Goal: Information Seeking & Learning: Learn about a topic

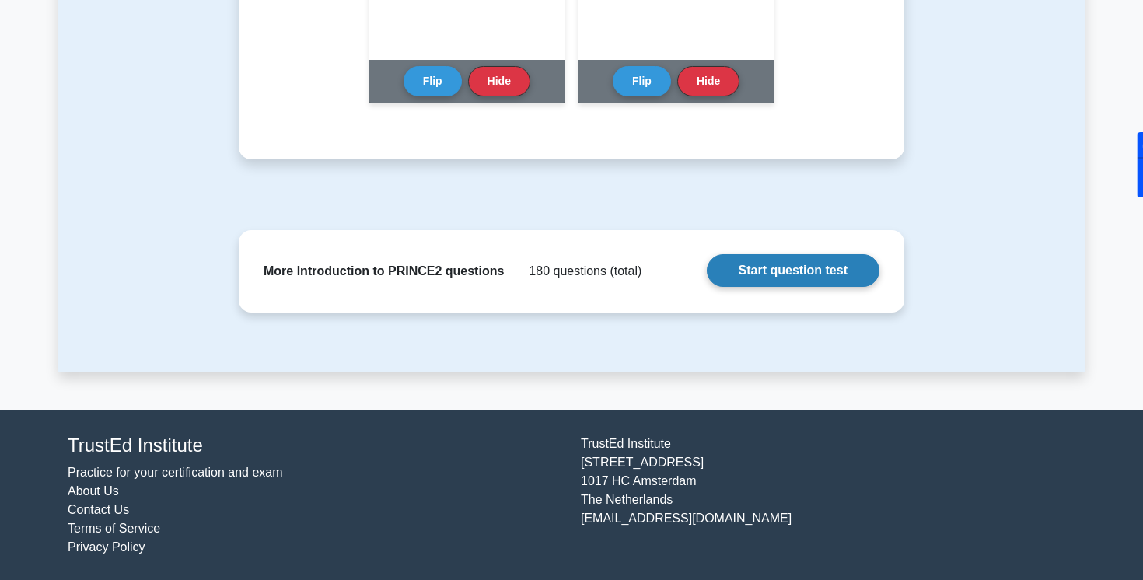
click at [549, 275] on link "Start question test" at bounding box center [793, 270] width 173 height 33
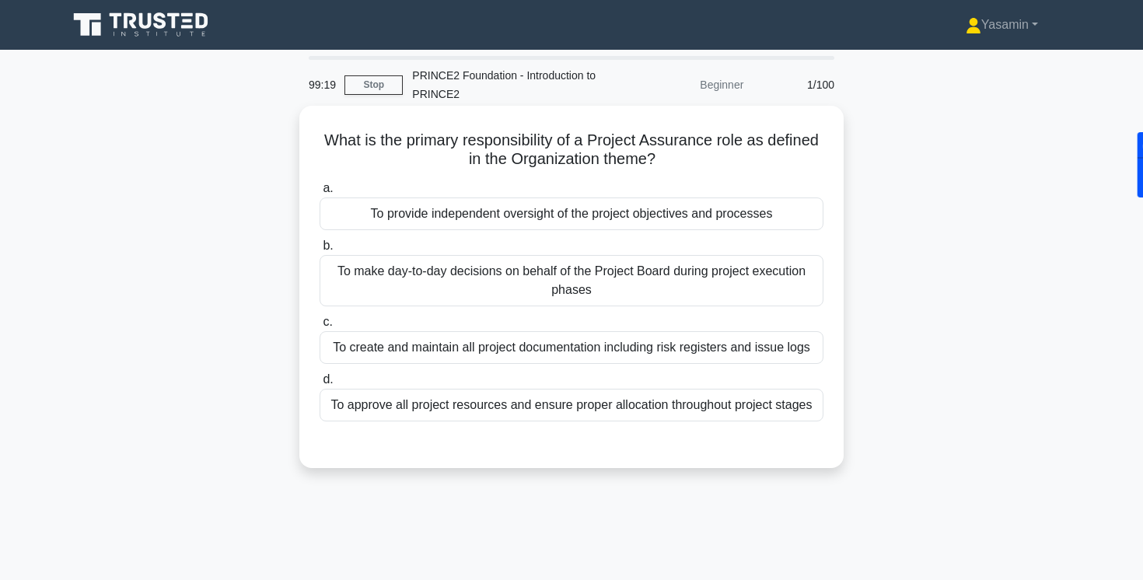
click at [476, 212] on div "To provide independent oversight of the project objectives and processes" at bounding box center [572, 214] width 504 height 33
click at [320, 194] on input "a. To provide independent oversight of the project objectives and processes" at bounding box center [320, 189] width 0 height 10
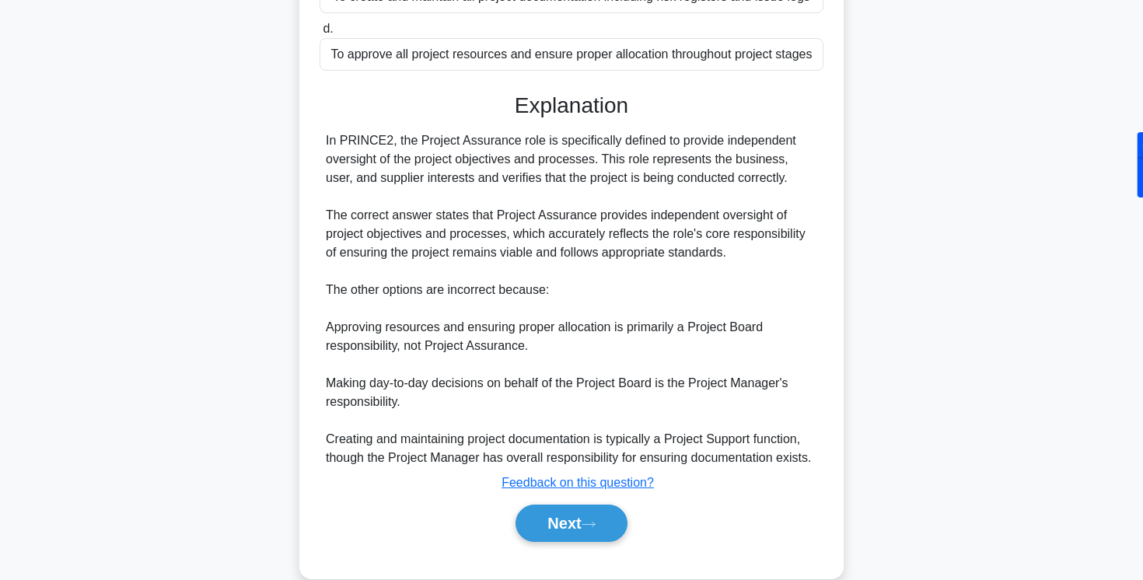
scroll to position [359, 0]
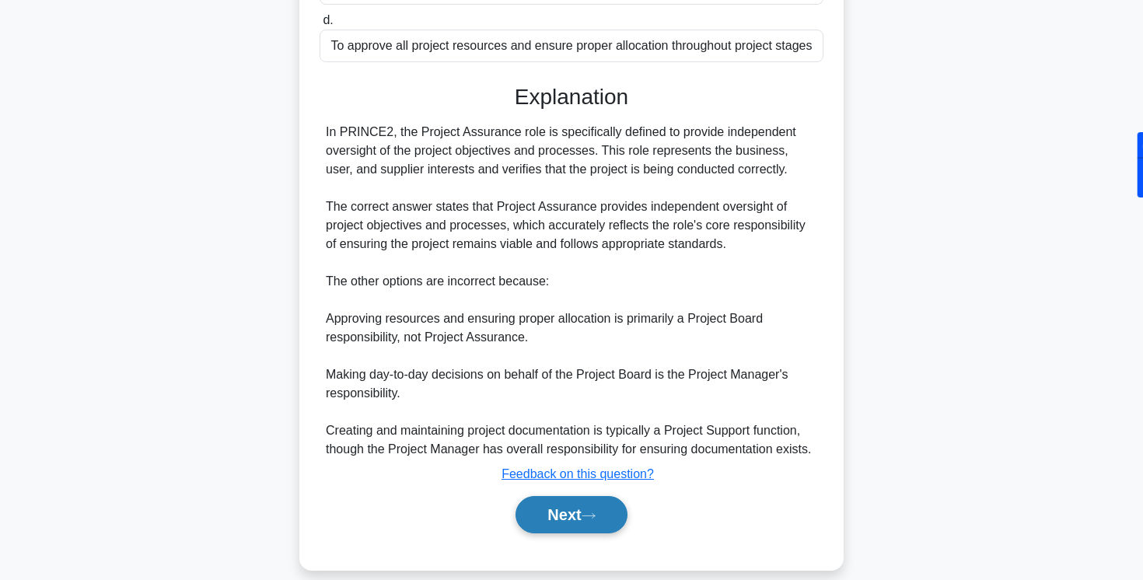
click at [562, 515] on button "Next" at bounding box center [571, 514] width 111 height 37
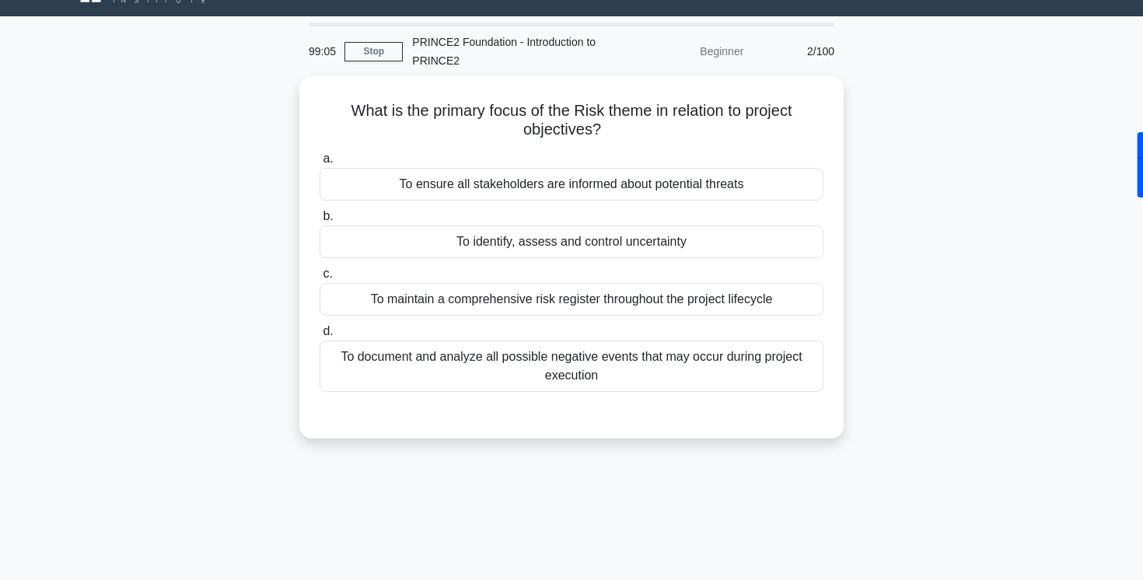
scroll to position [0, 0]
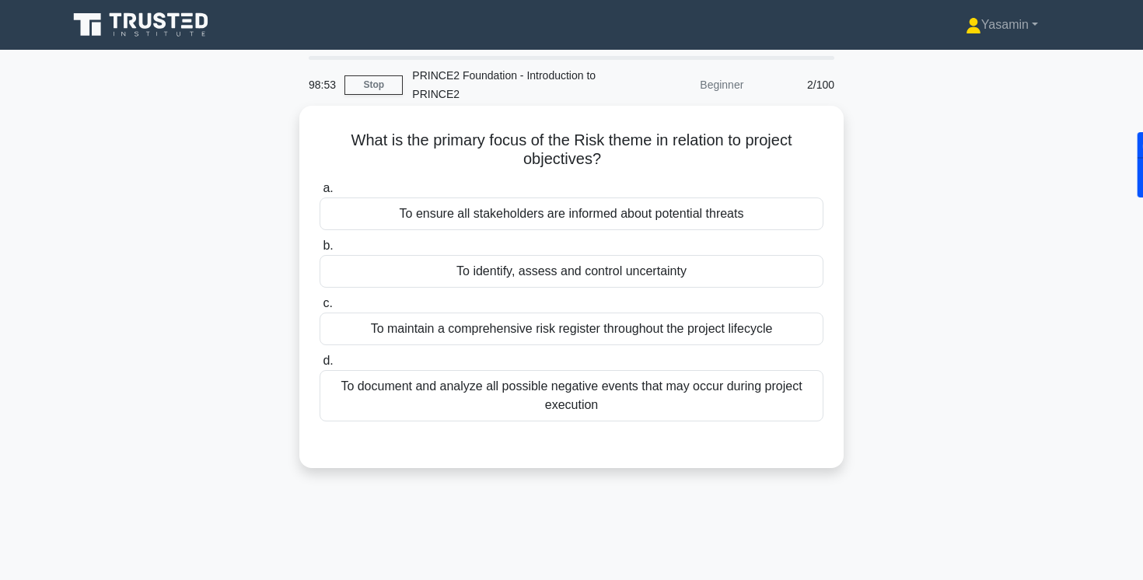
click at [551, 271] on div "To identify, assess and control uncertainty" at bounding box center [572, 271] width 504 height 33
click at [320, 251] on input "b. To identify, assess and control uncertainty" at bounding box center [320, 246] width 0 height 10
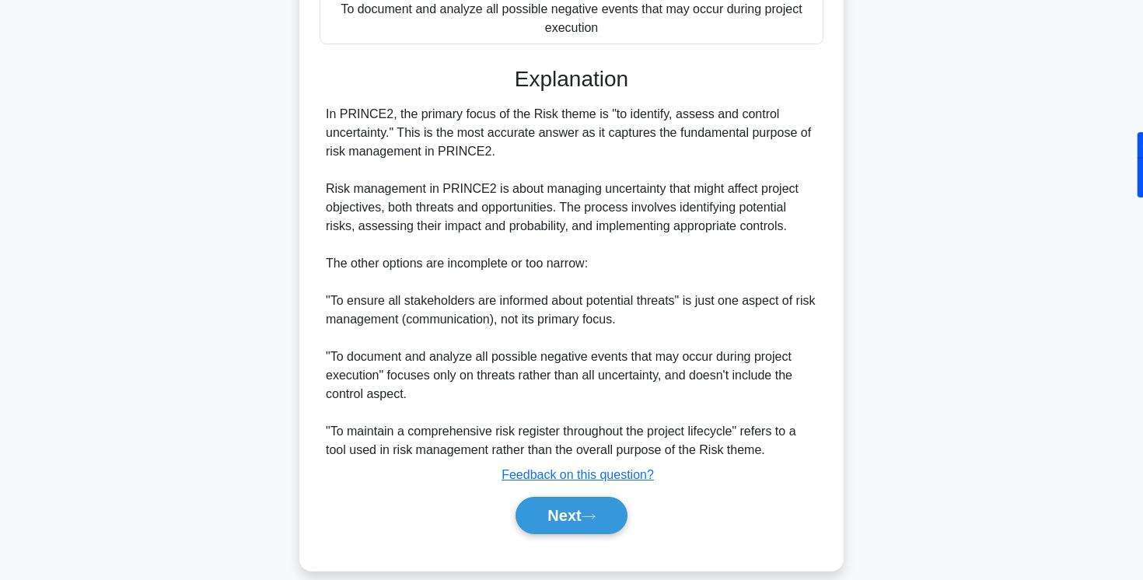
scroll to position [381, 0]
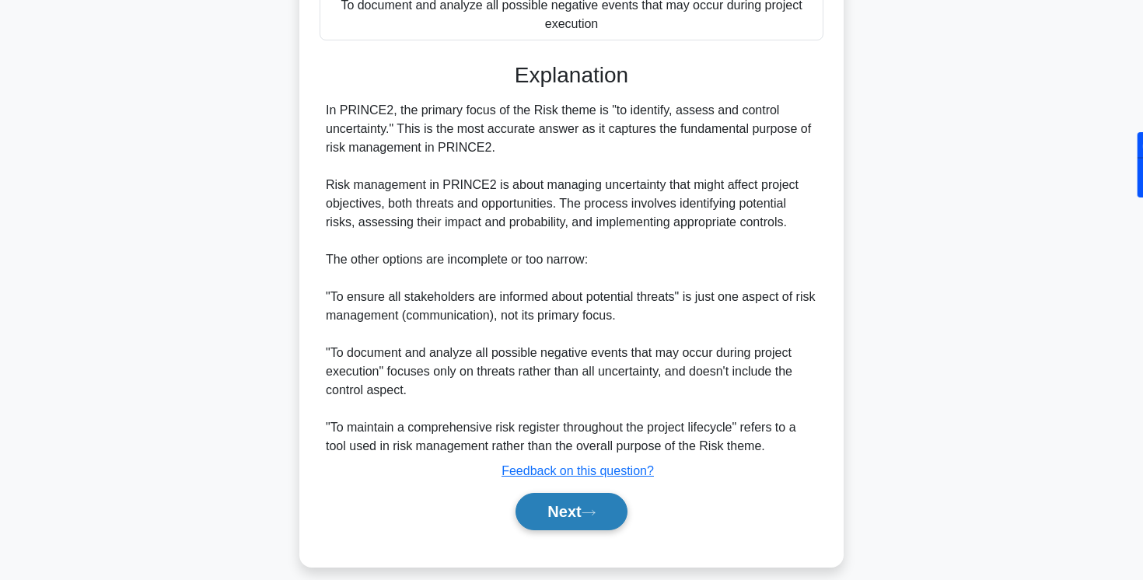
click at [572, 512] on button "Next" at bounding box center [571, 511] width 111 height 37
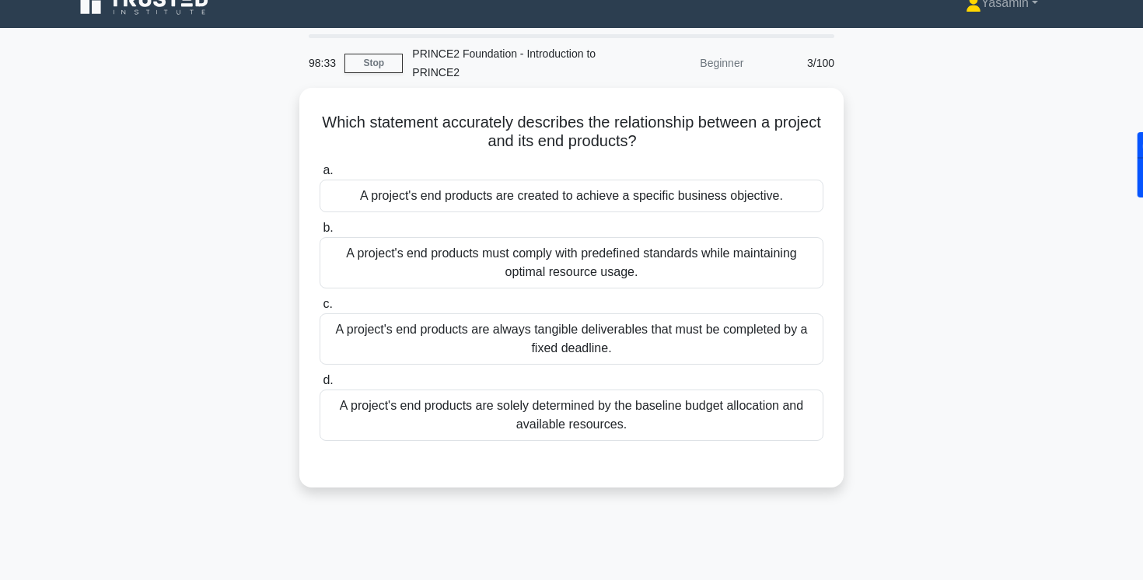
scroll to position [0, 0]
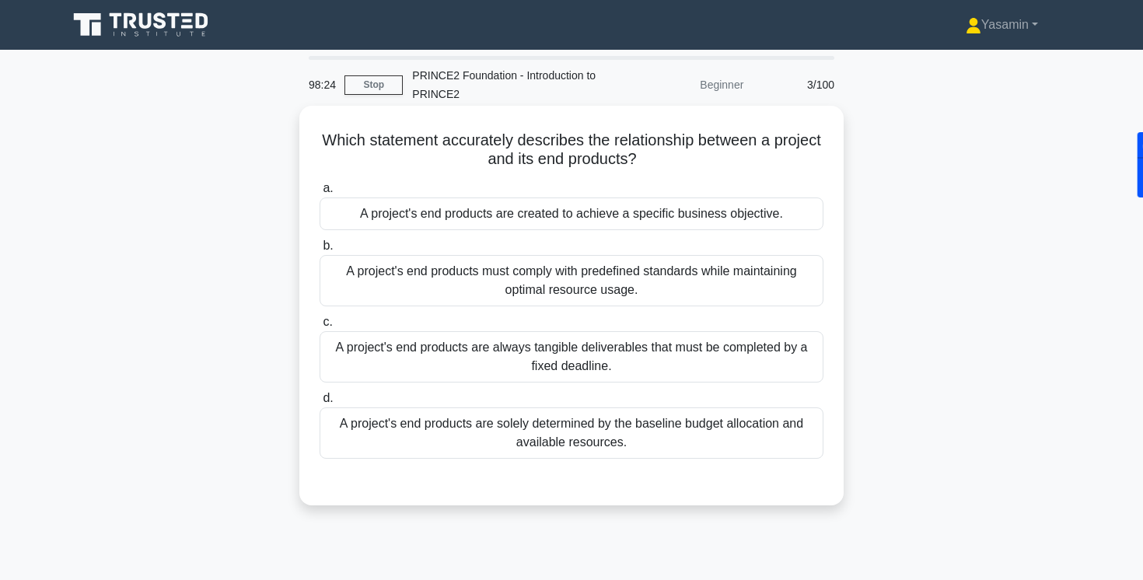
click at [571, 177] on div "a. A project's end products are created to achieve a specific business objectiv…" at bounding box center [571, 319] width 523 height 286
click at [391, 225] on div "A project's end products are created to achieve a specific business objective." at bounding box center [572, 214] width 504 height 33
click at [320, 194] on input "a. A project's end products are created to achieve a specific business objectiv…" at bounding box center [320, 189] width 0 height 10
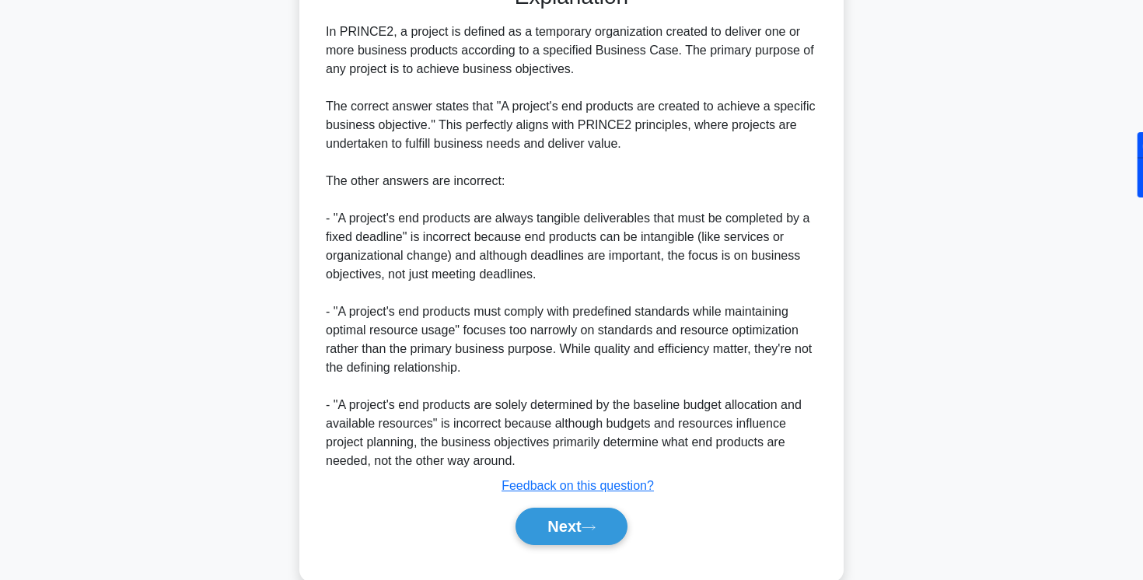
scroll to position [528, 0]
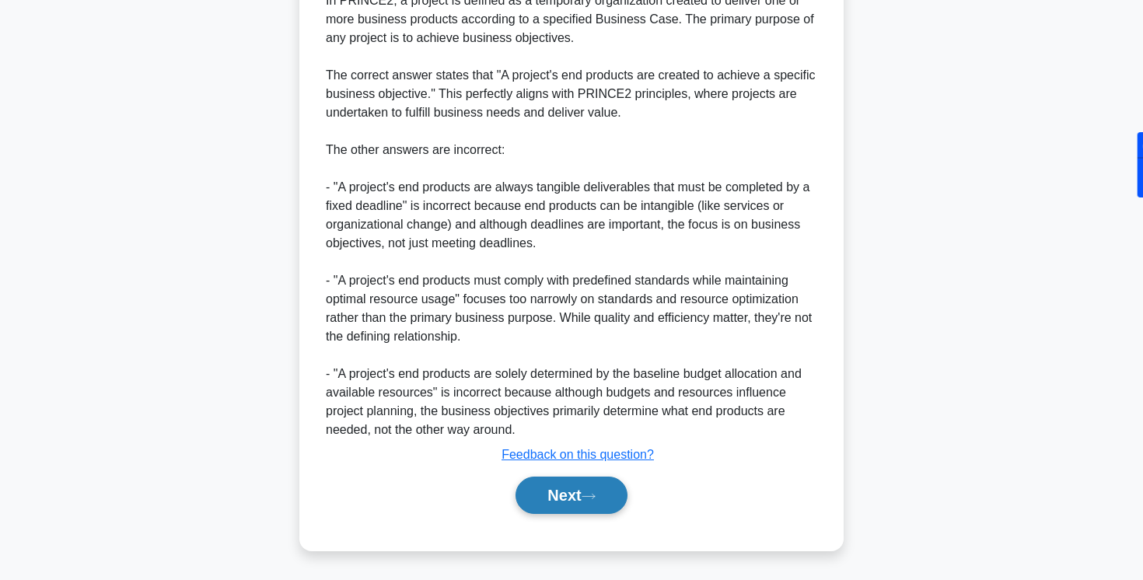
click at [571, 502] on button "Next" at bounding box center [571, 495] width 111 height 37
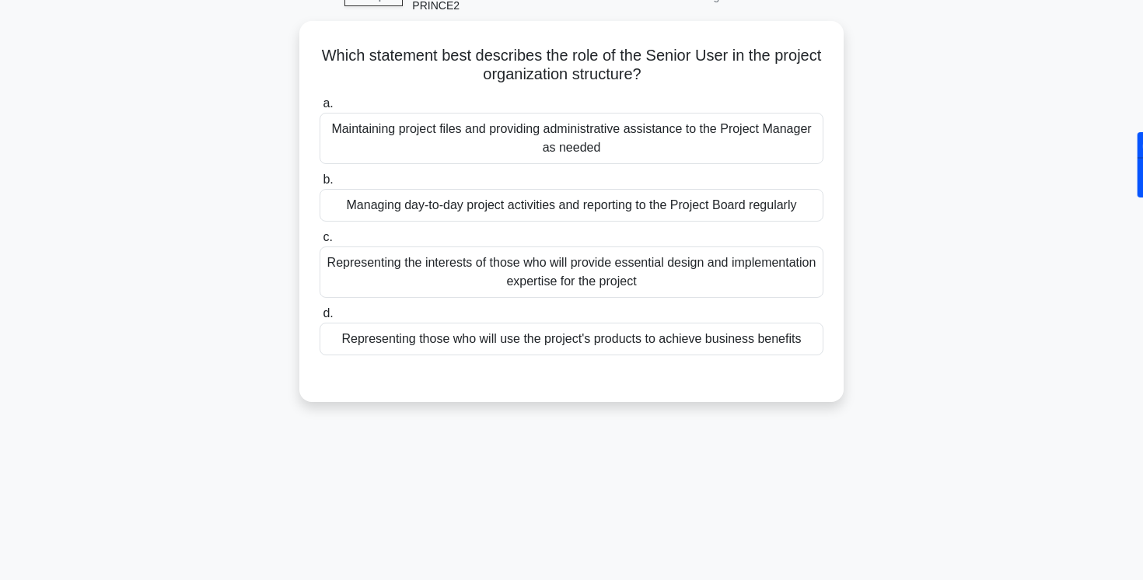
scroll to position [0, 0]
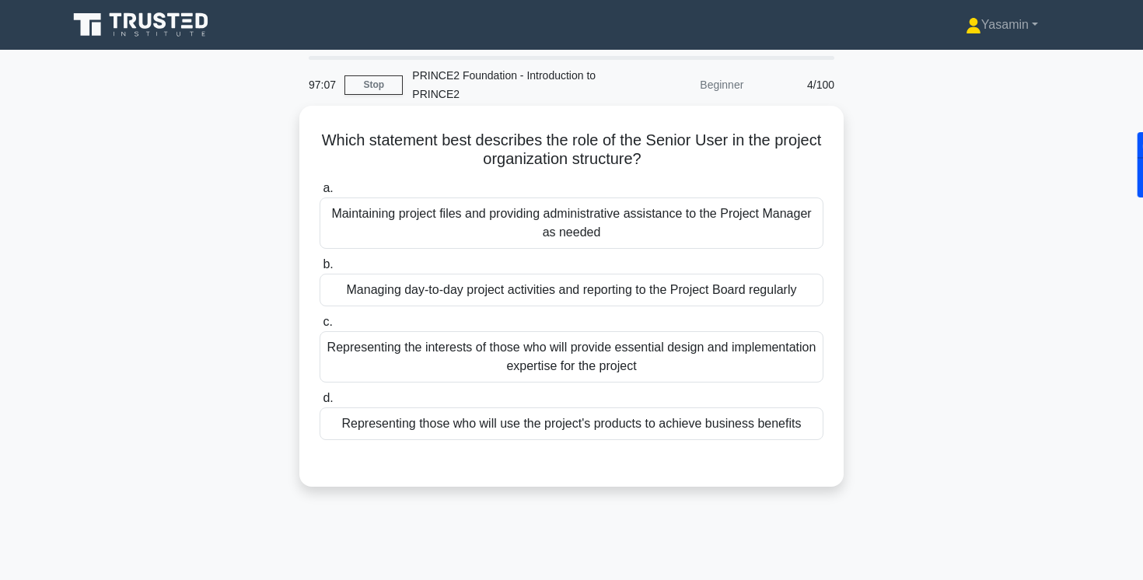
click at [541, 429] on div "Representing those who will use the project's products to achieve business bene…" at bounding box center [572, 424] width 504 height 33
click at [320, 404] on input "d. Representing those who will use the project's products to achieve business b…" at bounding box center [320, 399] width 0 height 10
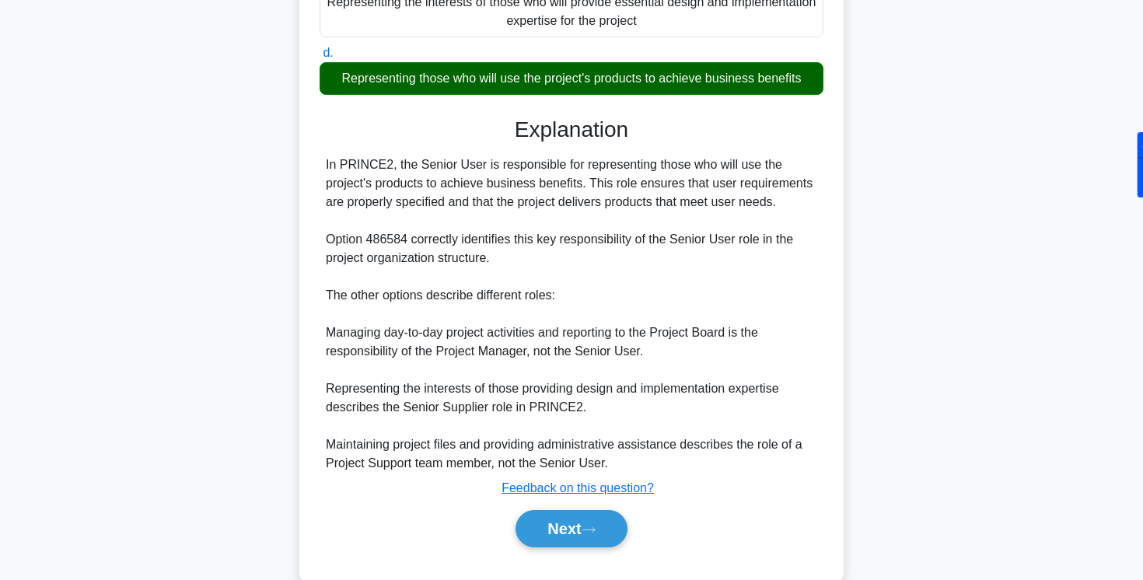
scroll to position [379, 0]
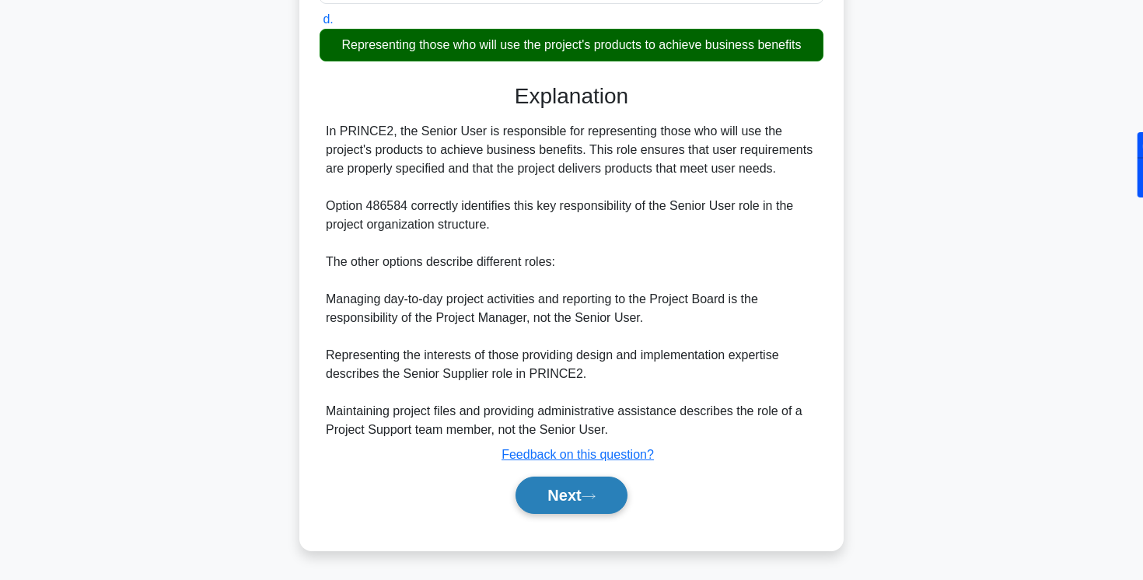
click at [555, 502] on button "Next" at bounding box center [571, 495] width 111 height 37
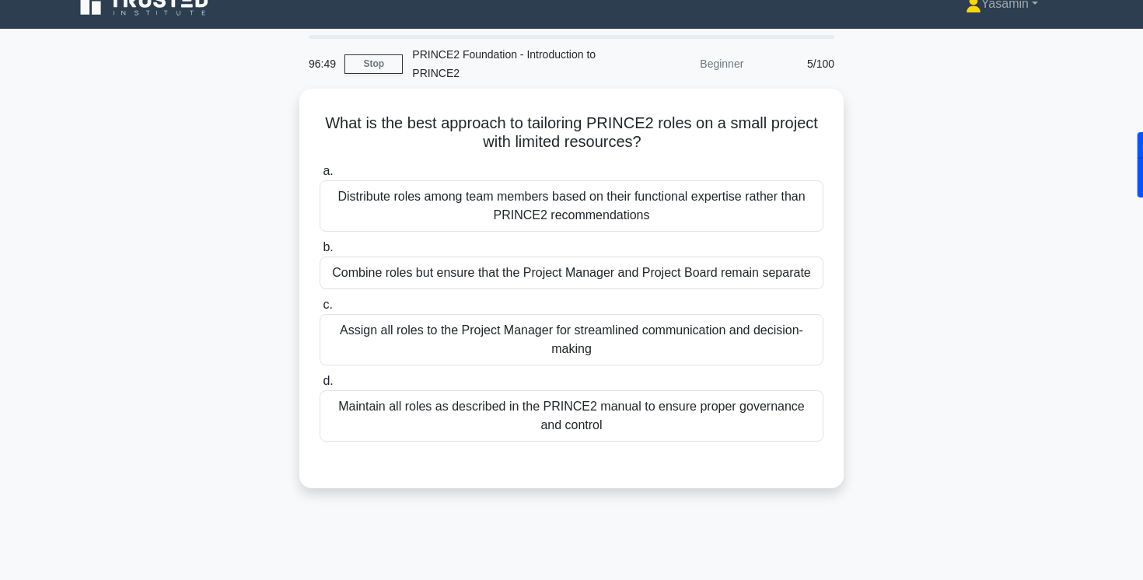
scroll to position [23, 0]
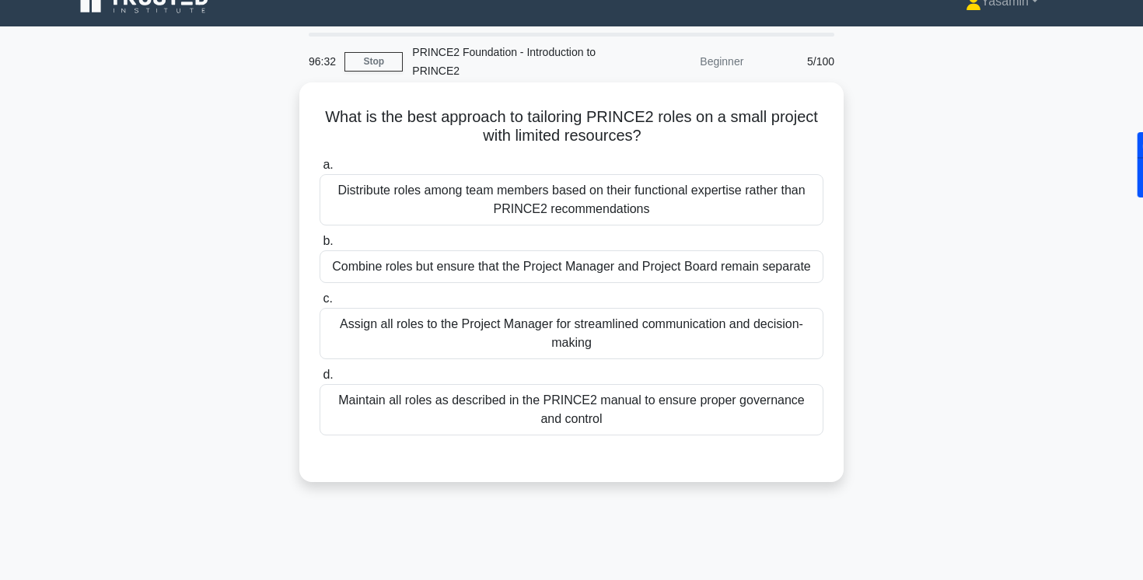
click at [376, 280] on div "Combine roles but ensure that the Project Manager and Project Board remain sepa…" at bounding box center [572, 266] width 504 height 33
click at [320, 247] on input "b. Combine roles but ensure that the Project Manager and Project Board remain s…" at bounding box center [320, 241] width 0 height 10
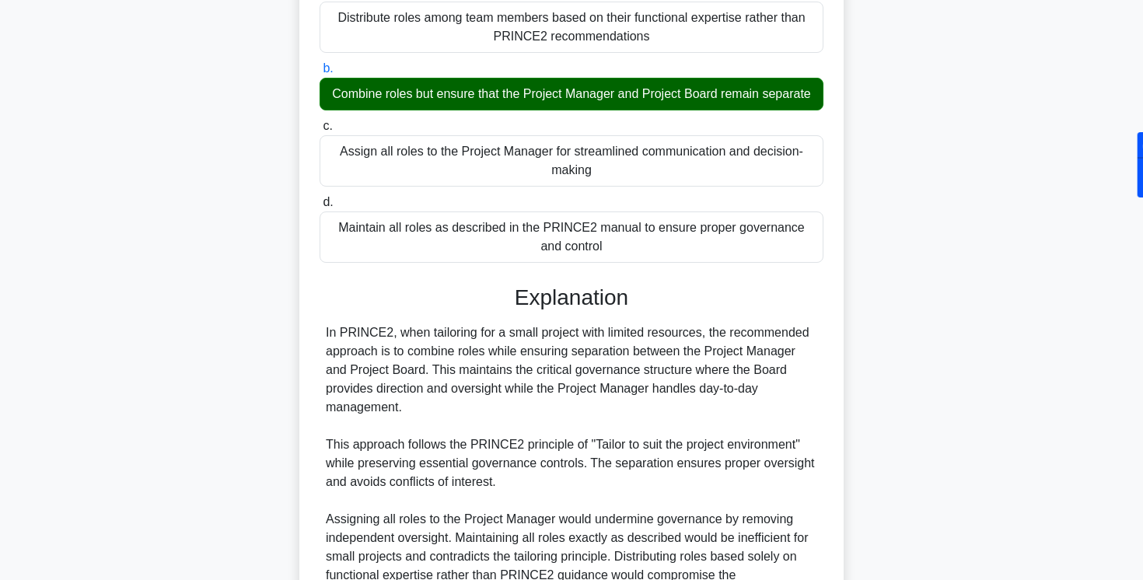
scroll to position [198, 0]
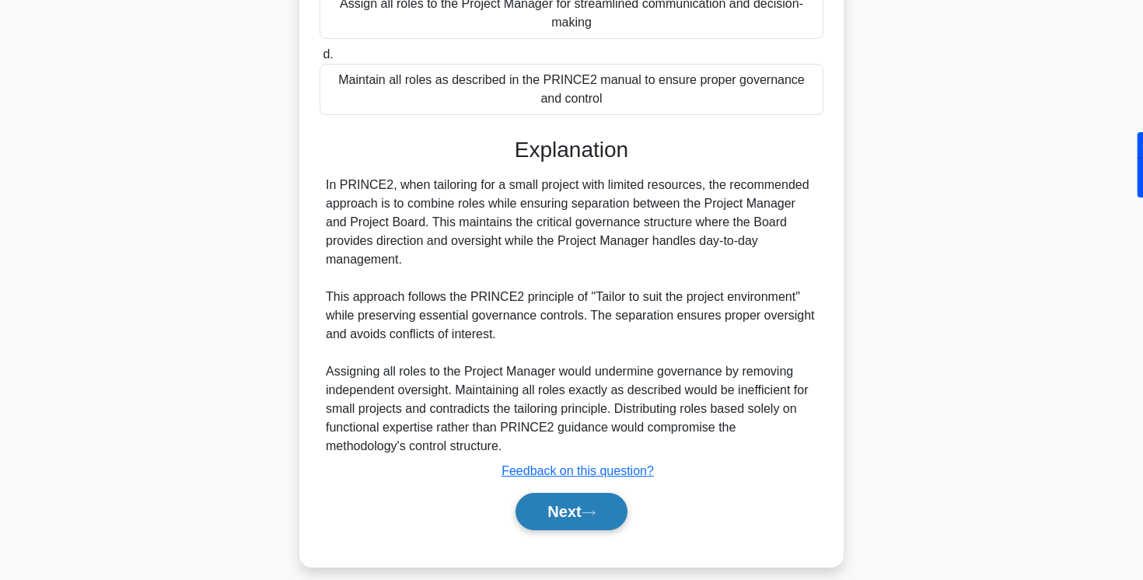
click at [519, 512] on button "Next" at bounding box center [571, 511] width 111 height 37
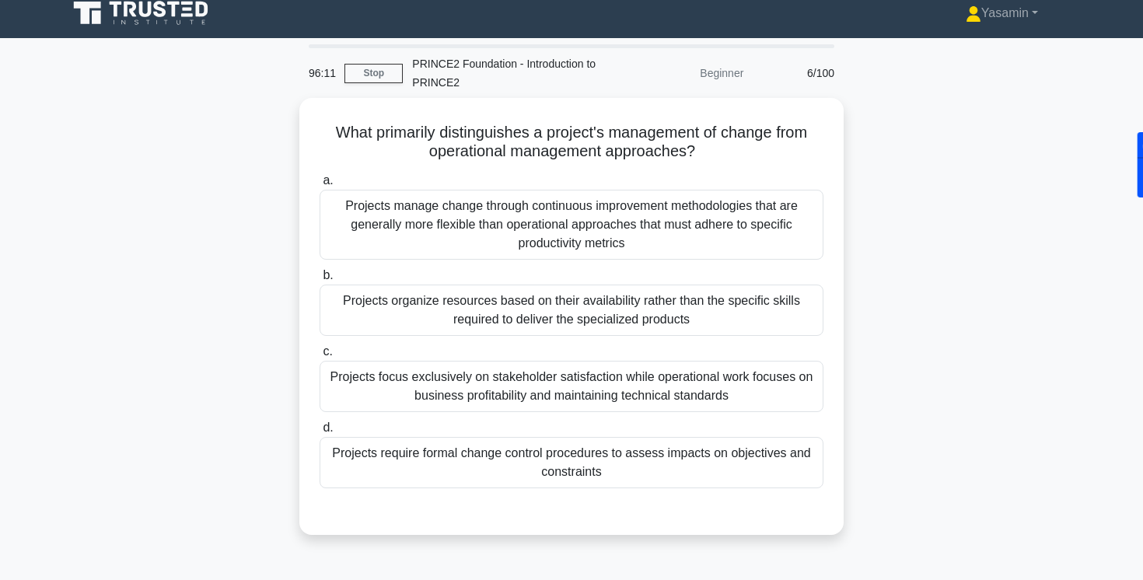
scroll to position [10, 0]
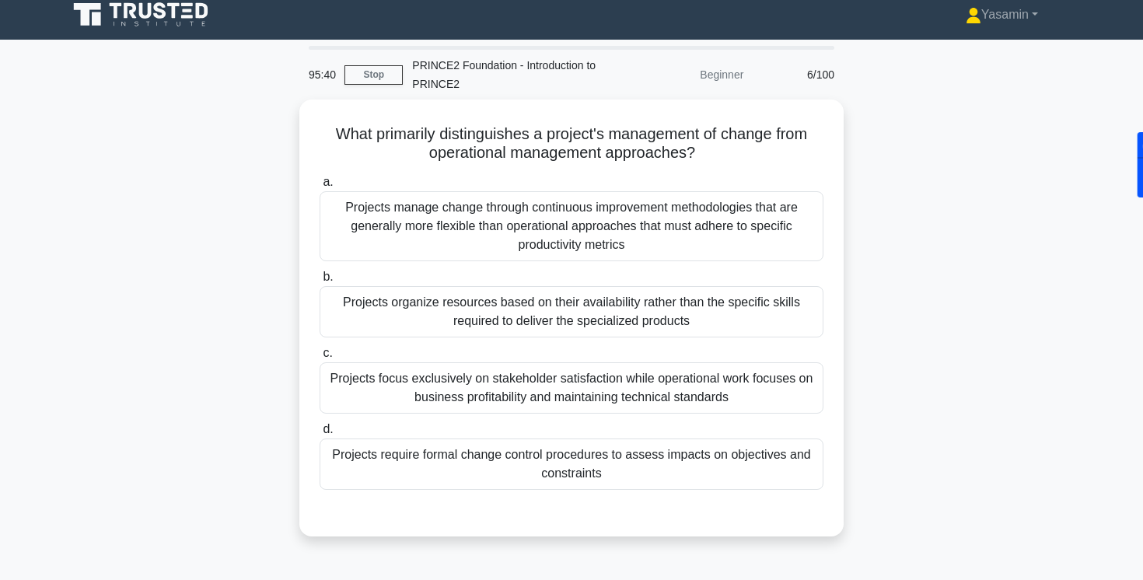
click at [174, 254] on div "What primarily distinguishes a project's management of change from operational …" at bounding box center [571, 328] width 1027 height 456
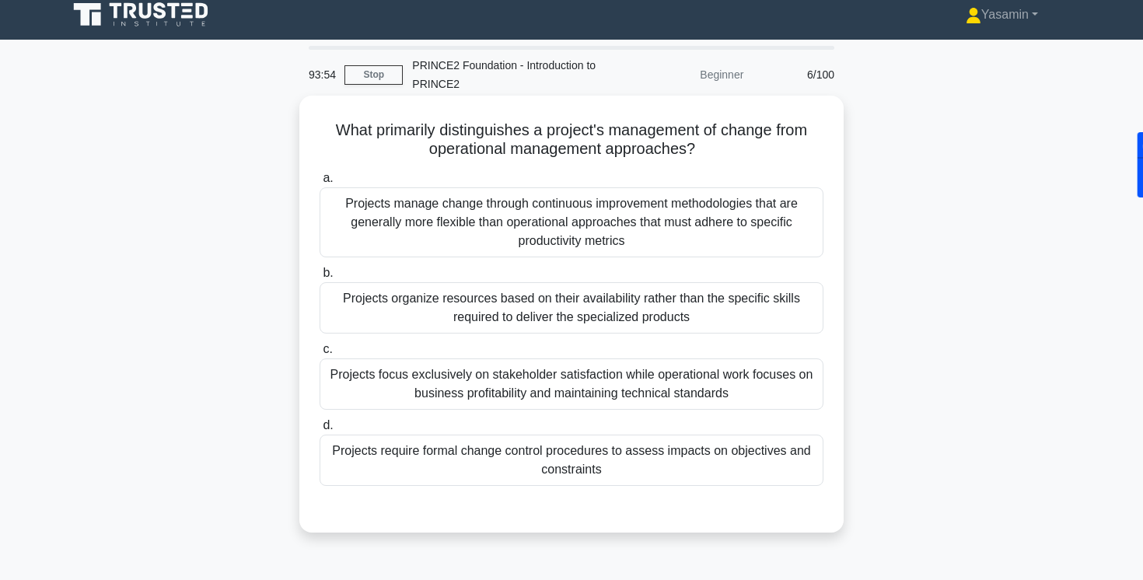
click at [393, 470] on div "Projects require formal change control procedures to assess impacts on objectiv…" at bounding box center [572, 460] width 504 height 51
click at [320, 431] on input "d. Projects require formal change control procedures to assess impacts on objec…" at bounding box center [320, 426] width 0 height 10
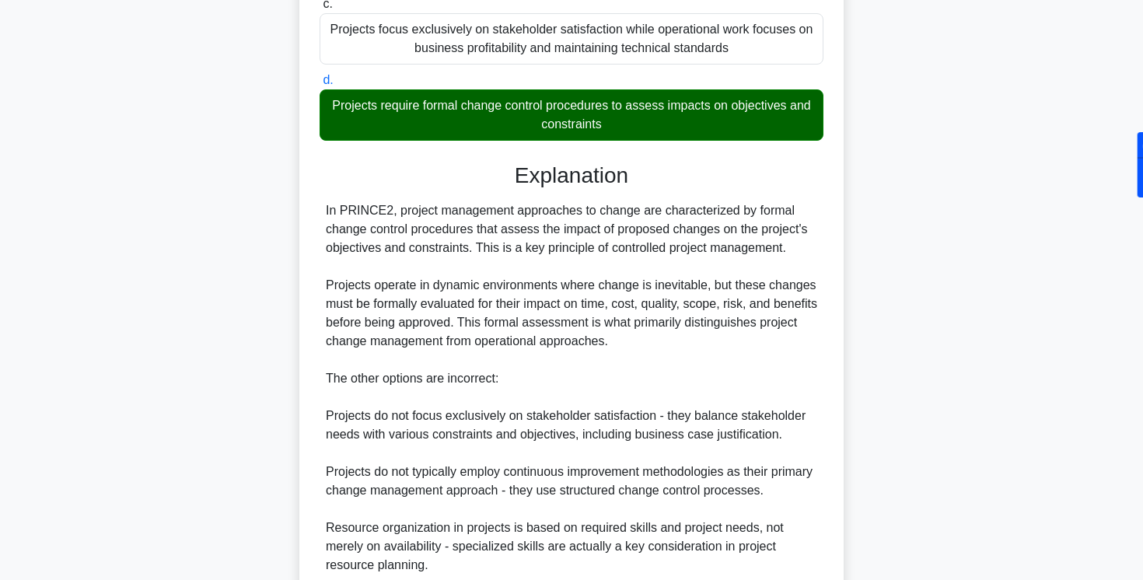
scroll to position [491, 0]
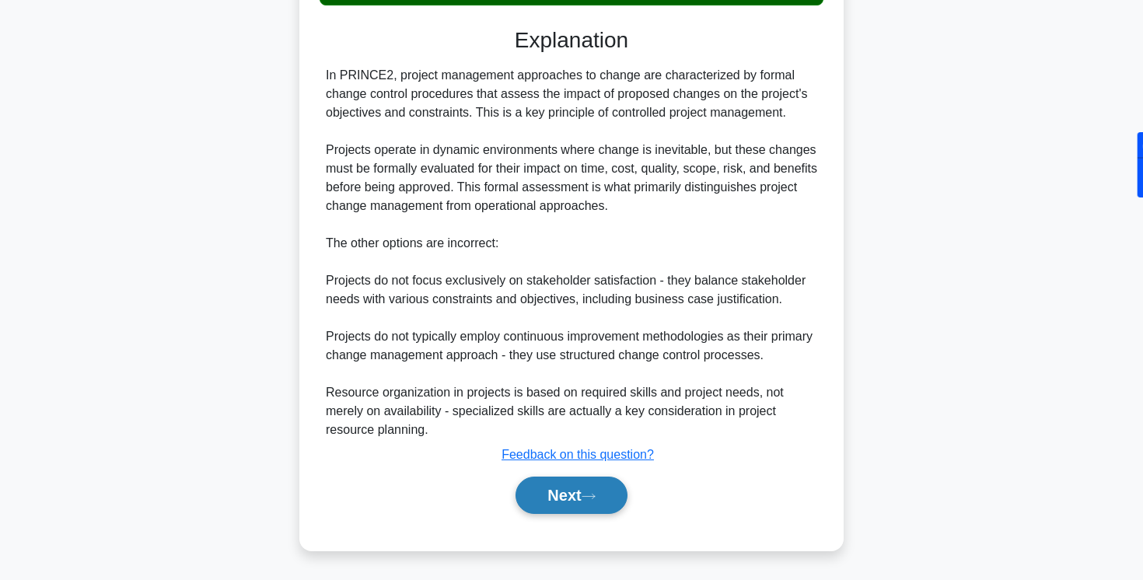
click at [547, 493] on button "Next" at bounding box center [571, 495] width 111 height 37
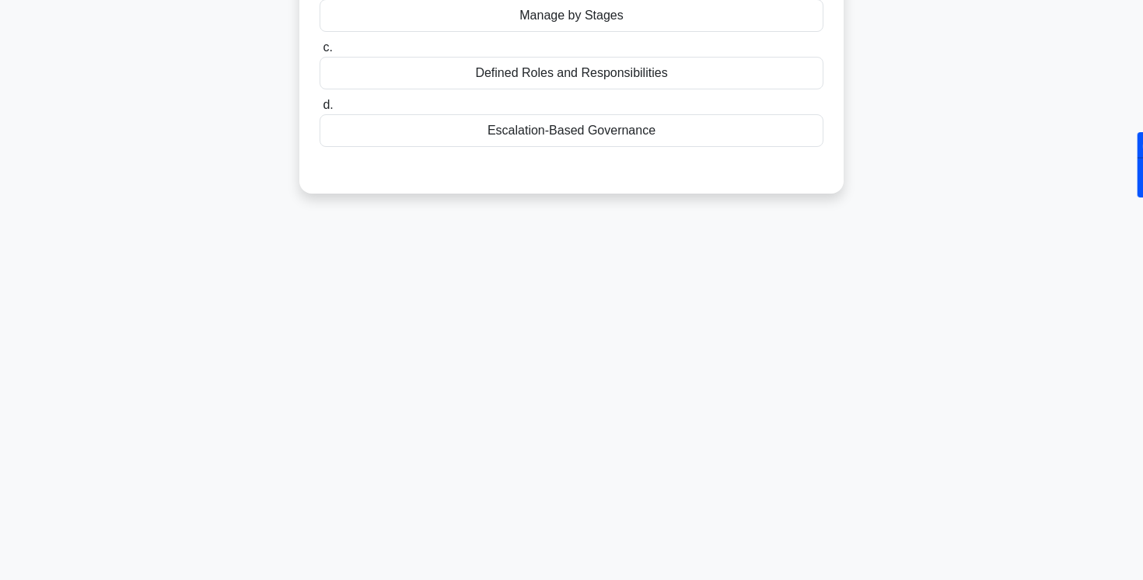
scroll to position [0, 0]
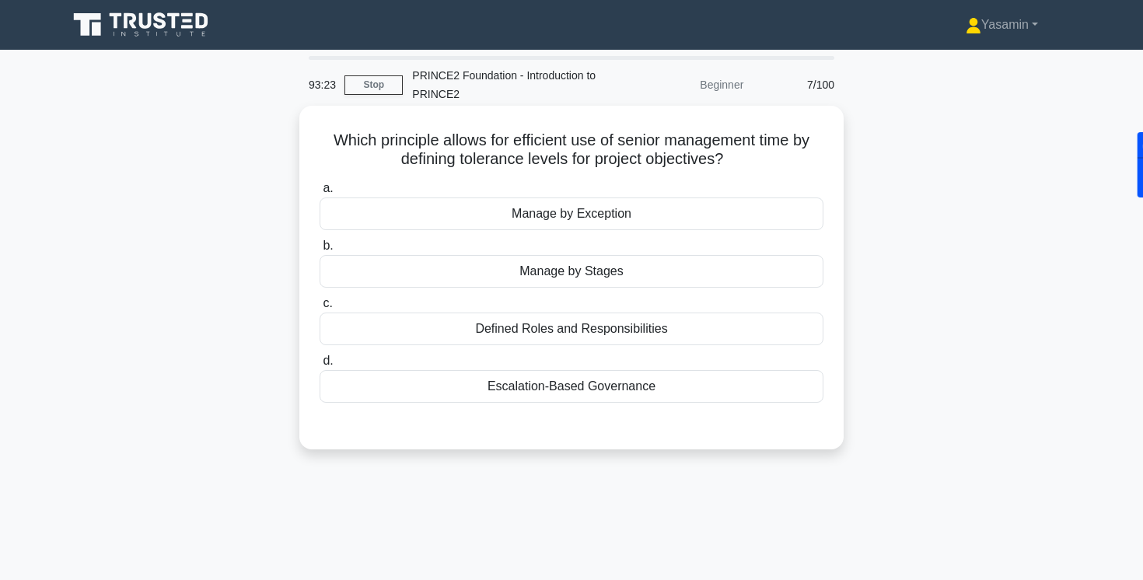
click at [588, 215] on div "Manage by Exception" at bounding box center [572, 214] width 504 height 33
click at [320, 194] on input "a. Manage by Exception" at bounding box center [320, 189] width 0 height 10
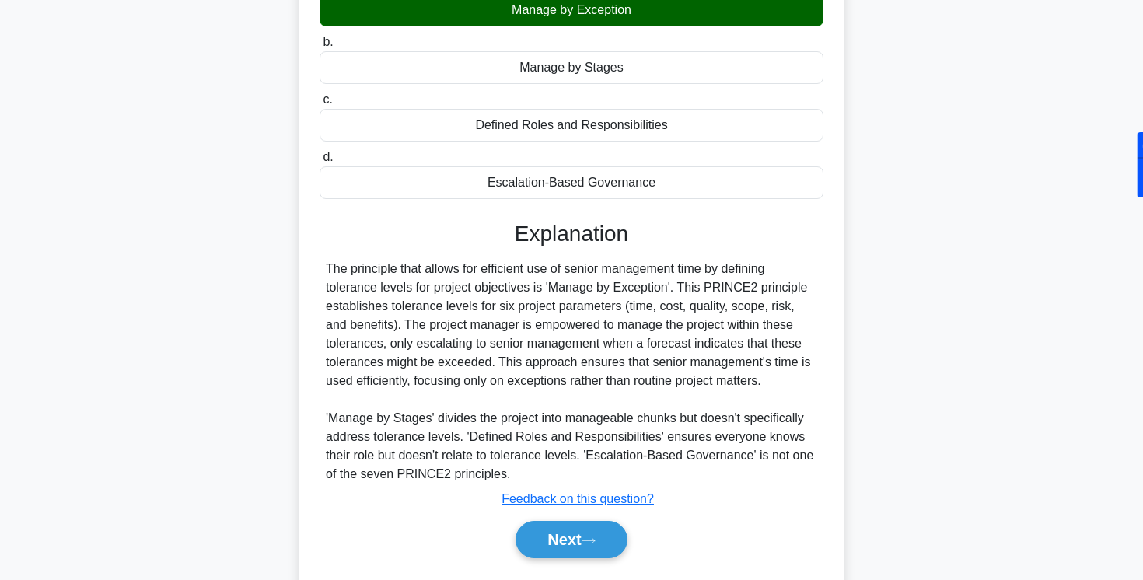
scroll to position [206, 0]
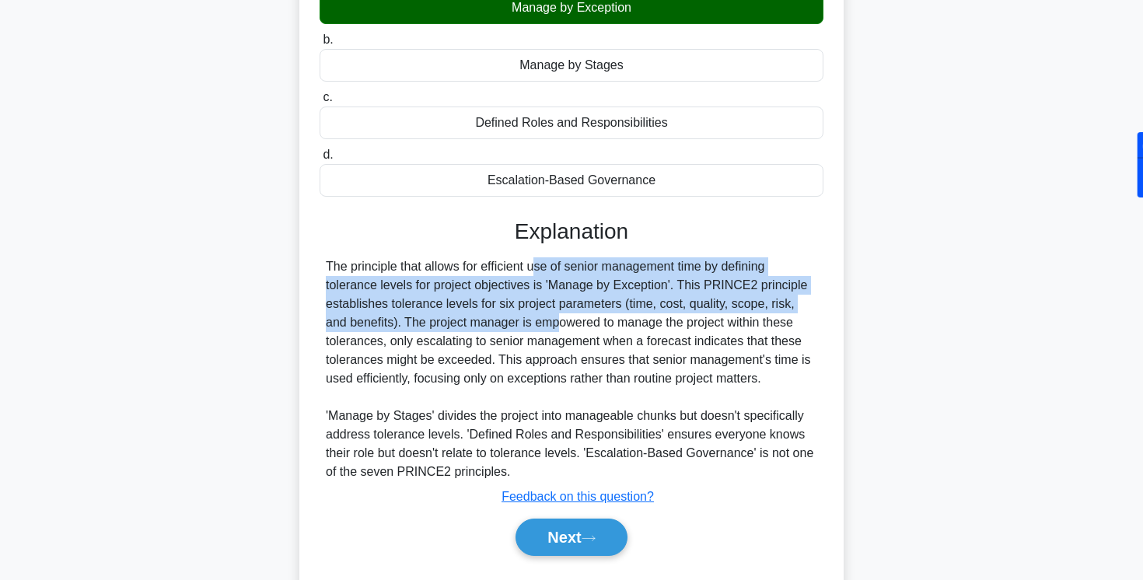
drag, startPoint x: 455, startPoint y: 264, endPoint x: 458, endPoint y: 325, distance: 61.5
click at [458, 326] on div "The principle that allows for efficient use of senior management time by defini…" at bounding box center [571, 369] width 491 height 224
click at [458, 325] on div "The principle that allows for efficient use of senior management time by defini…" at bounding box center [571, 369] width 491 height 224
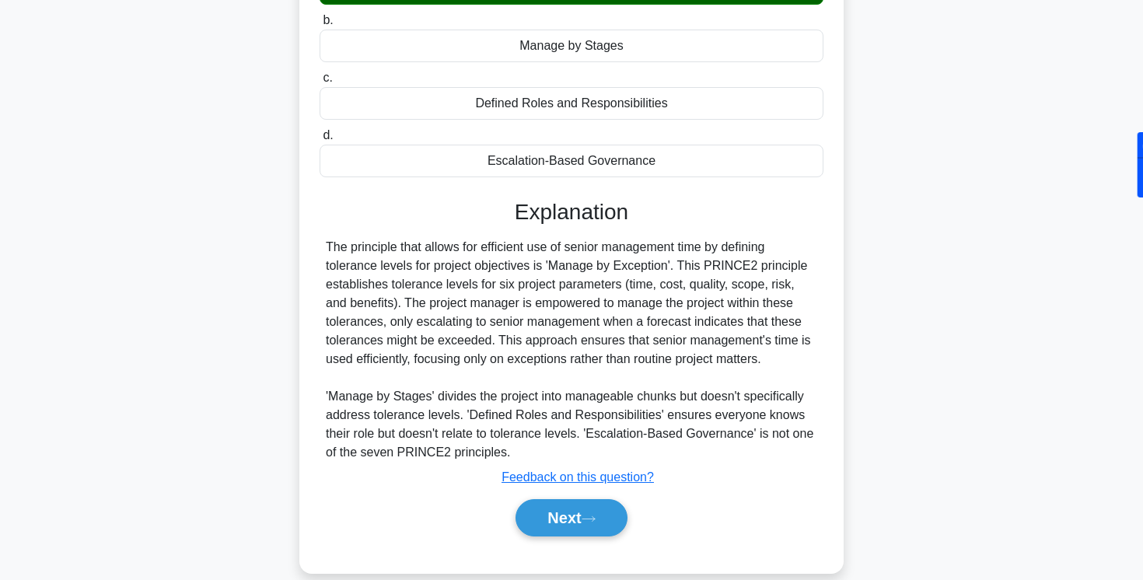
scroll to position [228, 0]
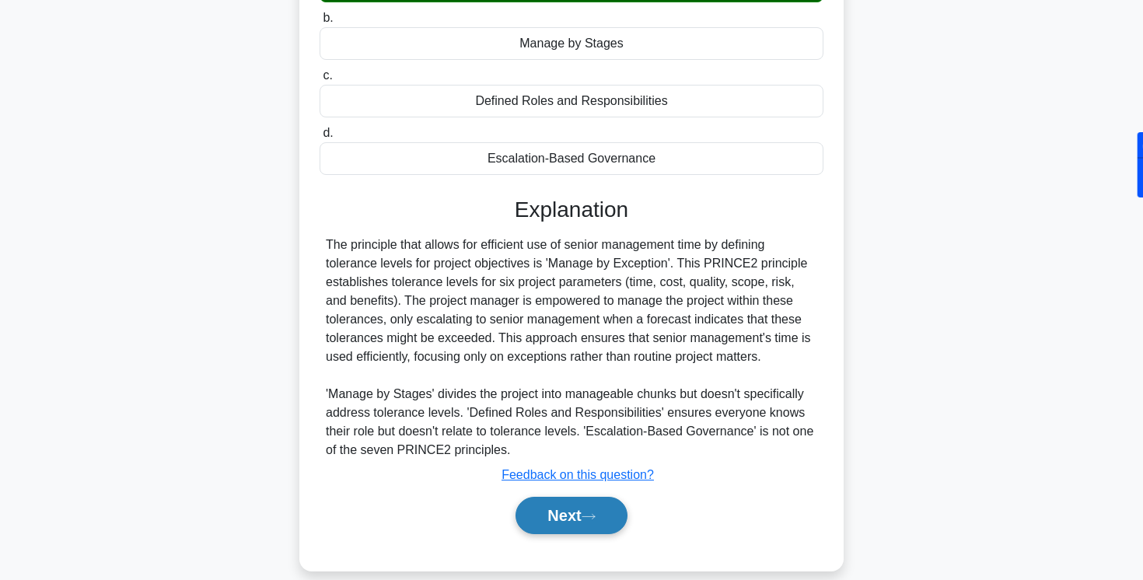
click at [546, 512] on button "Next" at bounding box center [571, 515] width 111 height 37
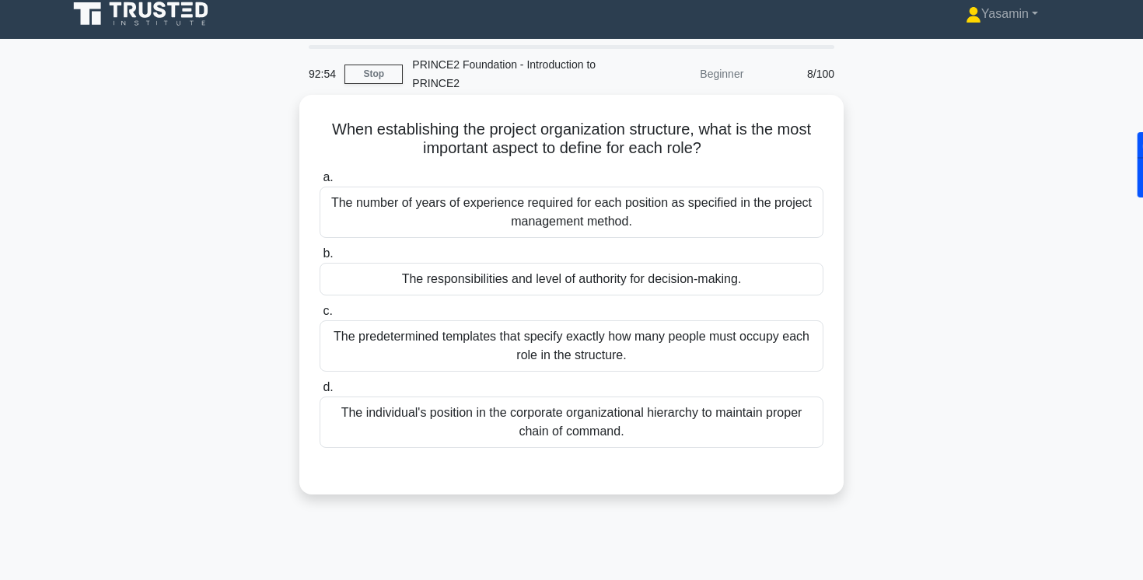
scroll to position [12, 0]
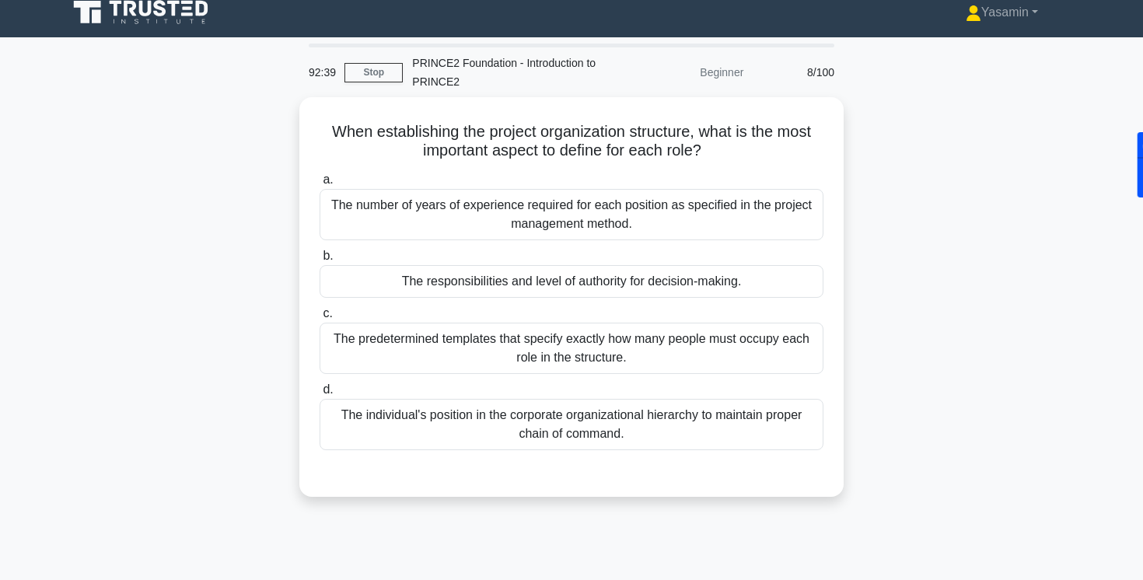
click at [247, 172] on div "When establishing the project organization structure, what is the most importan…" at bounding box center [571, 306] width 1027 height 418
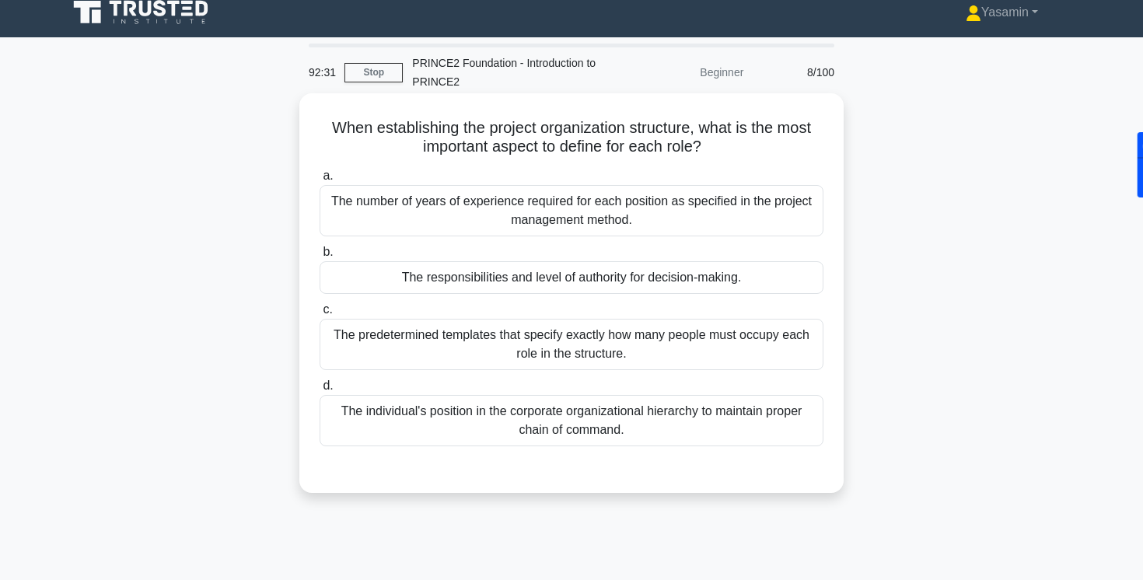
click at [416, 278] on div "The responsibilities and level of authority for decision-making." at bounding box center [572, 277] width 504 height 33
click at [320, 257] on input "b. The responsibilities and level of authority for decision-making." at bounding box center [320, 252] width 0 height 10
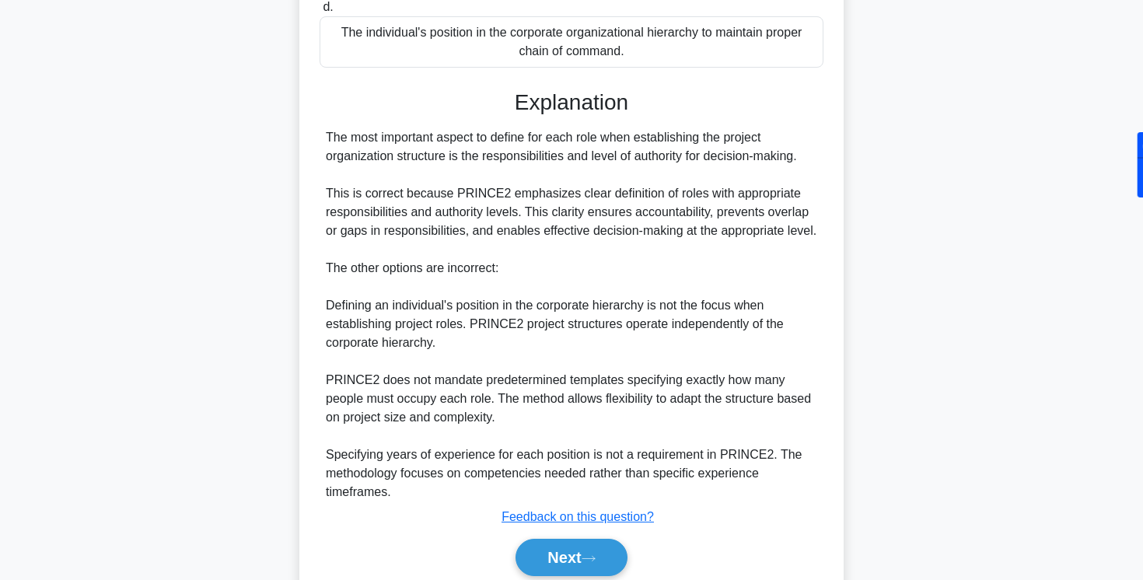
scroll to position [453, 0]
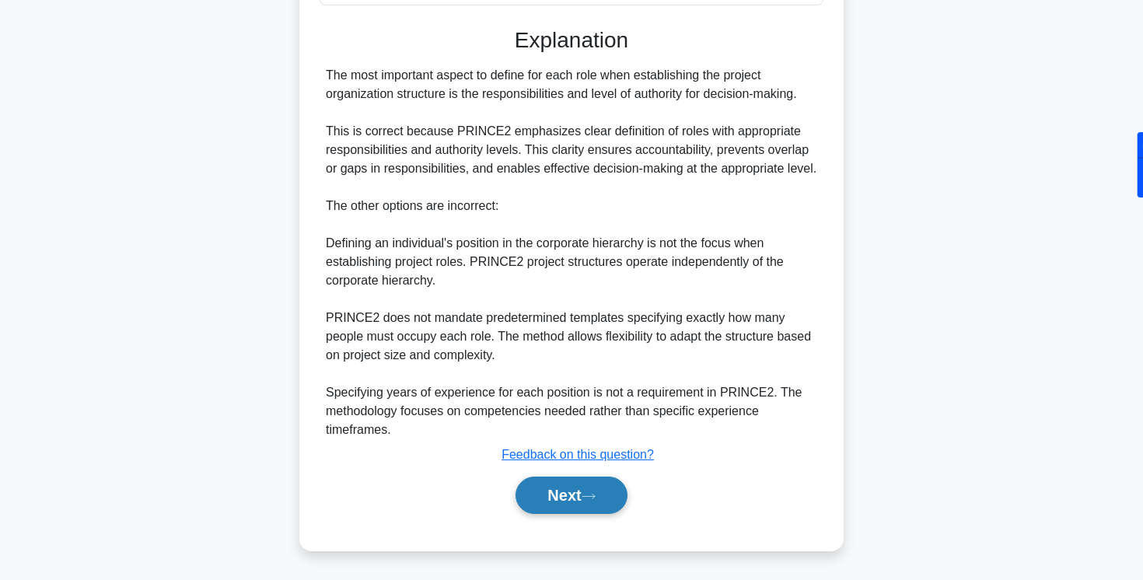
click at [537, 509] on button "Next" at bounding box center [571, 495] width 111 height 37
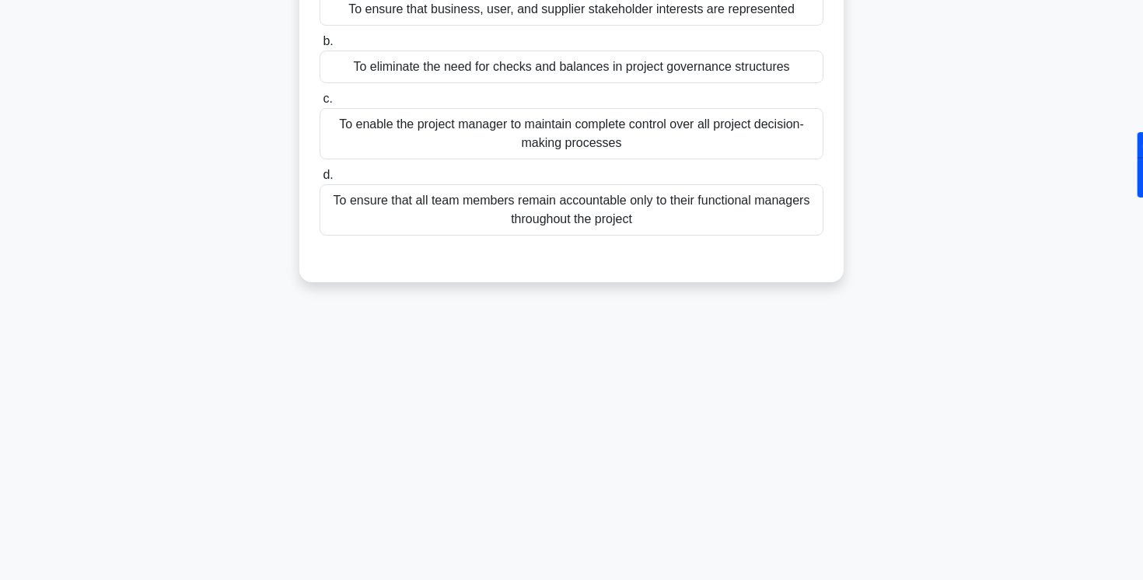
scroll to position [0, 0]
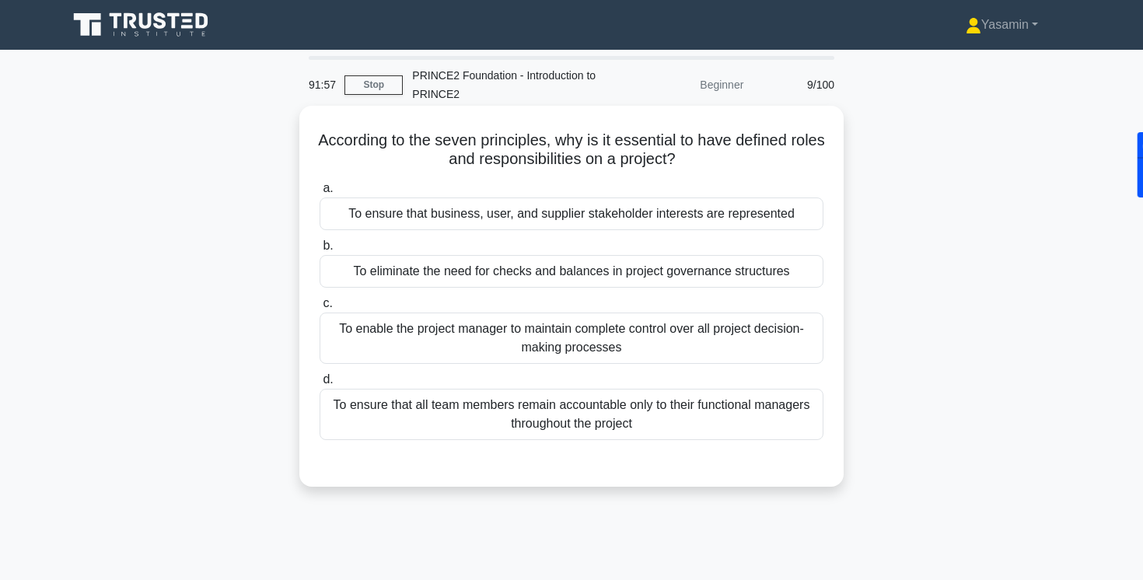
click at [705, 441] on div "a. To ensure that business, user, and supplier stakeholder interests are repres…" at bounding box center [571, 310] width 523 height 268
click at [694, 422] on div "To ensure that all team members remain accountable only to their functional man…" at bounding box center [572, 414] width 504 height 51
click at [320, 385] on input "d. To ensure that all team members remain accountable only to their functional …" at bounding box center [320, 380] width 0 height 10
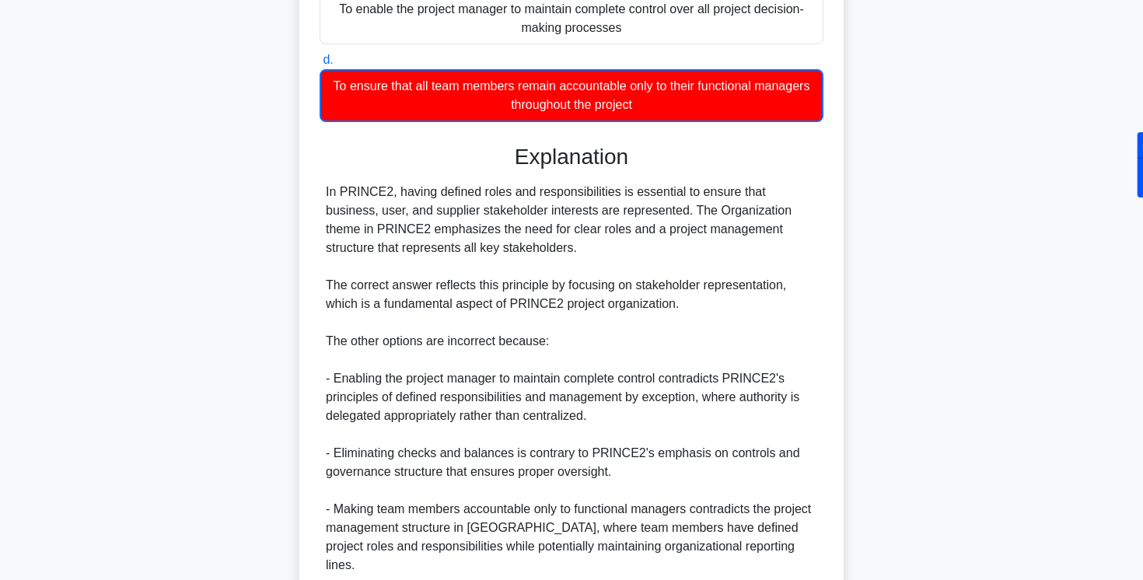
scroll to position [355, 0]
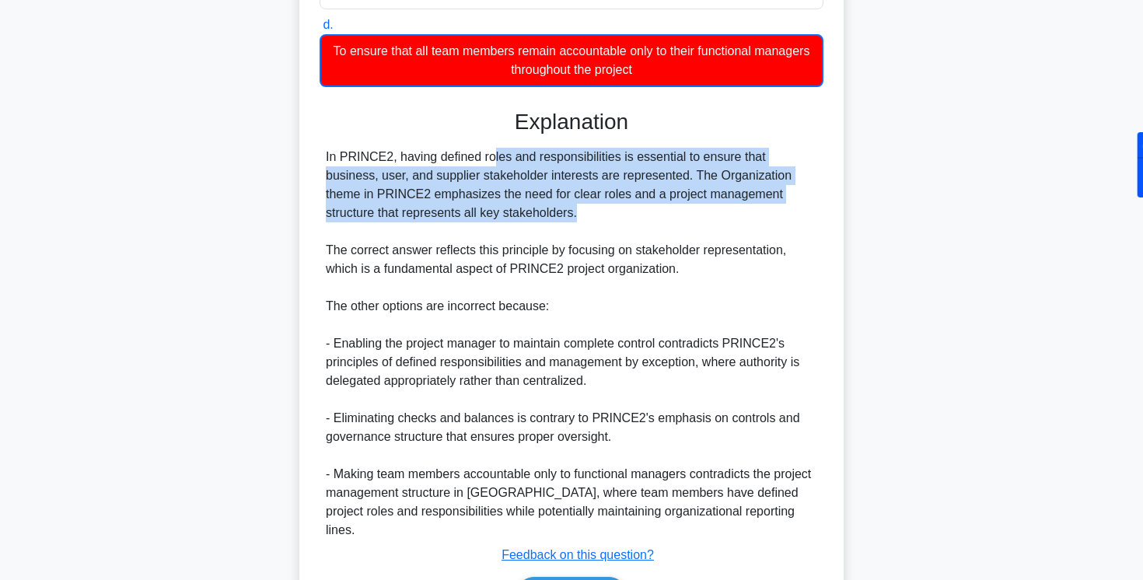
drag, startPoint x: 400, startPoint y: 151, endPoint x: 404, endPoint y: 211, distance: 60.1
click at [404, 211] on div "In PRINCE2, having defined roles and responsibilities is essential to ensure th…" at bounding box center [571, 344] width 491 height 392
click at [404, 212] on div "In PRINCE2, having defined roles and responsibilities is essential to ensure th…" at bounding box center [571, 344] width 491 height 392
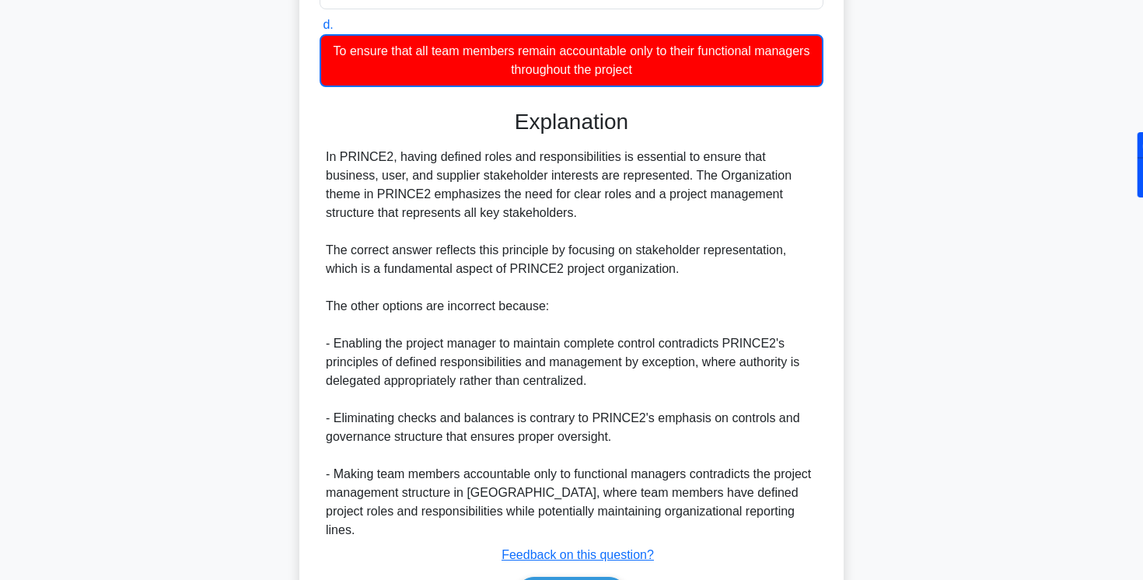
drag, startPoint x: 324, startPoint y: 152, endPoint x: 631, endPoint y: 211, distance: 312.8
click at [631, 212] on div "In PRINCE2, having defined roles and responsibilities is essential to ensure th…" at bounding box center [572, 344] width 504 height 392
copy div "In PRINCE2, having defined roles and responsibilities is essential to ensure th…"
click at [550, 222] on div "In PRINCE2, having defined roles and responsibilities is essential to ensure th…" at bounding box center [571, 344] width 491 height 392
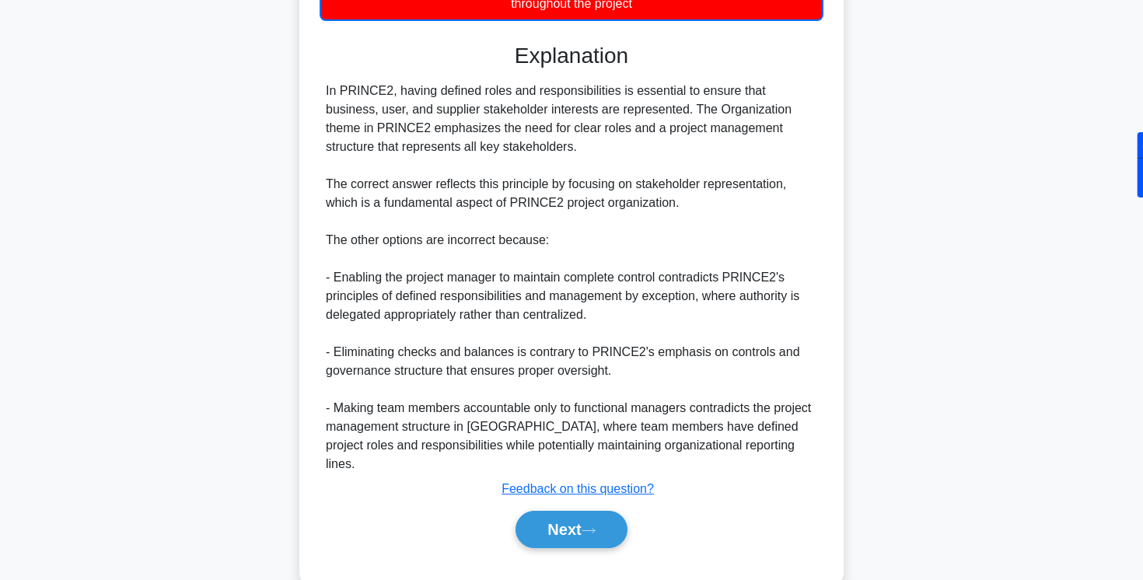
scroll to position [436, 0]
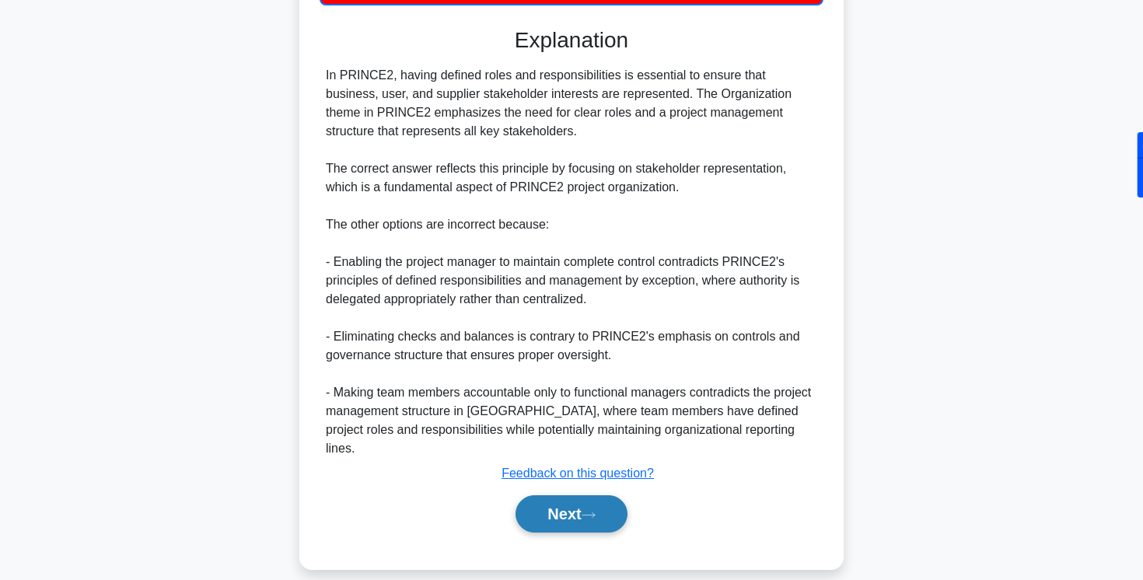
click at [539, 499] on button "Next" at bounding box center [571, 513] width 111 height 37
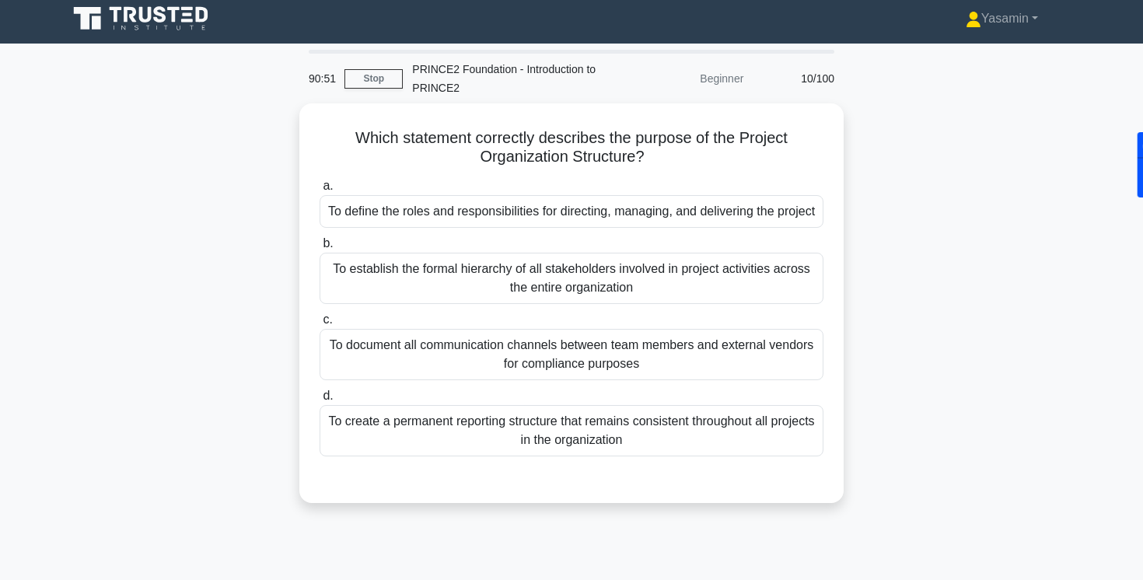
scroll to position [0, 0]
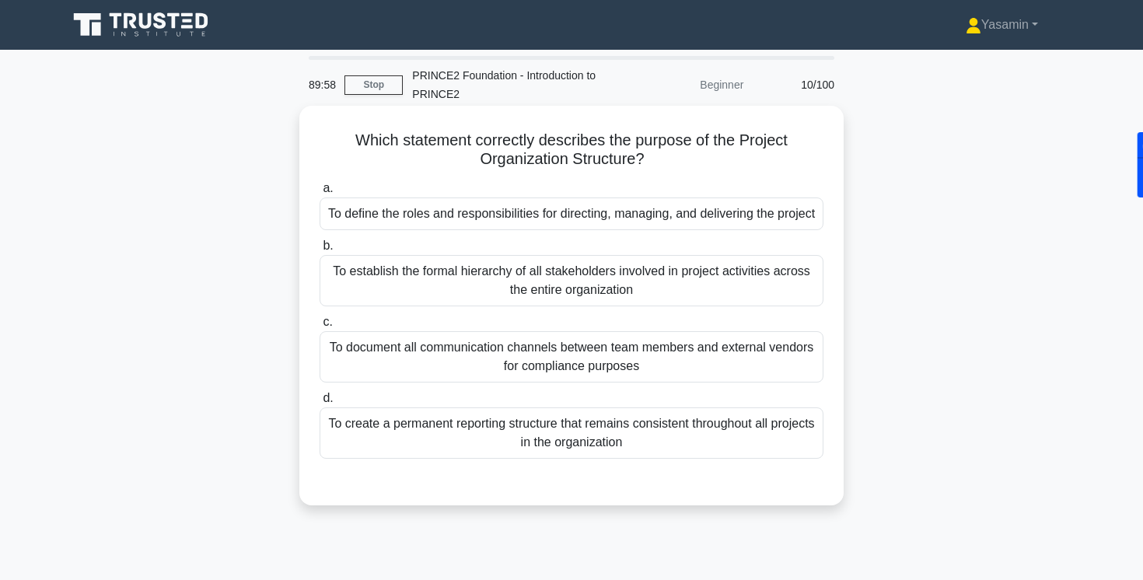
click at [423, 224] on div "To define the roles and responsibilities for directing, managing, and deliverin…" at bounding box center [572, 214] width 504 height 33
click at [320, 194] on input "a. To define the roles and responsibilities for directing, managing, and delive…" at bounding box center [320, 189] width 0 height 10
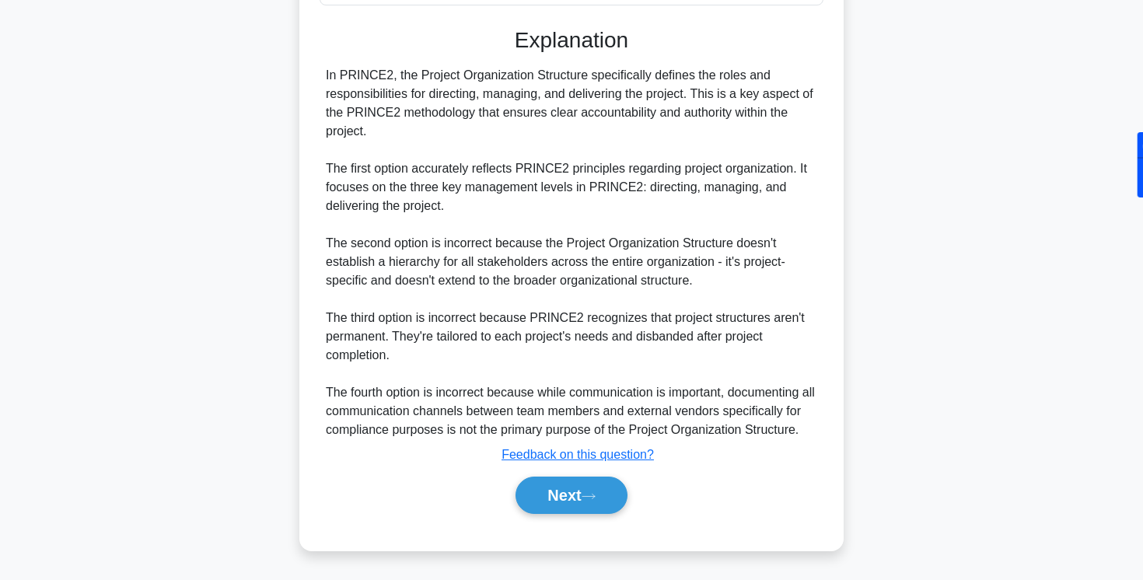
scroll to position [460, 0]
click at [564, 502] on button "Next" at bounding box center [571, 495] width 111 height 37
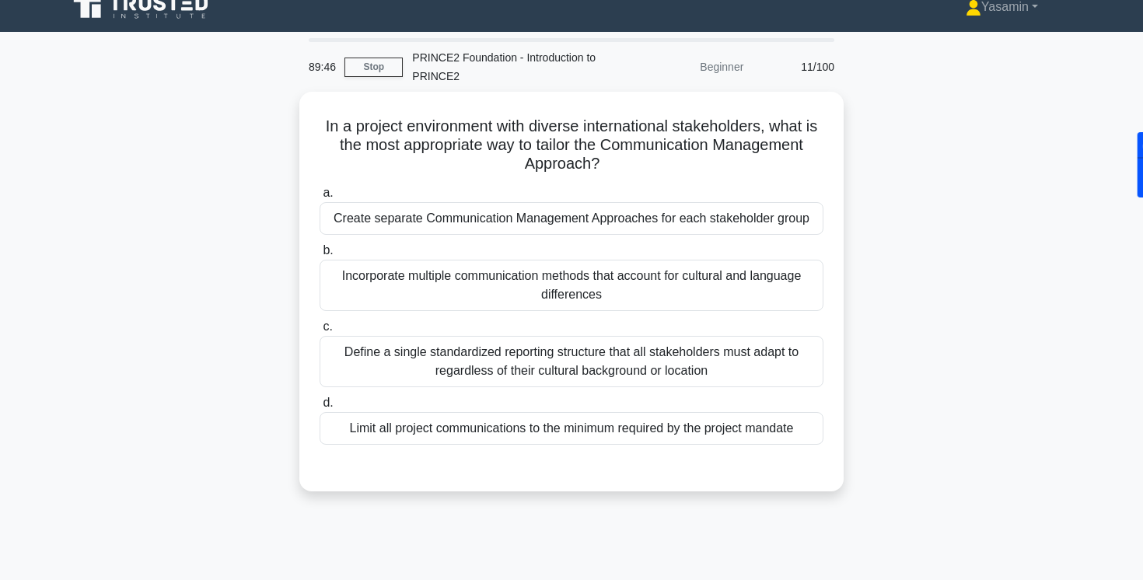
scroll to position [0, 0]
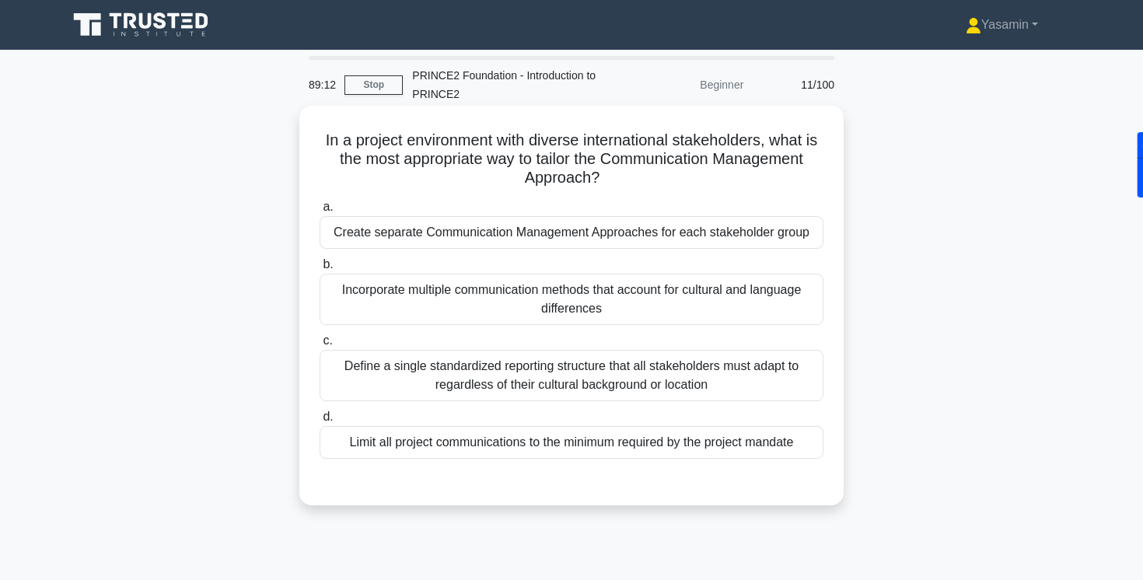
click at [617, 308] on div "Incorporate multiple communication methods that account for cultural and langua…" at bounding box center [572, 299] width 504 height 51
click at [320, 270] on input "b. Incorporate multiple communication methods that account for cultural and lan…" at bounding box center [320, 265] width 0 height 10
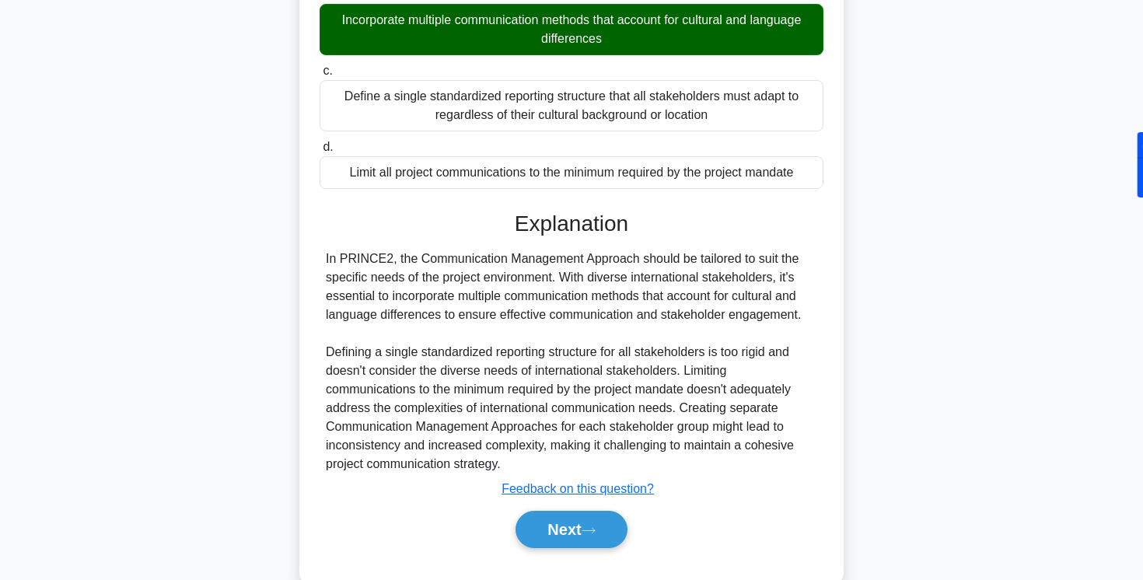
scroll to position [288, 0]
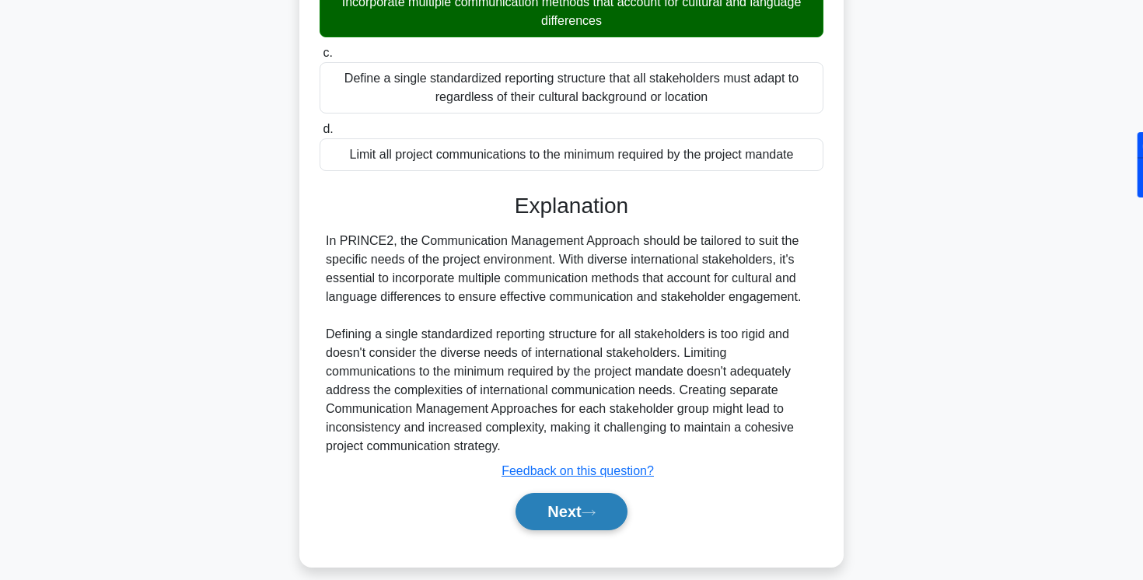
click at [571, 506] on button "Next" at bounding box center [571, 511] width 111 height 37
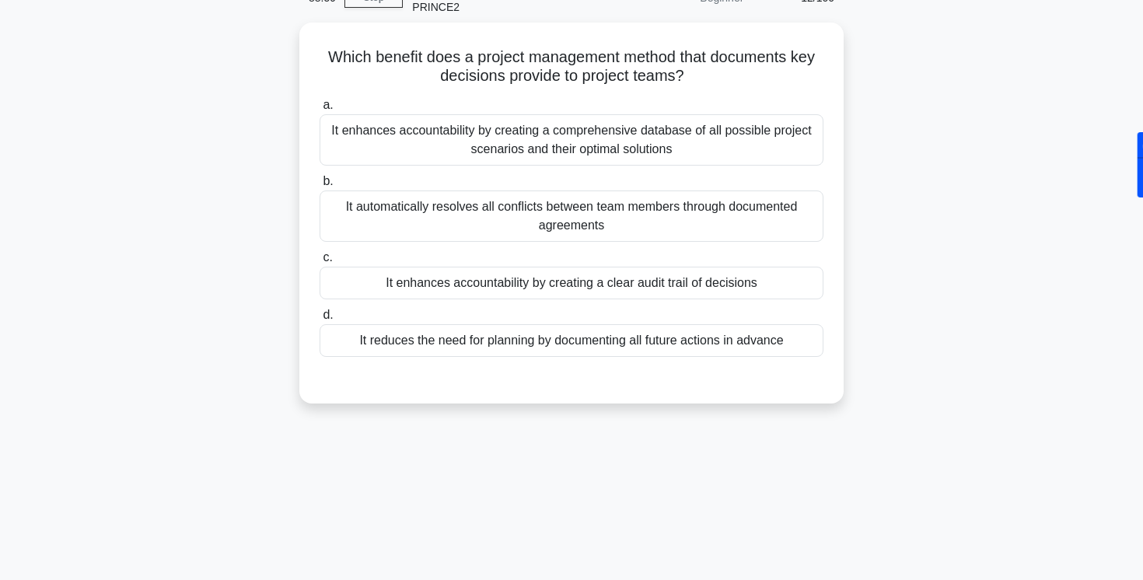
scroll to position [0, 0]
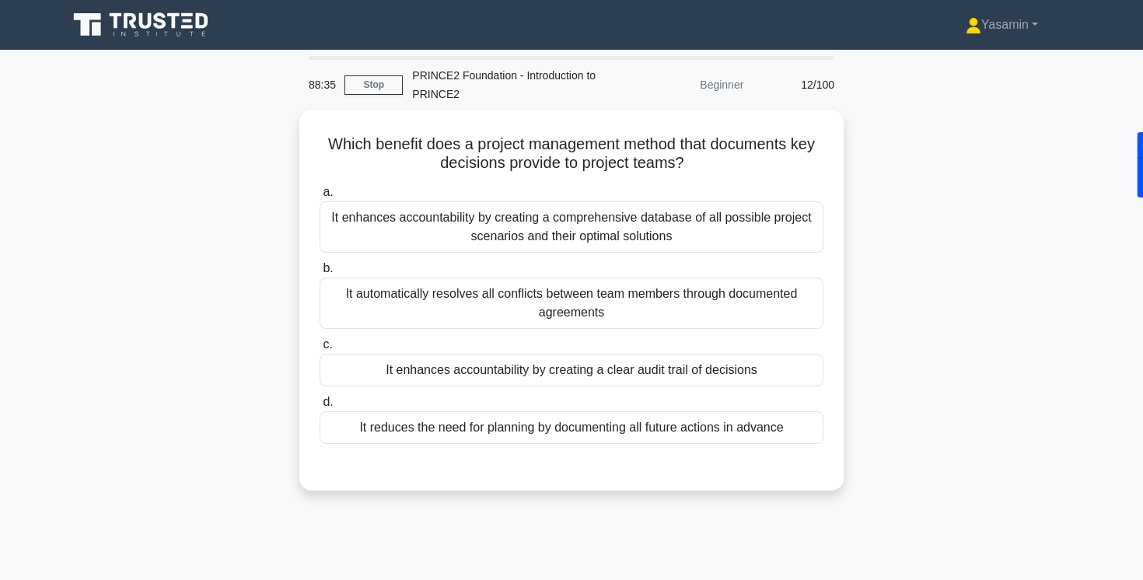
click at [264, 257] on div "Which benefit does a project management method that documents key decisions pro…" at bounding box center [571, 310] width 1027 height 400
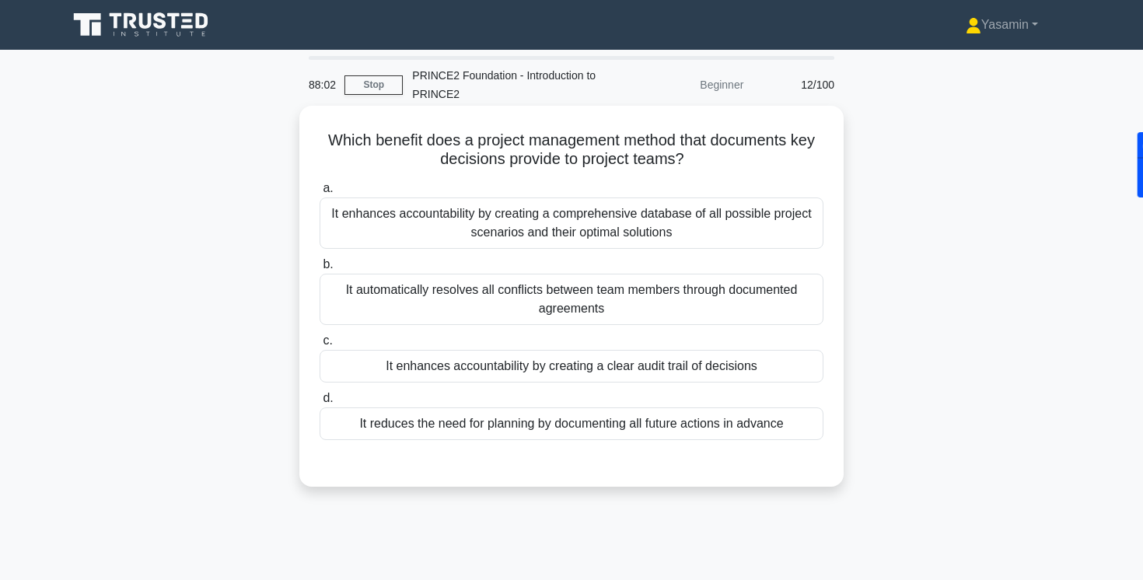
click at [358, 368] on div "It enhances accountability by creating a clear audit trail of decisions" at bounding box center [572, 366] width 504 height 33
click at [320, 346] on input "c. It enhances accountability by creating a clear audit trail of decisions" at bounding box center [320, 341] width 0 height 10
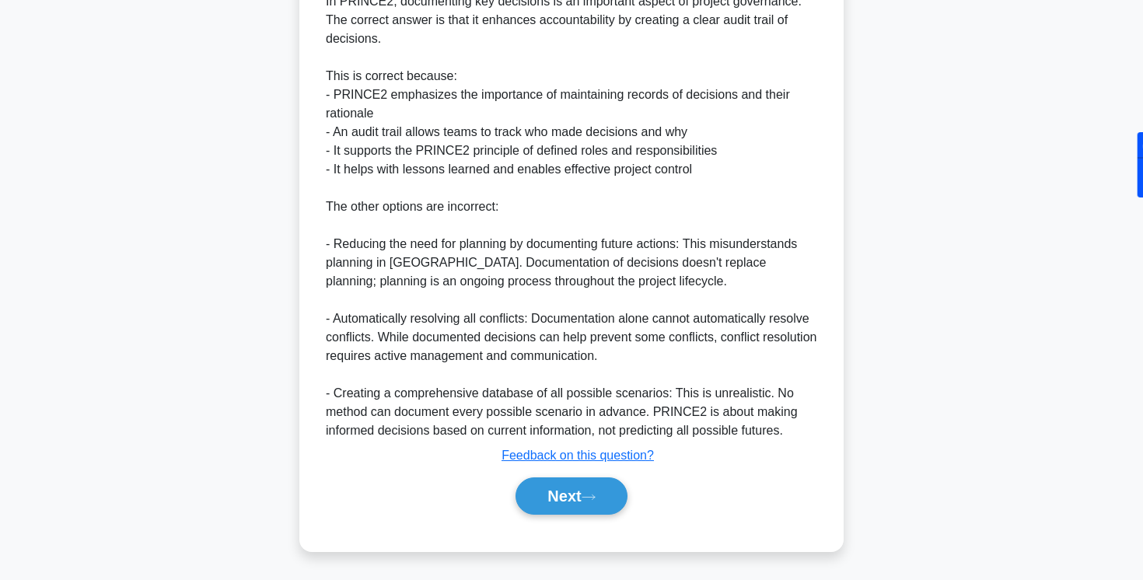
scroll to position [509, 0]
click at [561, 502] on button "Next" at bounding box center [571, 495] width 111 height 37
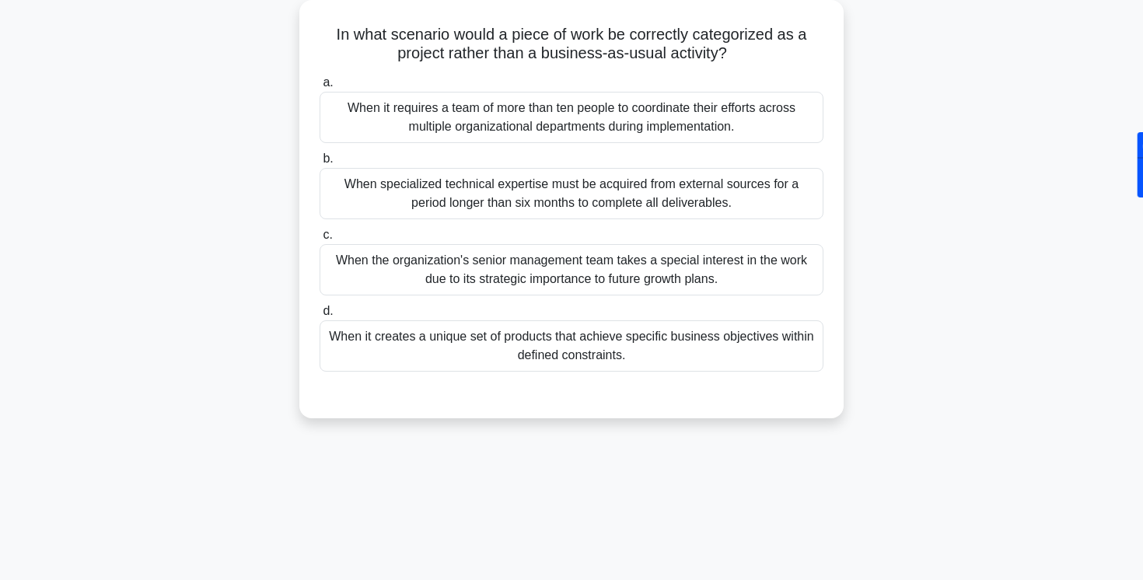
scroll to position [0, 0]
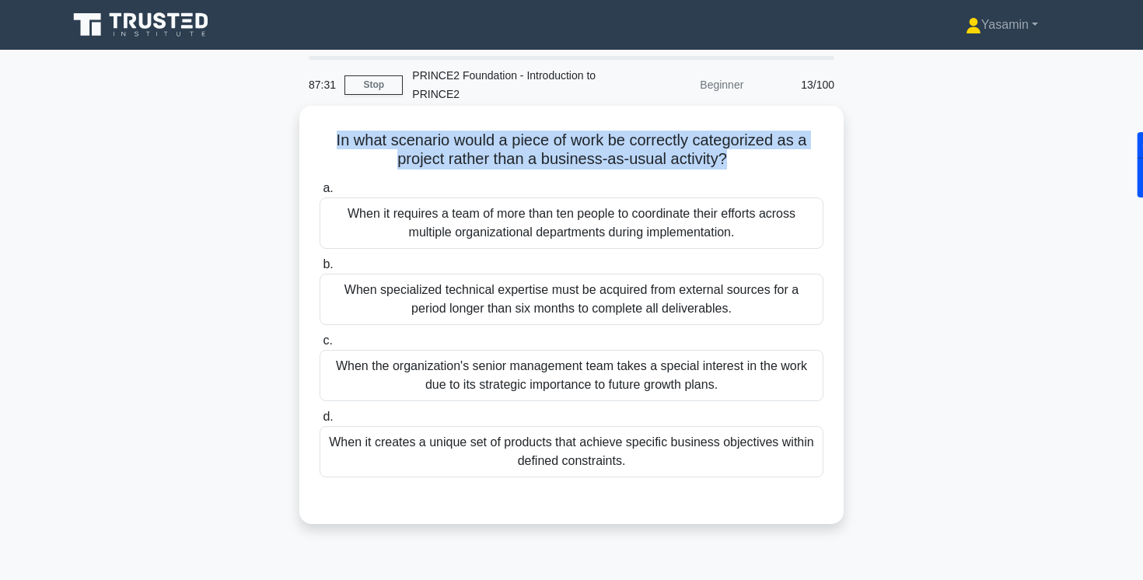
drag, startPoint x: 336, startPoint y: 138, endPoint x: 391, endPoint y: 175, distance: 66.2
click at [391, 175] on div "In what scenario would a piece of work be correctly categorized as a project ra…" at bounding box center [572, 315] width 532 height 406
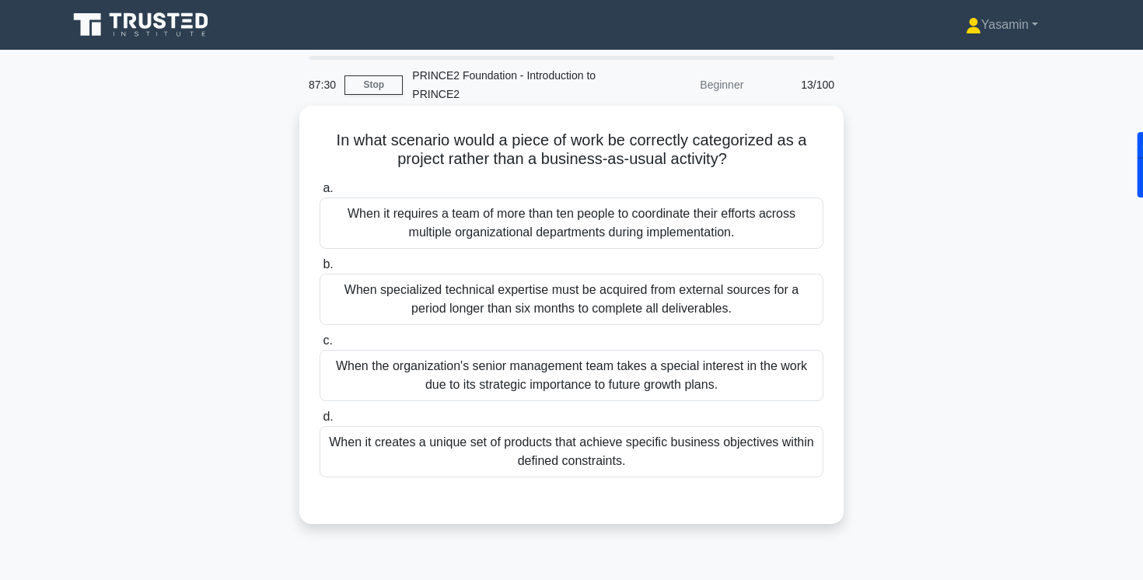
click at [411, 184] on label "a. When it requires a team of more than ten people to coordinate their efforts …" at bounding box center [572, 214] width 504 height 70
click at [320, 184] on input "a. When it requires a team of more than ten people to coordinate their efforts …" at bounding box center [320, 189] width 0 height 10
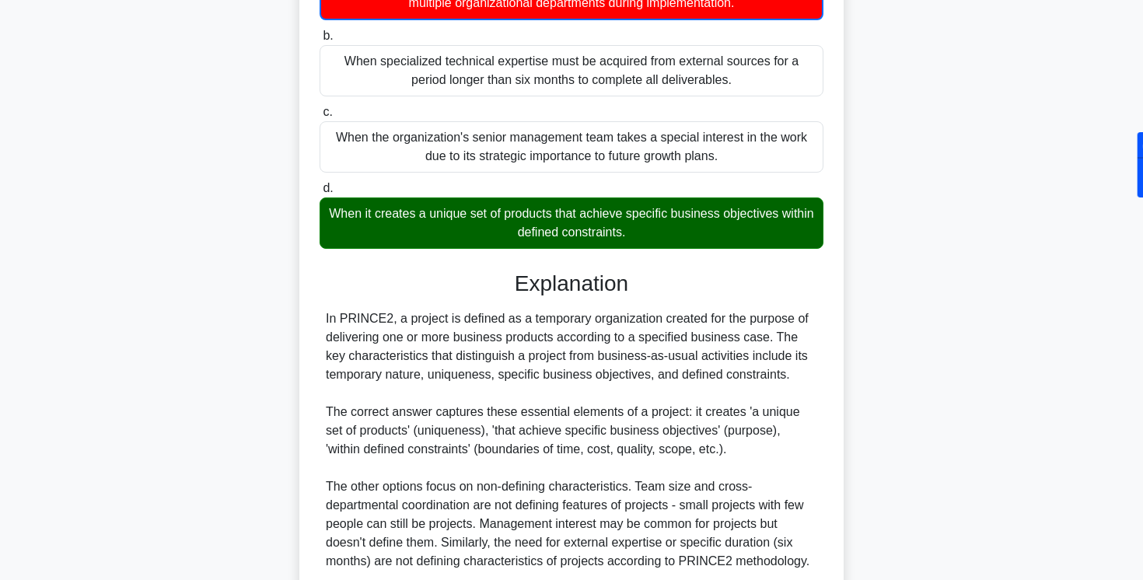
scroll to position [362, 0]
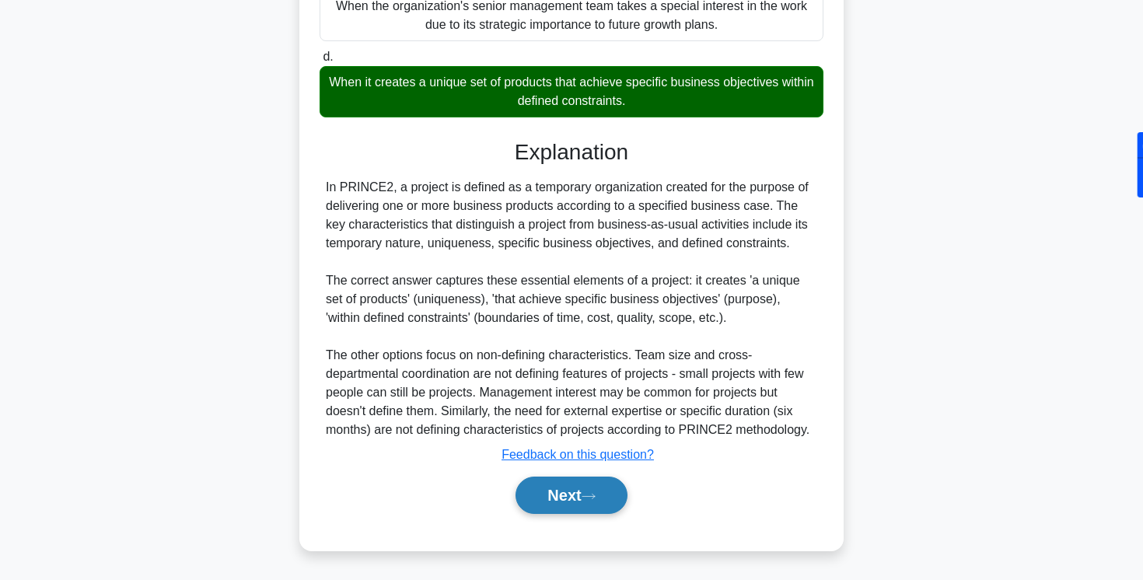
click at [546, 484] on button "Next" at bounding box center [571, 495] width 111 height 37
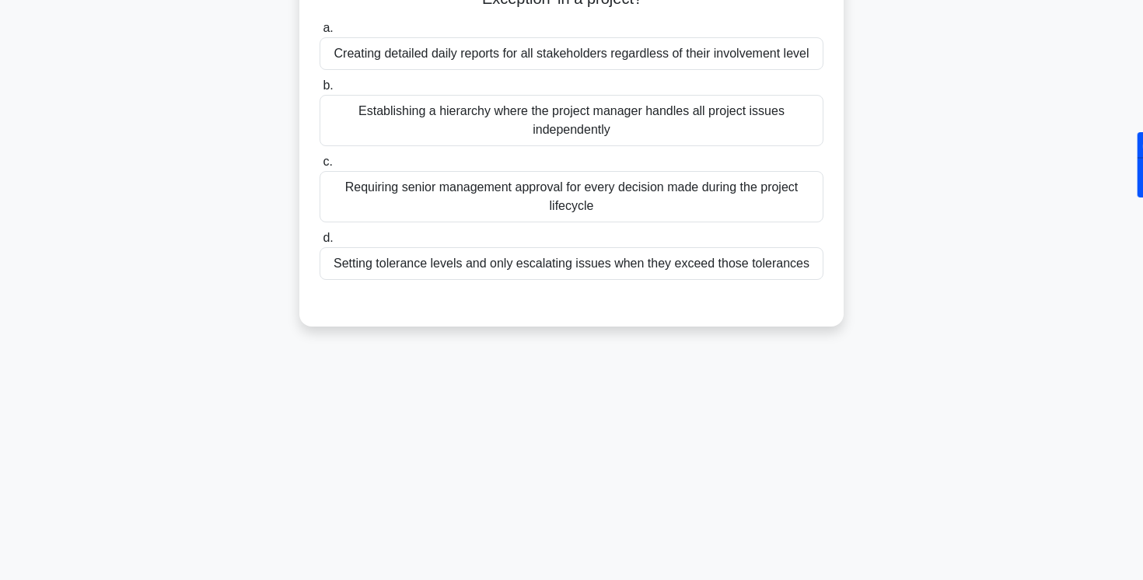
scroll to position [0, 0]
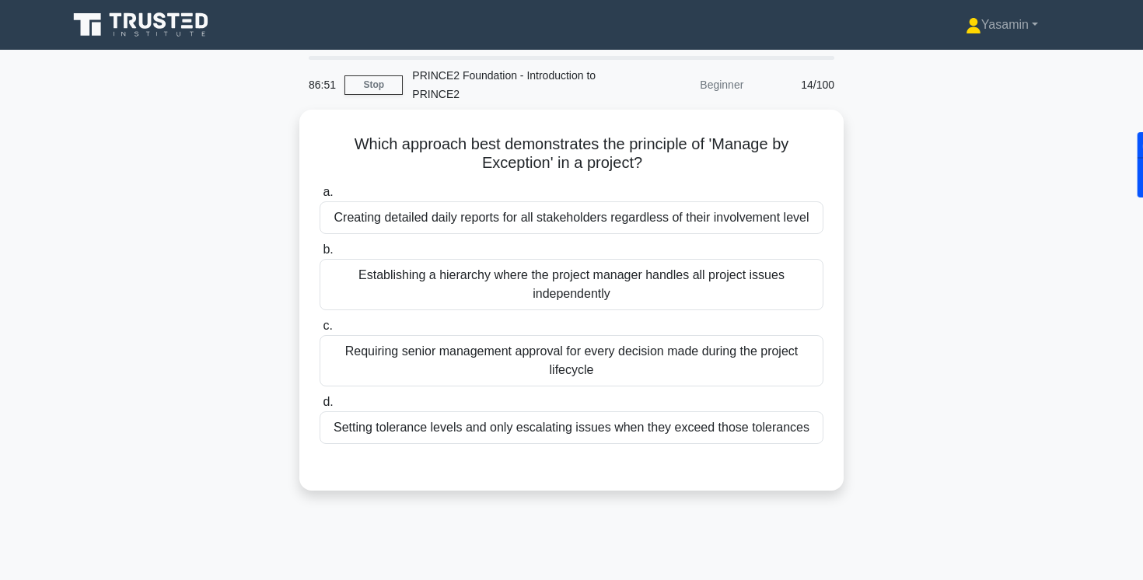
click at [526, 526] on div "86:51 Stop PRINCE2 Foundation - Introduction to PRINCE2 Beginner 14/100 Which a…" at bounding box center [571, 445] width 1027 height 778
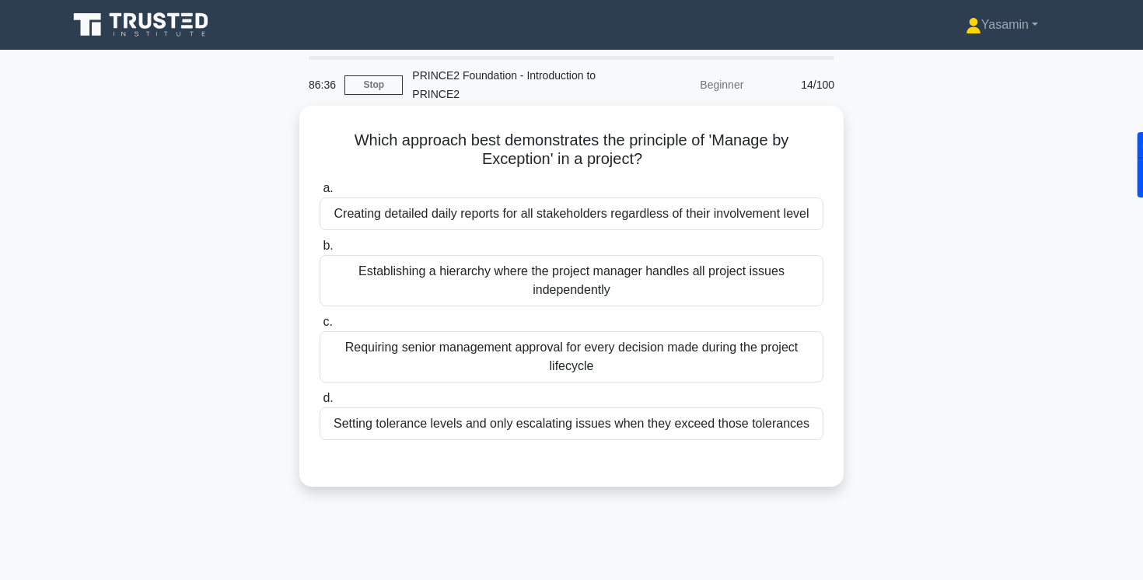
click at [573, 426] on div "Setting tolerance levels and only escalating issues when they exceed those tole…" at bounding box center [572, 424] width 504 height 33
click at [320, 404] on input "d. Setting tolerance levels and only escalating issues when they exceed those t…" at bounding box center [320, 399] width 0 height 10
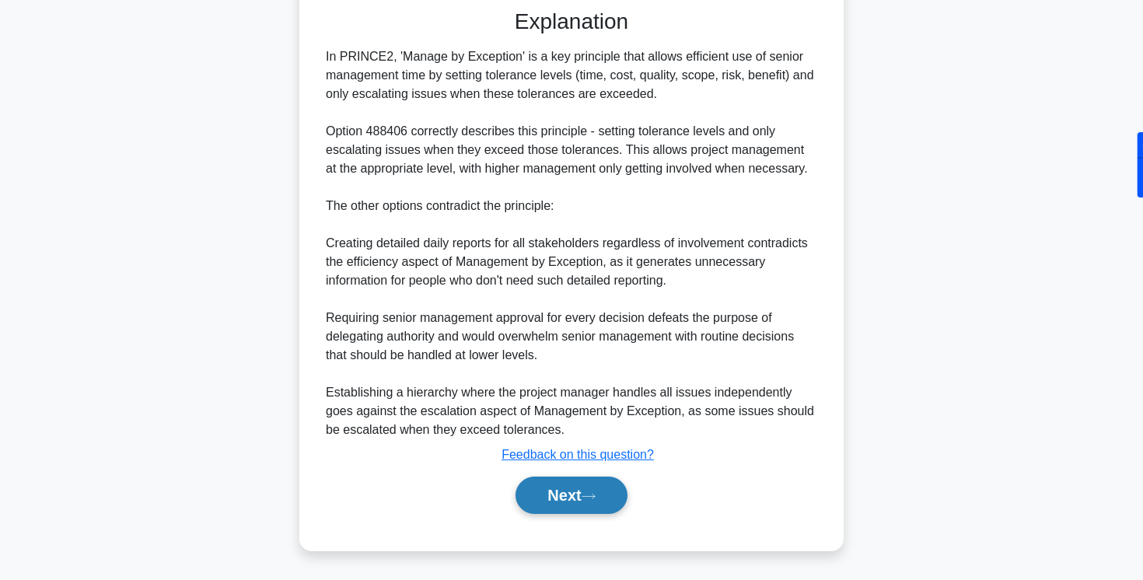
click at [568, 506] on button "Next" at bounding box center [571, 495] width 111 height 37
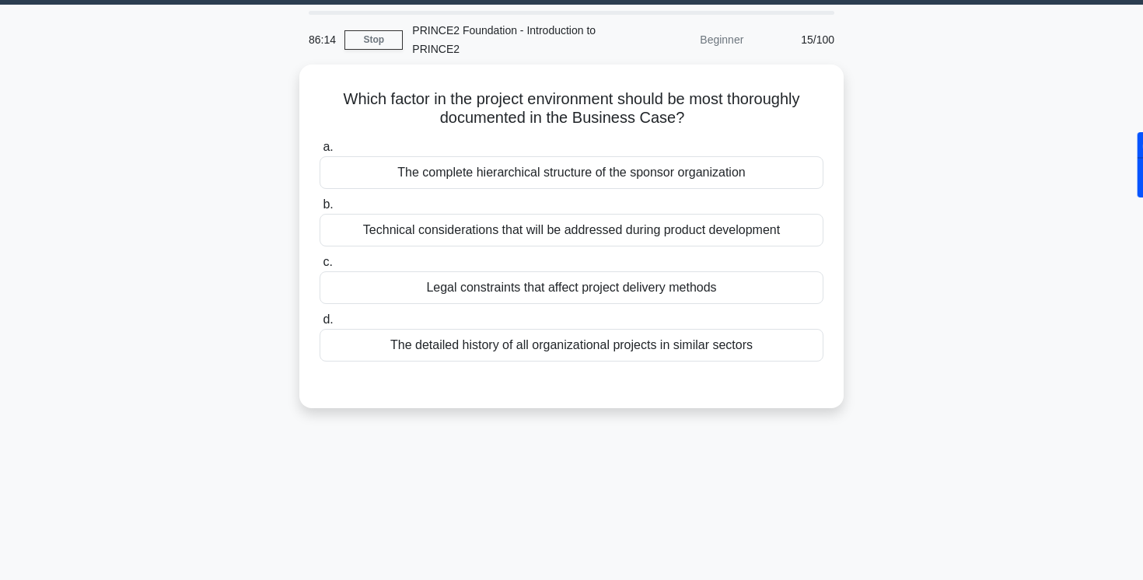
scroll to position [47, 0]
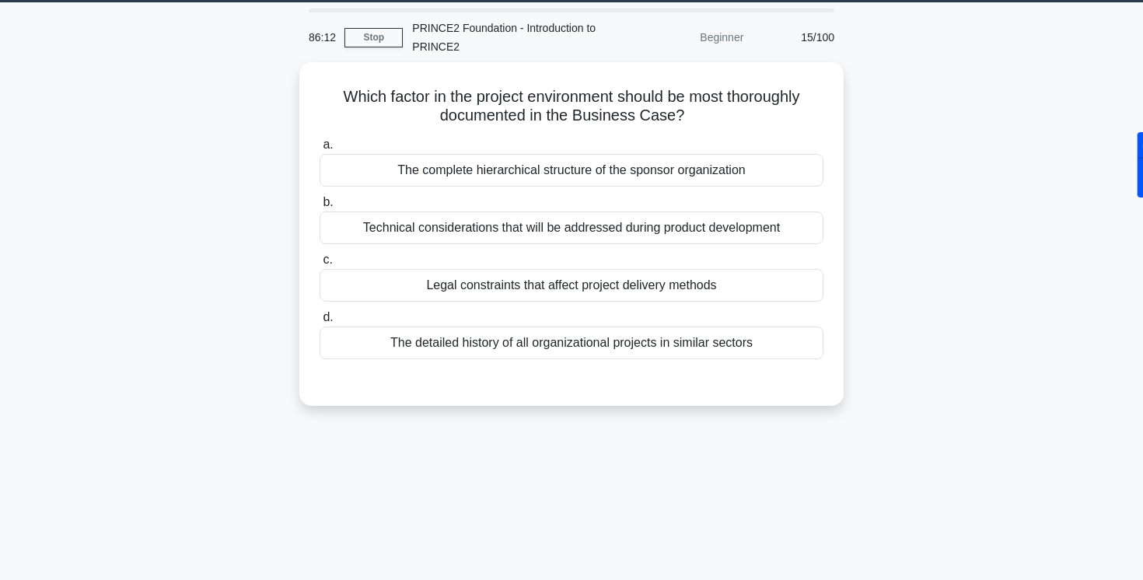
click at [203, 365] on div "Which factor in the project environment should be most thoroughly documented in…" at bounding box center [571, 243] width 1027 height 362
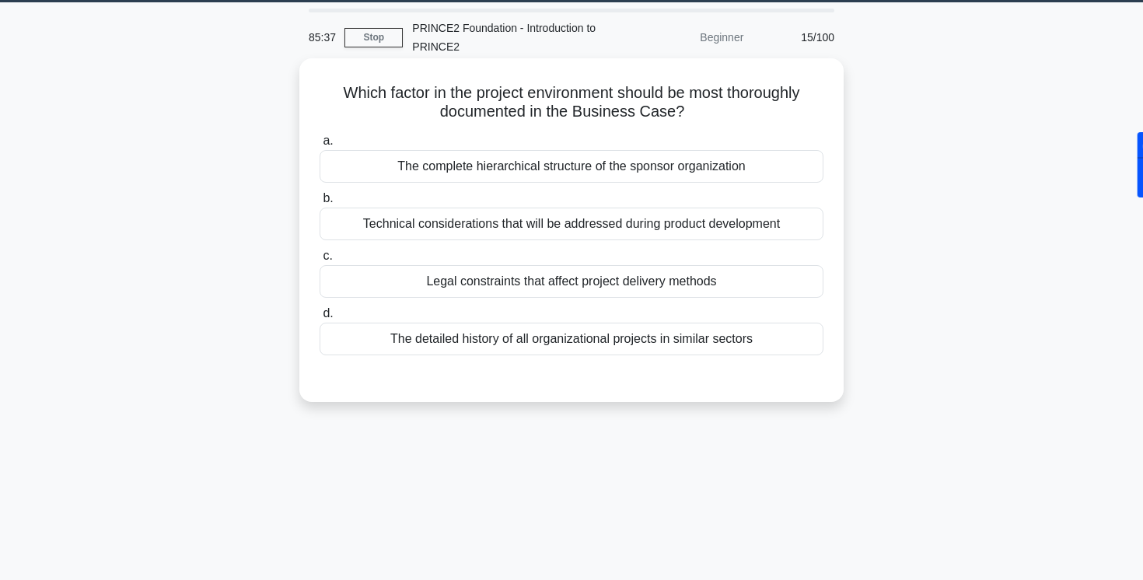
click at [634, 277] on div "Legal constraints that affect project delivery methods" at bounding box center [572, 281] width 504 height 33
click at [320, 261] on input "c. Legal constraints that affect project delivery methods" at bounding box center [320, 256] width 0 height 10
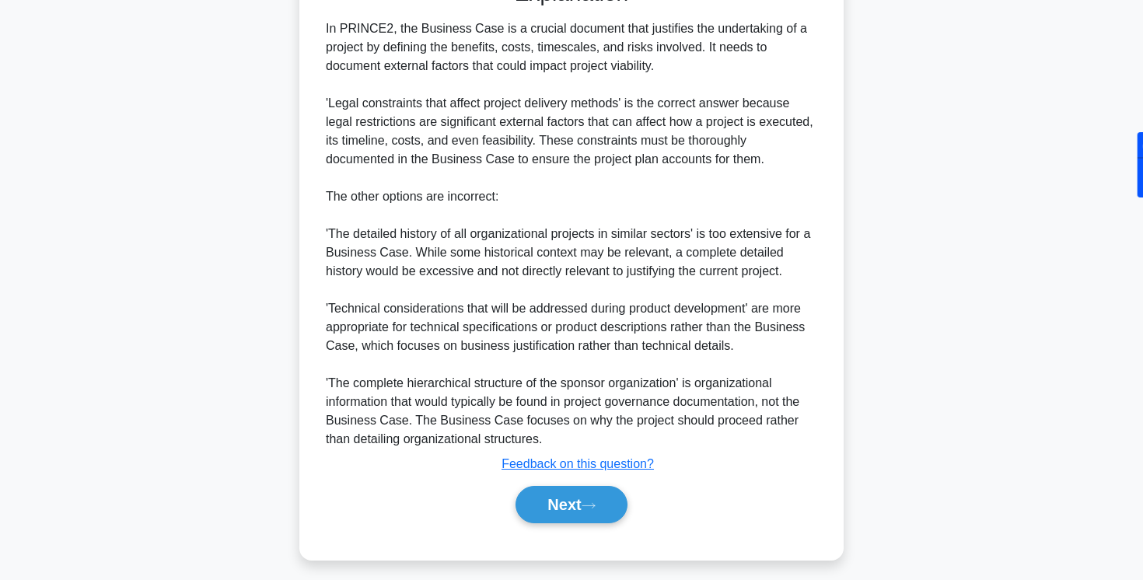
scroll to position [453, 0]
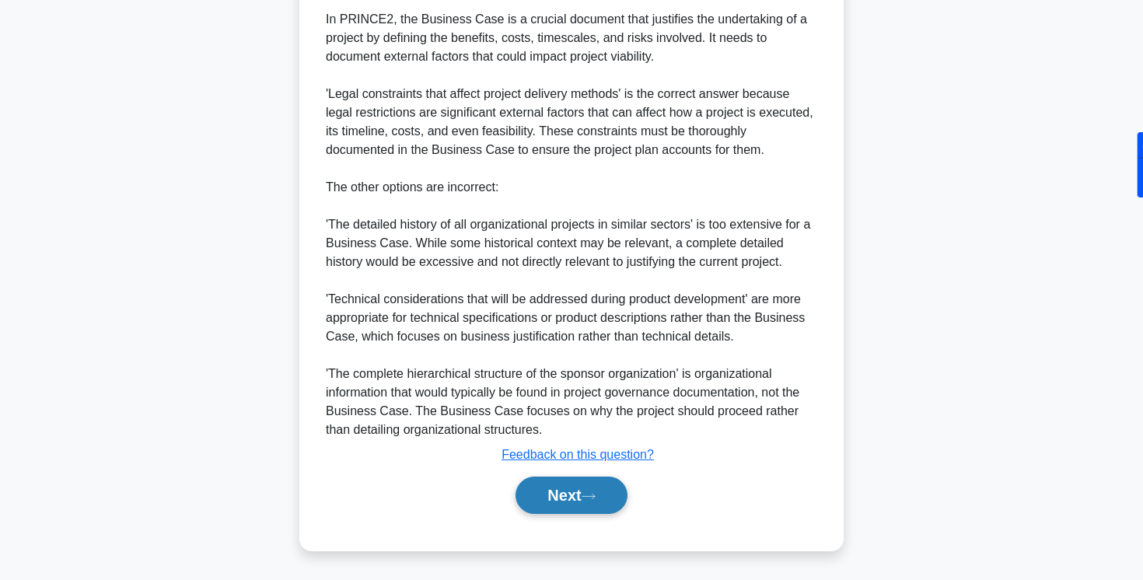
click at [561, 499] on button "Next" at bounding box center [571, 495] width 111 height 37
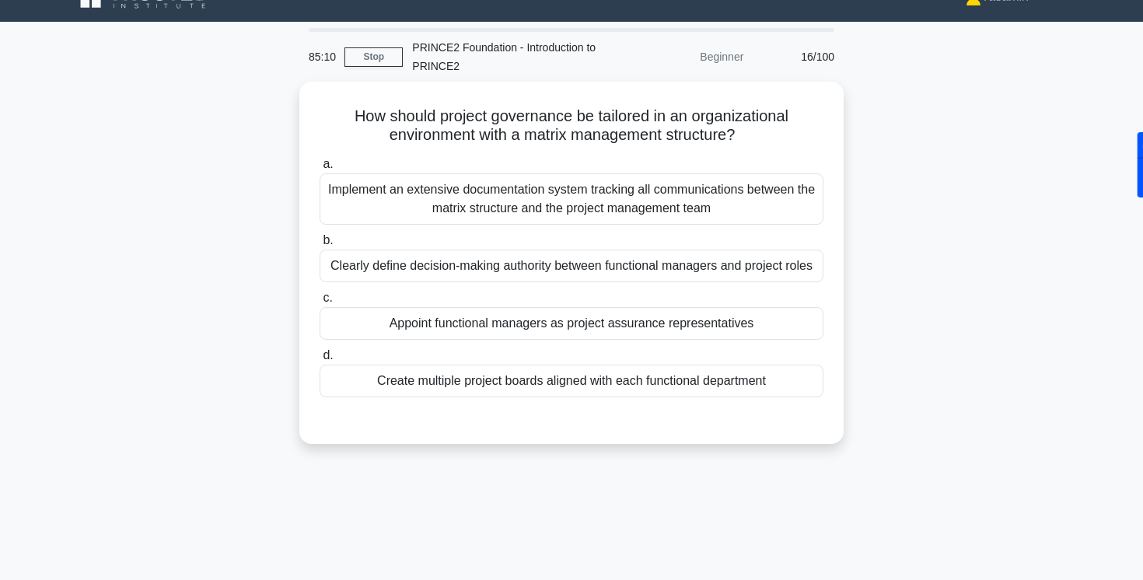
scroll to position [0, 0]
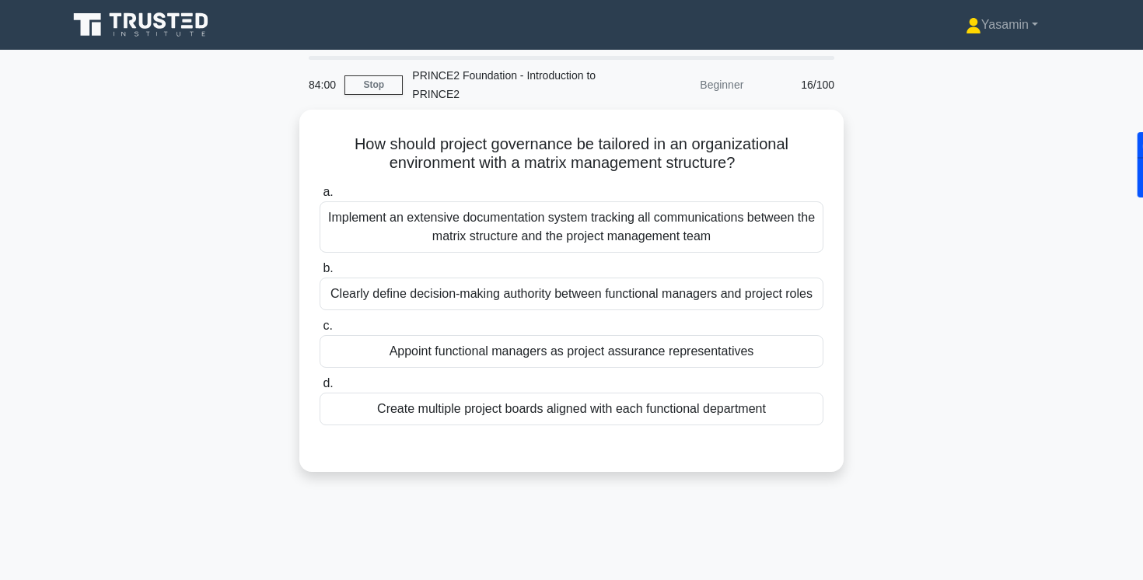
click at [215, 255] on div "How should project governance be tailored in an organizational environment with…" at bounding box center [571, 300] width 1027 height 381
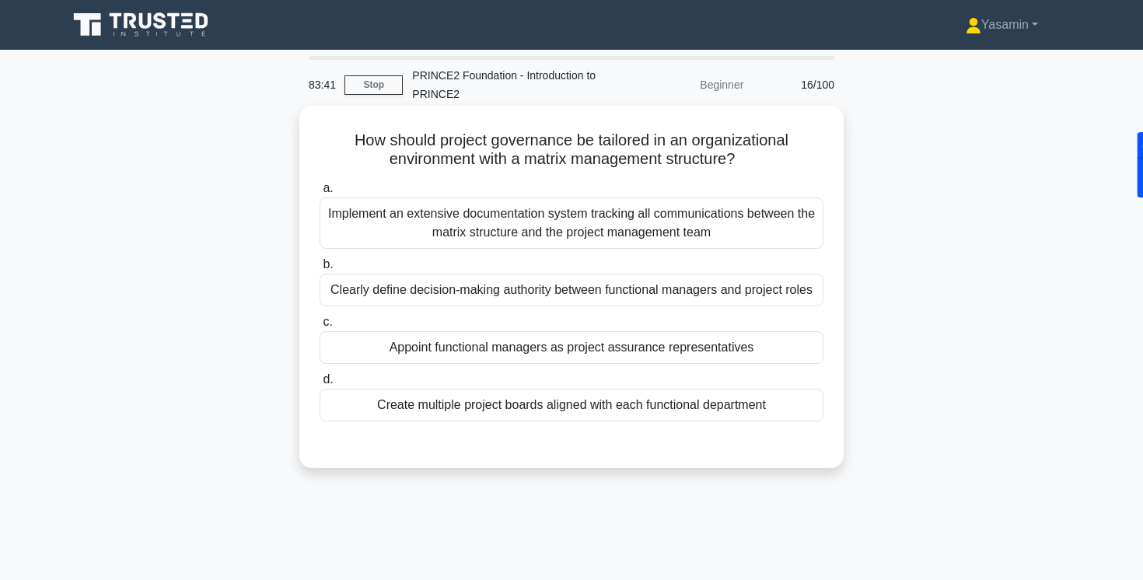
click at [382, 292] on div "Clearly define decision-making authority between functional managers and projec…" at bounding box center [572, 290] width 504 height 33
click at [320, 270] on input "b. Clearly define decision-making authority between functional managers and pro…" at bounding box center [320, 265] width 0 height 10
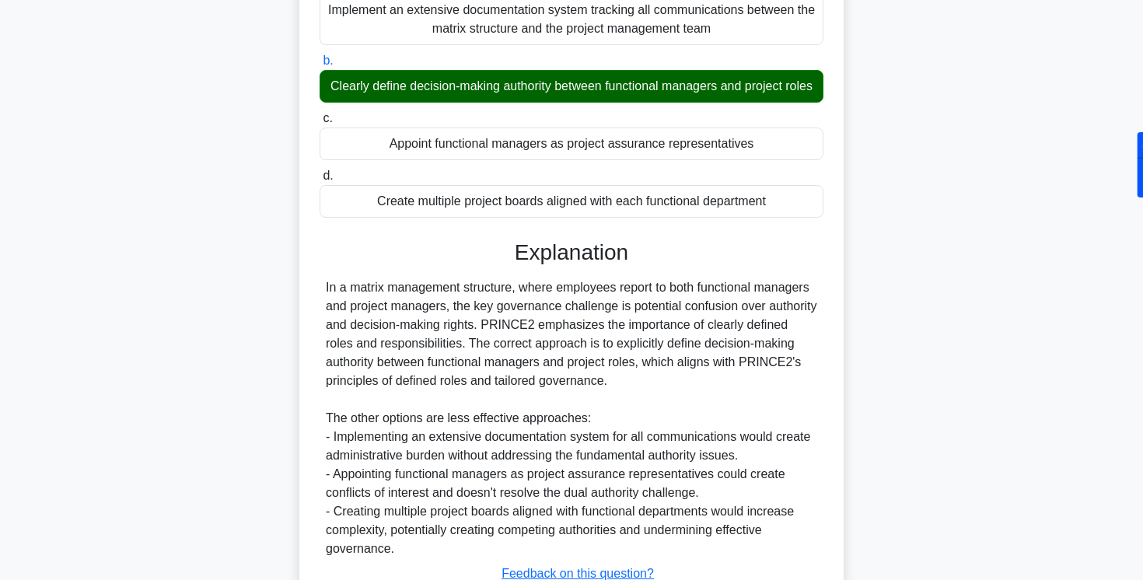
scroll to position [323, 0]
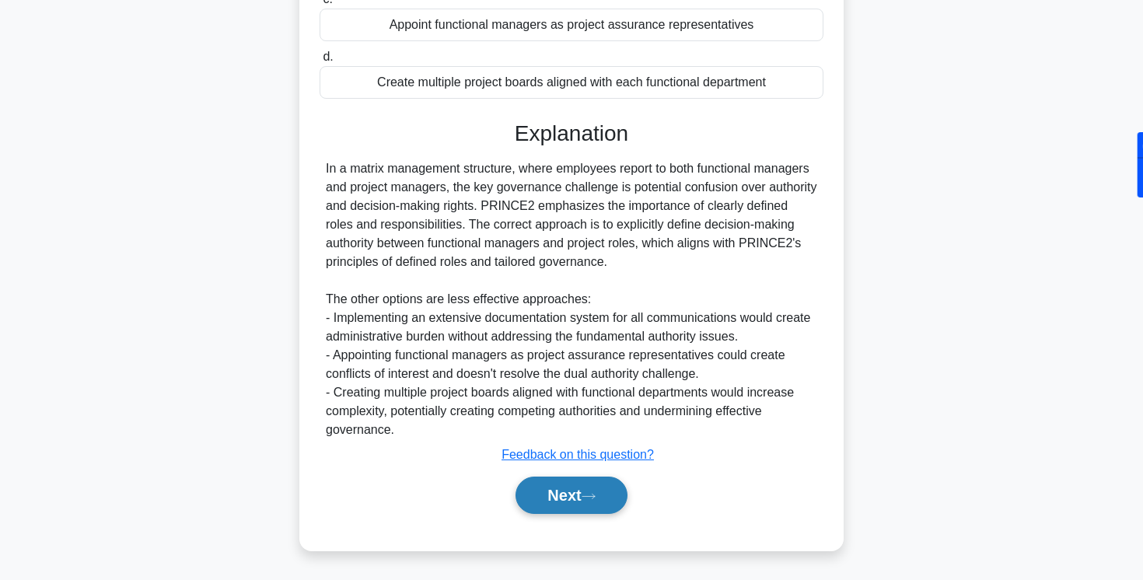
click at [553, 512] on button "Next" at bounding box center [571, 495] width 111 height 37
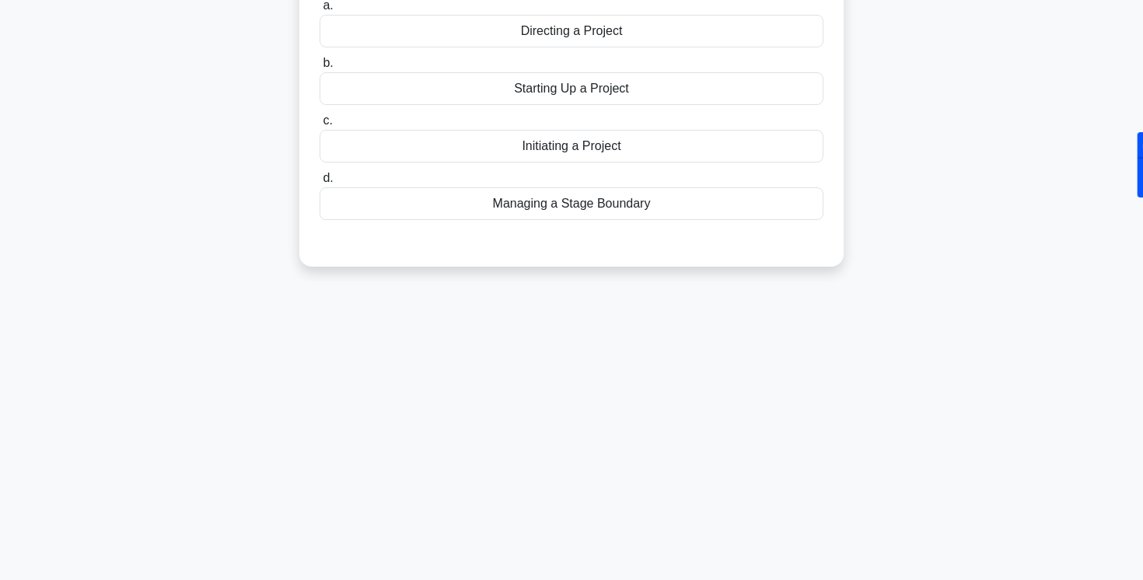
scroll to position [0, 0]
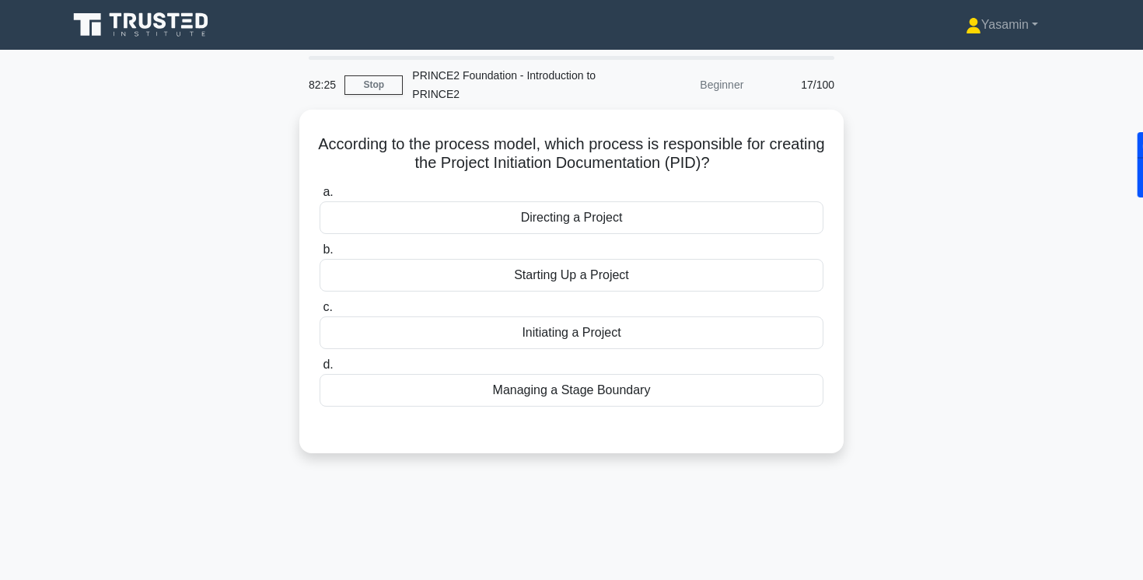
click at [894, 227] on div "According to the process model, which process is responsible for creating the P…" at bounding box center [571, 291] width 1027 height 362
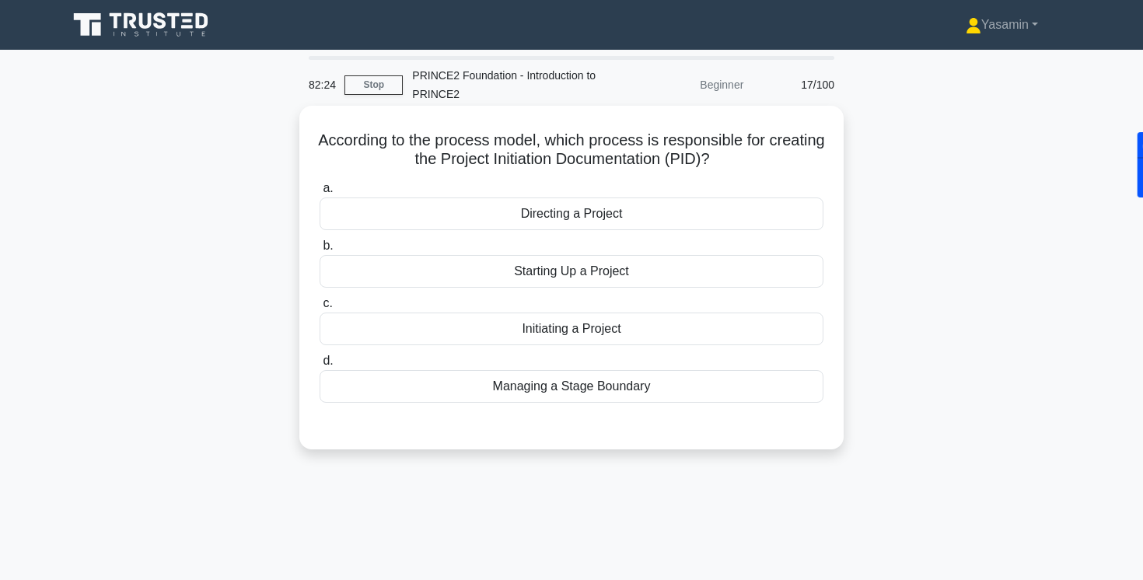
click at [625, 327] on div "Initiating a Project" at bounding box center [572, 329] width 504 height 33
click at [320, 309] on input "c. Initiating a Project" at bounding box center [320, 304] width 0 height 10
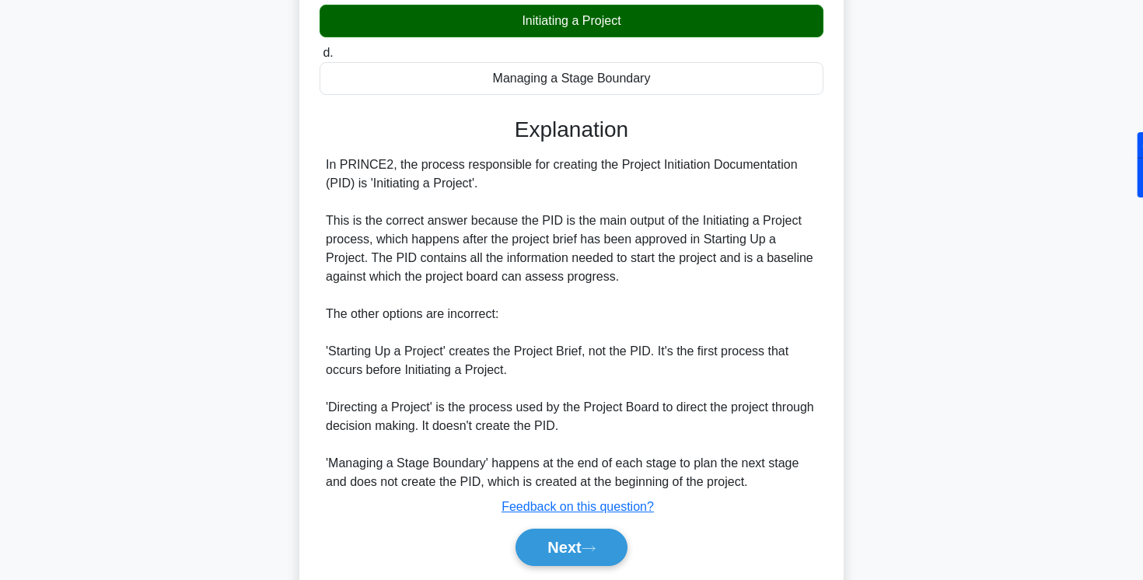
scroll to position [360, 0]
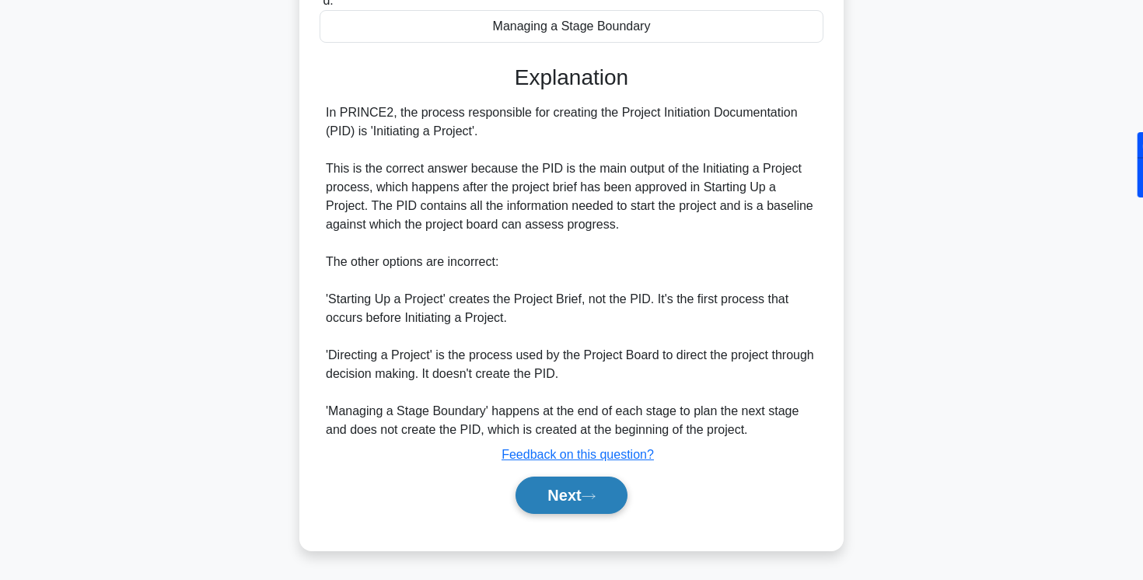
click at [572, 504] on button "Next" at bounding box center [571, 495] width 111 height 37
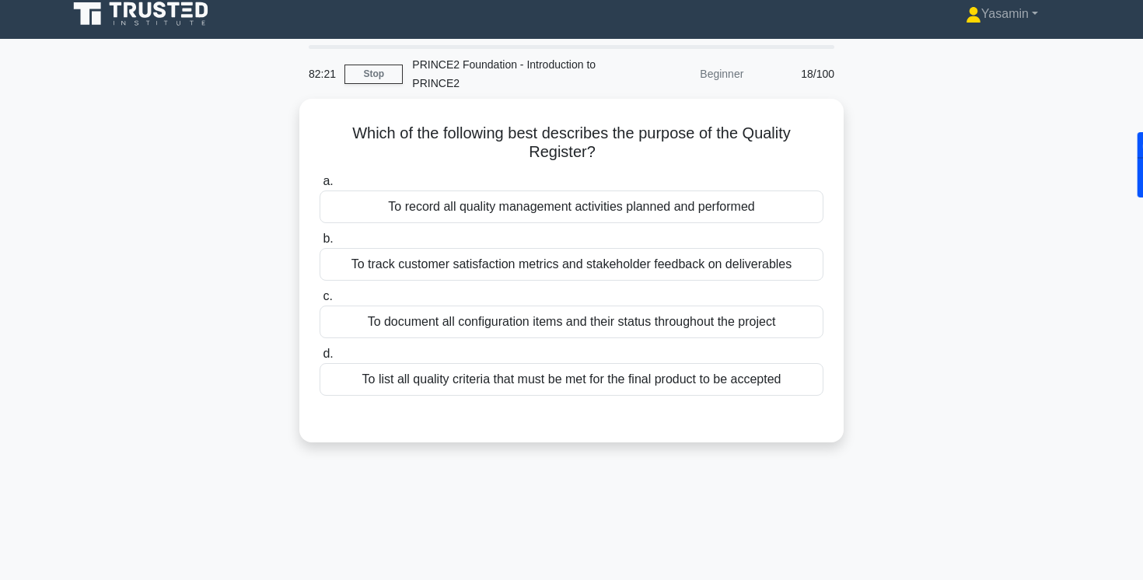
scroll to position [0, 0]
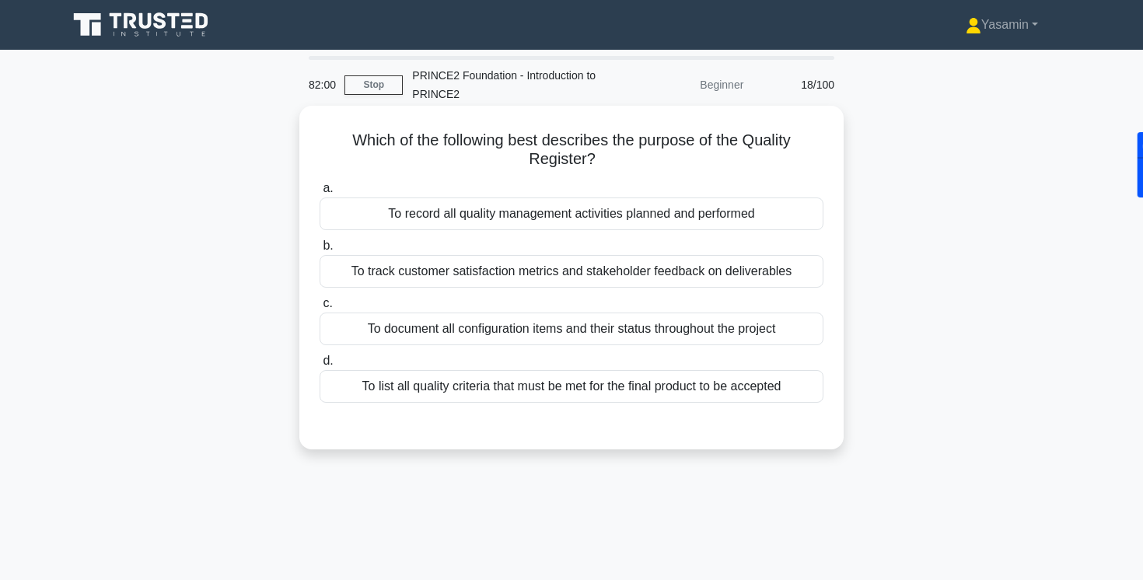
click at [544, 220] on div "To record all quality management activities planned and performed" at bounding box center [572, 214] width 504 height 33
click at [320, 194] on input "a. To record all quality management activities planned and performed" at bounding box center [320, 189] width 0 height 10
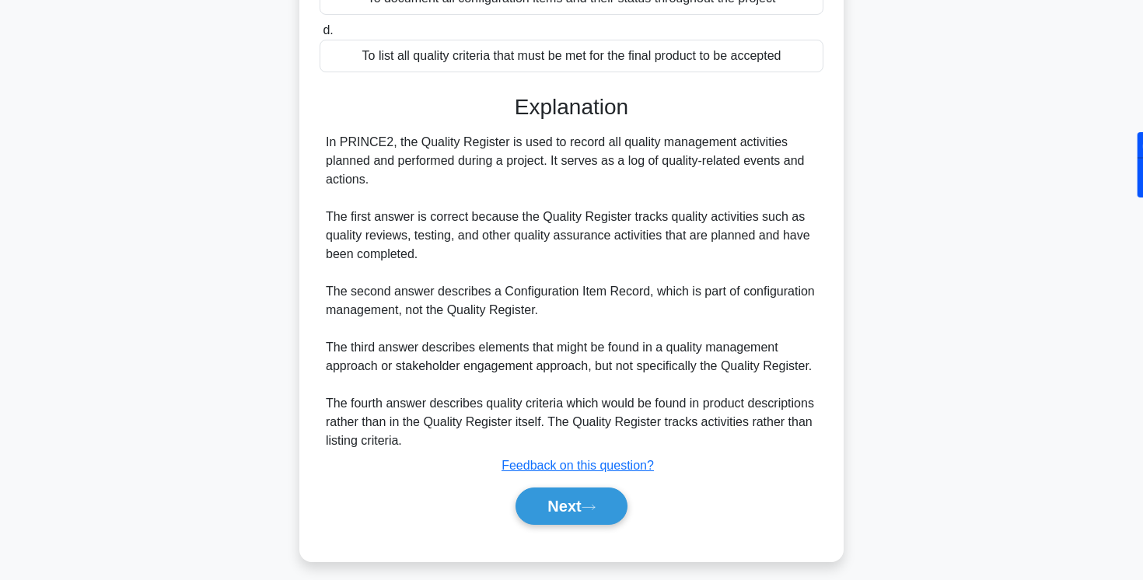
scroll to position [334, 0]
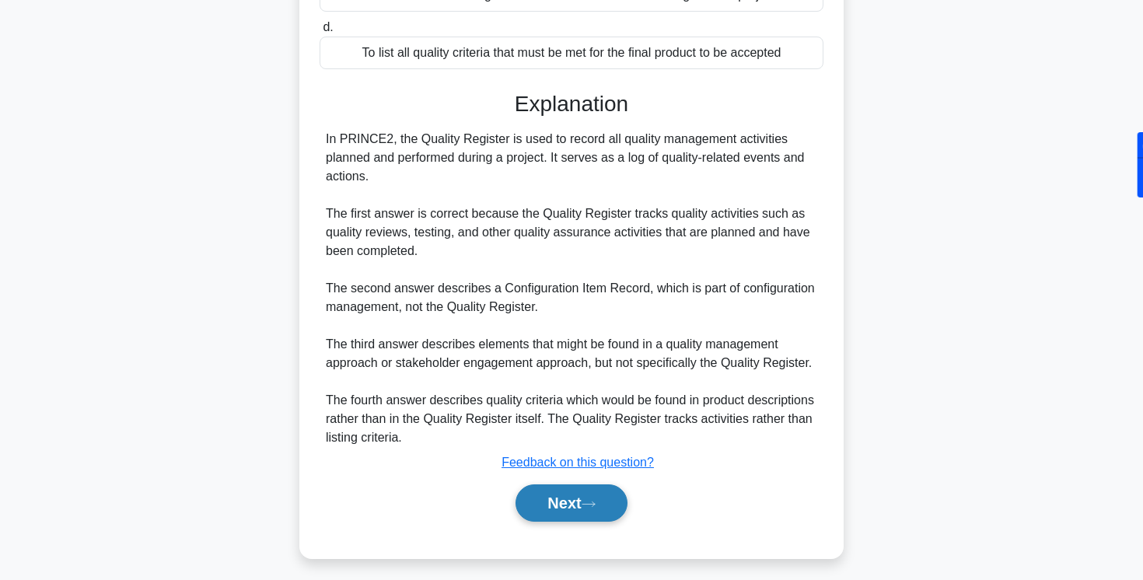
click at [546, 501] on button "Next" at bounding box center [571, 502] width 111 height 37
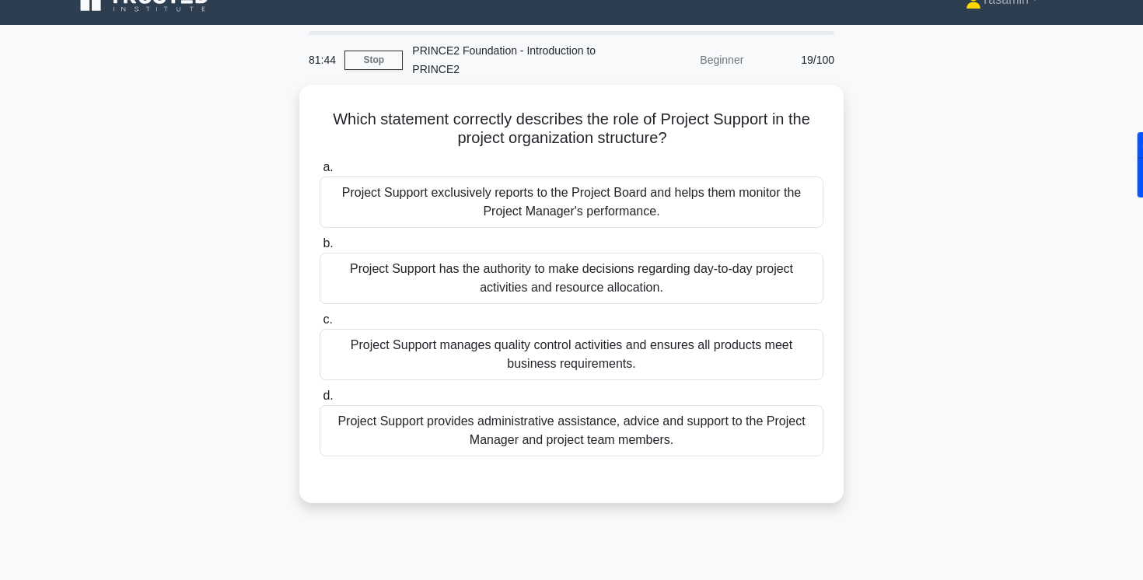
scroll to position [27, 0]
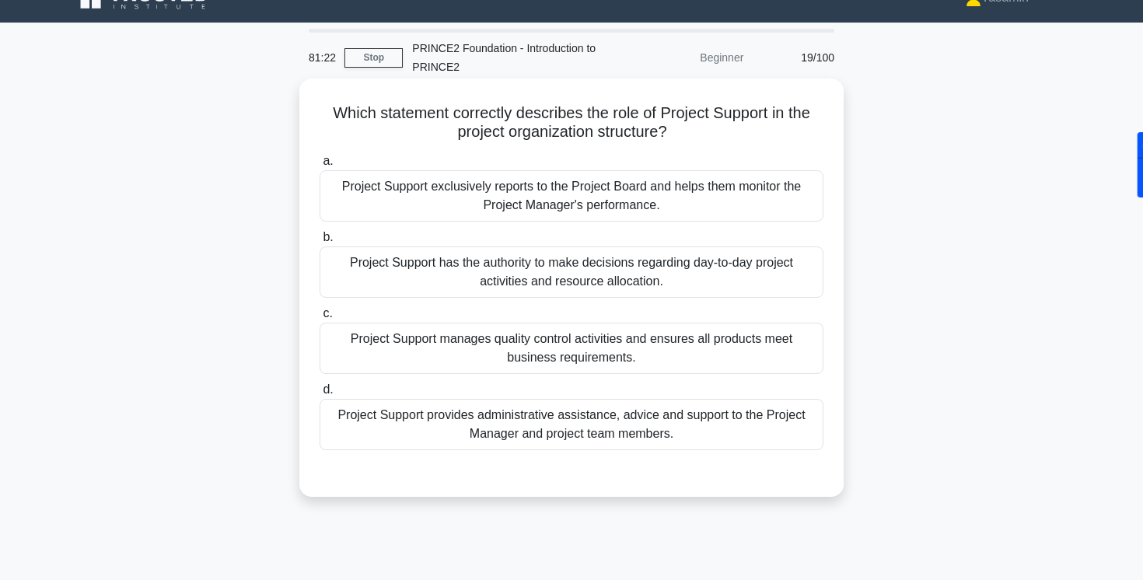
click at [677, 422] on div "Project Support provides administrative assistance, advice and support to the P…" at bounding box center [572, 424] width 504 height 51
click at [320, 395] on input "d. Project Support provides administrative assistance, advice and support to th…" at bounding box center [320, 390] width 0 height 10
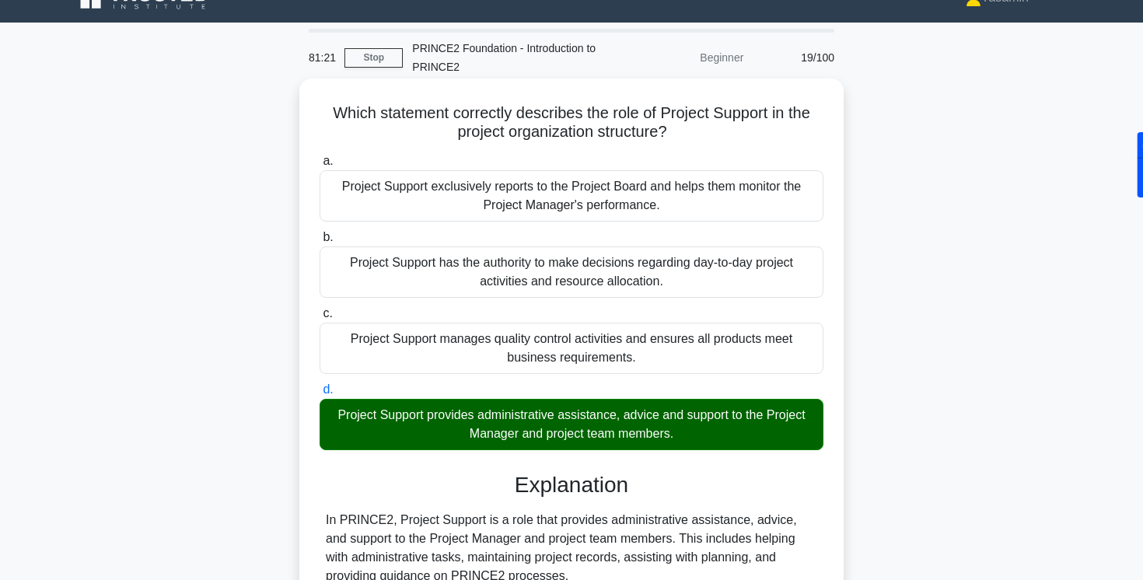
scroll to position [360, 0]
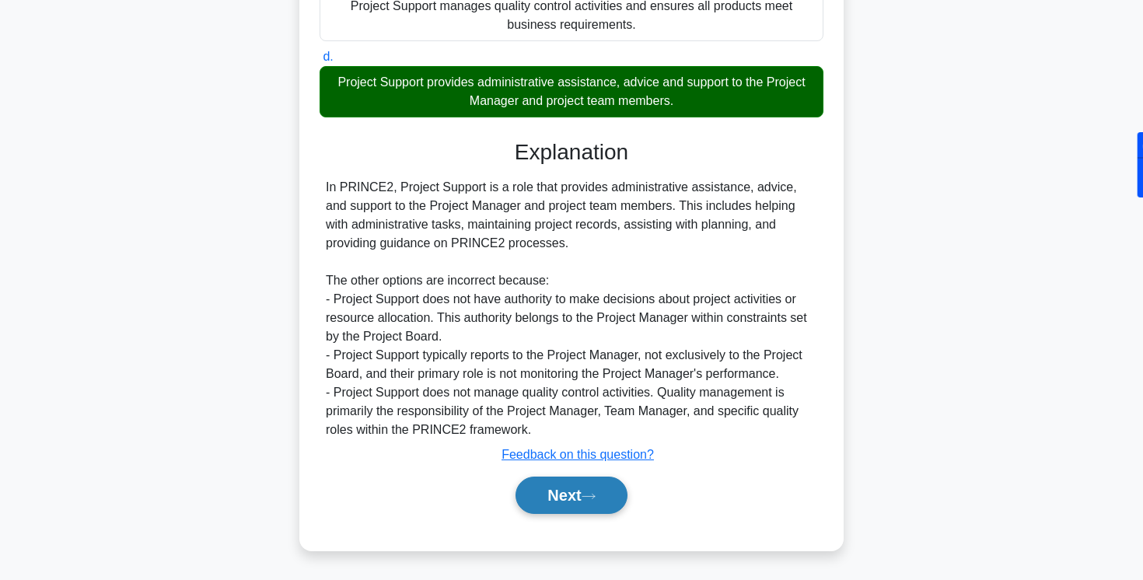
click at [575, 499] on button "Next" at bounding box center [571, 495] width 111 height 37
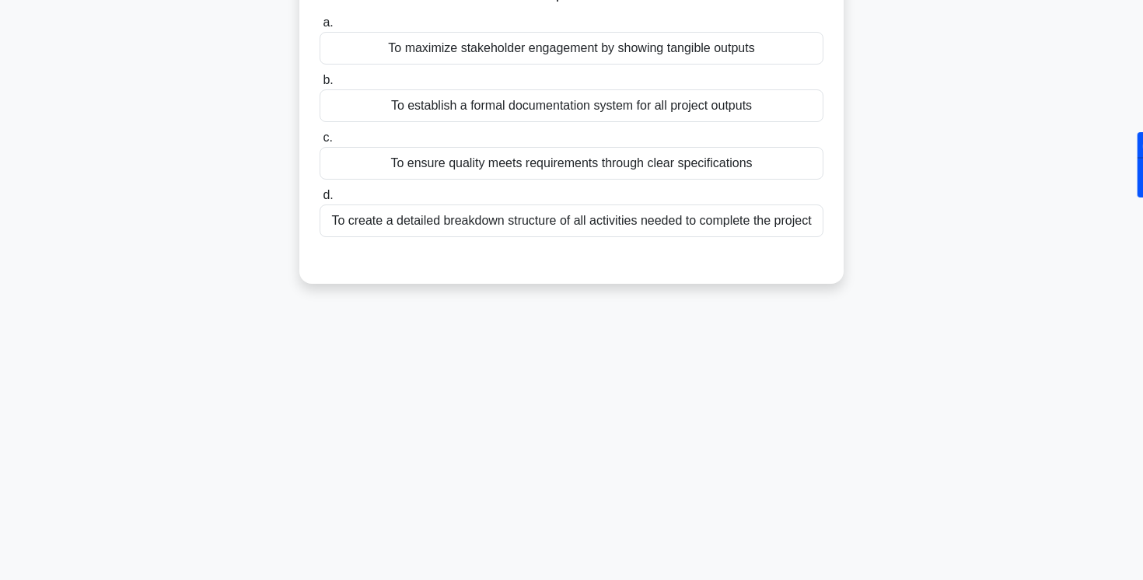
scroll to position [0, 0]
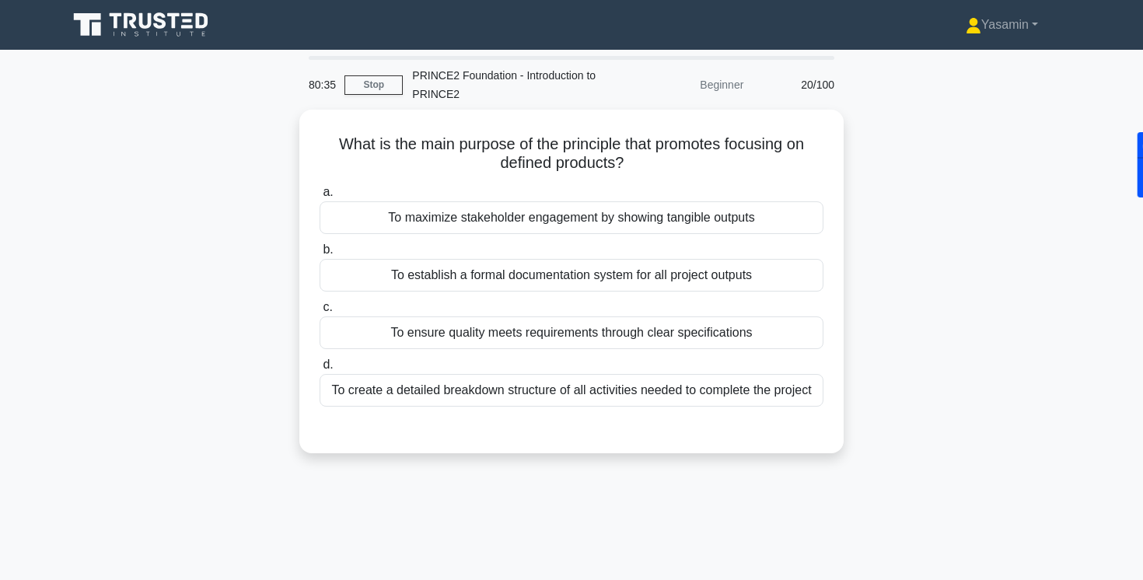
click at [912, 222] on div "What is the main purpose of the principle that promotes focusing on defined pro…" at bounding box center [571, 291] width 1027 height 362
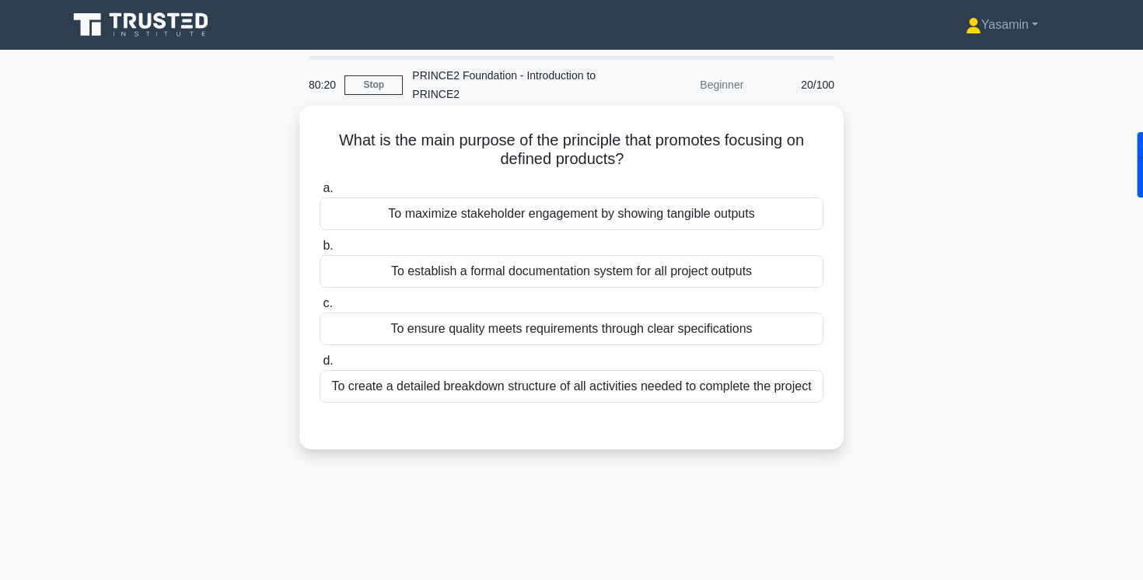
click at [667, 321] on div "To ensure quality meets requirements through clear specifications" at bounding box center [572, 329] width 504 height 33
click at [320, 309] on input "c. To ensure quality meets requirements through clear specifications" at bounding box center [320, 304] width 0 height 10
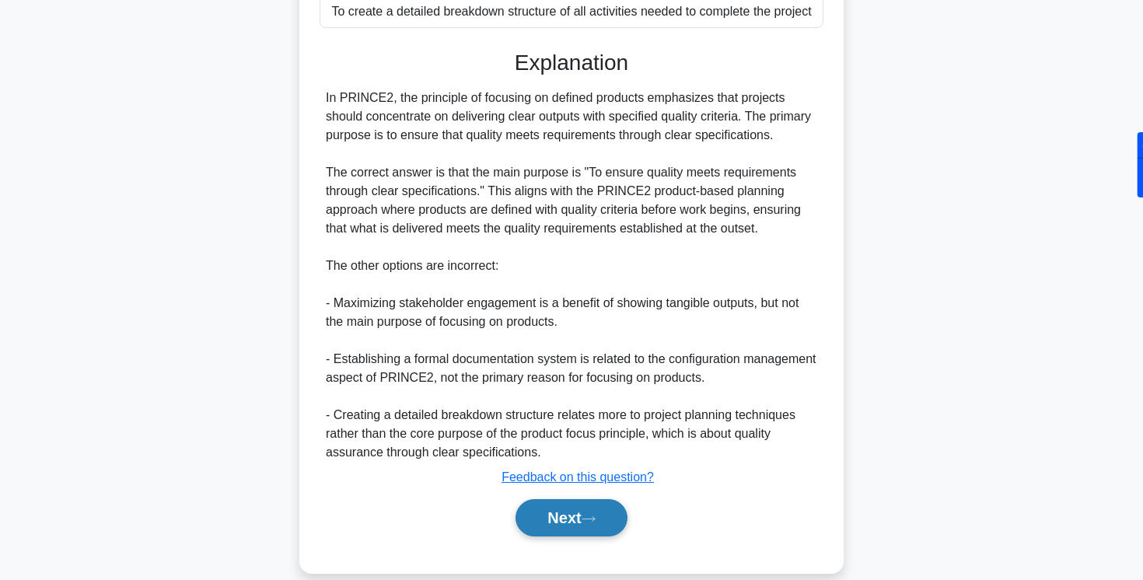
click at [595, 517] on icon at bounding box center [588, 518] width 12 height 5
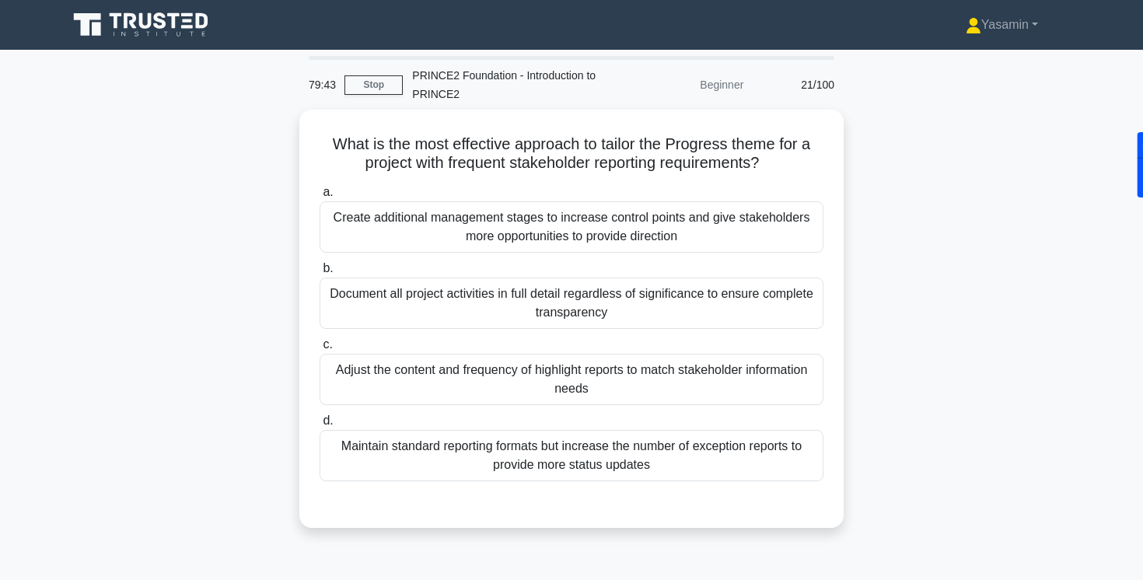
click at [220, 225] on div "What is the most effective approach to tailor the Progress theme for a project …" at bounding box center [571, 328] width 1027 height 437
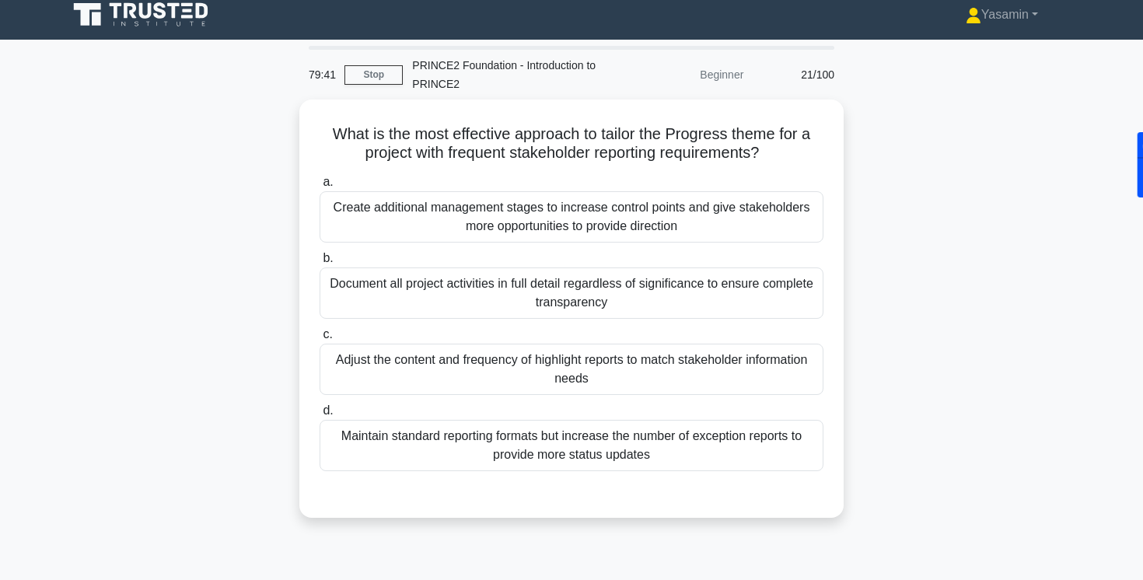
scroll to position [12, 0]
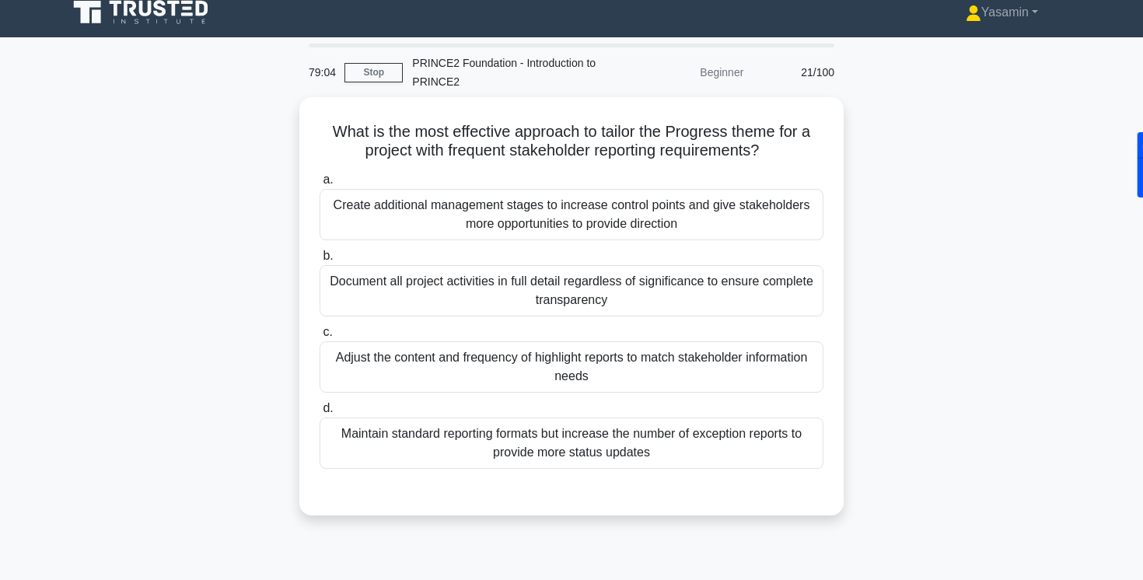
click at [273, 364] on div "What is the most effective approach to tailor the Progress theme for a project …" at bounding box center [571, 315] width 1027 height 437
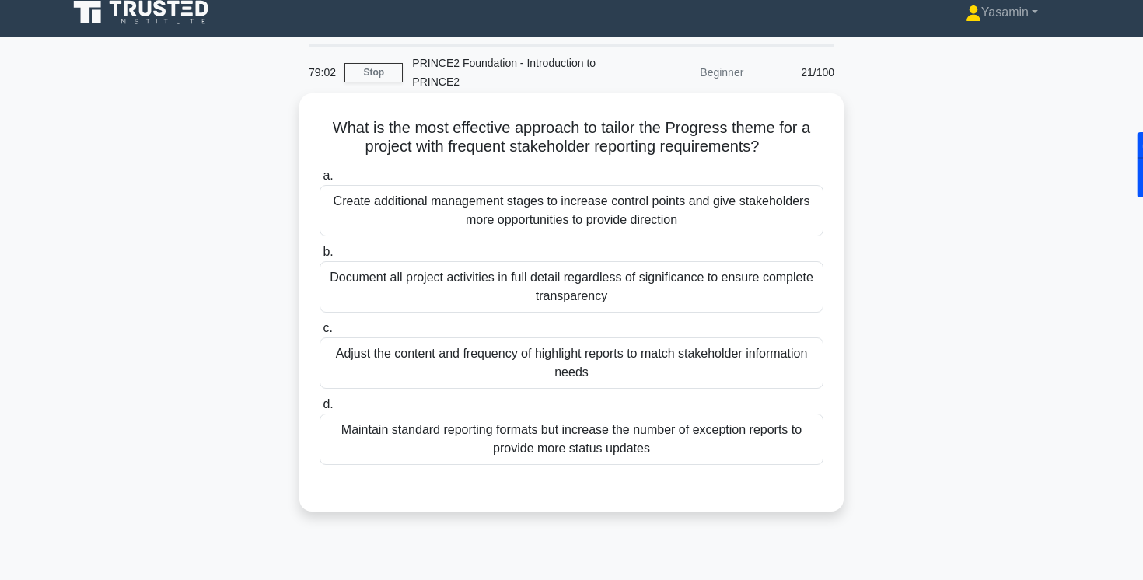
click at [350, 376] on div "Adjust the content and frequency of highlight reports to match stakeholder info…" at bounding box center [572, 363] width 504 height 51
click at [320, 334] on input "c. Adjust the content and frequency of highlight reports to match stakeholder i…" at bounding box center [320, 329] width 0 height 10
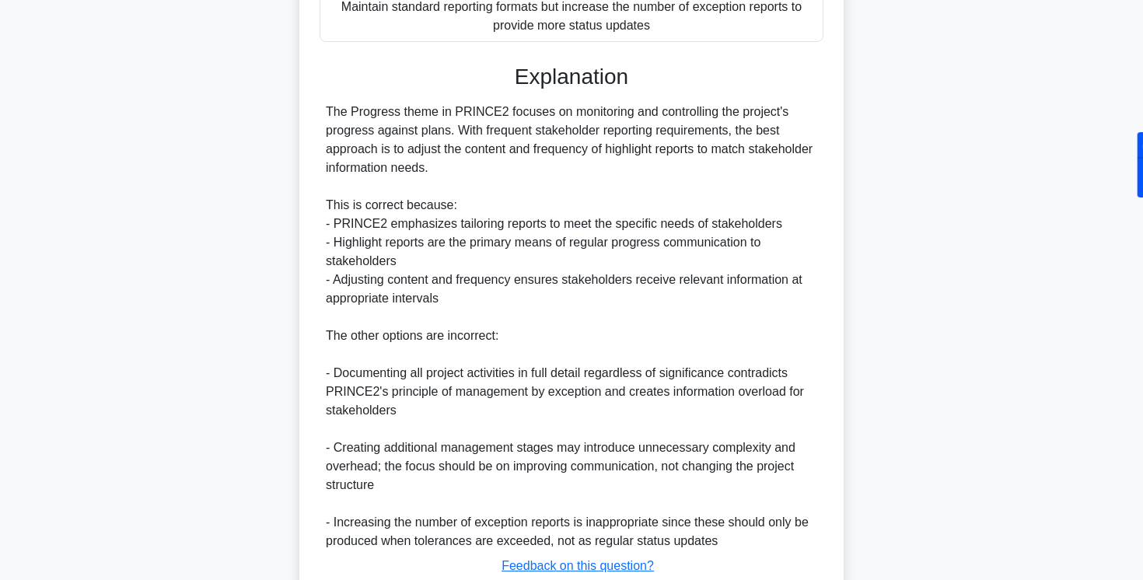
scroll to position [547, 0]
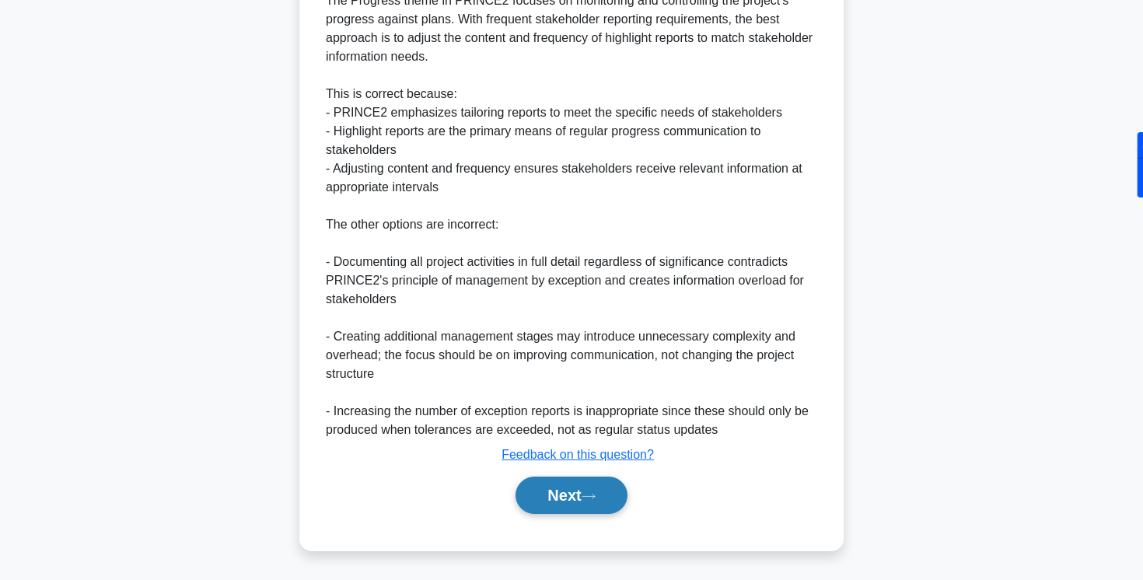
click at [530, 492] on button "Next" at bounding box center [571, 495] width 111 height 37
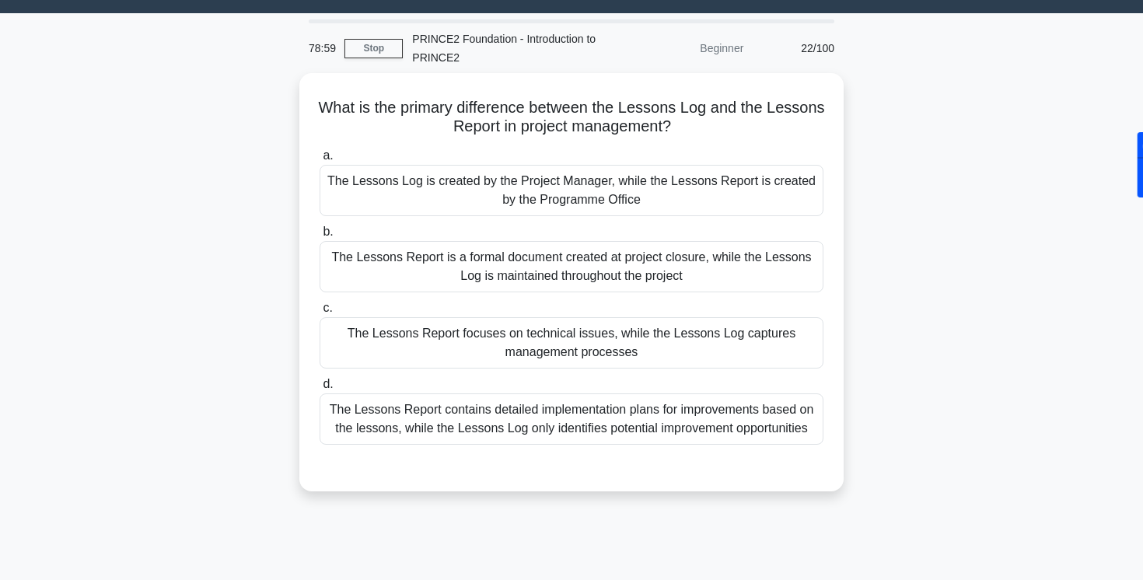
scroll to position [0, 0]
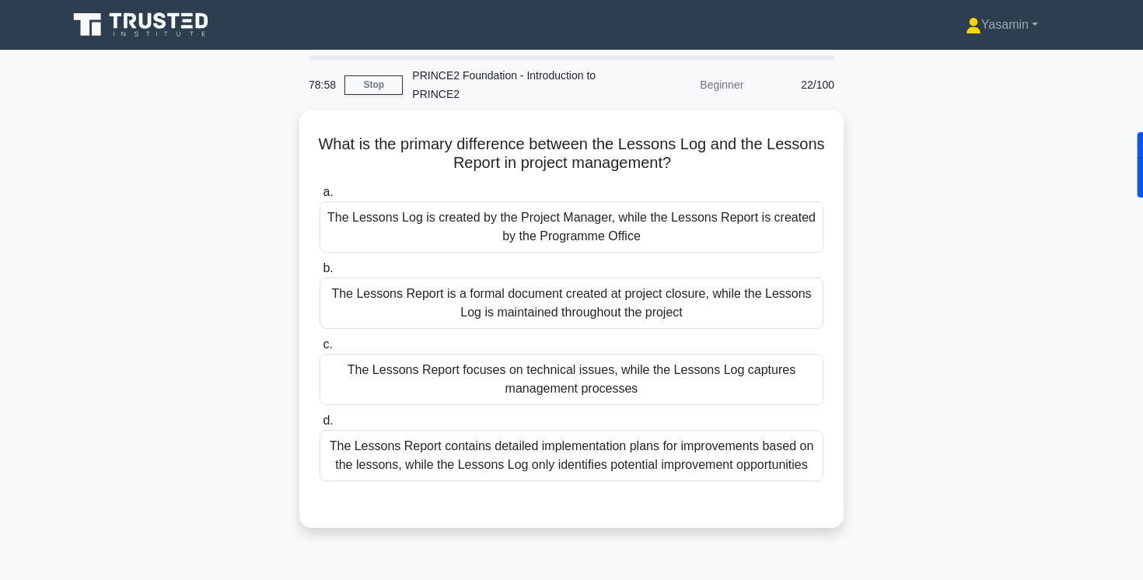
click at [207, 349] on div "What is the primary difference between the Lessons Log and the Lessons Report i…" at bounding box center [571, 328] width 1027 height 437
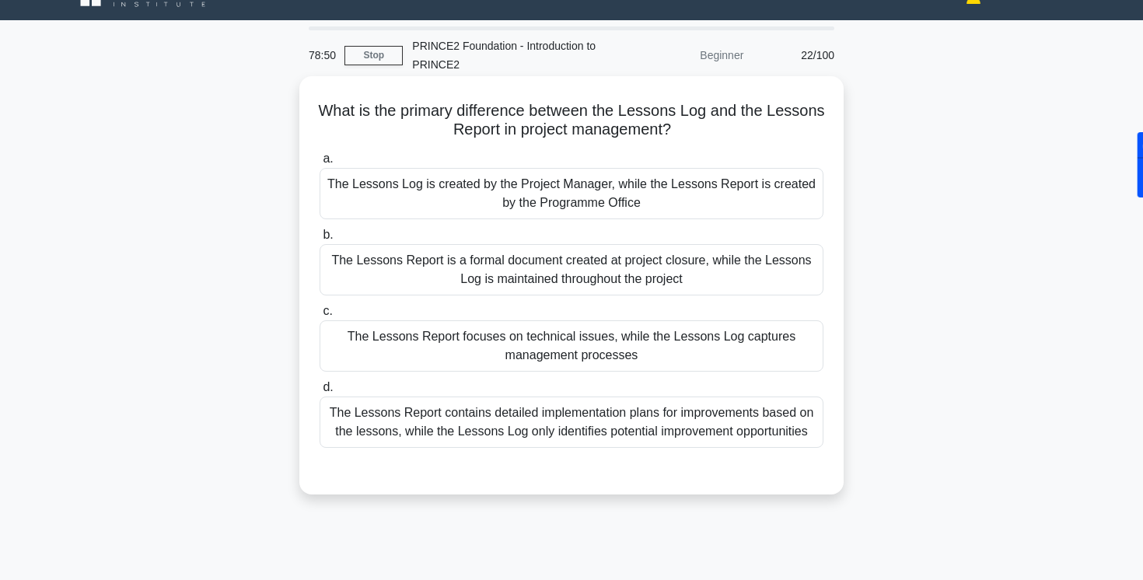
scroll to position [30, 0]
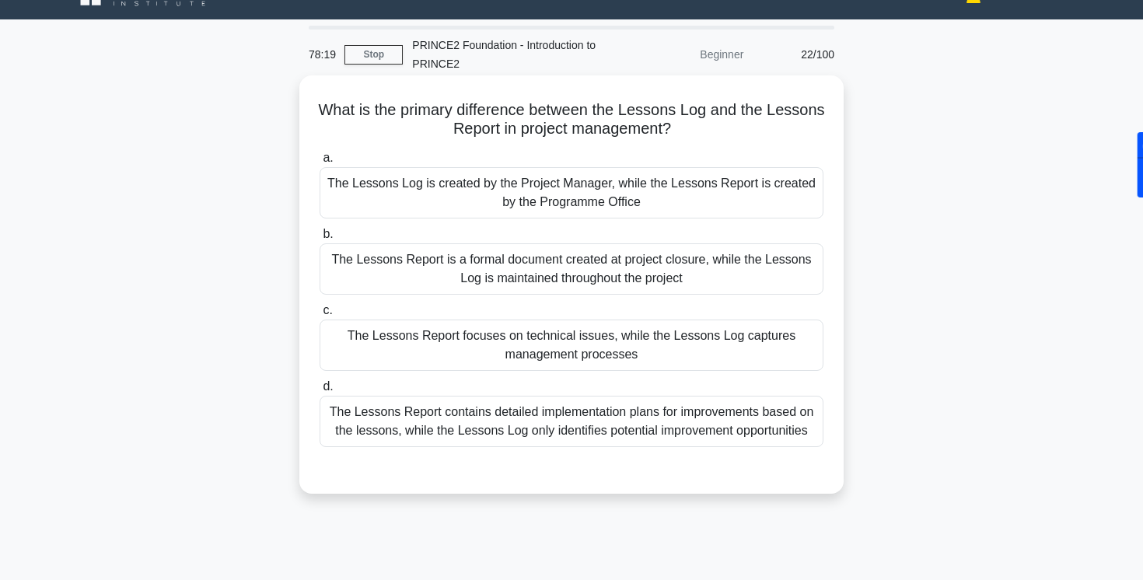
click at [489, 270] on div "The Lessons Report is a formal document created at project closure, while the L…" at bounding box center [572, 268] width 504 height 51
click at [320, 240] on input "b. The Lessons Report is a formal document created at project closure, while th…" at bounding box center [320, 234] width 0 height 10
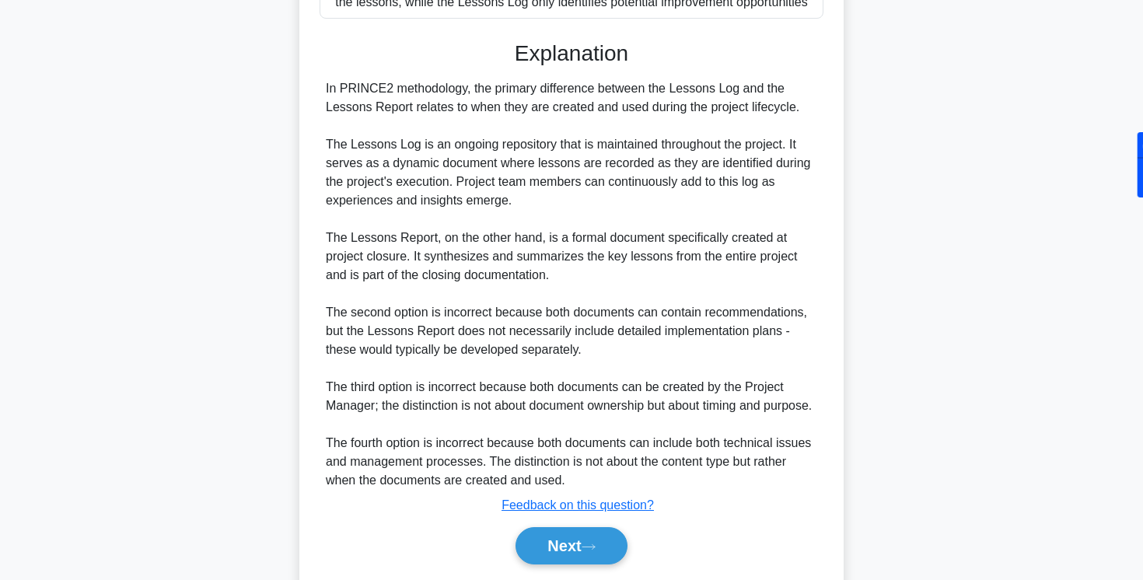
scroll to position [461, 0]
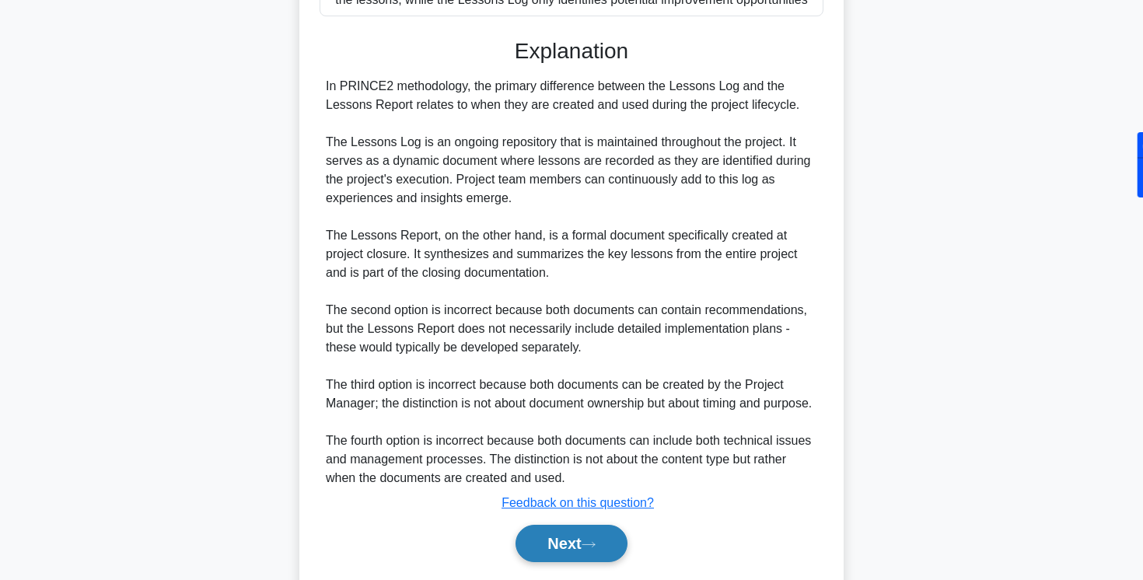
click at [563, 547] on button "Next" at bounding box center [571, 543] width 111 height 37
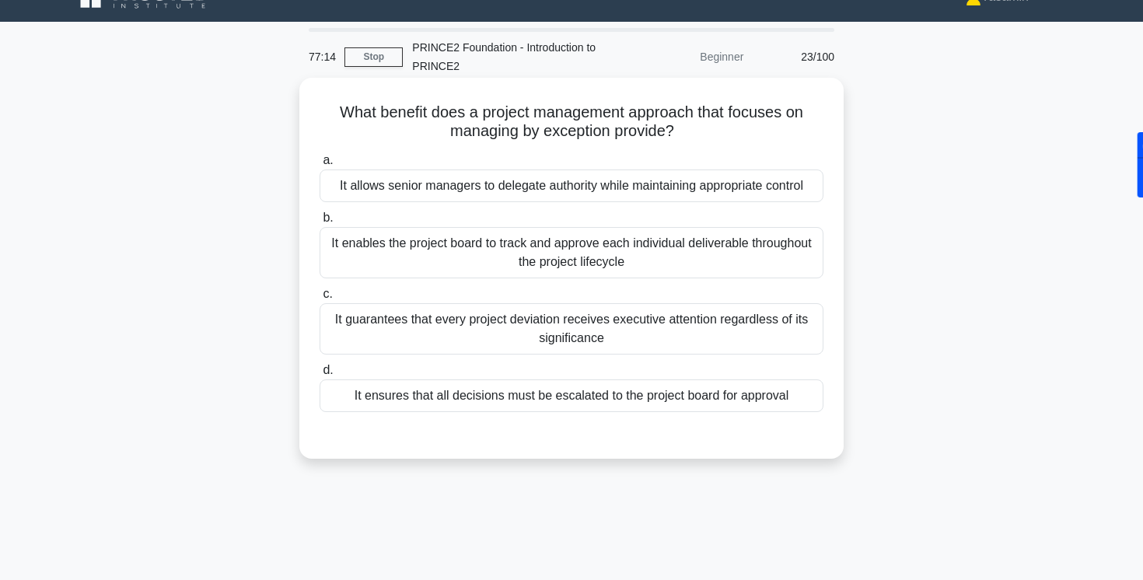
scroll to position [30, 0]
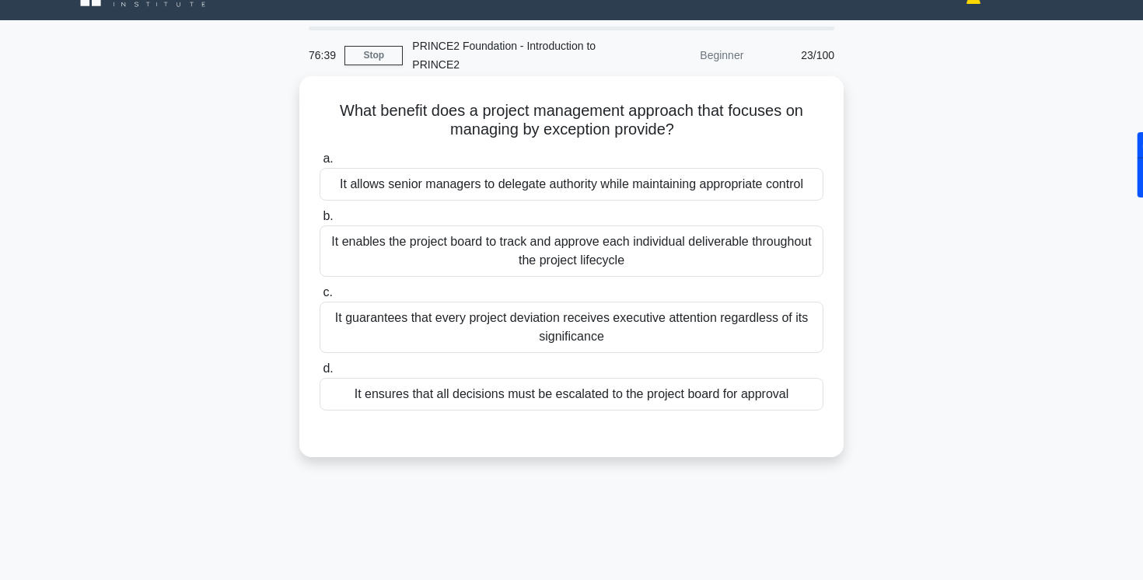
click at [415, 189] on div "It allows senior managers to delegate authority while maintaining appropriate c…" at bounding box center [572, 184] width 504 height 33
click at [320, 164] on input "a. It allows senior managers to delegate authority while maintaining appropriat…" at bounding box center [320, 159] width 0 height 10
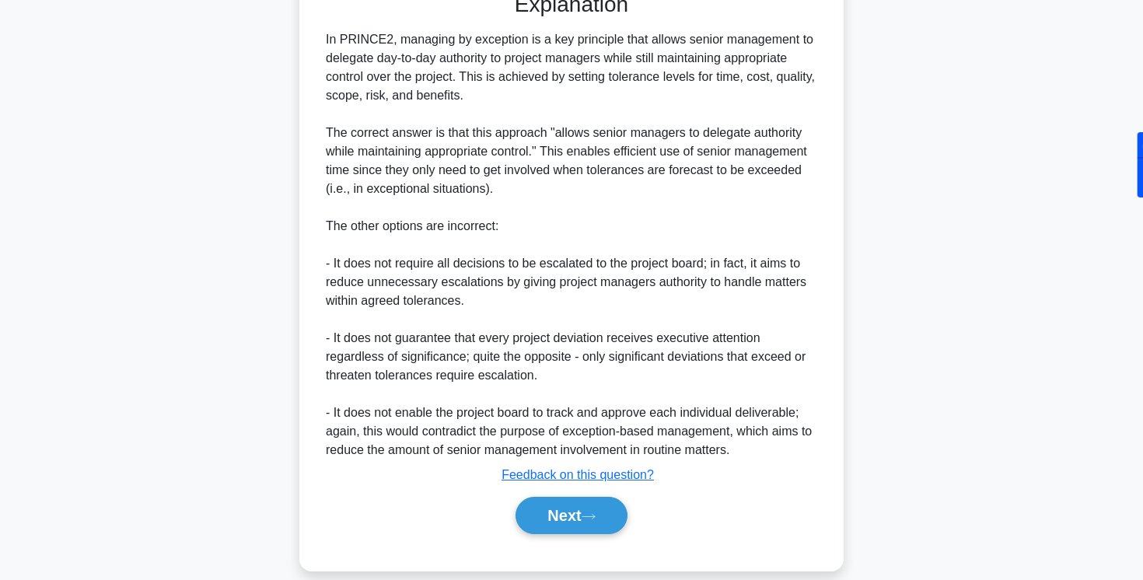
scroll to position [475, 0]
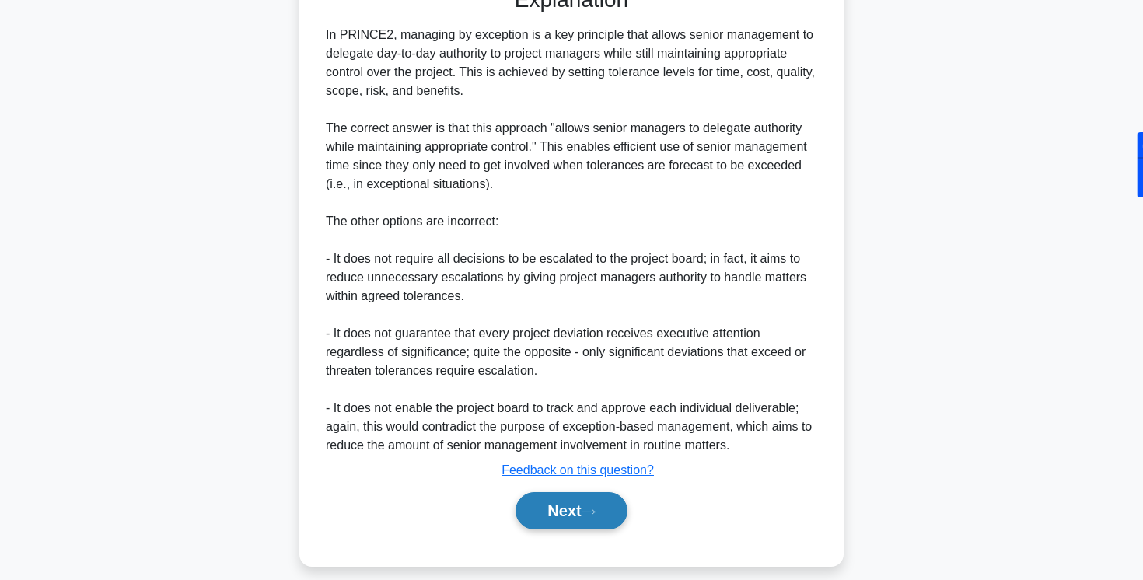
click at [555, 517] on button "Next" at bounding box center [571, 510] width 111 height 37
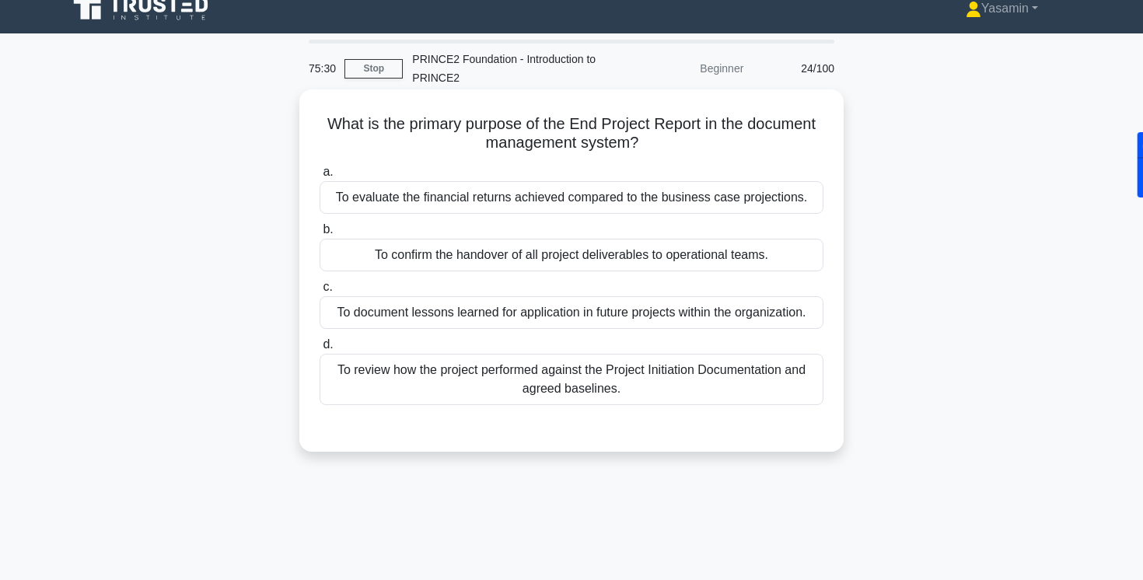
scroll to position [14, 0]
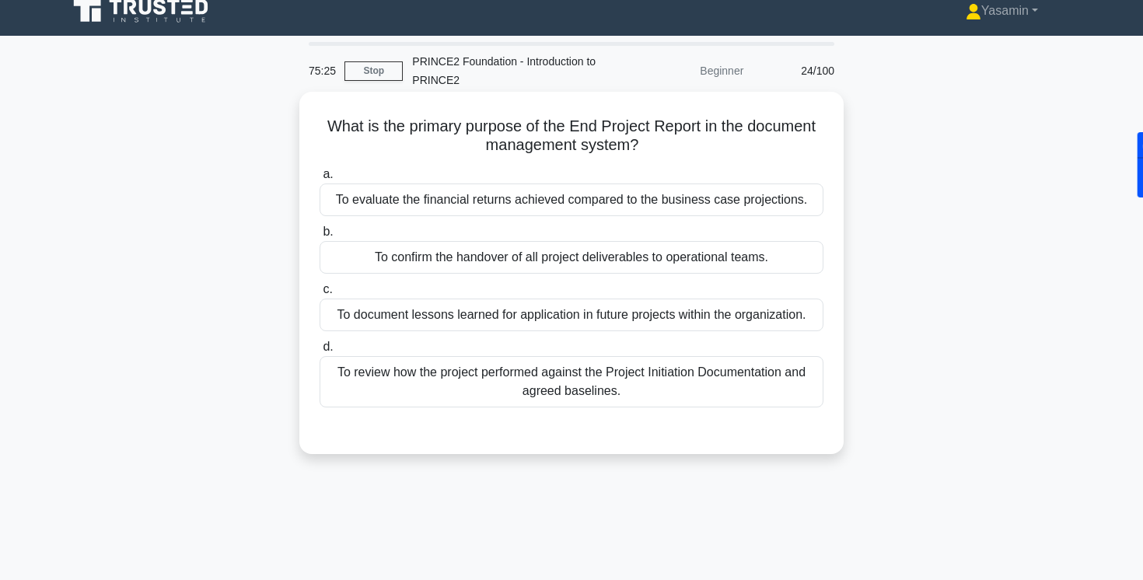
click at [398, 383] on div "To review how the project performed against the Project Initiation Documentatio…" at bounding box center [572, 381] width 504 height 51
click at [320, 352] on input "d. To review how the project performed against the Project Initiation Documenta…" at bounding box center [320, 347] width 0 height 10
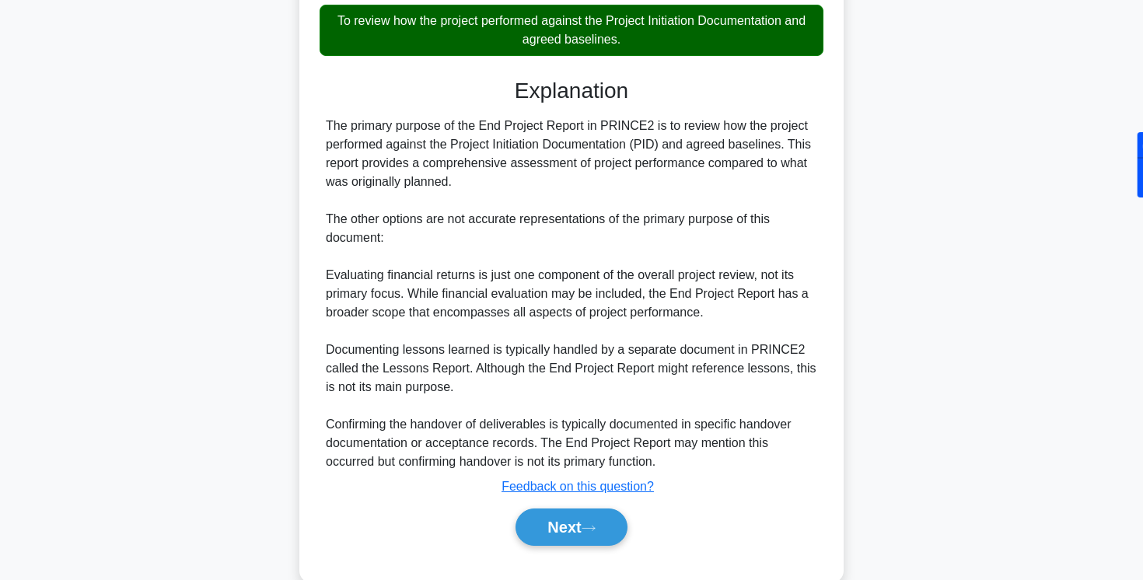
scroll to position [367, 0]
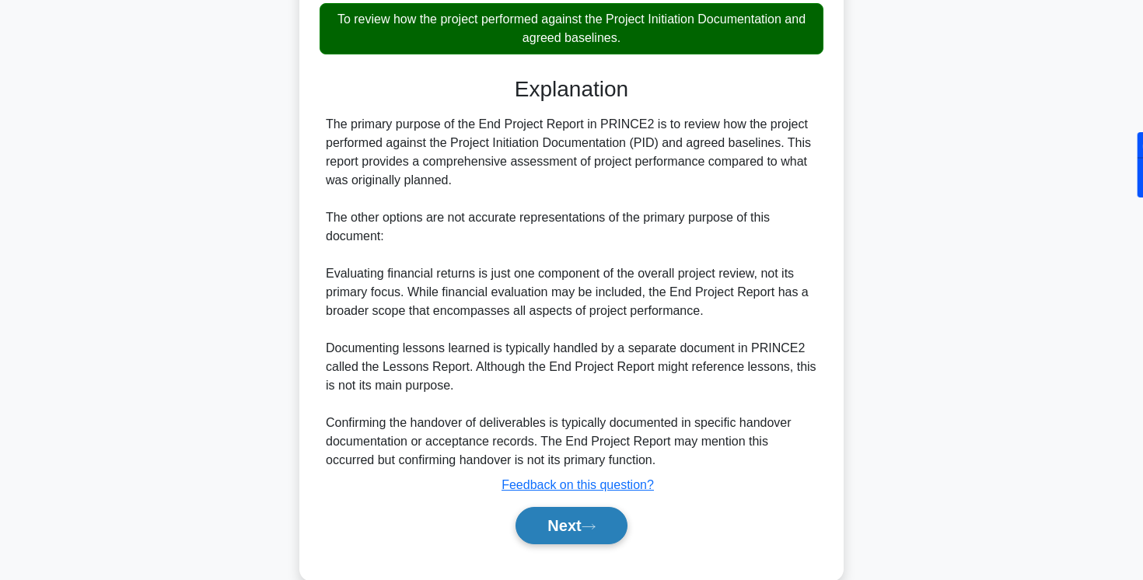
click at [559, 532] on button "Next" at bounding box center [571, 525] width 111 height 37
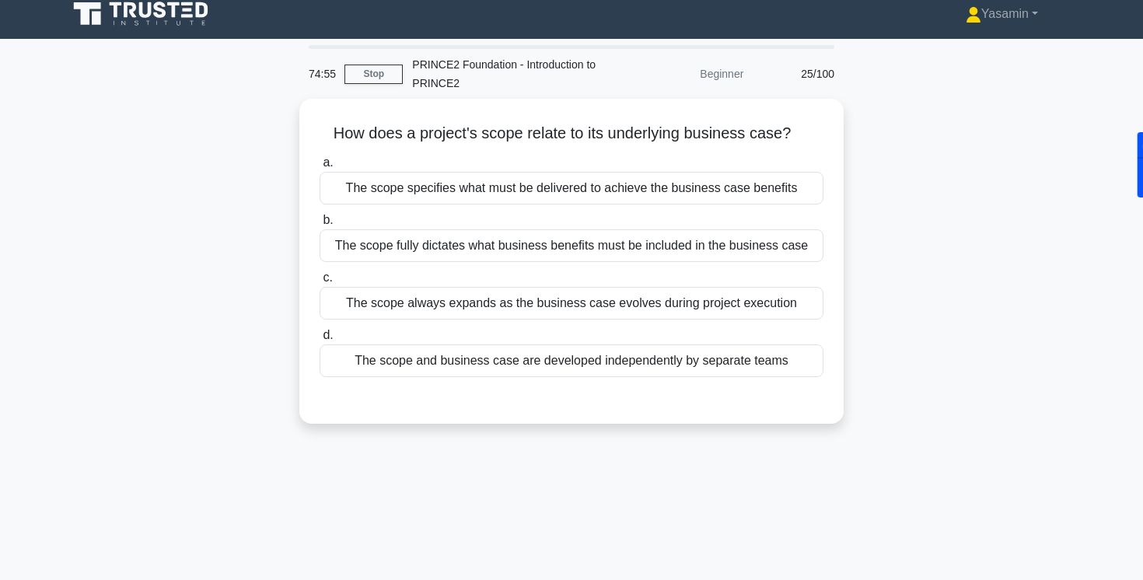
scroll to position [12, 0]
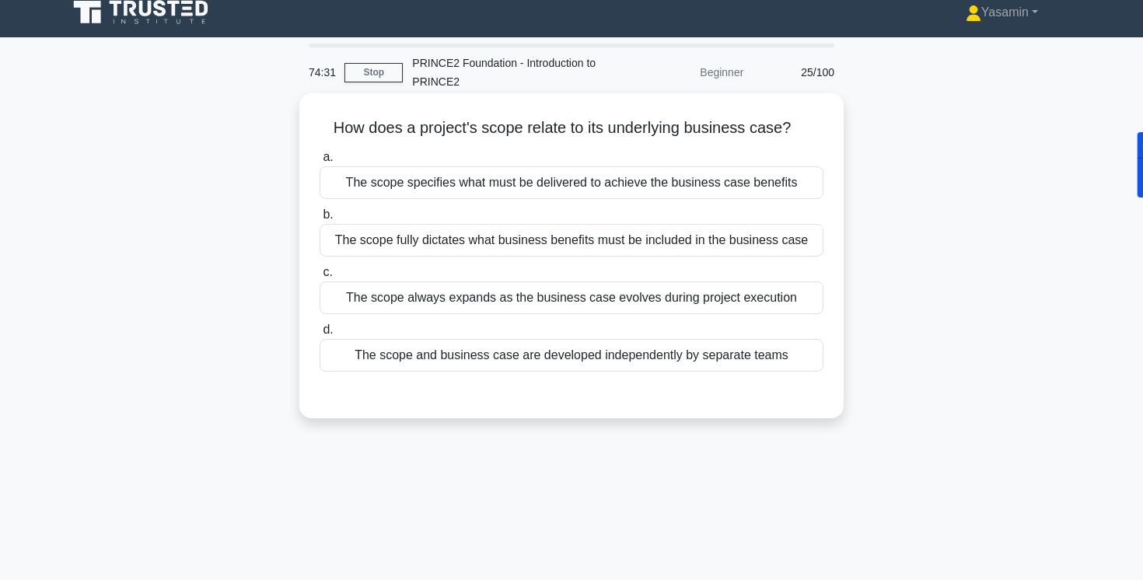
click at [401, 193] on div "The scope specifies what must be delivered to achieve the business case benefits" at bounding box center [572, 182] width 504 height 33
click at [320, 163] on input "a. The scope specifies what must be delivered to achieve the business case bene…" at bounding box center [320, 157] width 0 height 10
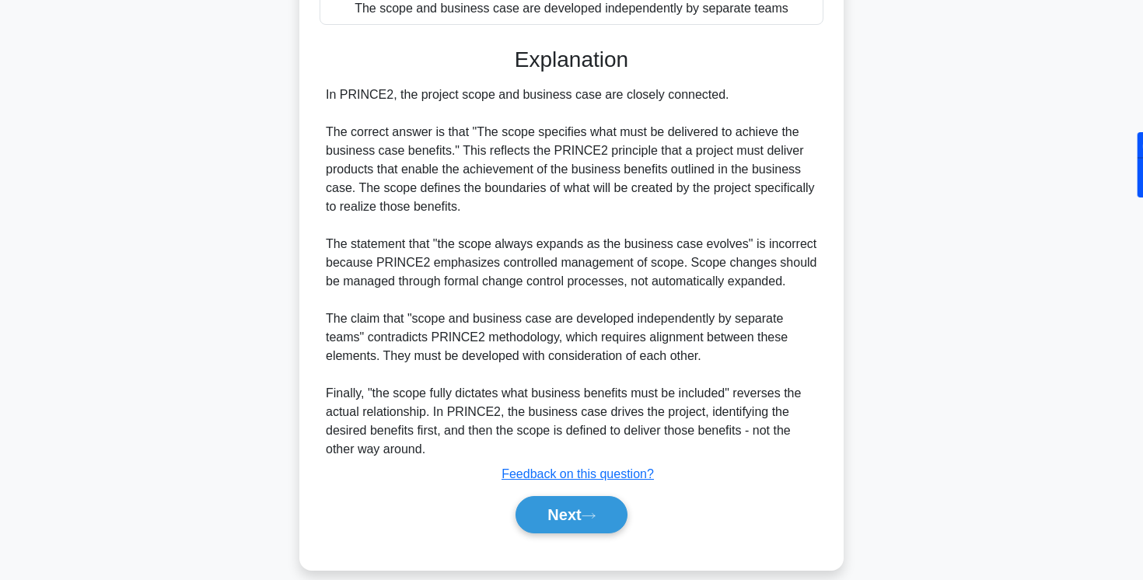
scroll to position [362, 0]
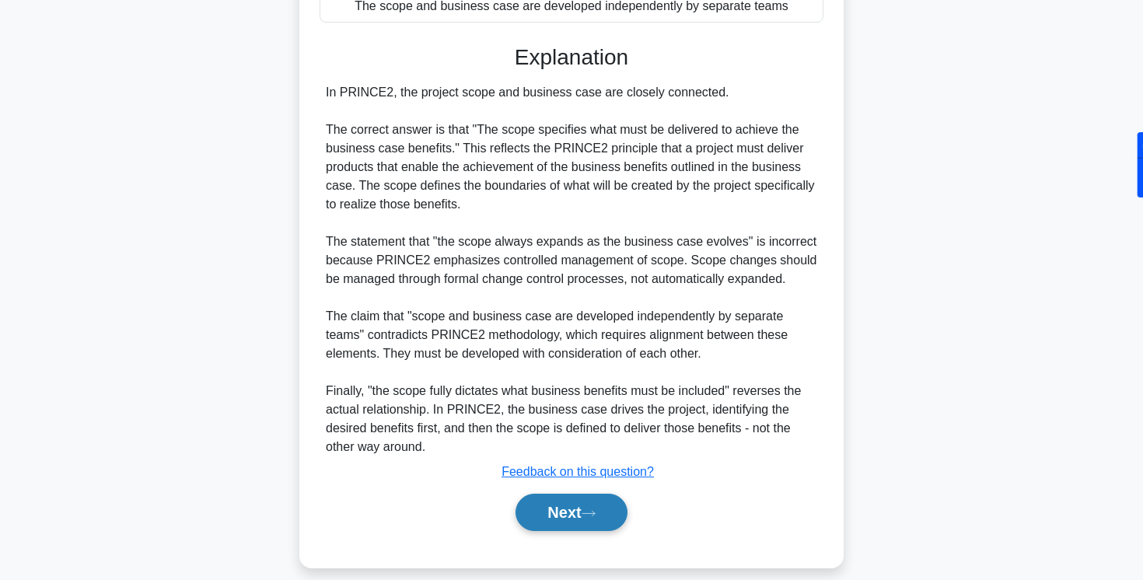
click at [568, 512] on button "Next" at bounding box center [571, 512] width 111 height 37
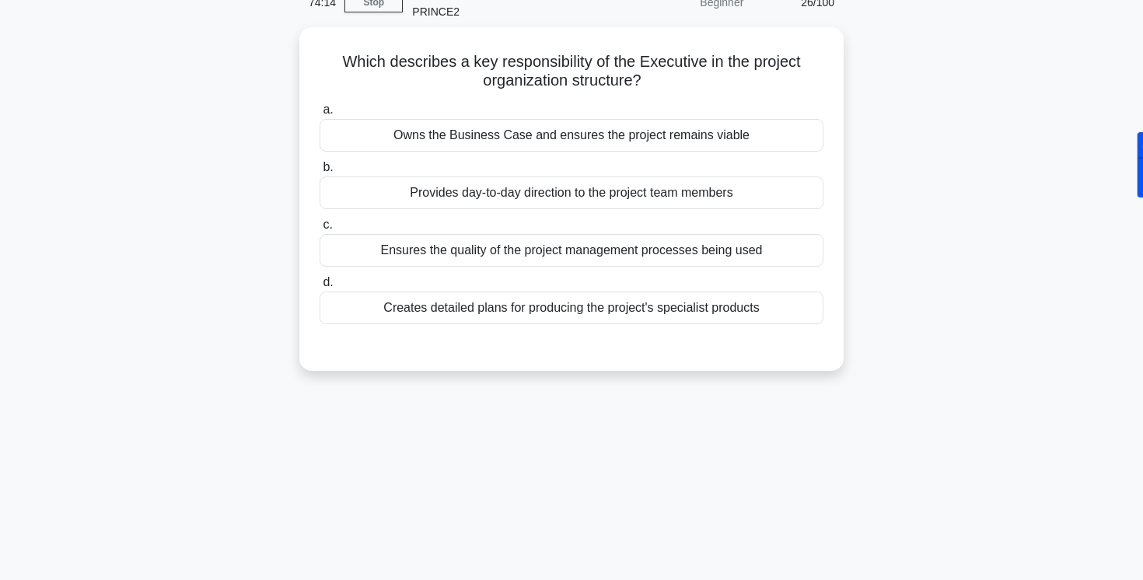
scroll to position [0, 0]
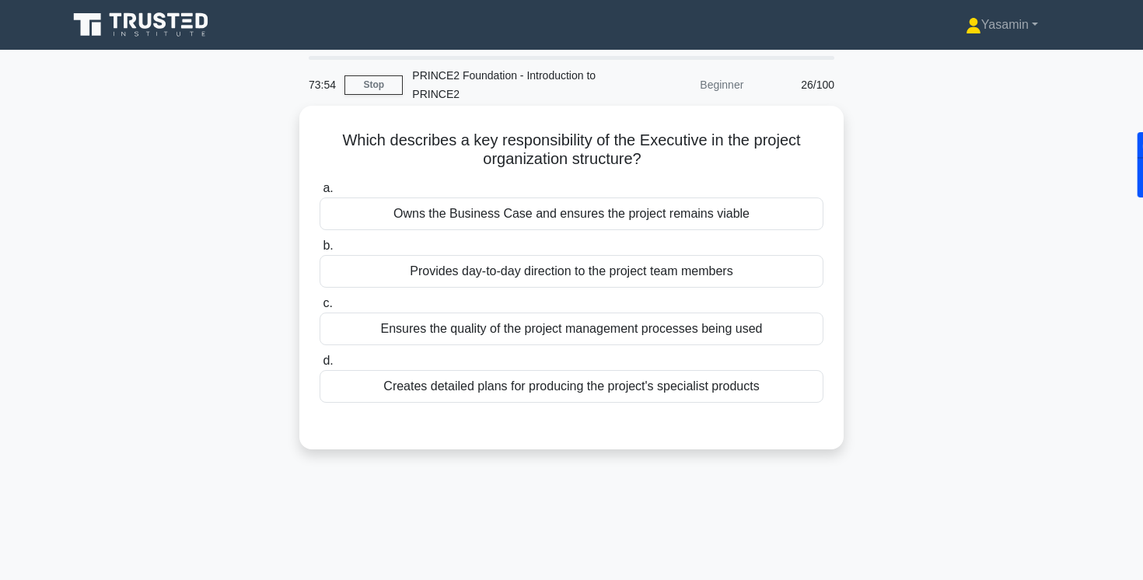
click at [594, 219] on div "Owns the Business Case and ensures the project remains viable" at bounding box center [572, 214] width 504 height 33
click at [320, 194] on input "a. Owns the Business Case and ensures the project remains viable" at bounding box center [320, 189] width 0 height 10
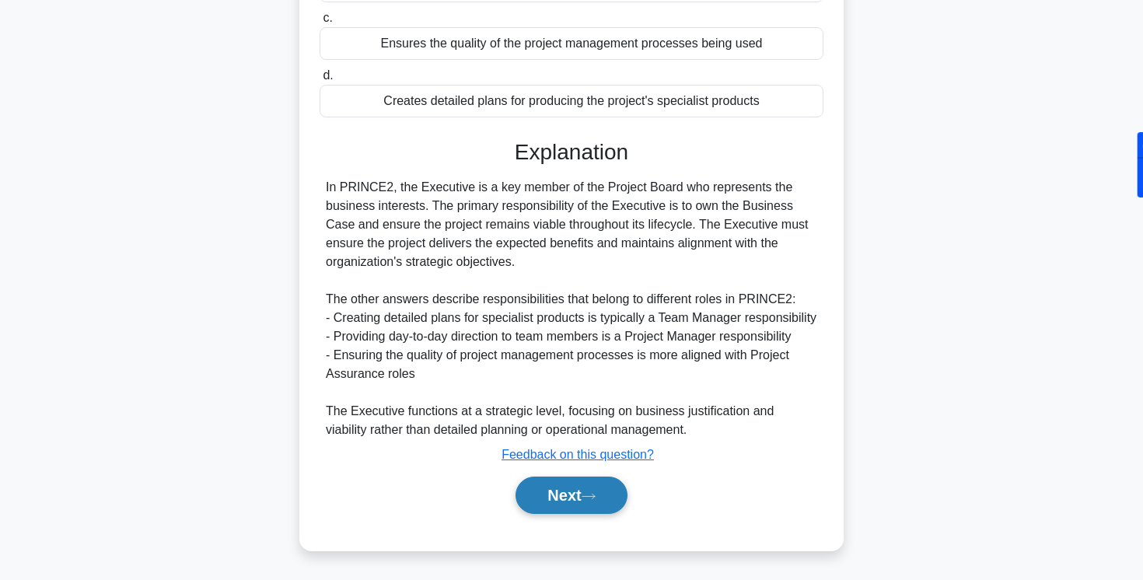
click at [559, 485] on button "Next" at bounding box center [571, 495] width 111 height 37
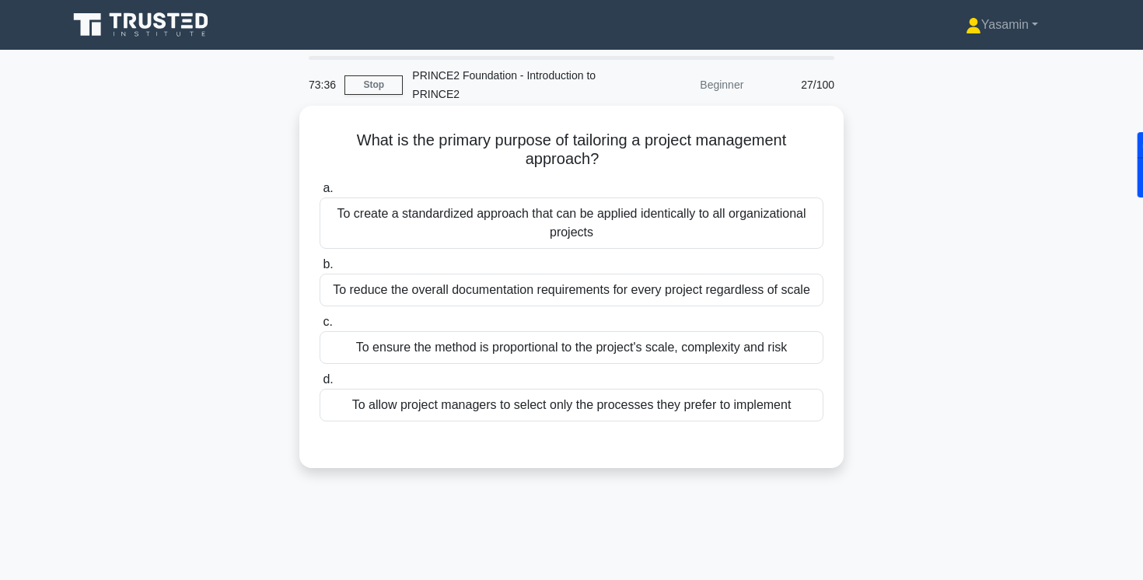
click at [430, 345] on div "To ensure the method is proportional to the project's scale, complexity and risk" at bounding box center [572, 347] width 504 height 33
click at [320, 327] on input "c. To ensure the method is proportional to the project's scale, complexity and …" at bounding box center [320, 322] width 0 height 10
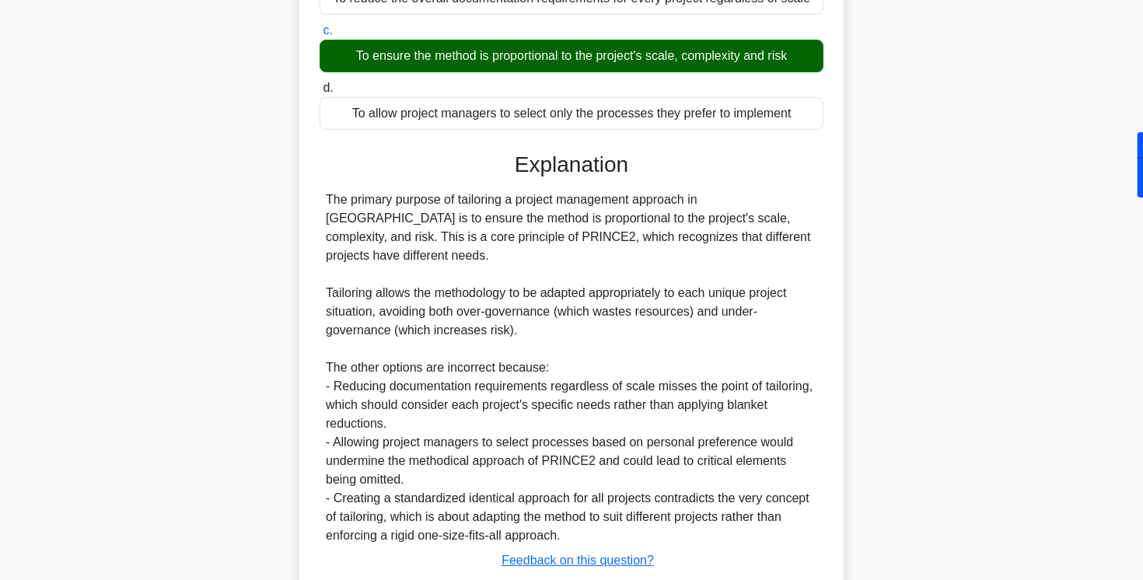
scroll to position [379, 0]
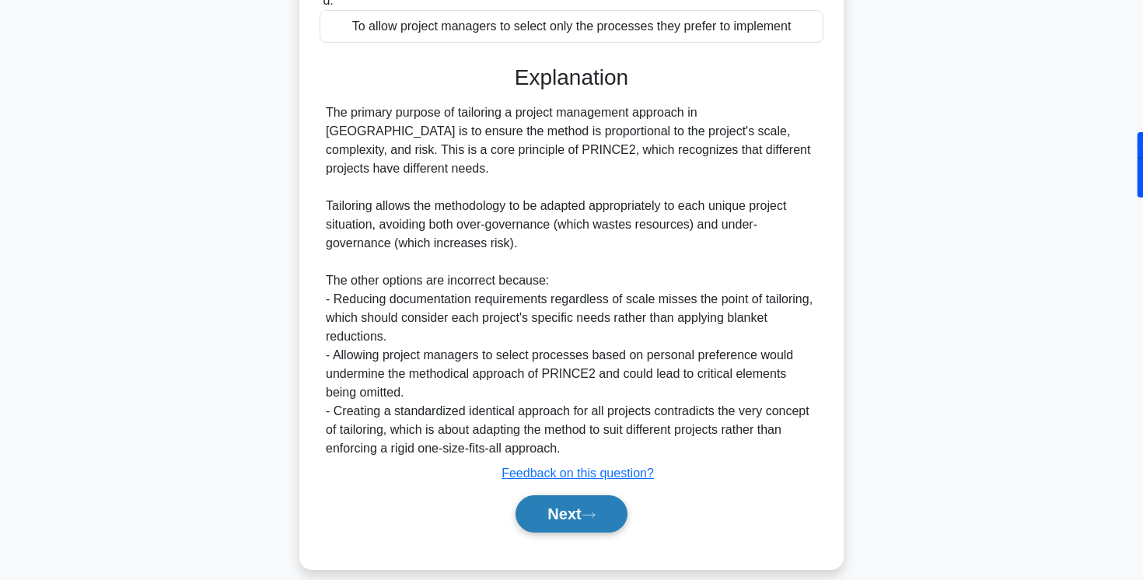
click at [548, 495] on button "Next" at bounding box center [571, 513] width 111 height 37
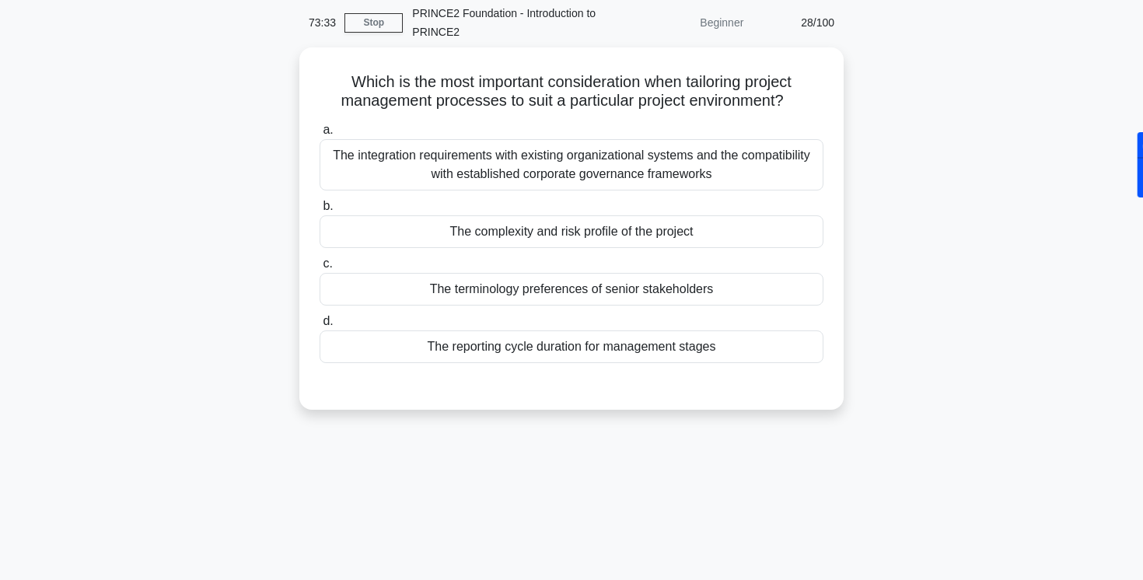
scroll to position [0, 0]
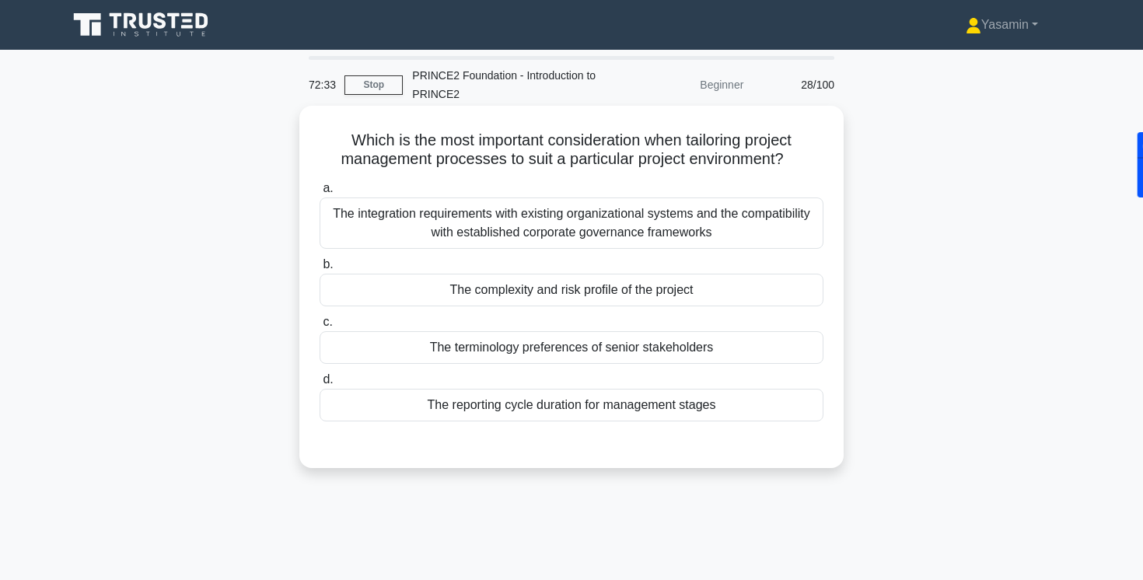
click at [477, 285] on div "The complexity and risk profile of the project" at bounding box center [572, 290] width 504 height 33
click at [320, 270] on input "b. The complexity and risk profile of the project" at bounding box center [320, 265] width 0 height 10
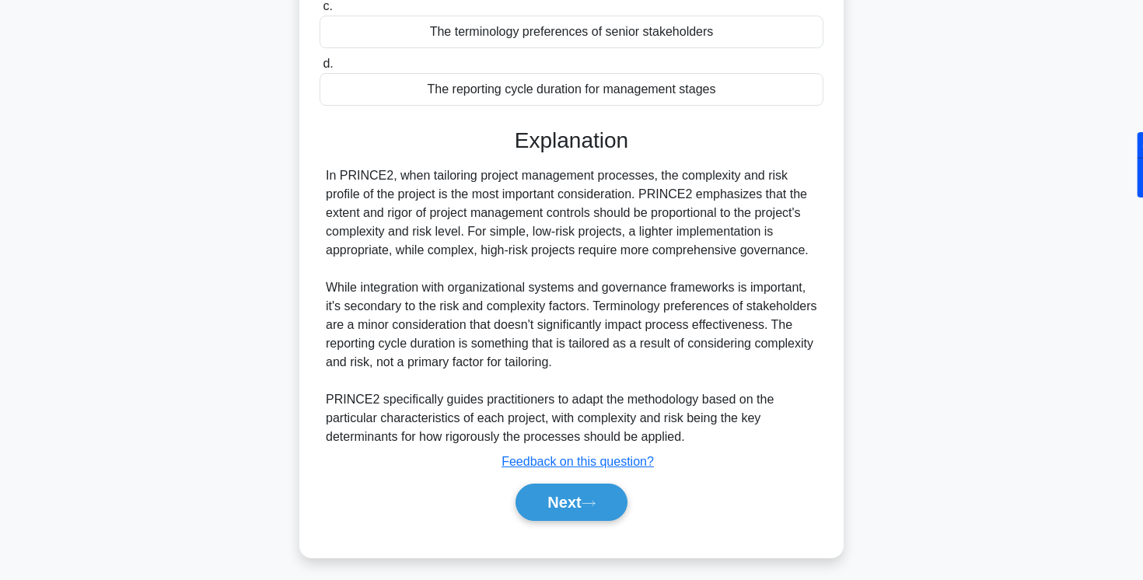
scroll to position [323, 0]
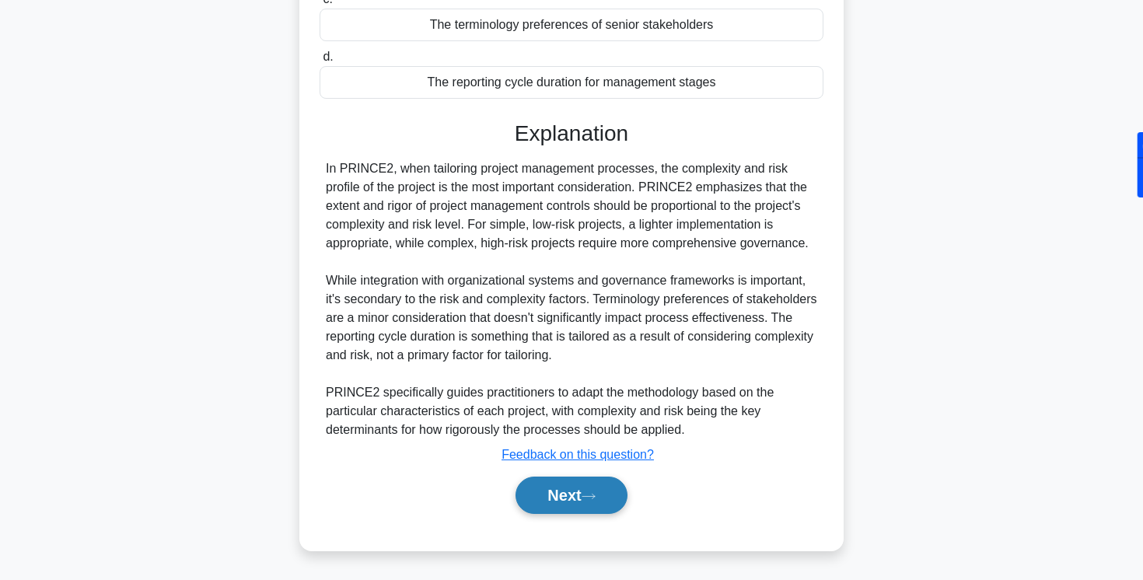
click at [568, 495] on button "Next" at bounding box center [571, 495] width 111 height 37
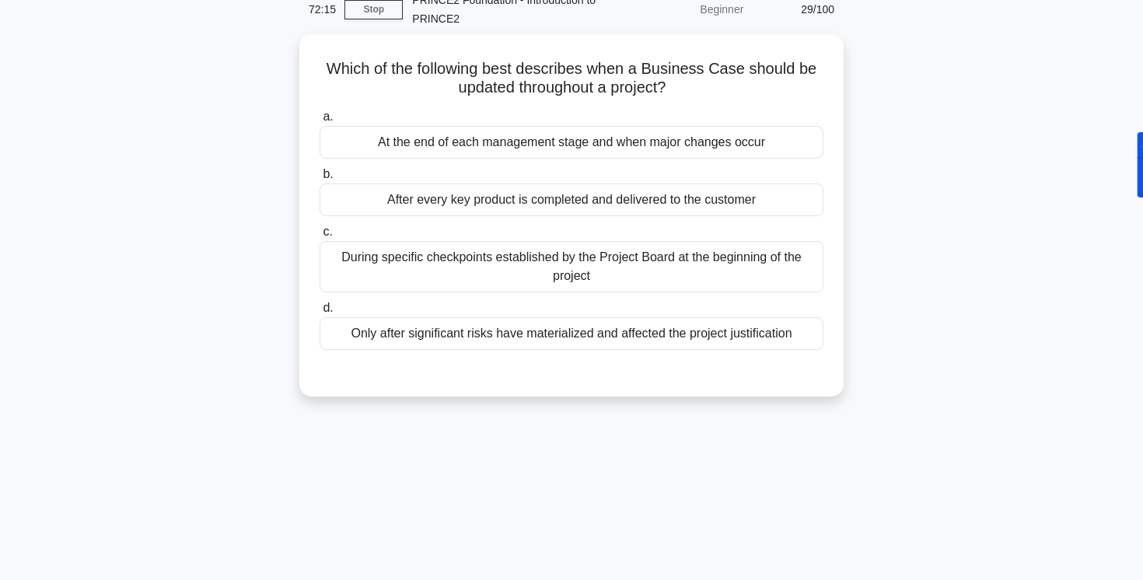
scroll to position [0, 0]
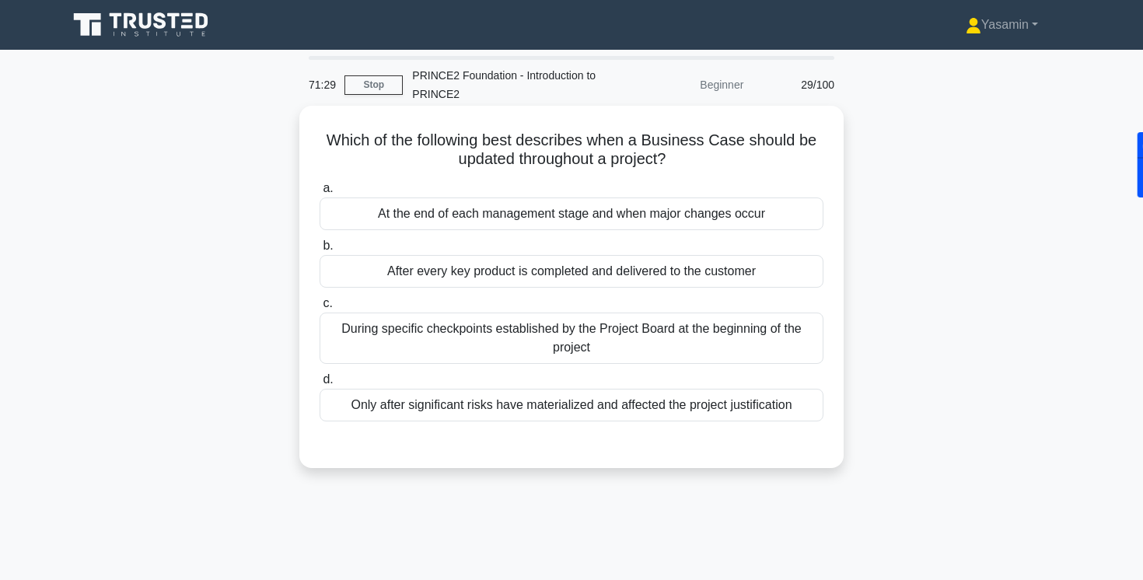
click at [452, 233] on div "a. At the end of each management stage and when major changes occur b. After ev…" at bounding box center [571, 300] width 523 height 249
click at [452, 224] on div "At the end of each management stage and when major changes occur" at bounding box center [572, 214] width 504 height 33
click at [320, 194] on input "a. At the end of each management stage and when major changes occur" at bounding box center [320, 189] width 0 height 10
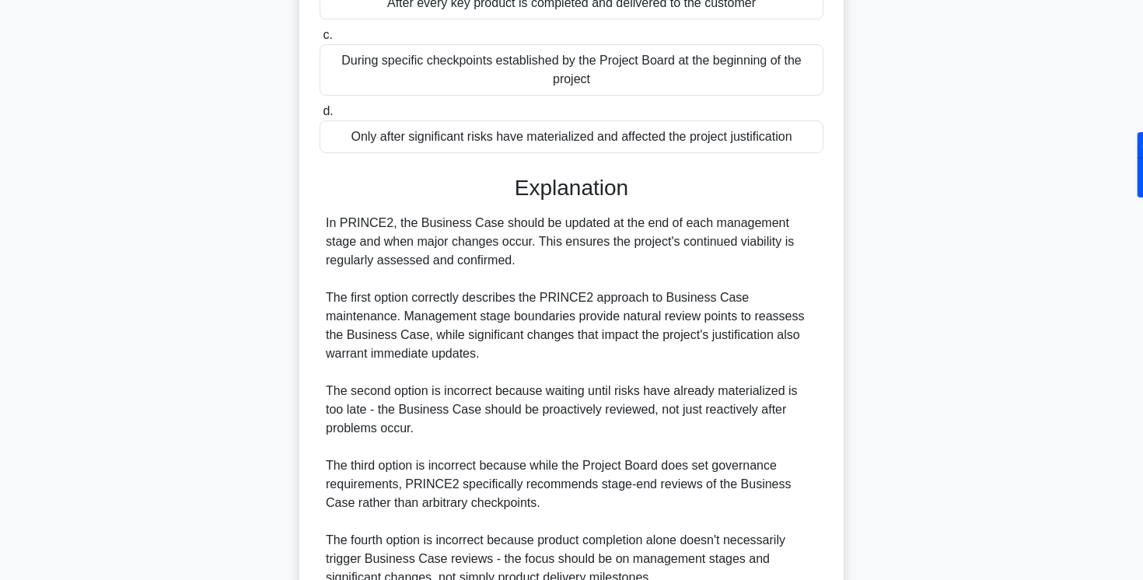
scroll to position [416, 0]
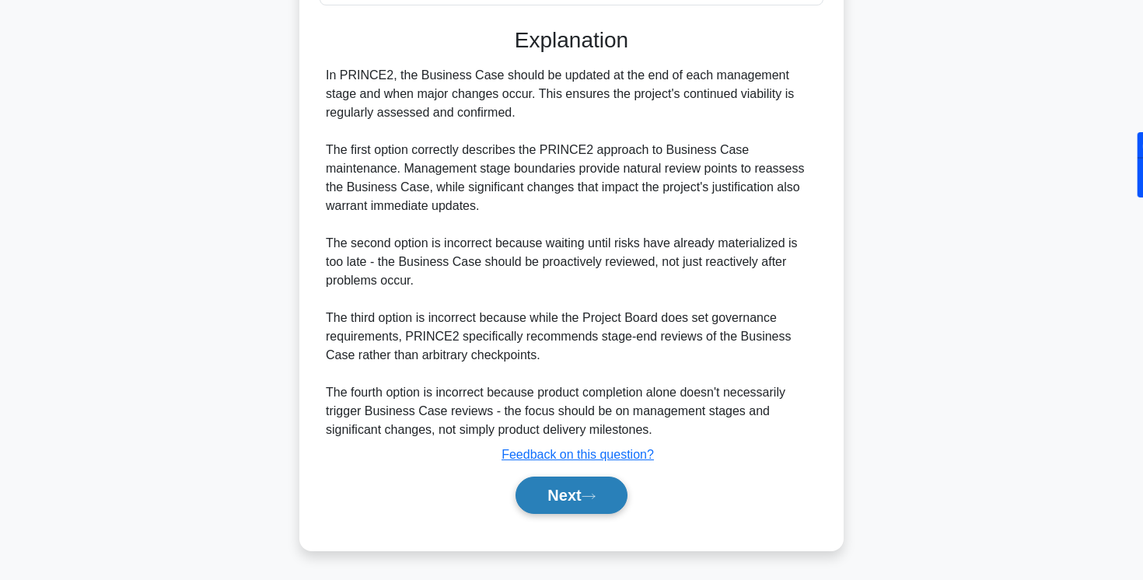
click at [554, 499] on button "Next" at bounding box center [571, 495] width 111 height 37
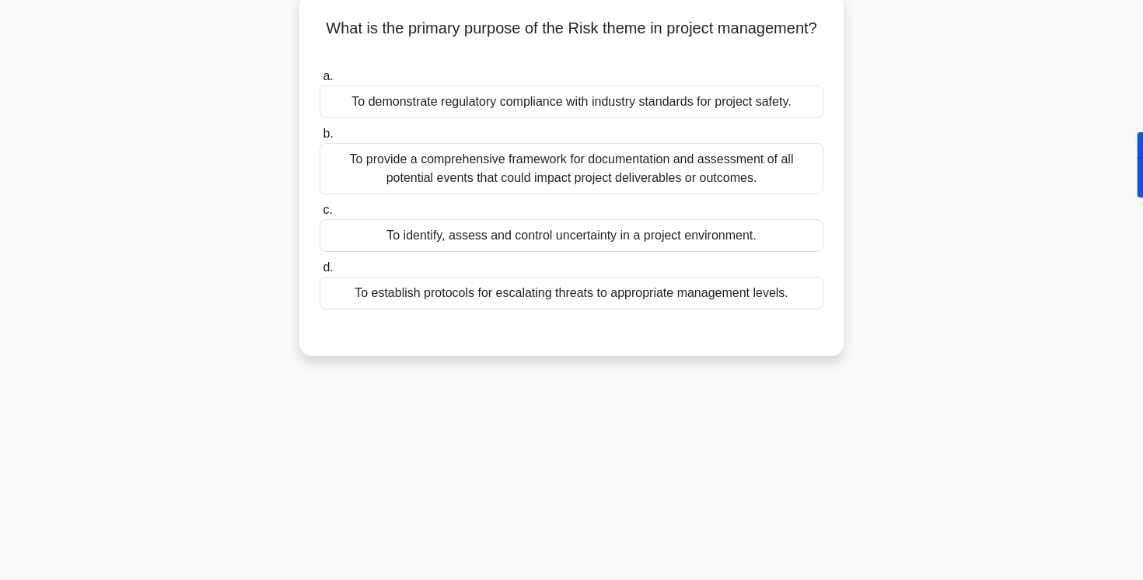
scroll to position [0, 0]
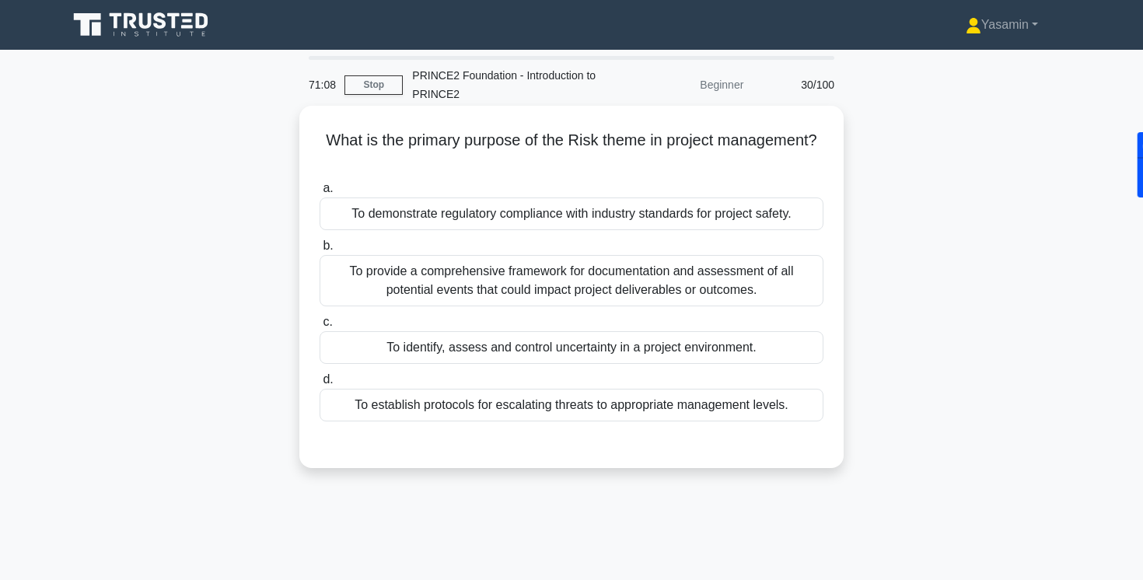
click at [495, 357] on div "To identify, assess and control uncertainty in a project environment." at bounding box center [572, 347] width 504 height 33
click at [320, 327] on input "c. To identify, assess and control uncertainty in a project environment." at bounding box center [320, 322] width 0 height 10
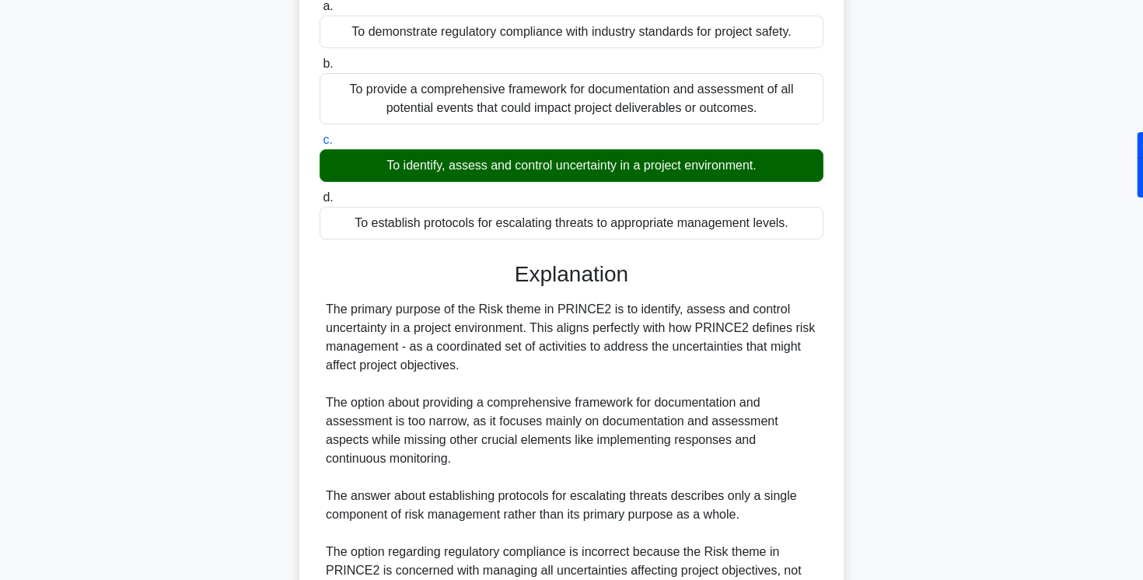
scroll to position [341, 0]
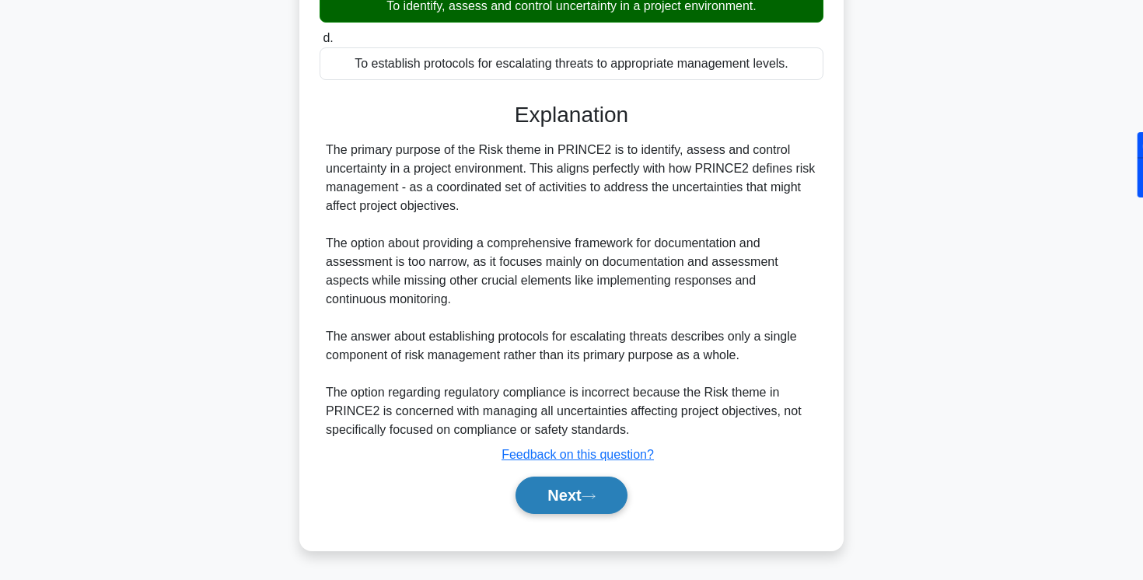
click at [565, 498] on button "Next" at bounding box center [571, 495] width 111 height 37
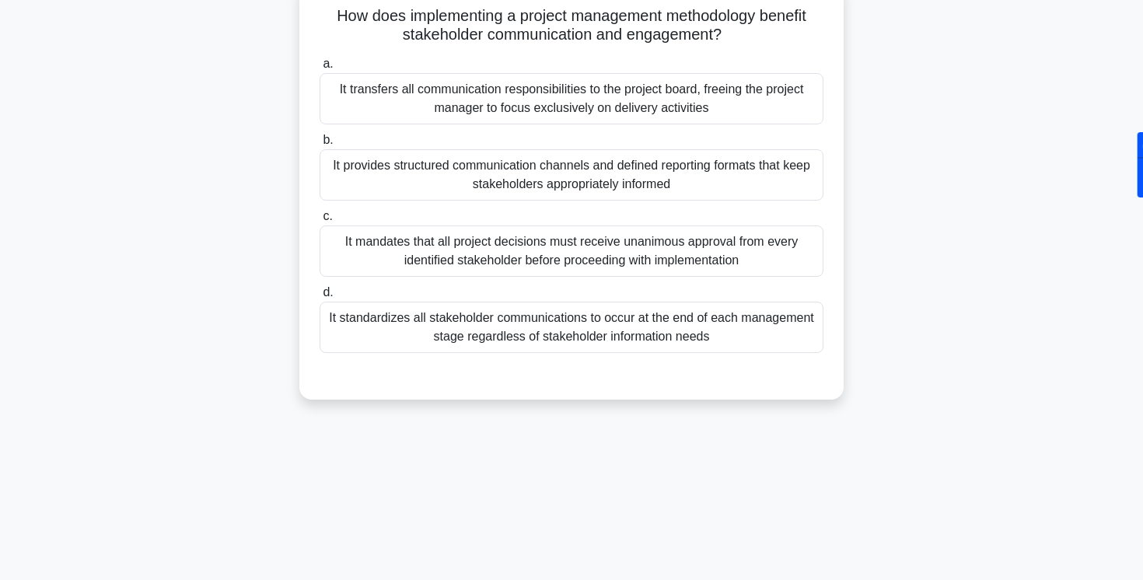
scroll to position [0, 0]
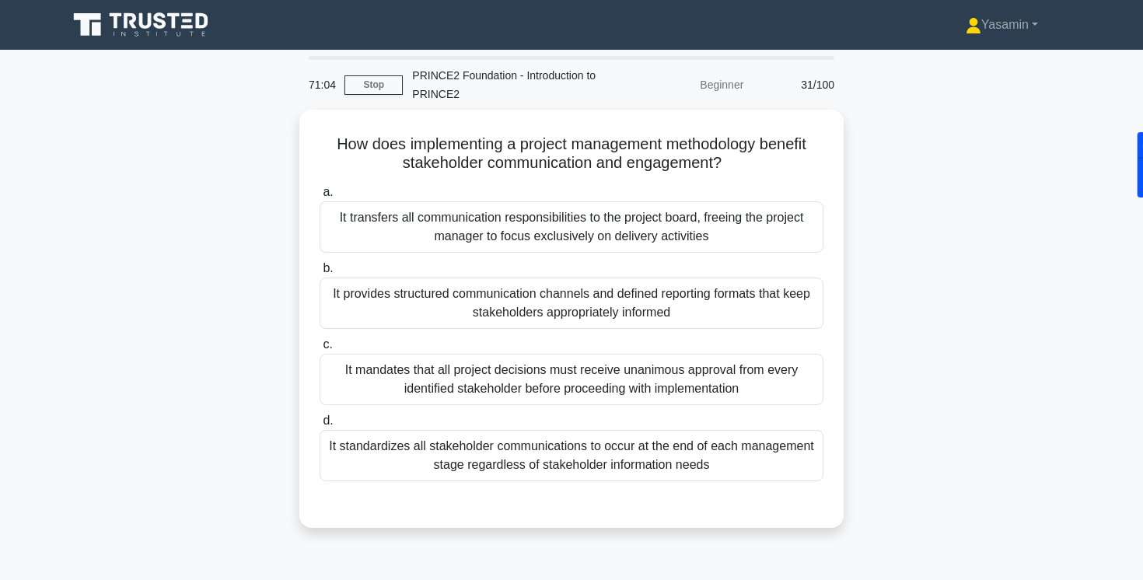
click at [196, 394] on div "How does implementing a project management methodology benefit stakeholder comm…" at bounding box center [571, 328] width 1027 height 437
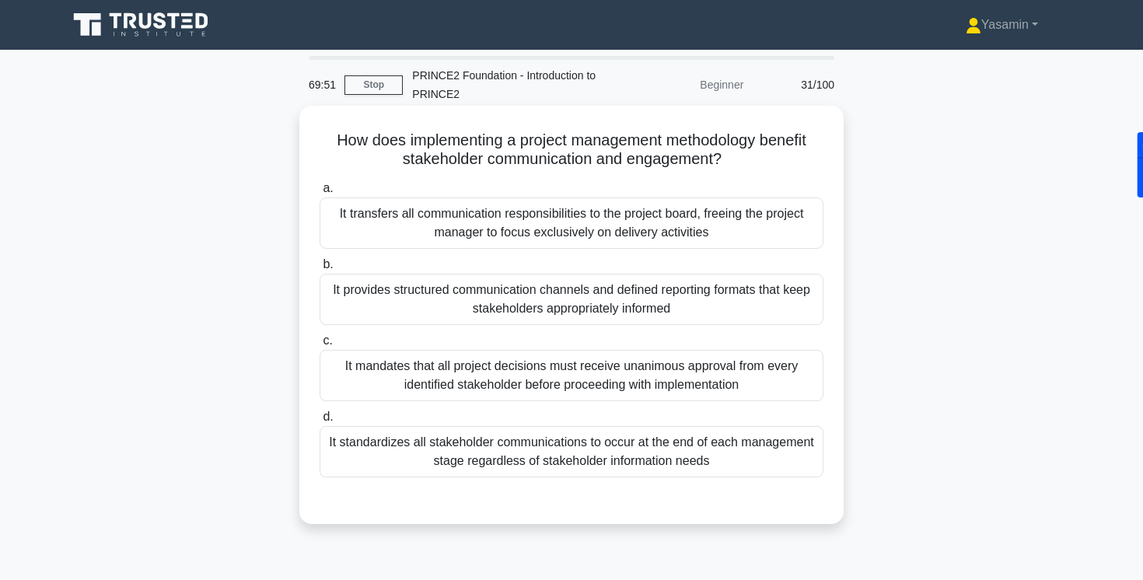
click at [429, 290] on div "It provides structured communication channels and defined reporting formats tha…" at bounding box center [572, 299] width 504 height 51
click at [320, 270] on input "b. It provides structured communication channels and defined reporting formats …" at bounding box center [320, 265] width 0 height 10
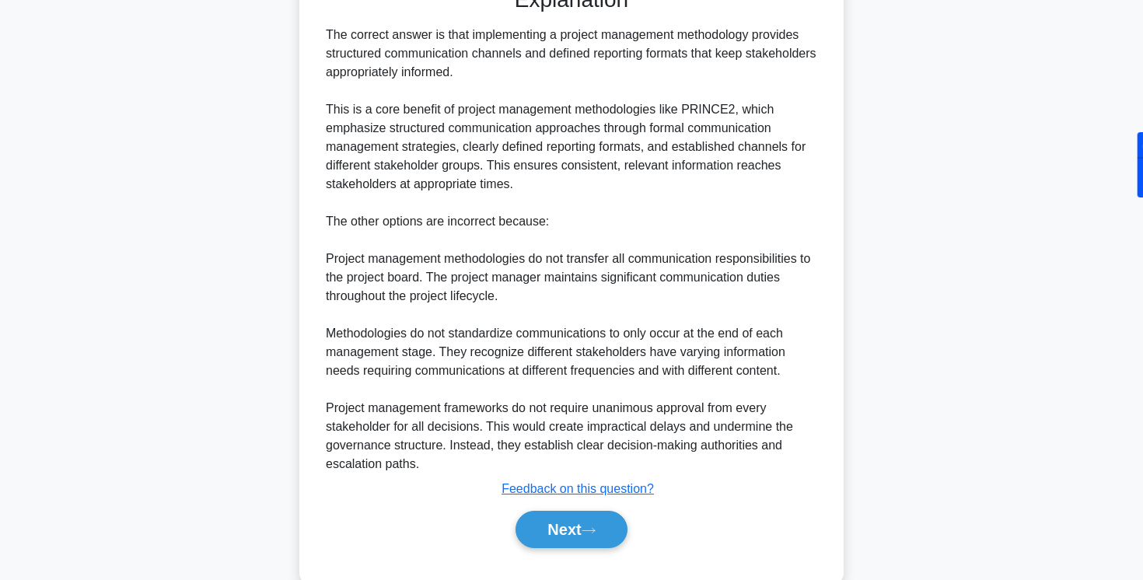
scroll to position [514, 0]
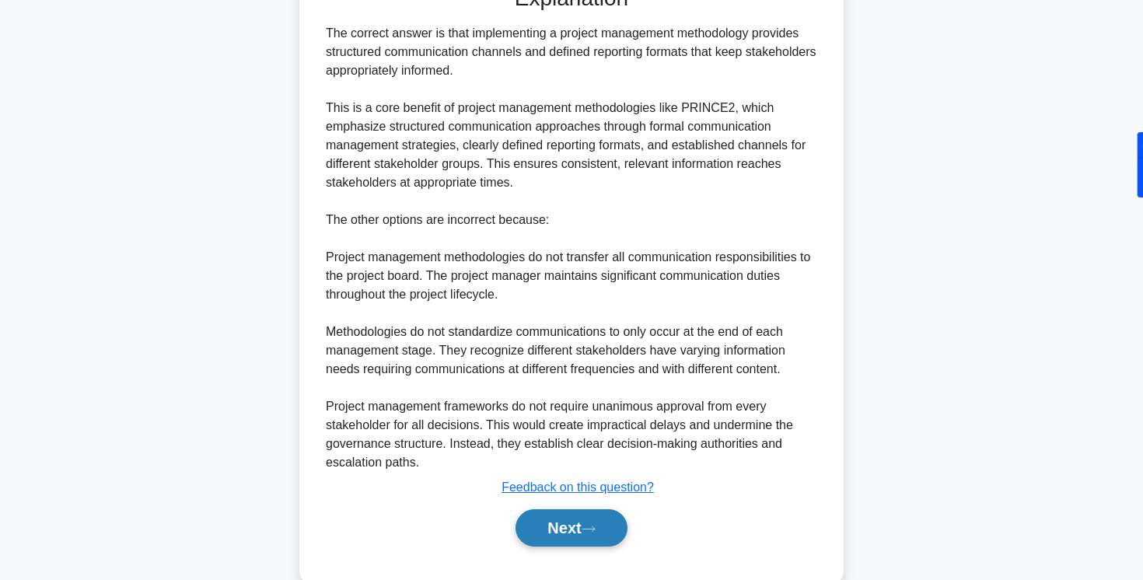
click at [533, 516] on button "Next" at bounding box center [571, 527] width 111 height 37
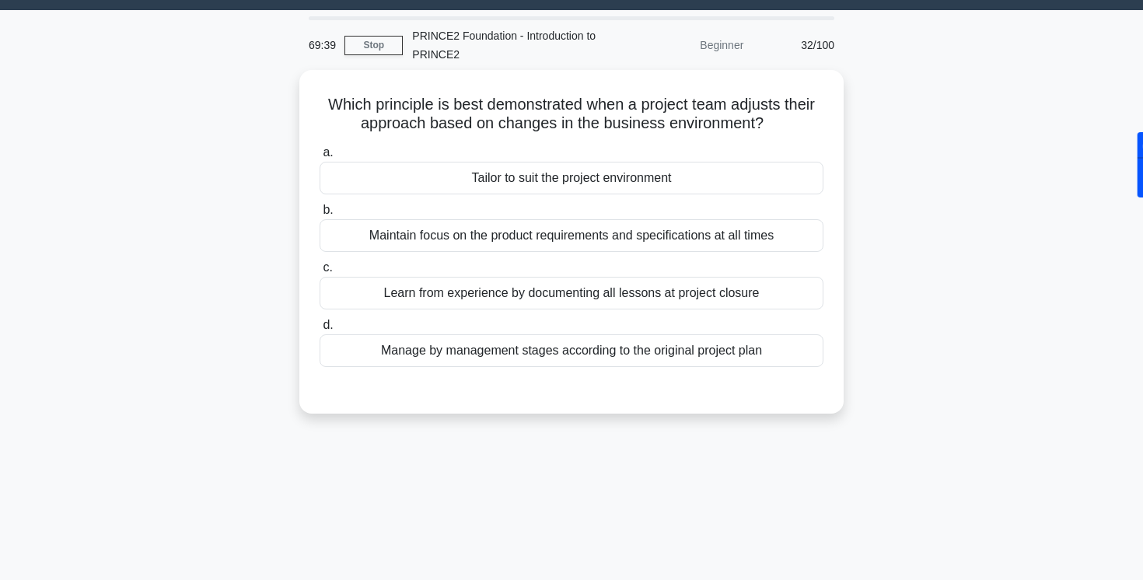
scroll to position [0, 0]
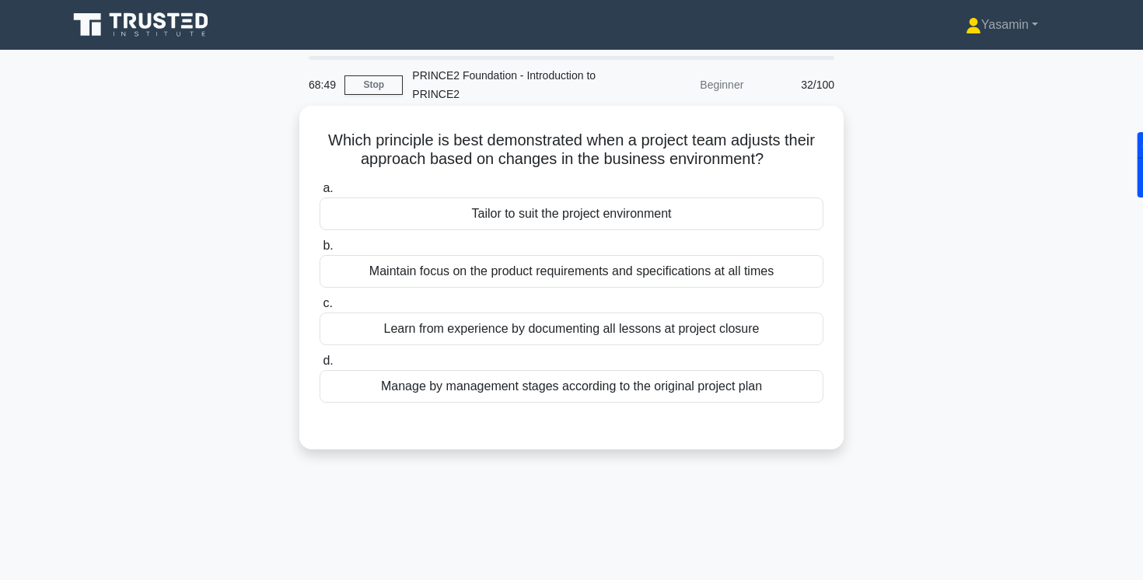
click at [559, 212] on div "Tailor to suit the project environment" at bounding box center [572, 214] width 504 height 33
click at [320, 194] on input "a. Tailor to suit the project environment" at bounding box center [320, 189] width 0 height 10
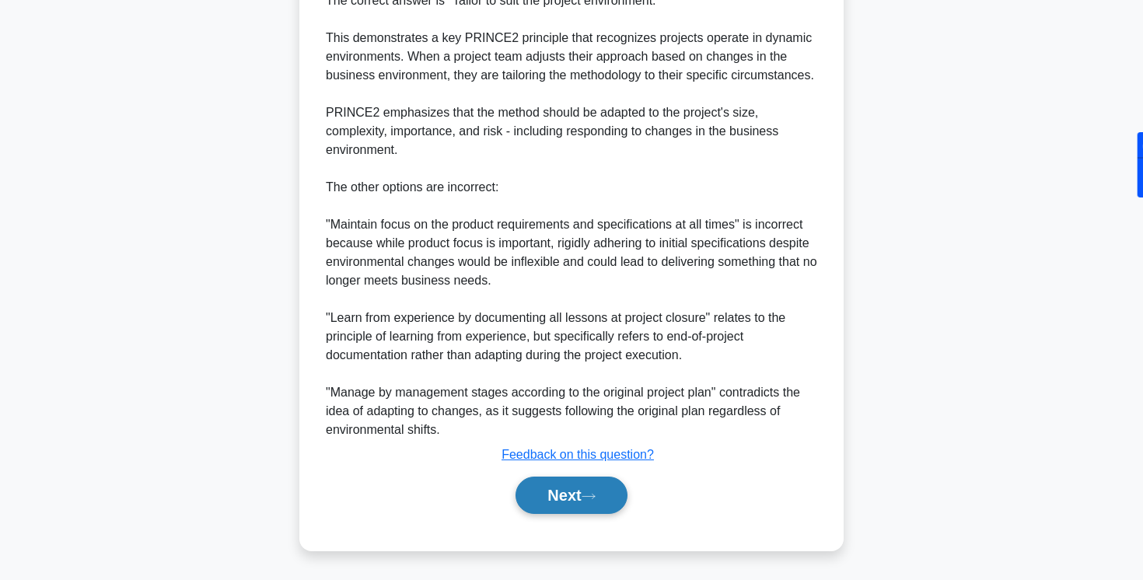
click at [575, 498] on button "Next" at bounding box center [571, 495] width 111 height 37
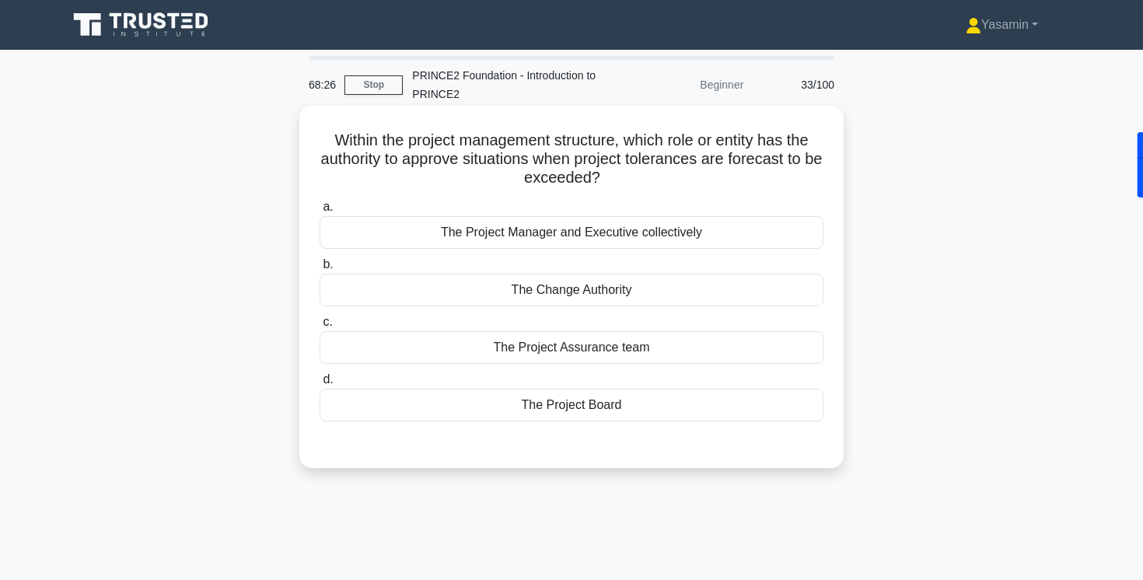
click at [554, 408] on div "The Project Board" at bounding box center [572, 405] width 504 height 33
click at [320, 385] on input "d. The Project Board" at bounding box center [320, 380] width 0 height 10
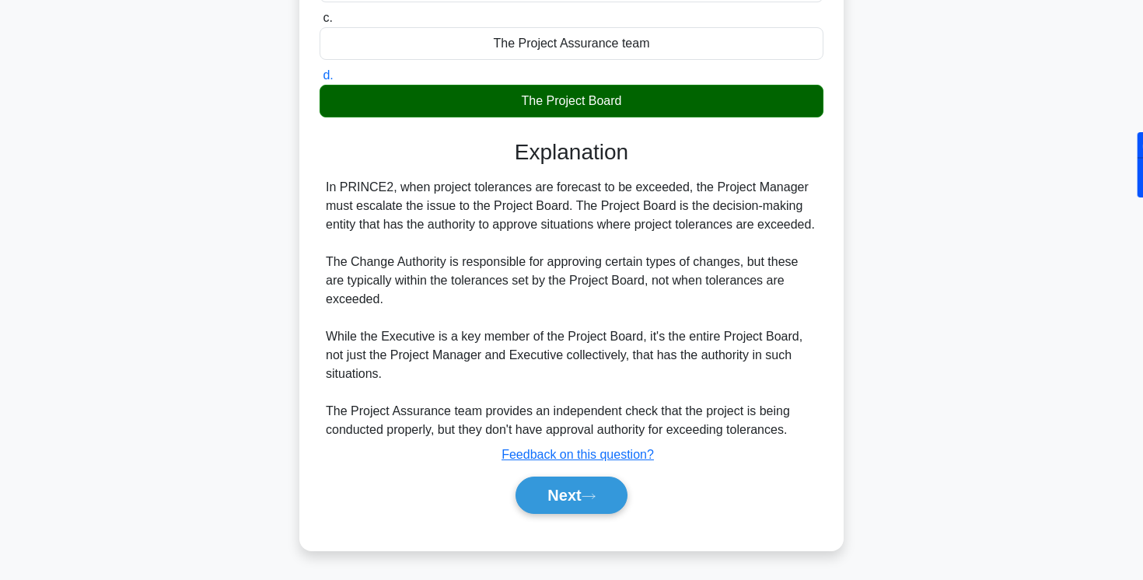
scroll to position [323, 0]
click at [567, 494] on button "Next" at bounding box center [571, 495] width 111 height 37
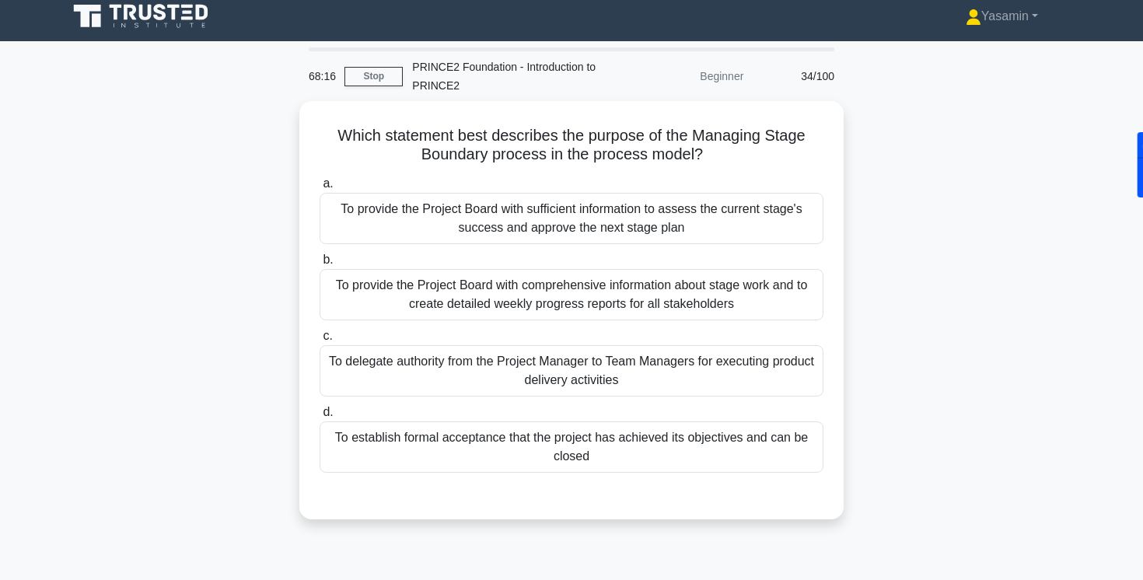
scroll to position [0, 0]
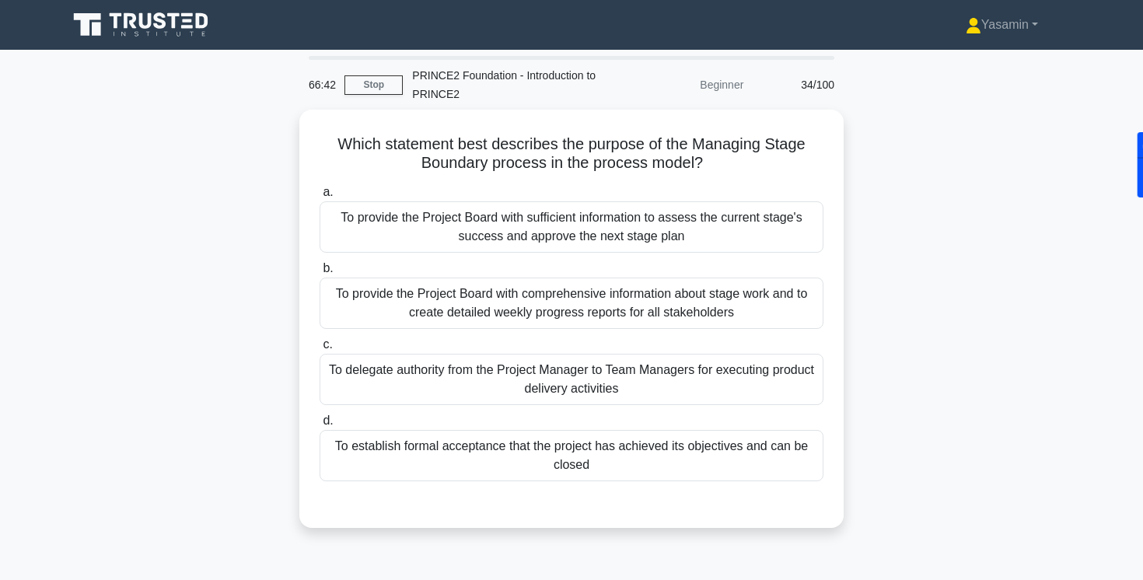
click at [192, 292] on div "Which statement best describes the purpose of the Managing Stage Boundary proce…" at bounding box center [571, 328] width 1027 height 437
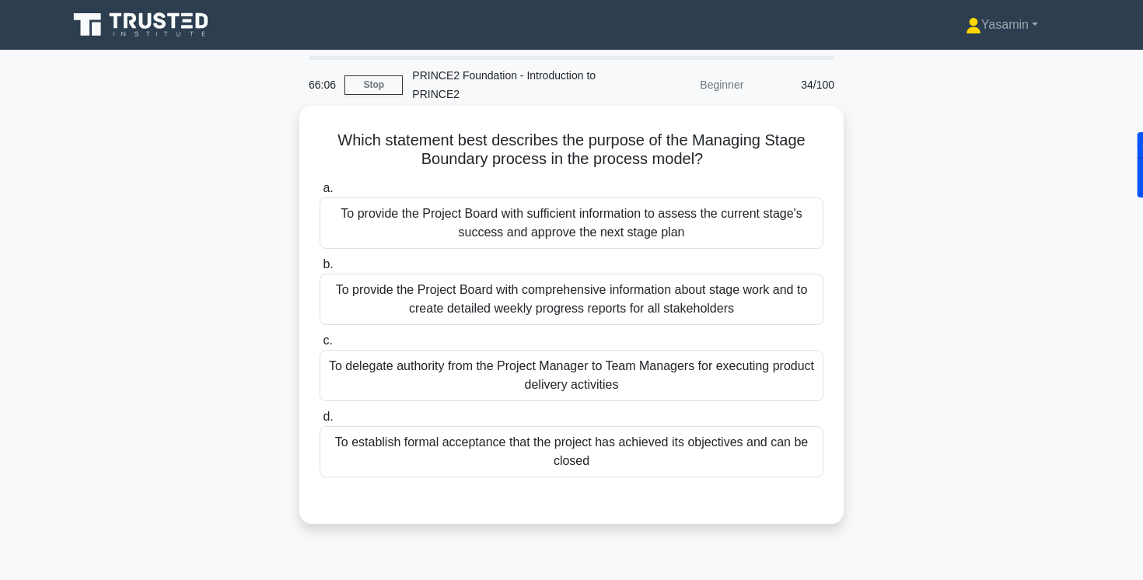
click at [370, 216] on div "To provide the Project Board with sufficient information to assess the current …" at bounding box center [572, 223] width 504 height 51
click at [320, 194] on input "a. To provide the Project Board with sufficient information to assess the curre…" at bounding box center [320, 189] width 0 height 10
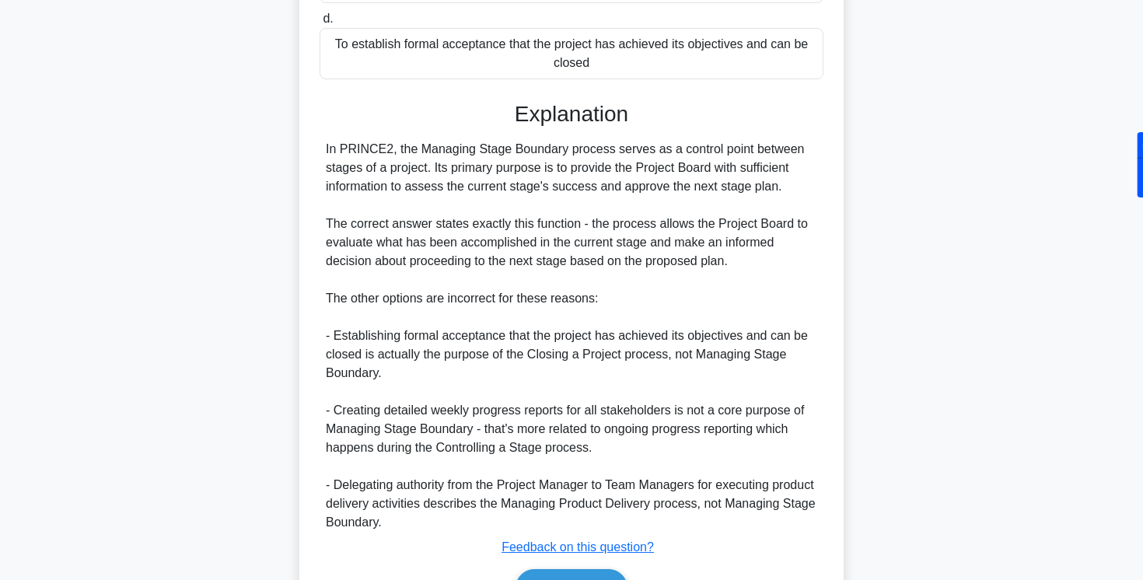
scroll to position [491, 0]
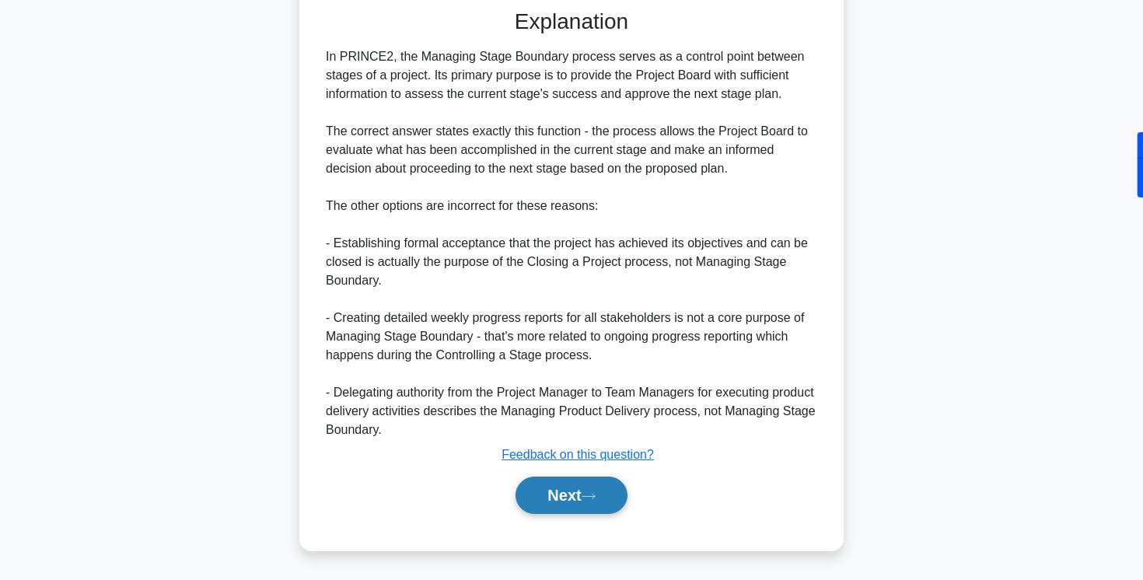
click at [551, 497] on button "Next" at bounding box center [571, 495] width 111 height 37
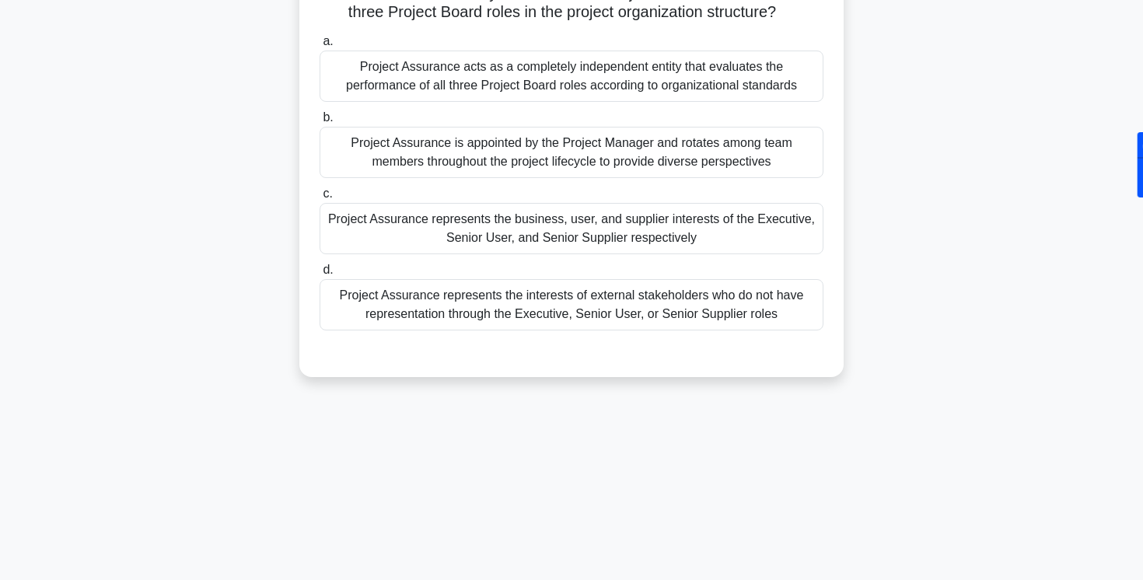
scroll to position [0, 0]
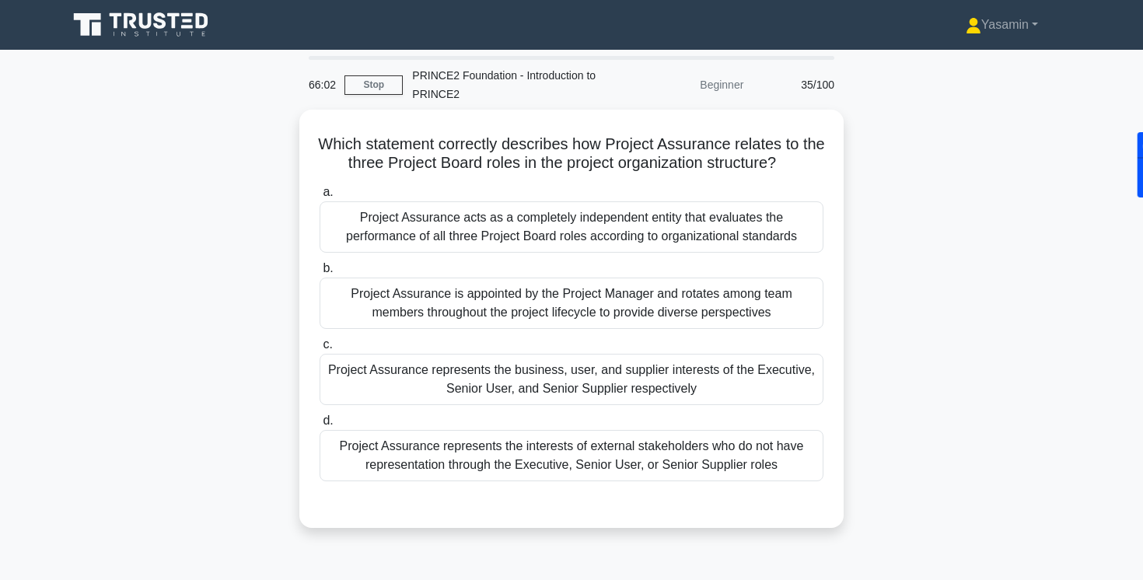
click at [162, 361] on div "Which statement correctly describes how Project Assurance relates to the three …" at bounding box center [571, 328] width 1027 height 437
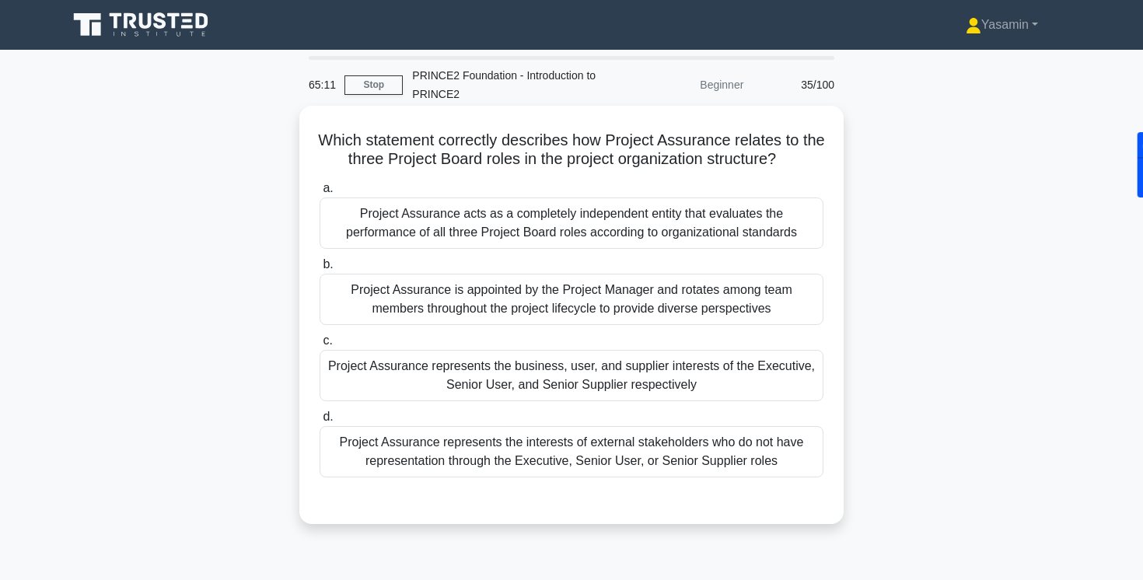
click at [317, 365] on div "c. Project Assurance represents the business, user, and supplier interests of t…" at bounding box center [571, 366] width 523 height 70
click at [324, 365] on div "Project Assurance represents the business, user, and supplier interests of the …" at bounding box center [572, 375] width 504 height 51
click at [320, 346] on input "c. Project Assurance represents the business, user, and supplier interests of t…" at bounding box center [320, 341] width 0 height 10
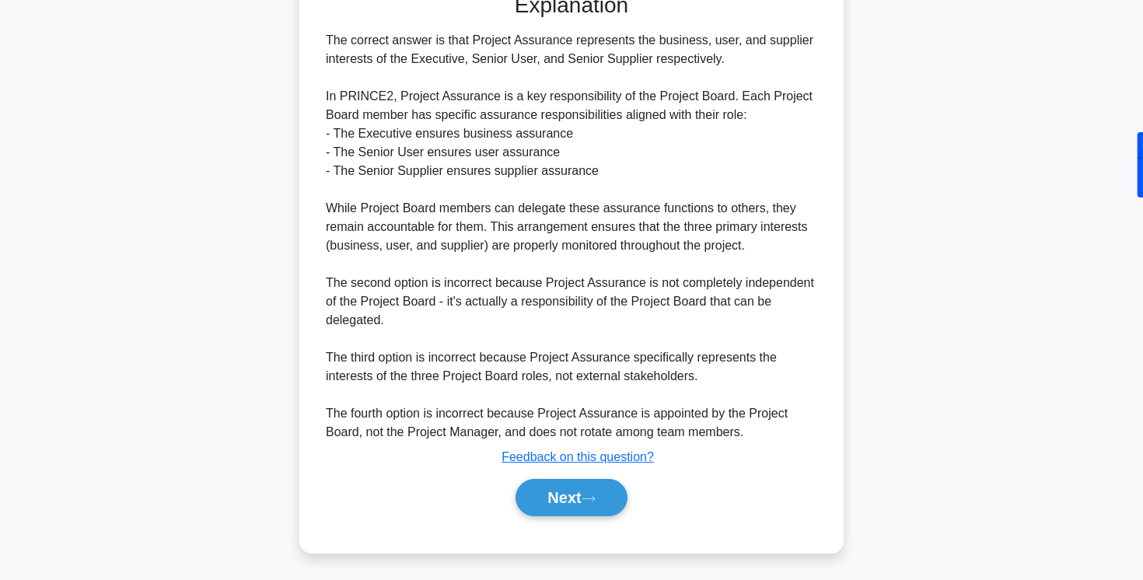
scroll to position [509, 0]
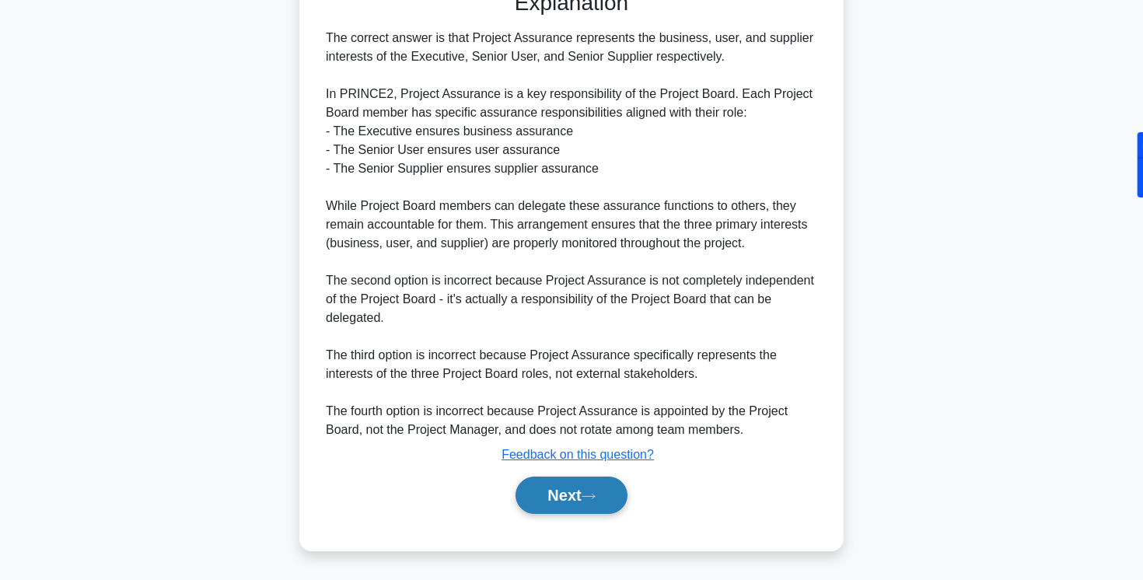
click at [551, 499] on button "Next" at bounding box center [571, 495] width 111 height 37
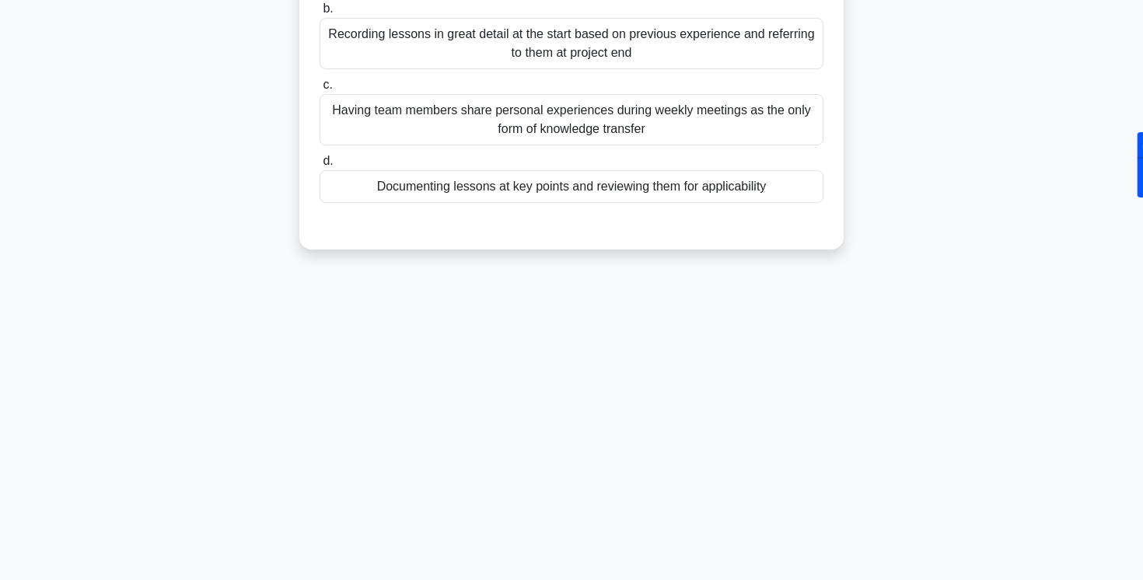
scroll to position [0, 0]
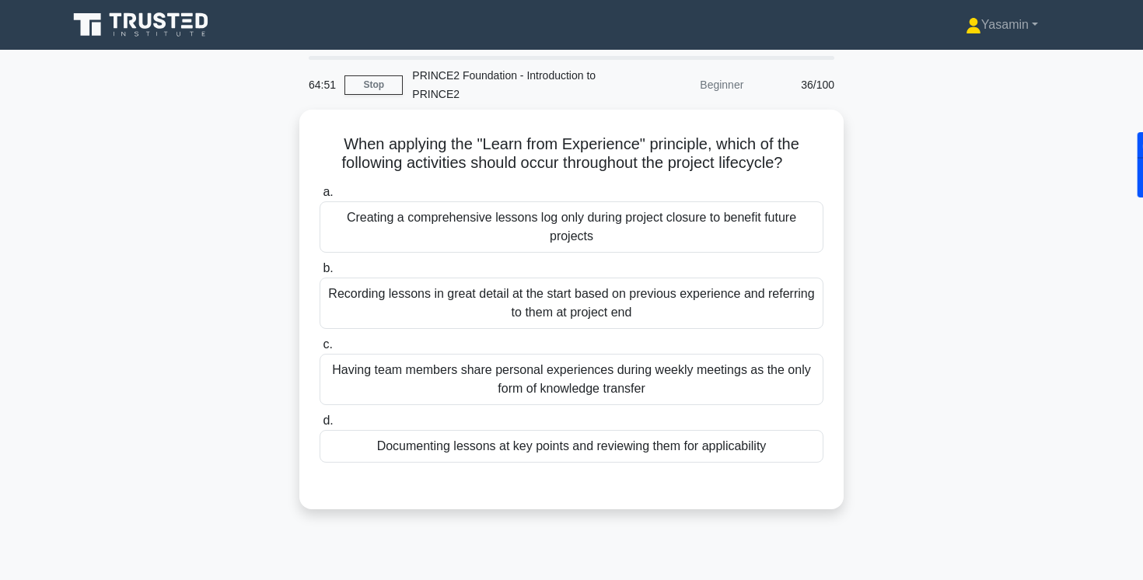
click at [252, 325] on div "When applying the "Learn from Experience" principle, which of the following act…" at bounding box center [571, 319] width 1027 height 418
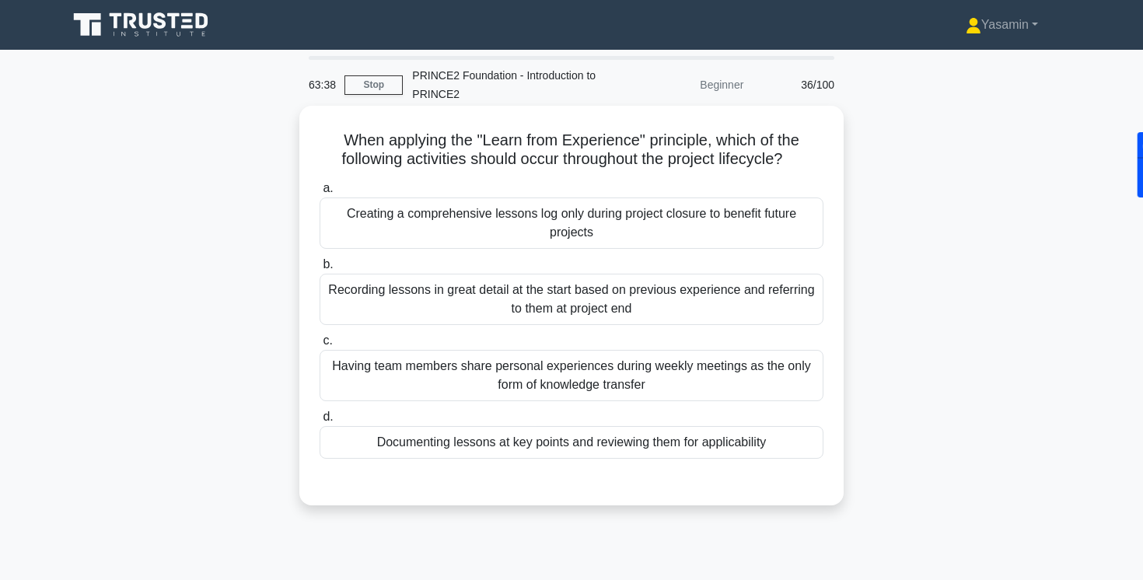
click at [477, 440] on div "Documenting lessons at key points and reviewing them for applicability" at bounding box center [572, 442] width 504 height 33
click at [320, 422] on input "d. Documenting lessons at key points and reviewing them for applicability" at bounding box center [320, 417] width 0 height 10
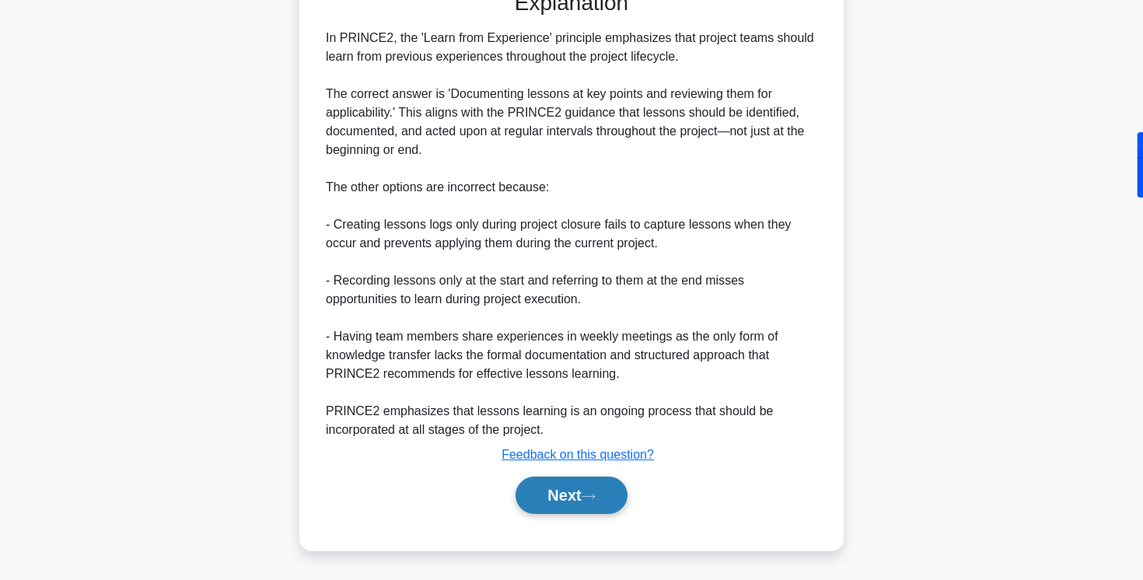
click at [560, 490] on button "Next" at bounding box center [571, 495] width 111 height 37
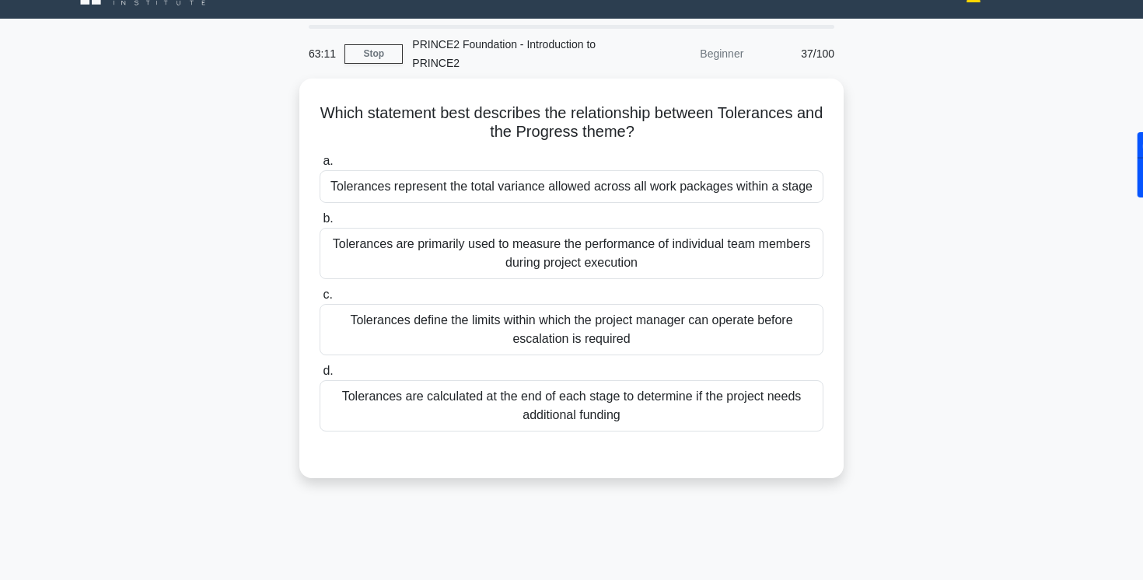
scroll to position [36, 0]
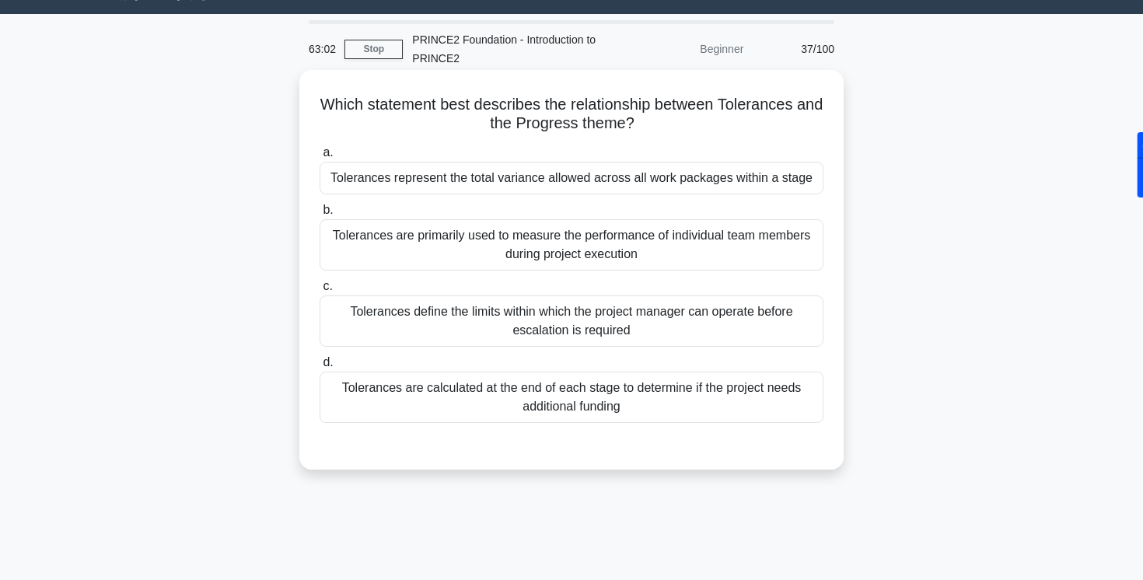
click at [433, 320] on div "Tolerances define the limits within which the project manager can operate befor…" at bounding box center [572, 321] width 504 height 51
click at [320, 292] on input "c. Tolerances define the limits within which the project manager can operate be…" at bounding box center [320, 287] width 0 height 10
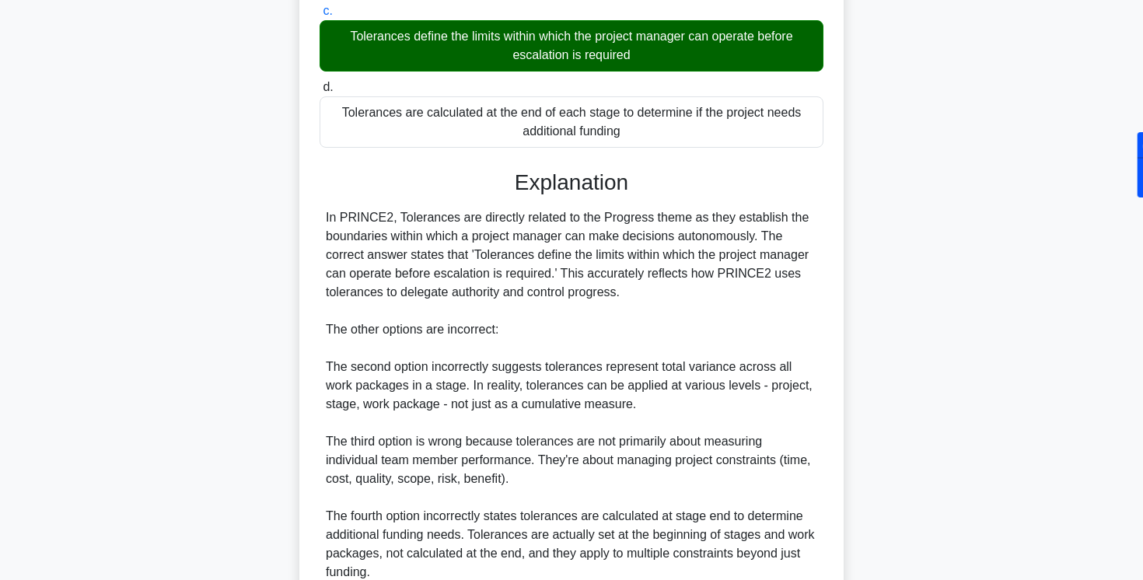
scroll to position [415, 0]
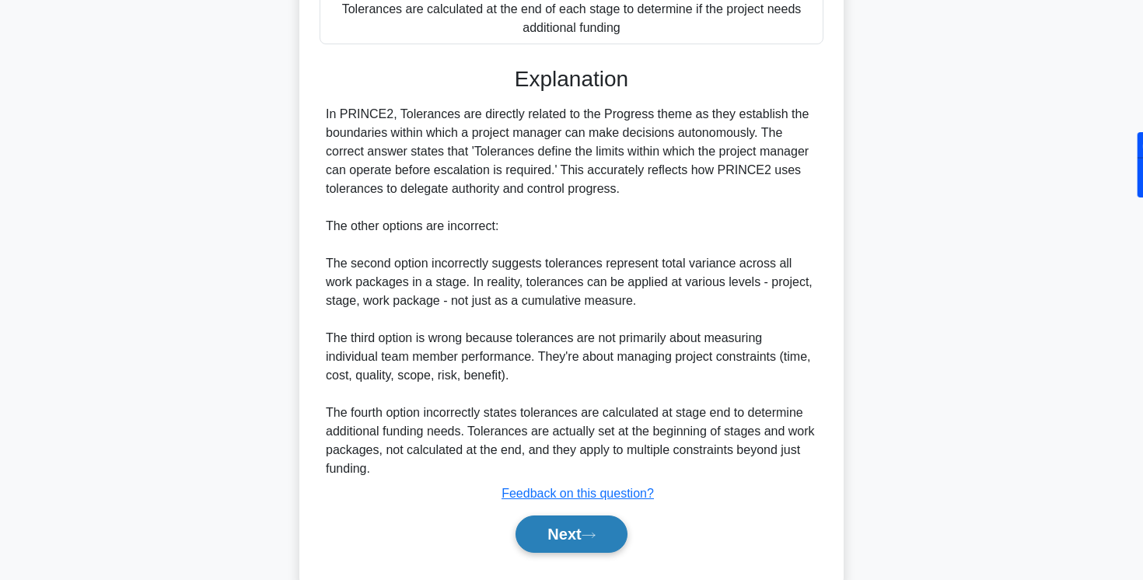
click at [549, 526] on button "Next" at bounding box center [571, 534] width 111 height 37
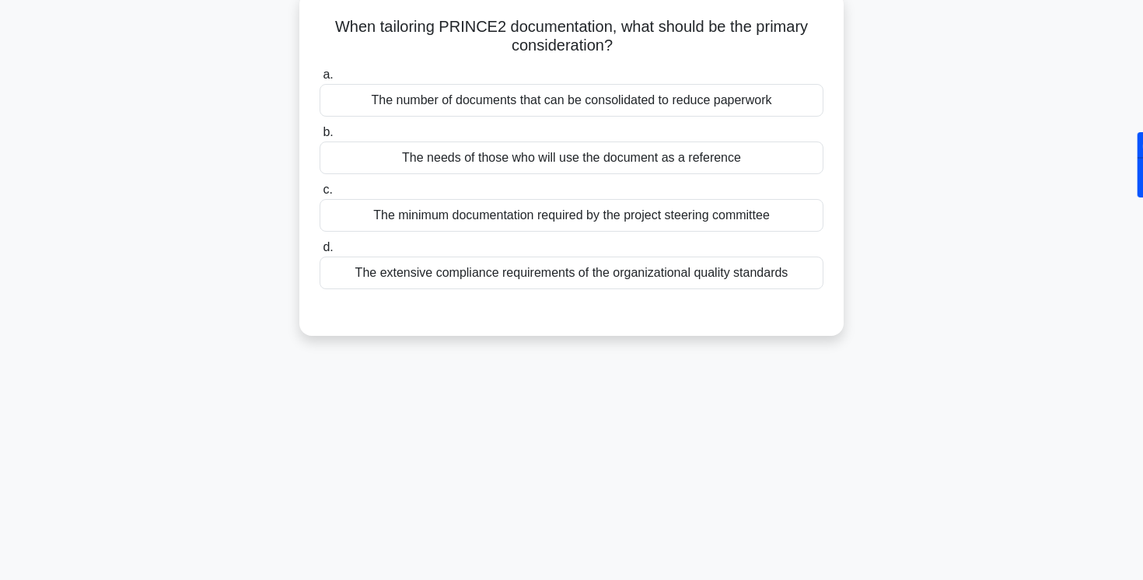
scroll to position [0, 0]
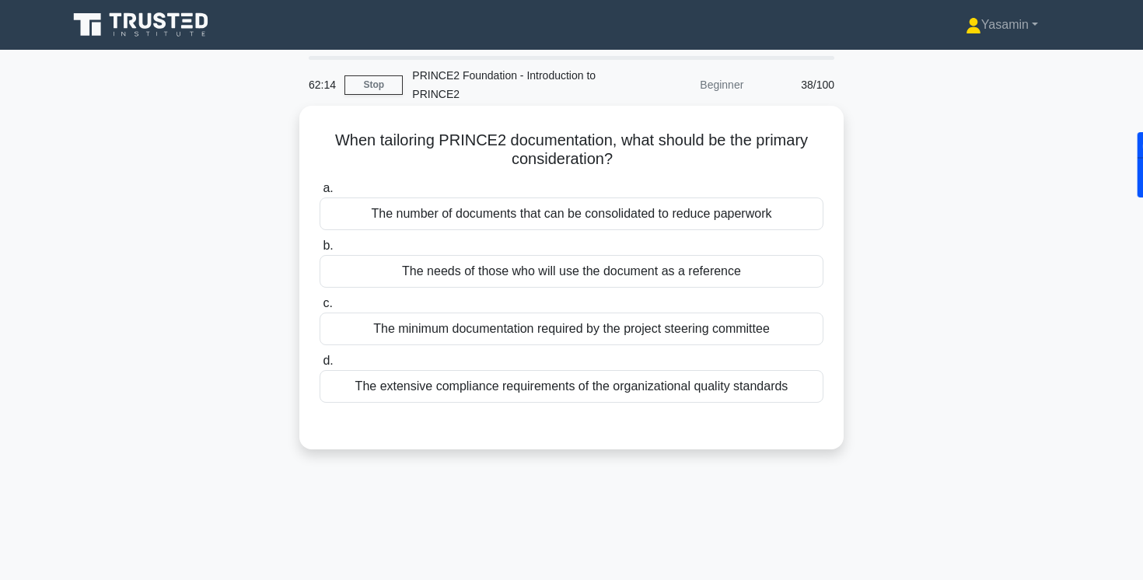
click at [458, 395] on div "The extensive compliance requirements of the organizational quality standards" at bounding box center [572, 386] width 504 height 33
click at [320, 366] on input "d. The extensive compliance requirements of the organizational quality standards" at bounding box center [320, 361] width 0 height 10
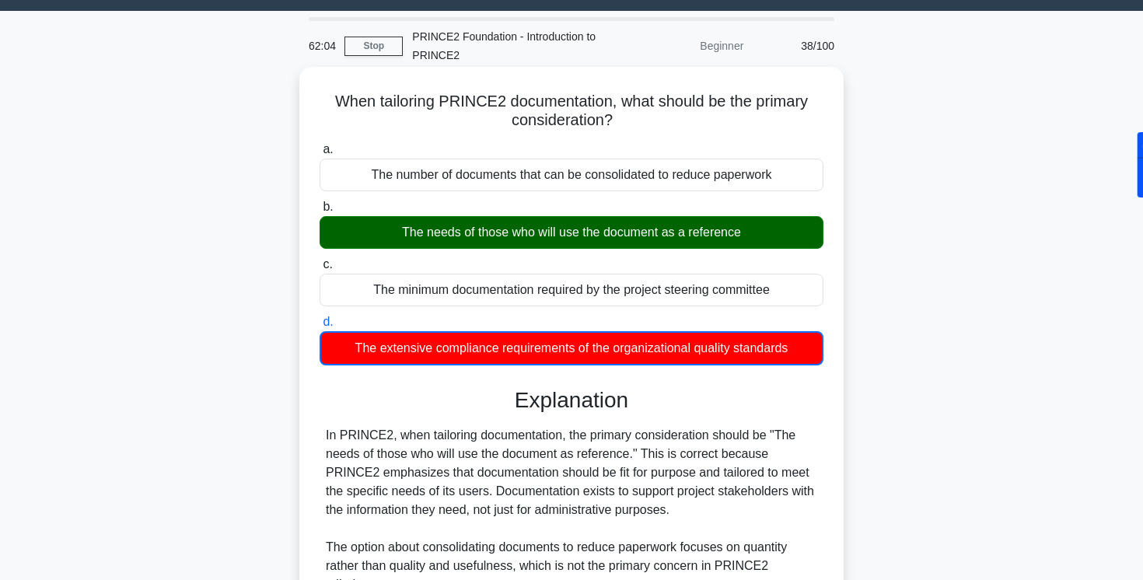
scroll to position [36, 0]
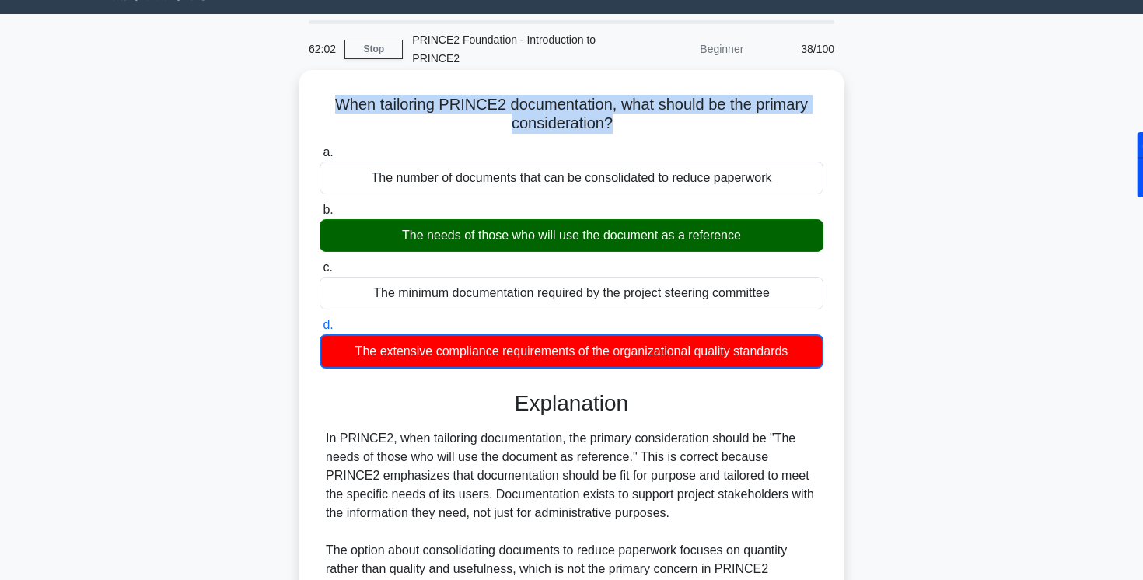
drag, startPoint x: 335, startPoint y: 107, endPoint x: 635, endPoint y: 139, distance: 301.9
click at [635, 140] on div "When tailoring PRINCE2 documentation, what should be the primary consideration?…" at bounding box center [572, 473] width 532 height 794
copy div "When tailoring PRINCE2 documentation, what should be the primary consideration?…"
drag, startPoint x: 345, startPoint y: 345, endPoint x: 470, endPoint y: 348, distance: 125.2
click at [470, 349] on div "The extensive compliance requirements of the organizational quality standards" at bounding box center [572, 351] width 504 height 34
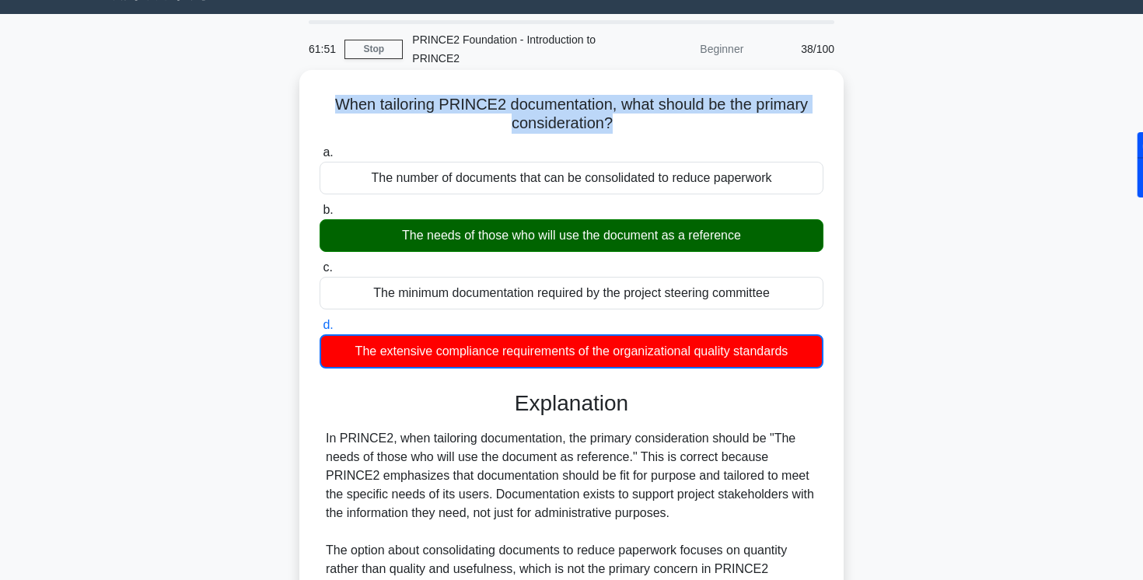
drag, startPoint x: 385, startPoint y: 232, endPoint x: 819, endPoint y: 231, distance: 433.9
click at [819, 231] on div "The needs of those who will use the document as a reference" at bounding box center [572, 235] width 504 height 33
copy div "The needs of those who will use the document as a reference"
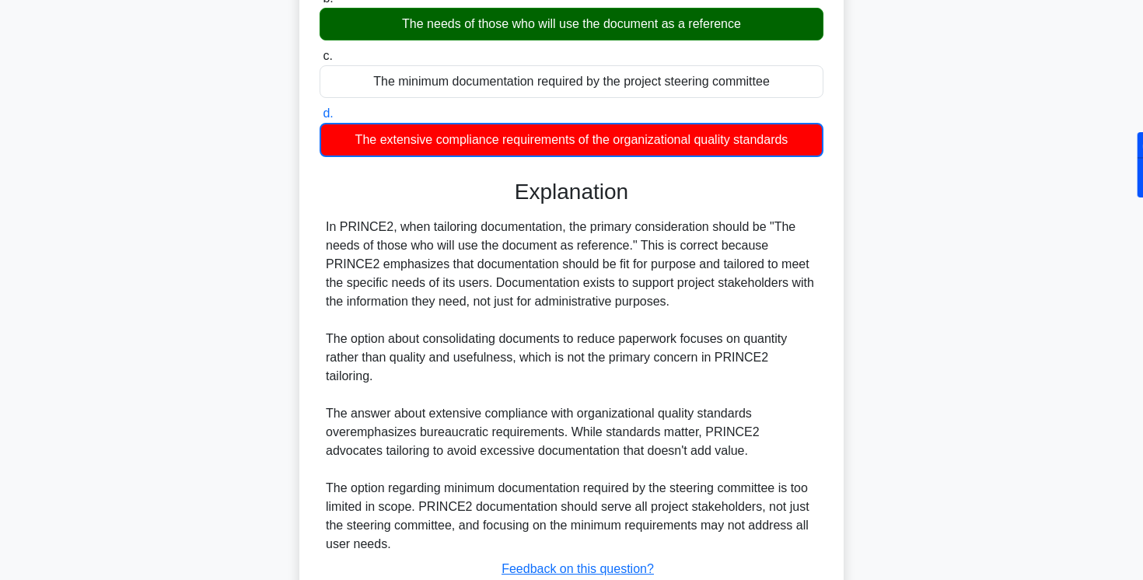
scroll to position [362, 0]
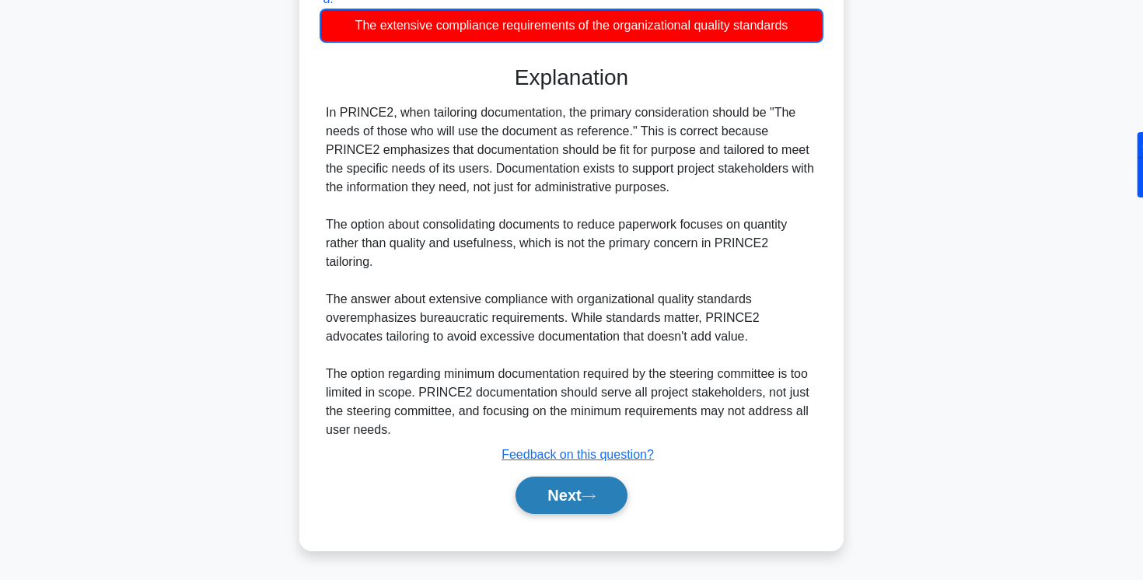
click at [531, 498] on button "Next" at bounding box center [571, 495] width 111 height 37
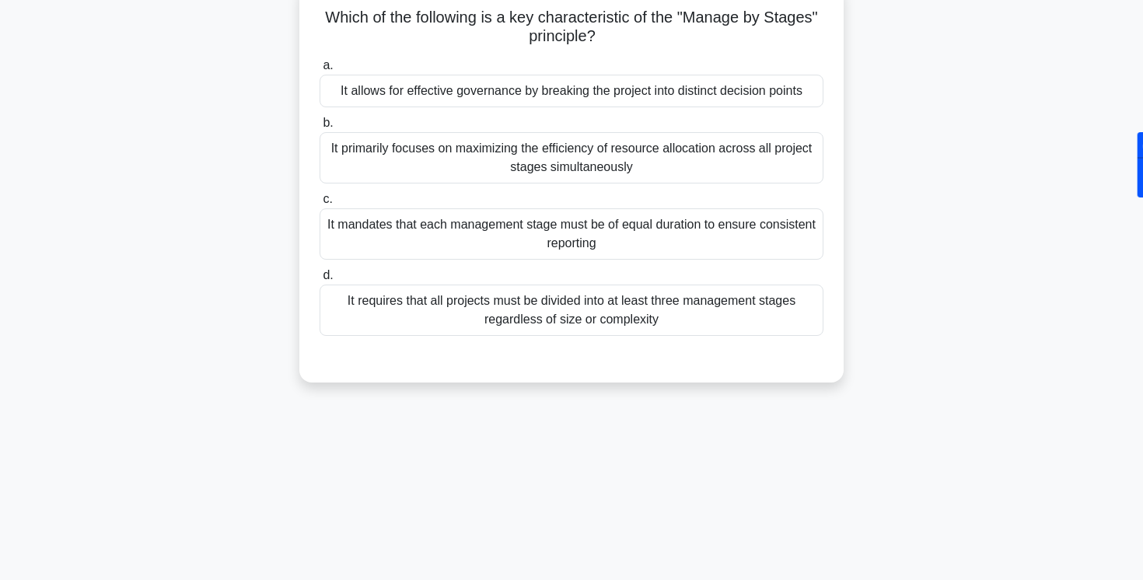
scroll to position [0, 0]
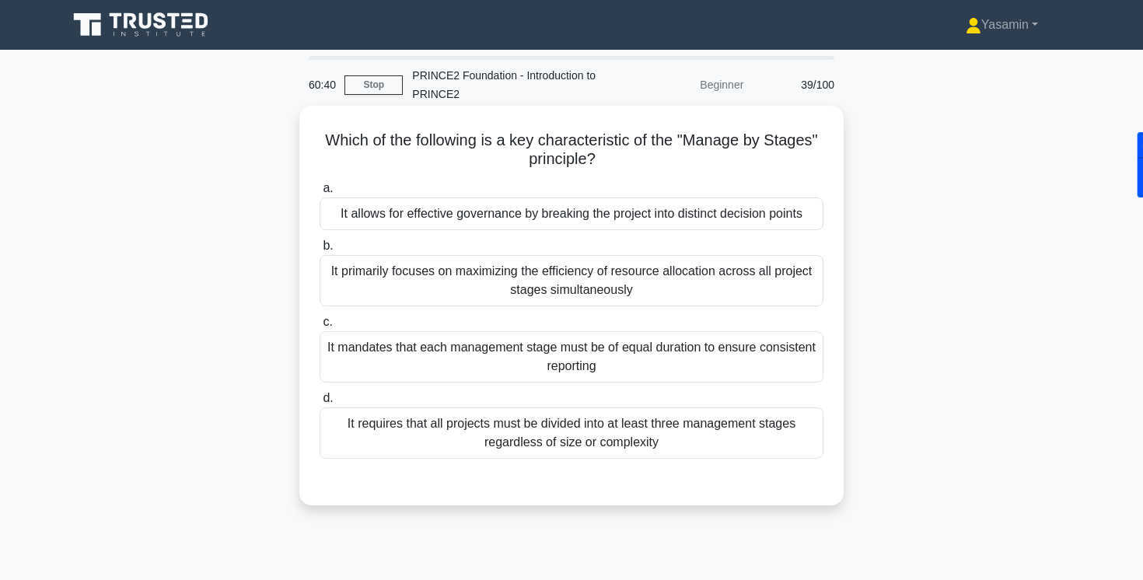
click at [540, 226] on div "It allows for effective governance by breaking the project into distinct decisi…" at bounding box center [572, 214] width 504 height 33
click at [320, 194] on input "a. It allows for effective governance by breaking the project into distinct dec…" at bounding box center [320, 189] width 0 height 10
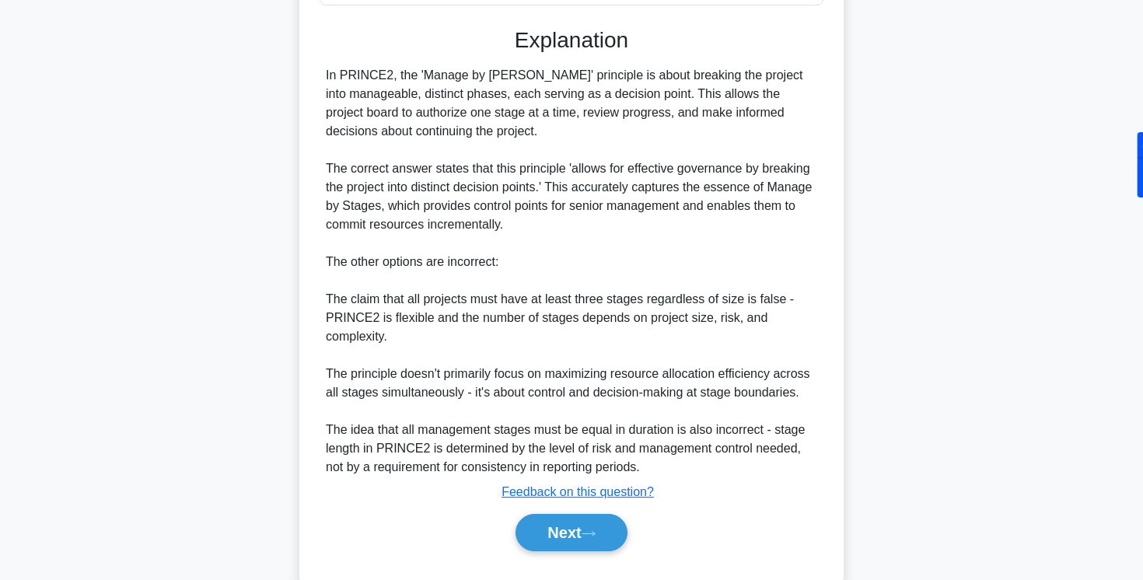
scroll to position [491, 0]
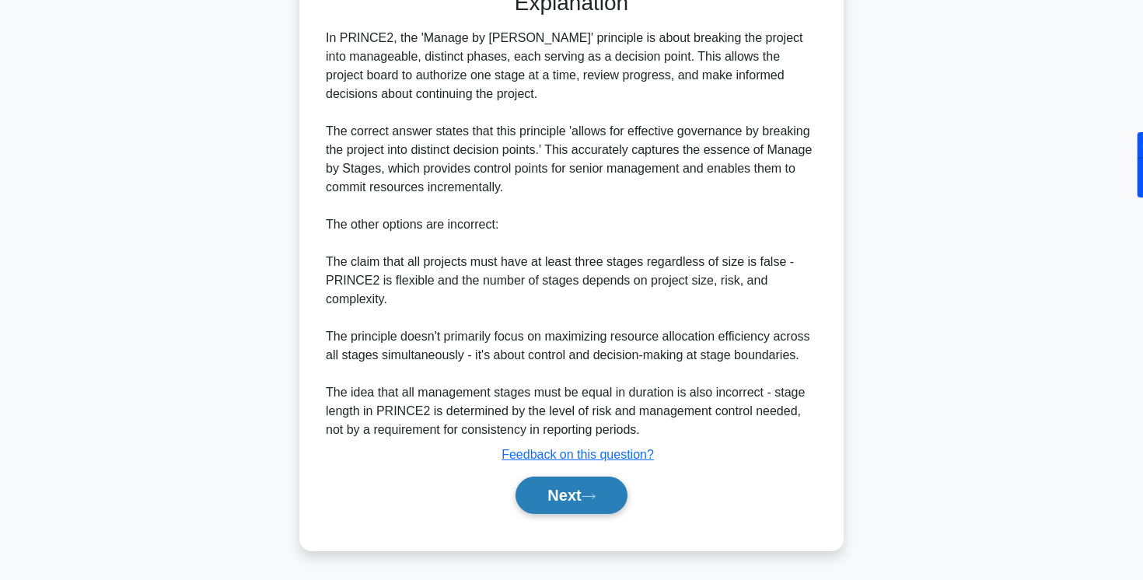
click at [564, 512] on button "Next" at bounding box center [571, 495] width 111 height 37
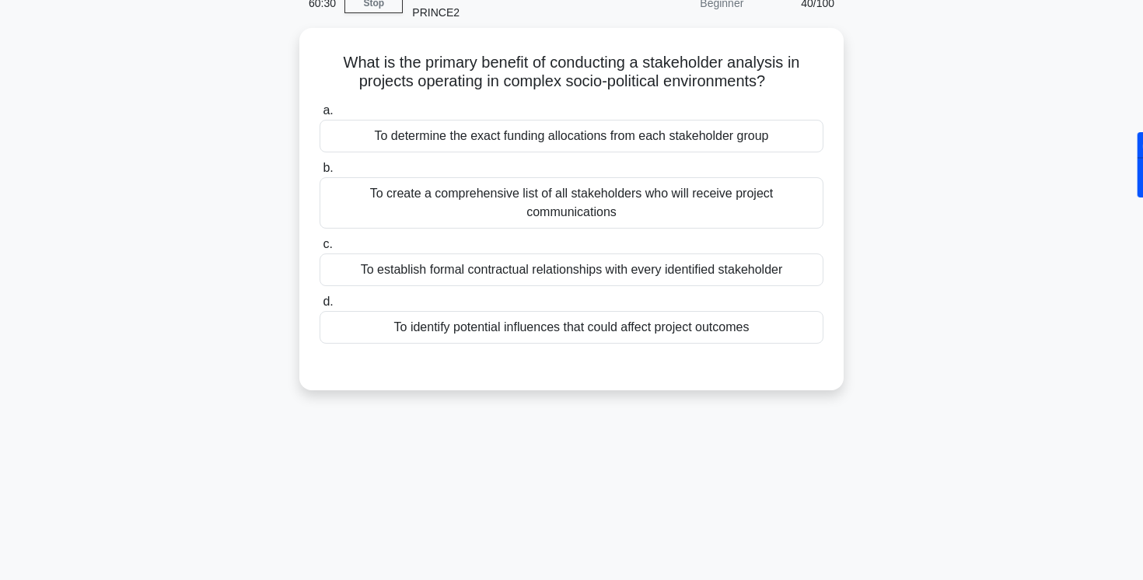
scroll to position [0, 0]
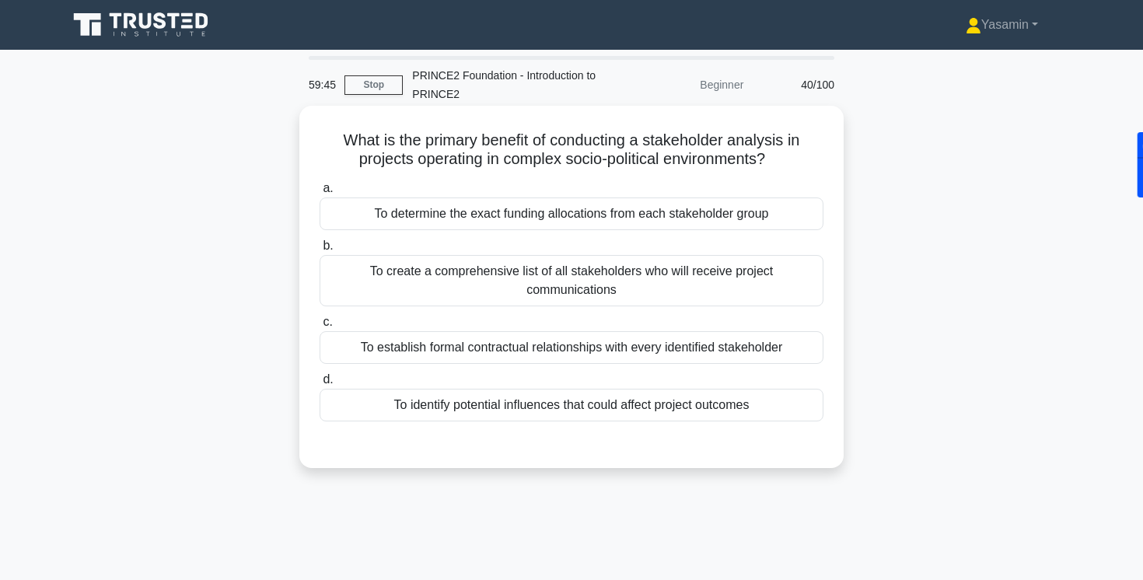
click at [530, 277] on div "To create a comprehensive list of all stakeholders who will receive project com…" at bounding box center [572, 280] width 504 height 51
click at [320, 251] on input "b. To create a comprehensive list of all stakeholders who will receive project …" at bounding box center [320, 246] width 0 height 10
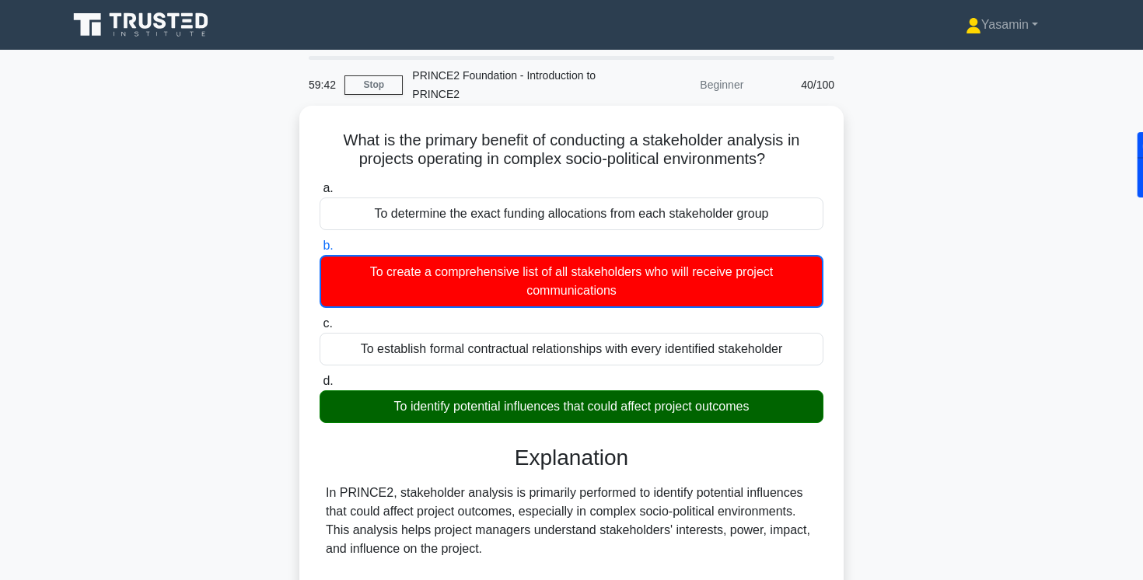
click at [421, 423] on div "To identify potential influences that could affect project outcomes" at bounding box center [572, 406] width 504 height 33
click at [320, 387] on input "d. To identify potential influences that could affect project outcomes" at bounding box center [320, 381] width 0 height 10
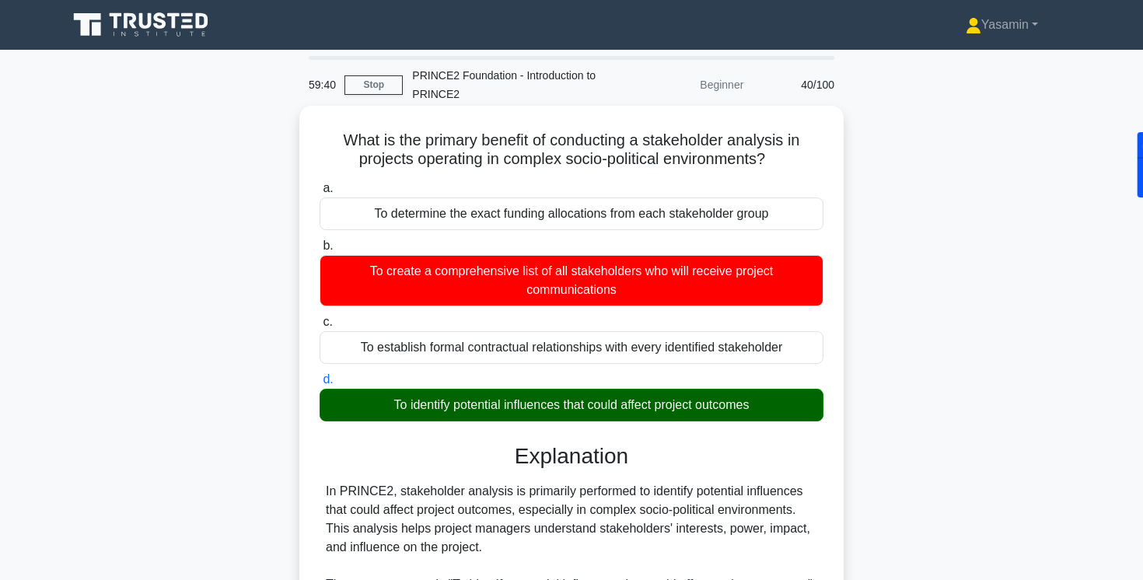
drag, startPoint x: 341, startPoint y: 135, endPoint x: 780, endPoint y: 159, distance: 439.2
click at [780, 159] on h5 "What is the primary benefit of conducting a stakeholder analysis in projects op…" at bounding box center [571, 150] width 507 height 39
copy h5 "What is the primary benefit of conducting a stakeholder analysis in projects op…"
drag, startPoint x: 381, startPoint y: 404, endPoint x: 715, endPoint y: 418, distance: 334.7
click at [715, 418] on div "To identify potential influences that could affect project outcomes" at bounding box center [572, 405] width 504 height 33
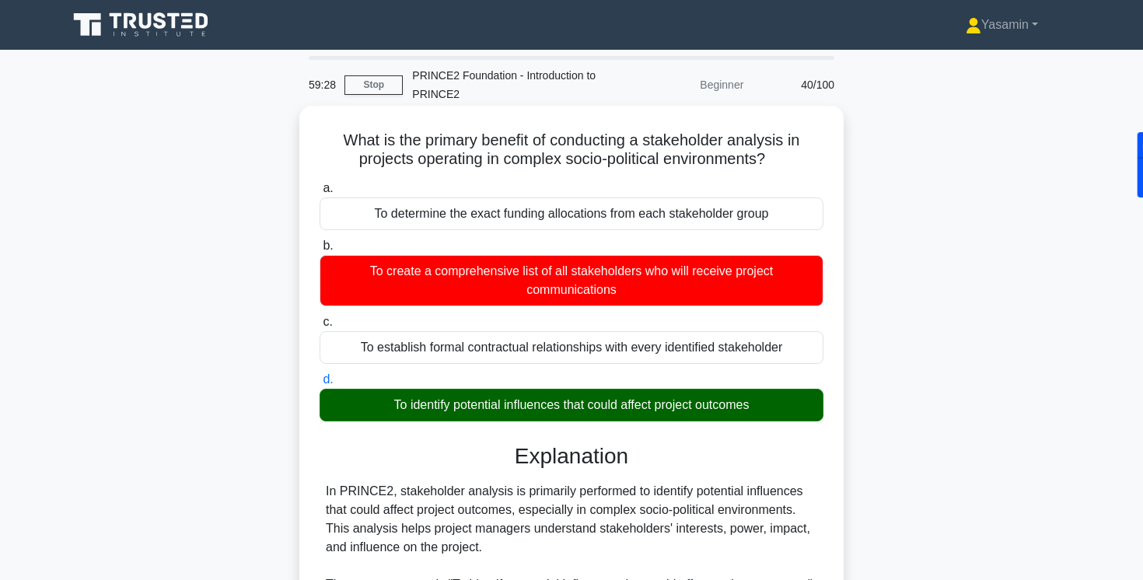
copy div "To identify potential influences that could affect project outcomes"
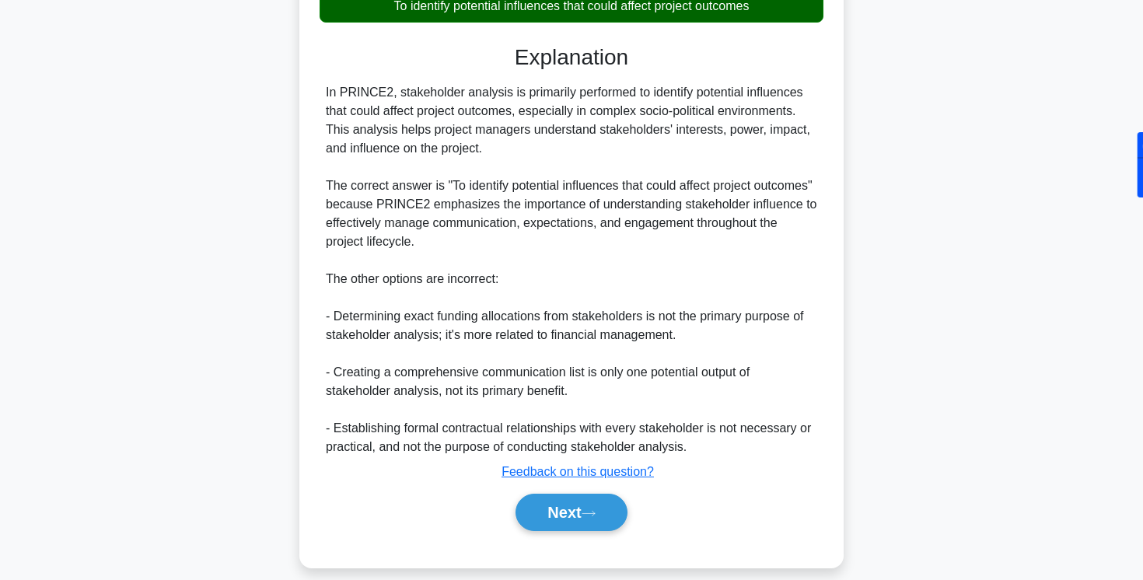
scroll to position [416, 0]
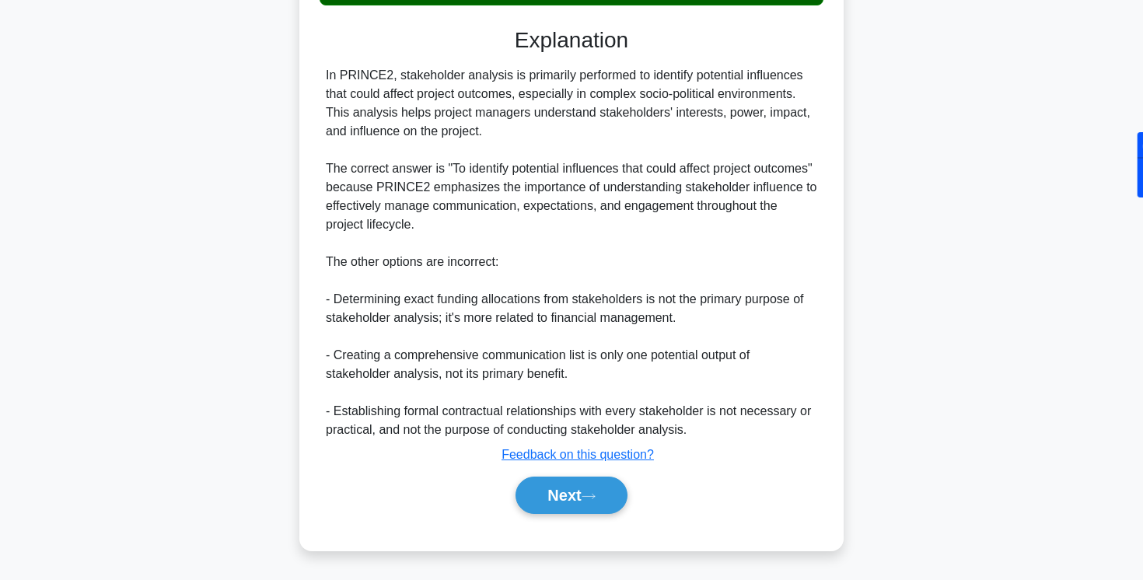
click at [526, 325] on div "In PRINCE2, stakeholder analysis is primarily performed to identify potential i…" at bounding box center [571, 252] width 491 height 373
click at [544, 491] on button "Next" at bounding box center [571, 495] width 111 height 37
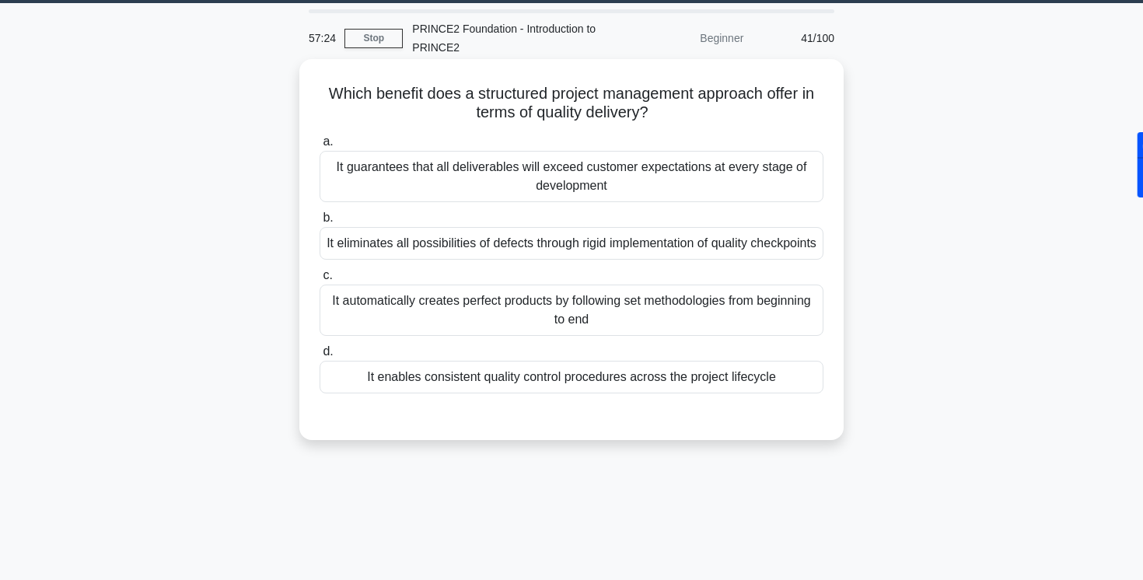
scroll to position [52, 0]
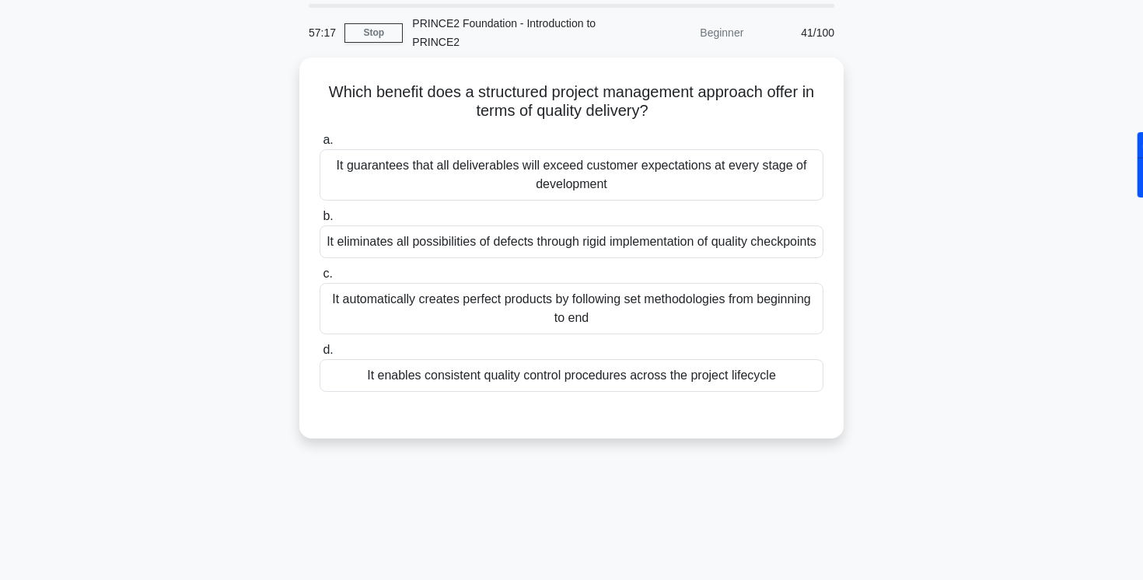
click at [232, 186] on div "Which benefit does a structured project management approach offer in terms of q…" at bounding box center [571, 258] width 1027 height 400
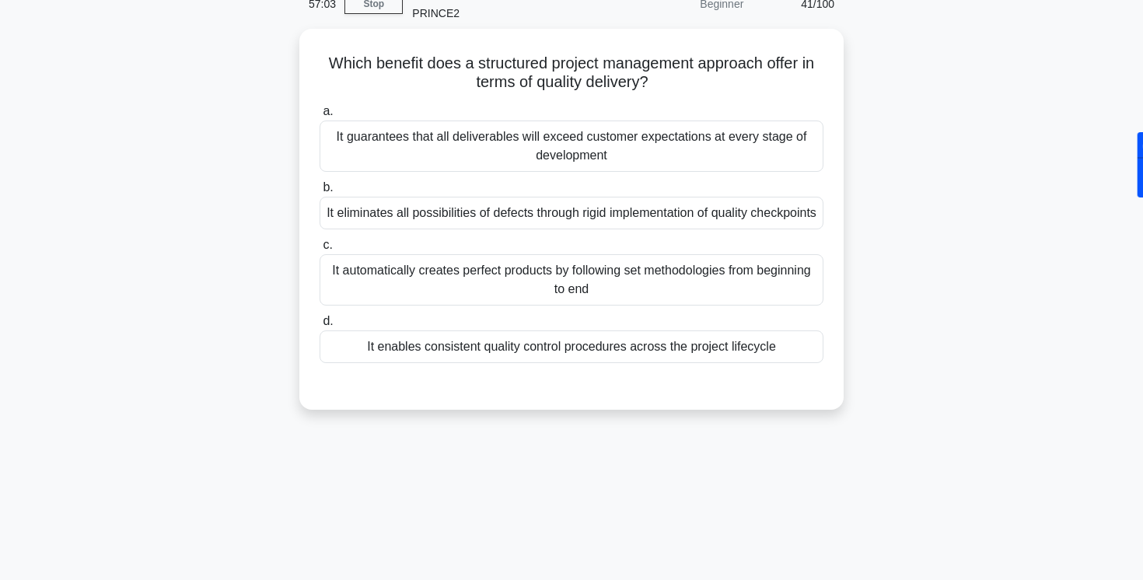
scroll to position [82, 0]
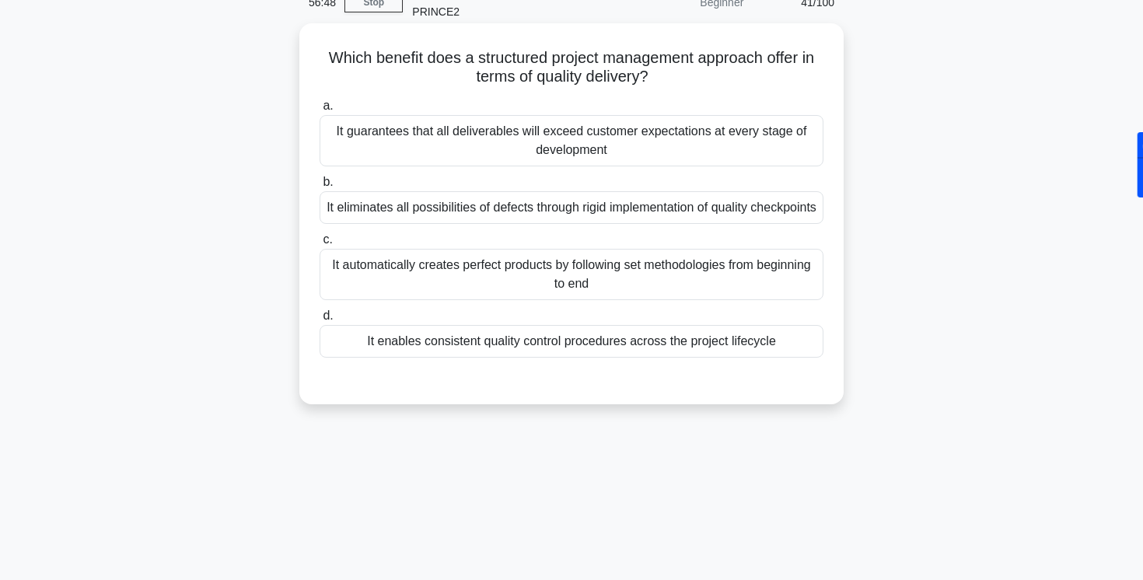
click at [440, 355] on div "It enables consistent quality control procedures across the project lifecycle" at bounding box center [572, 341] width 504 height 33
click at [320, 321] on input "d. It enables consistent quality control procedures across the project lifecycle" at bounding box center [320, 316] width 0 height 10
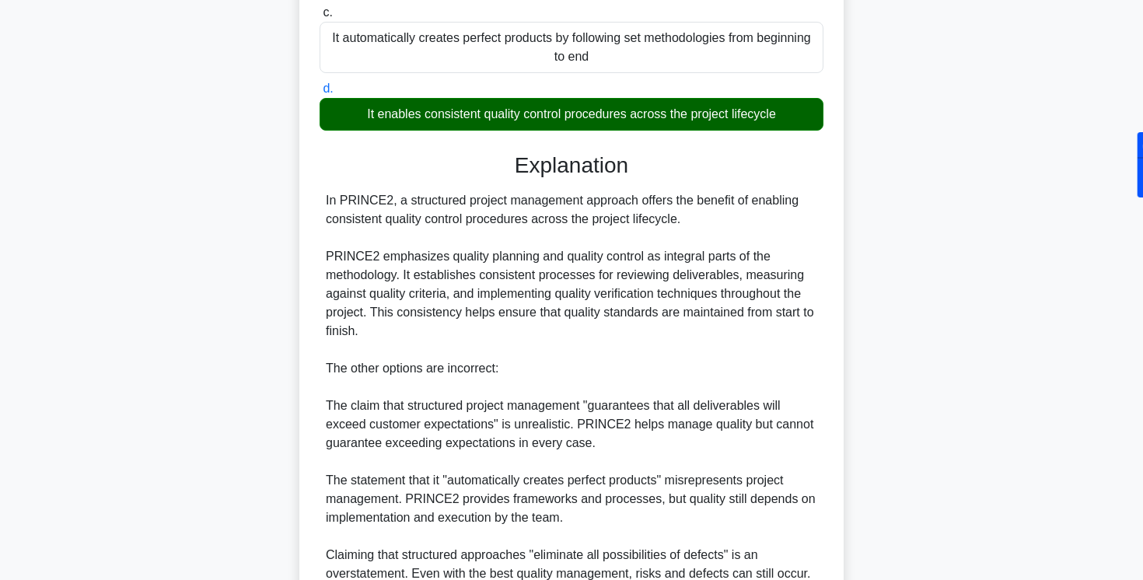
scroll to position [491, 0]
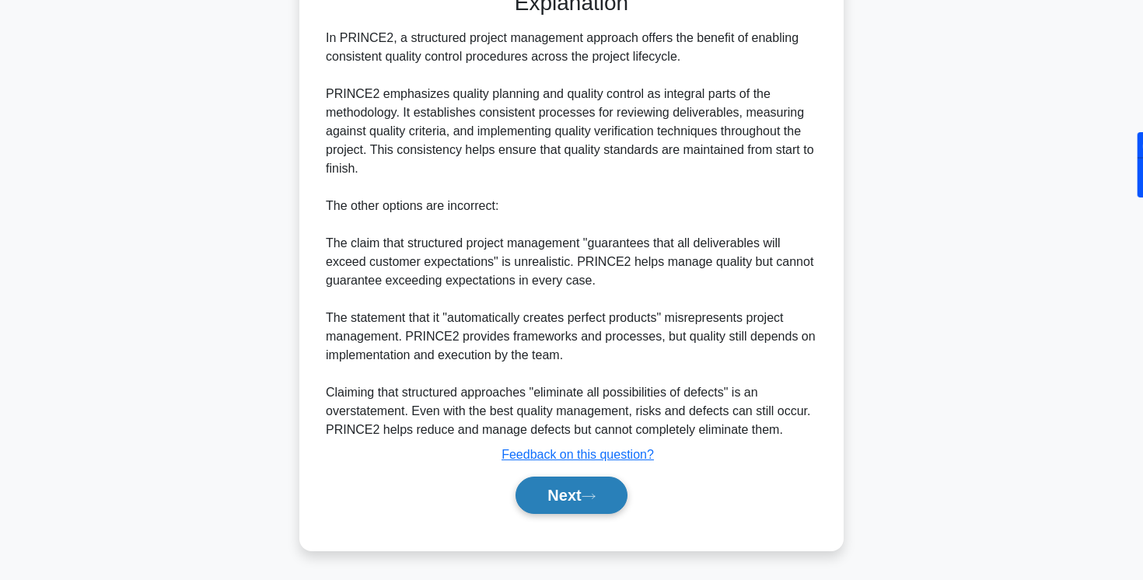
click at [530, 502] on button "Next" at bounding box center [571, 495] width 111 height 37
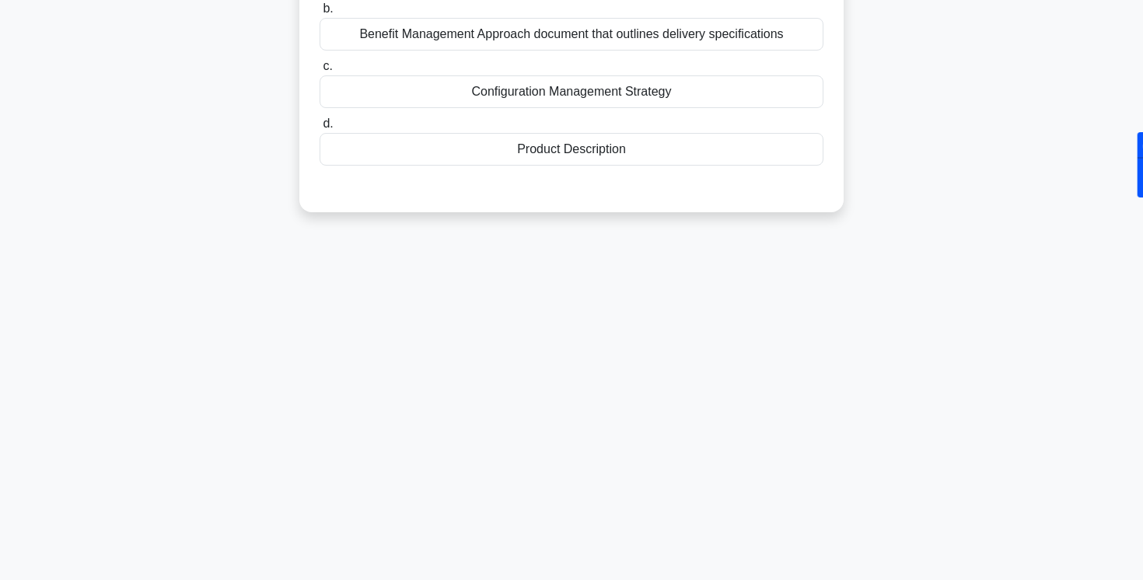
scroll to position [0, 0]
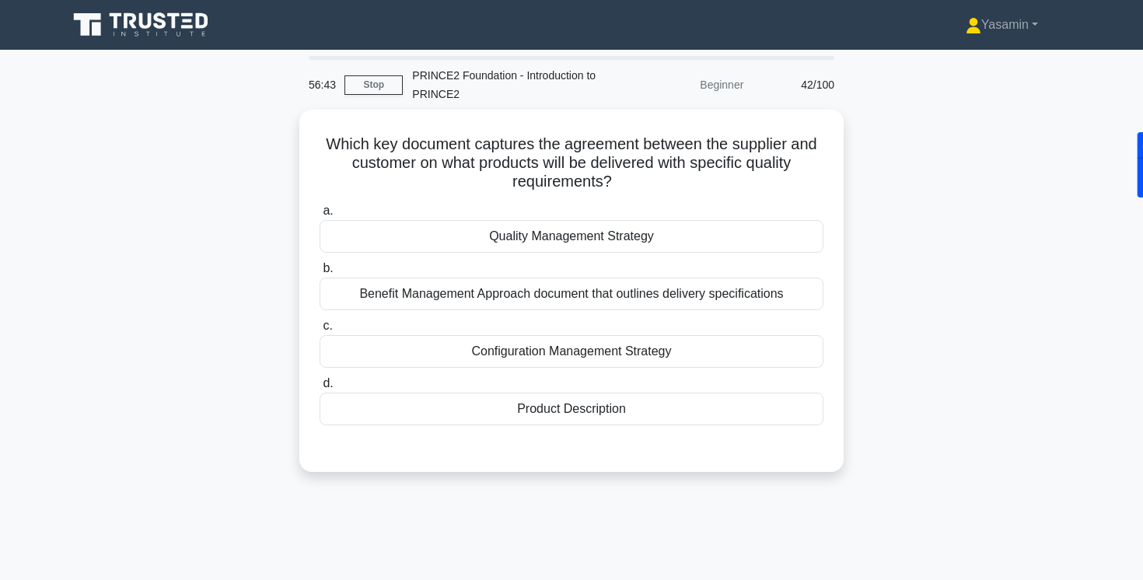
click at [170, 222] on div "Which key document captures the agreement between the supplier and customer on …" at bounding box center [571, 300] width 1027 height 381
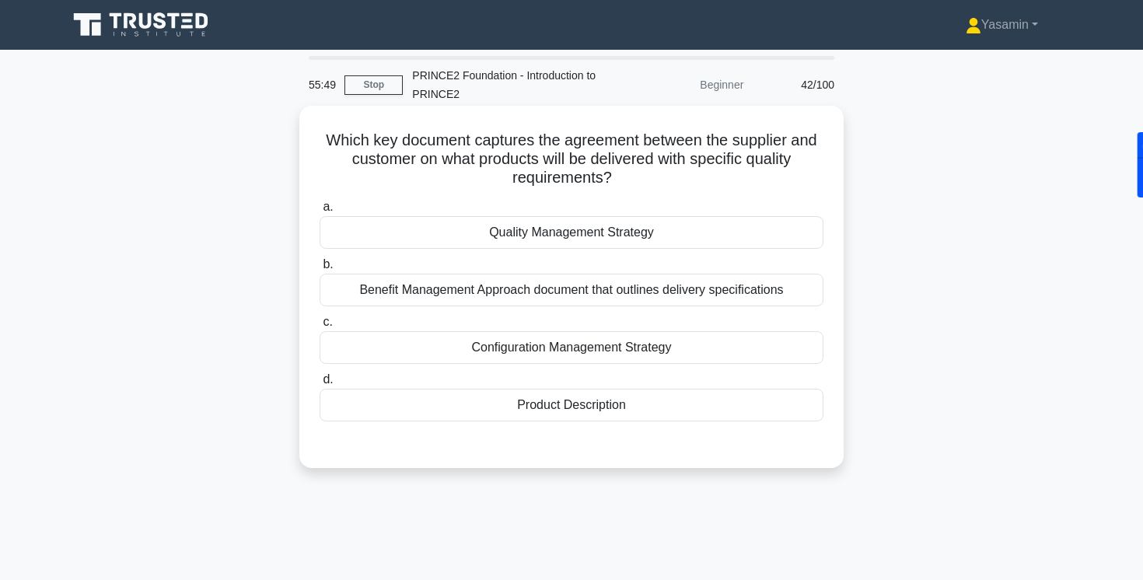
click at [506, 419] on div "Product Description" at bounding box center [572, 405] width 504 height 33
click at [320, 385] on input "d. Product Description" at bounding box center [320, 380] width 0 height 10
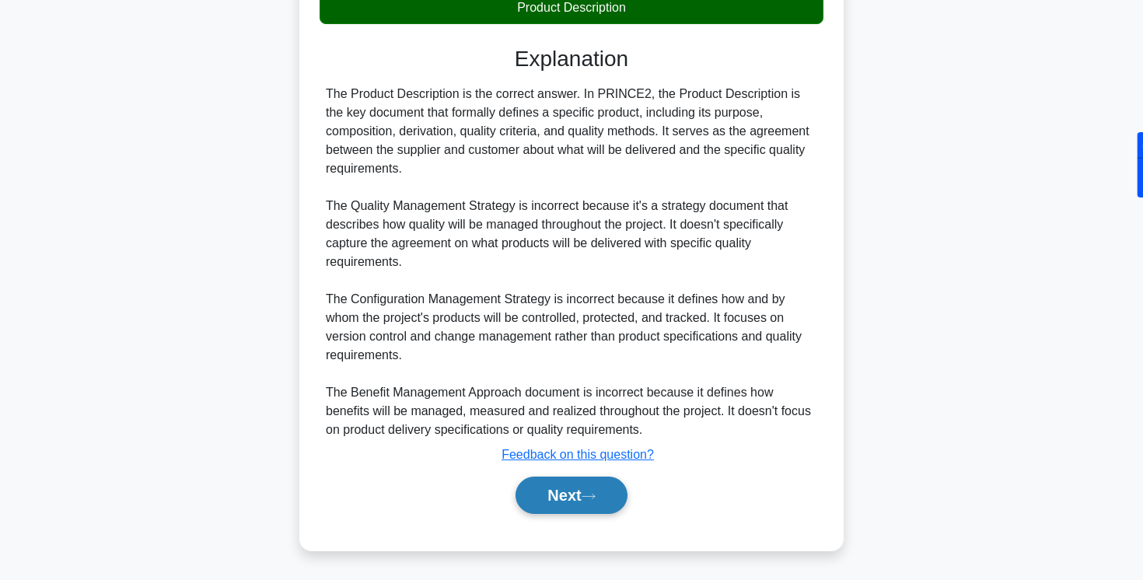
click at [541, 500] on button "Next" at bounding box center [571, 495] width 111 height 37
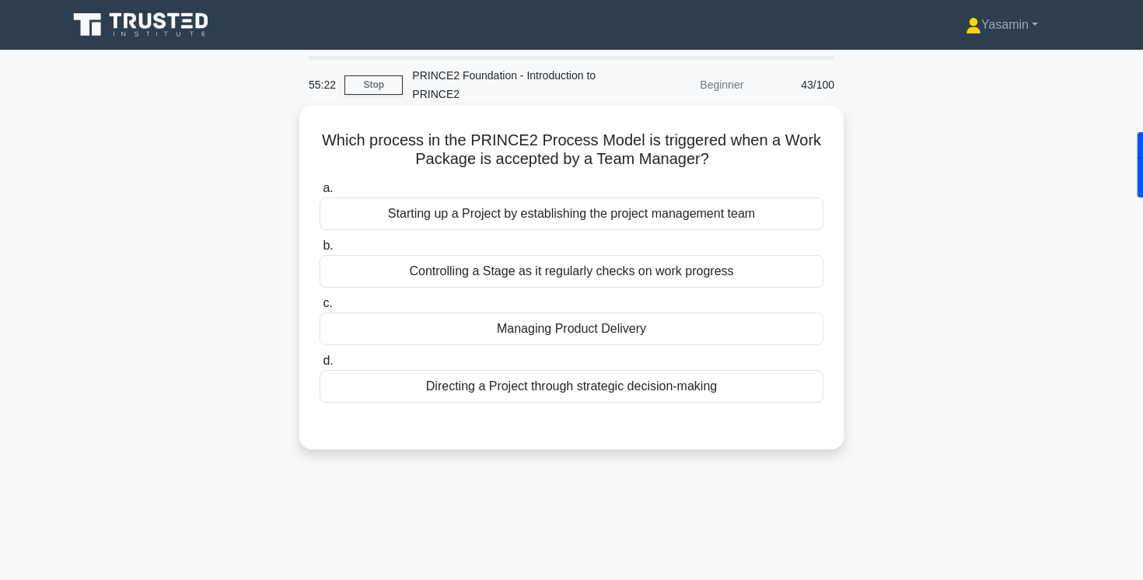
click at [591, 275] on div "Controlling a Stage as it regularly checks on work progress" at bounding box center [572, 271] width 504 height 33
click at [320, 251] on input "b. Controlling a Stage as it regularly checks on work progress" at bounding box center [320, 246] width 0 height 10
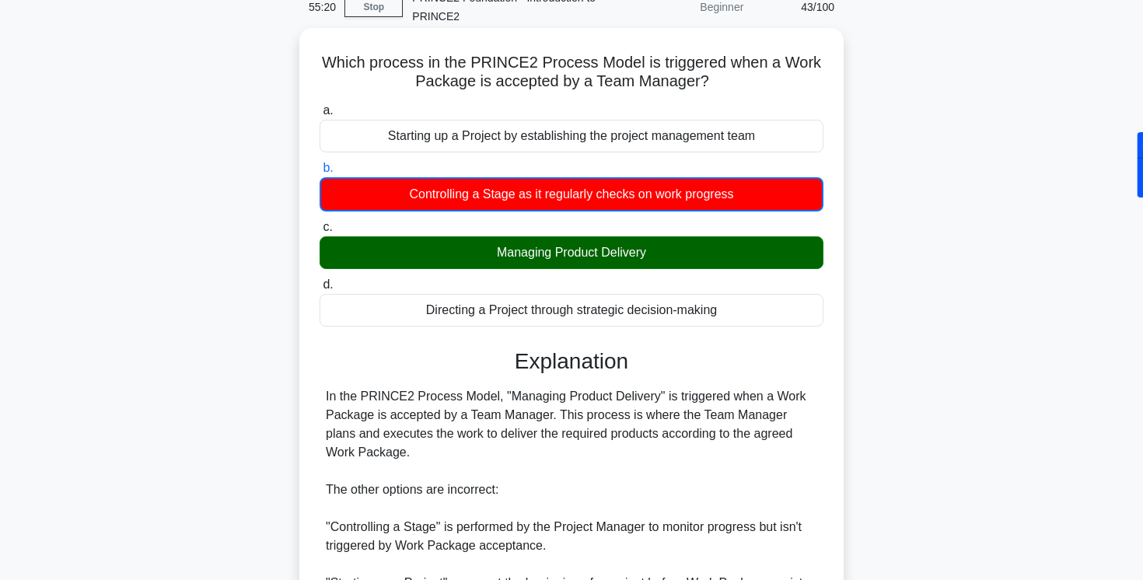
scroll to position [79, 0]
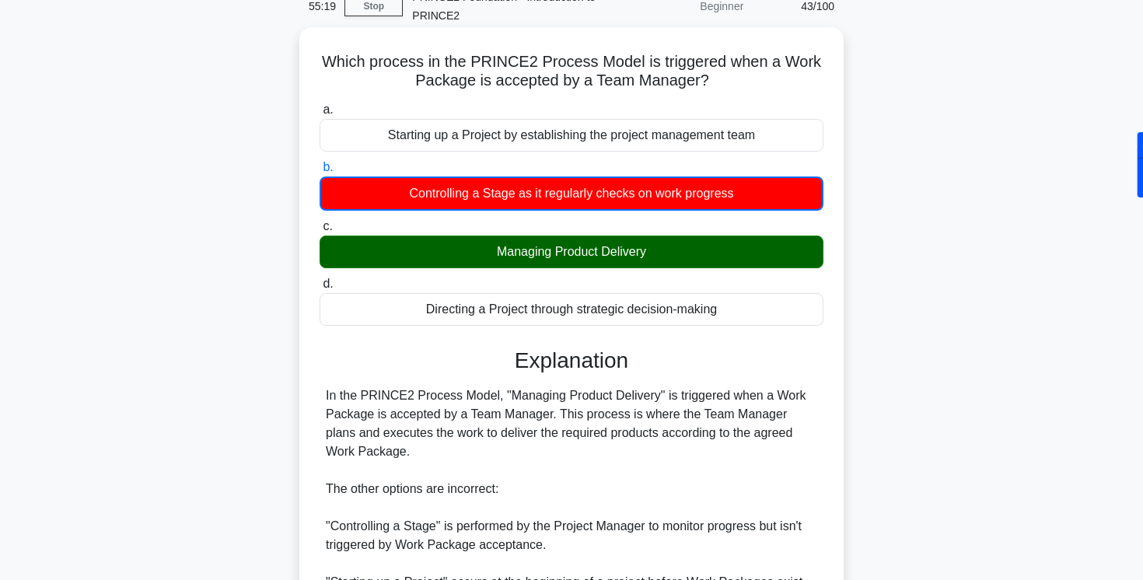
click at [621, 250] on div "Managing Product Delivery" at bounding box center [572, 252] width 504 height 33
click at [320, 232] on input "c. Managing Product Delivery" at bounding box center [320, 227] width 0 height 10
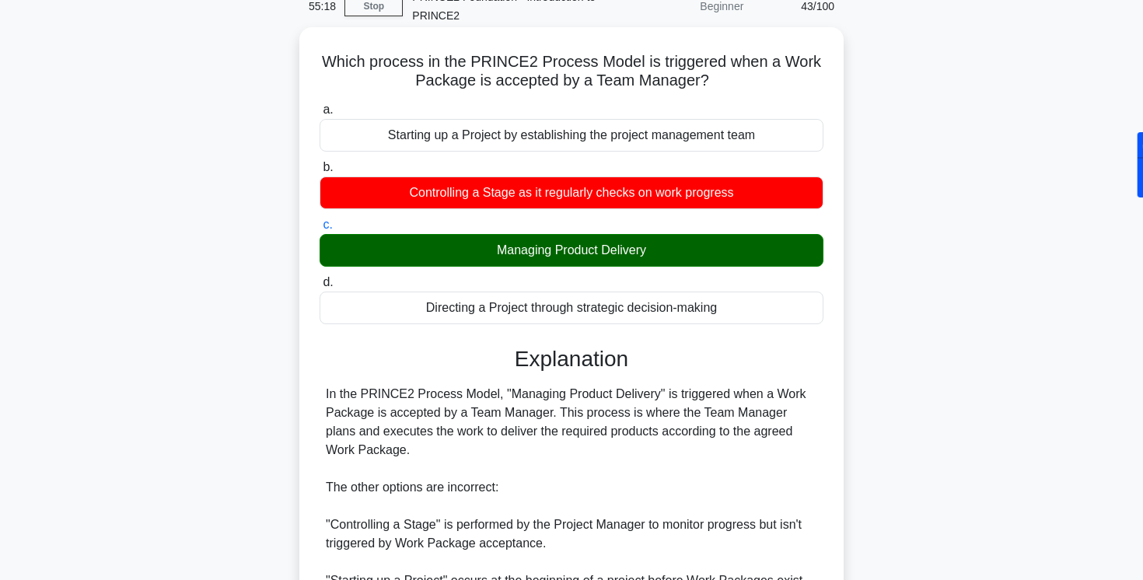
click at [621, 250] on div "Managing Product Delivery" at bounding box center [572, 250] width 504 height 33
click at [320, 230] on input "c. Managing Product Delivery" at bounding box center [320, 225] width 0 height 10
click at [621, 250] on div "Managing Product Delivery" at bounding box center [572, 250] width 504 height 33
click at [320, 230] on input "c. Managing Product Delivery" at bounding box center [320, 225] width 0 height 10
click at [621, 250] on div "Managing Product Delivery" at bounding box center [572, 250] width 504 height 33
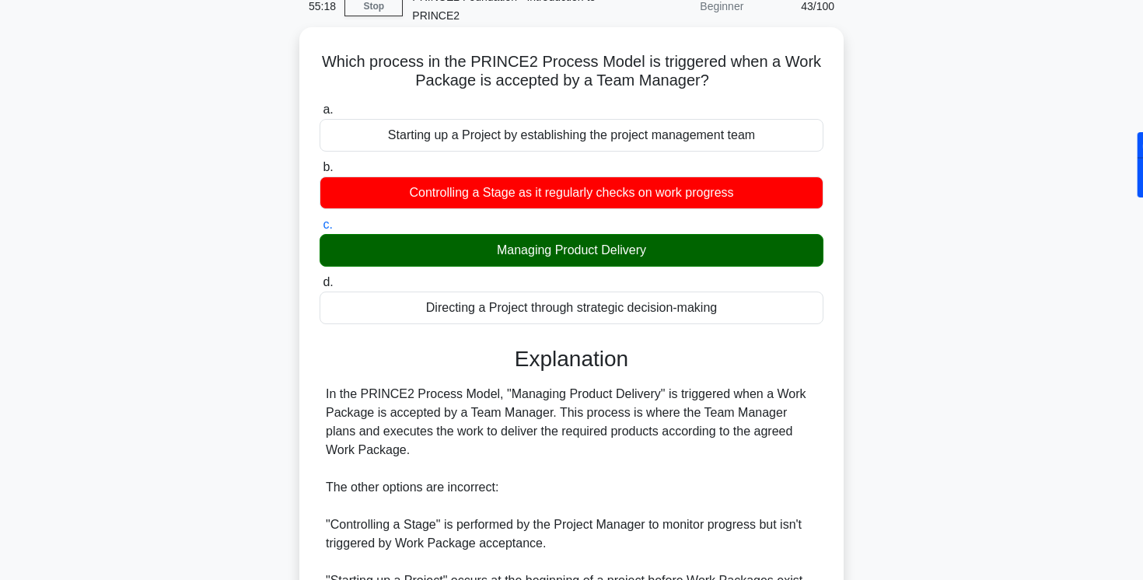
click at [320, 230] on input "c. Managing Product Delivery" at bounding box center [320, 225] width 0 height 10
click at [621, 250] on div "Managing Product Delivery" at bounding box center [572, 250] width 504 height 33
click at [320, 230] on input "c. Managing Product Delivery" at bounding box center [320, 225] width 0 height 10
drag, startPoint x: 323, startPoint y: 66, endPoint x: 744, endPoint y: 93, distance: 422.3
click at [744, 93] on div "Which process in the PRINCE2 Process Model is triggered when a Work Package is …" at bounding box center [572, 392] width 532 height 718
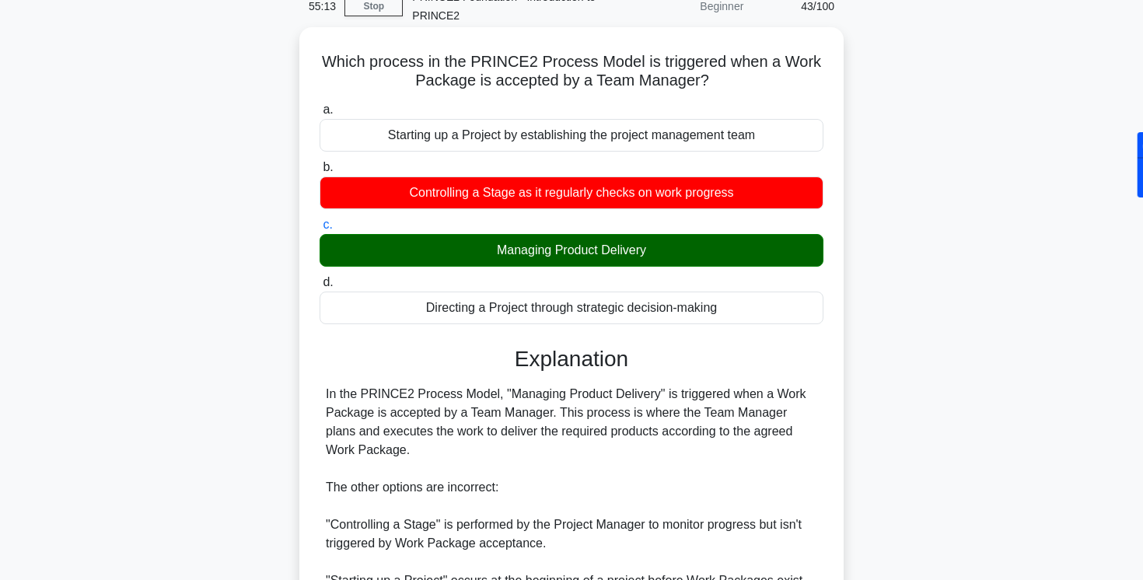
copy h5 "Which process in the PRINCE2 Process Model is triggered when a Work Package is …"
drag, startPoint x: 417, startPoint y: 249, endPoint x: 696, endPoint y: 247, distance: 279.2
click at [696, 247] on div "Managing Product Delivery" at bounding box center [572, 250] width 504 height 33
copy div "Managing Product Delivery"
click at [530, 423] on div "In the PRINCE2 Process Model, "Managing Product Delivery" is triggered when a W…" at bounding box center [571, 515] width 491 height 261
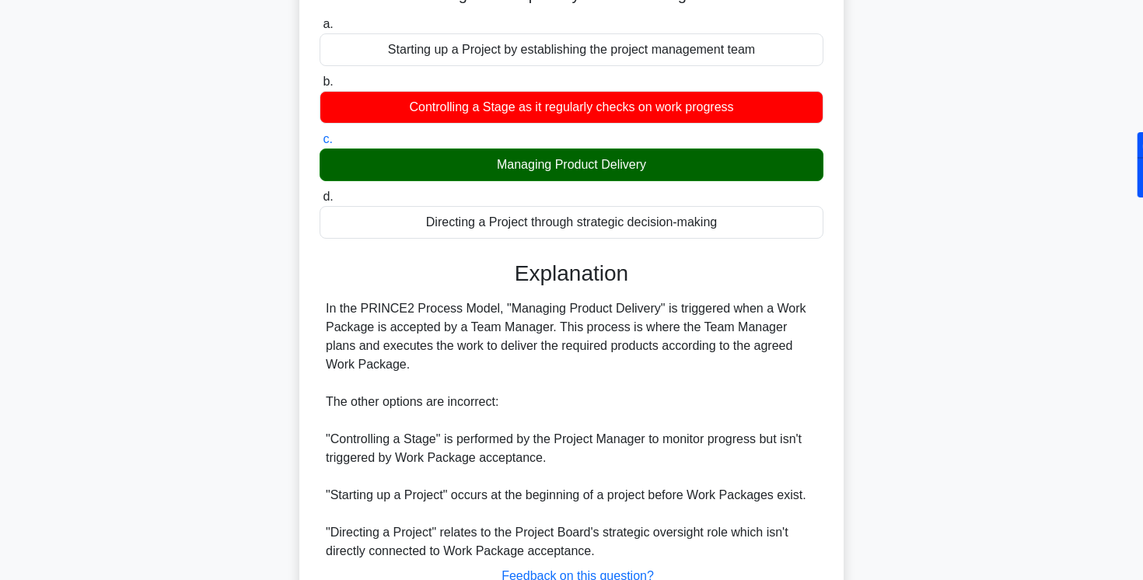
scroll to position [285, 0]
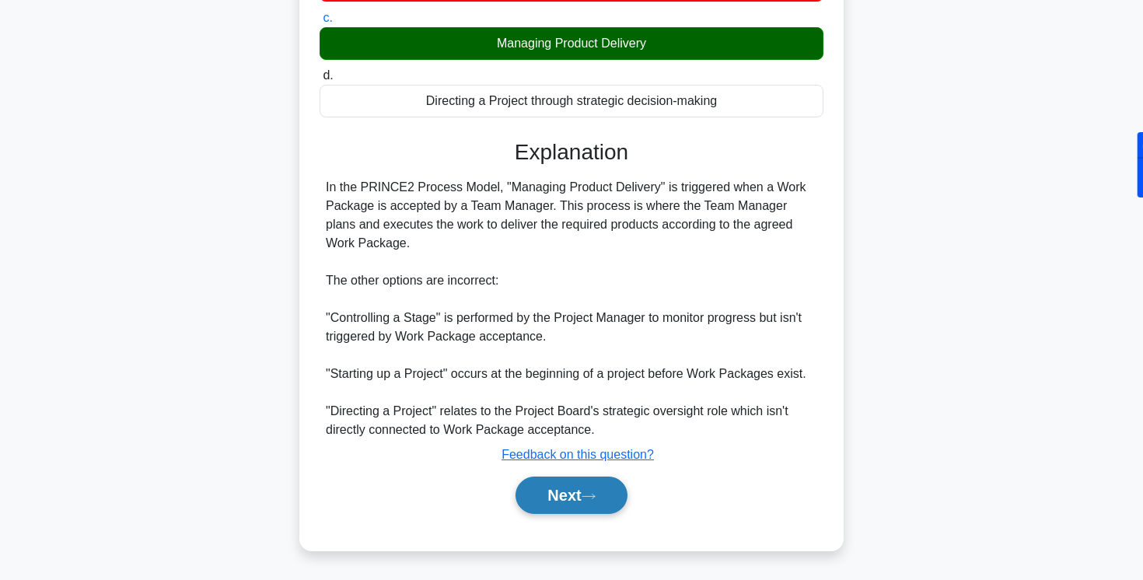
click at [563, 490] on button "Next" at bounding box center [571, 495] width 111 height 37
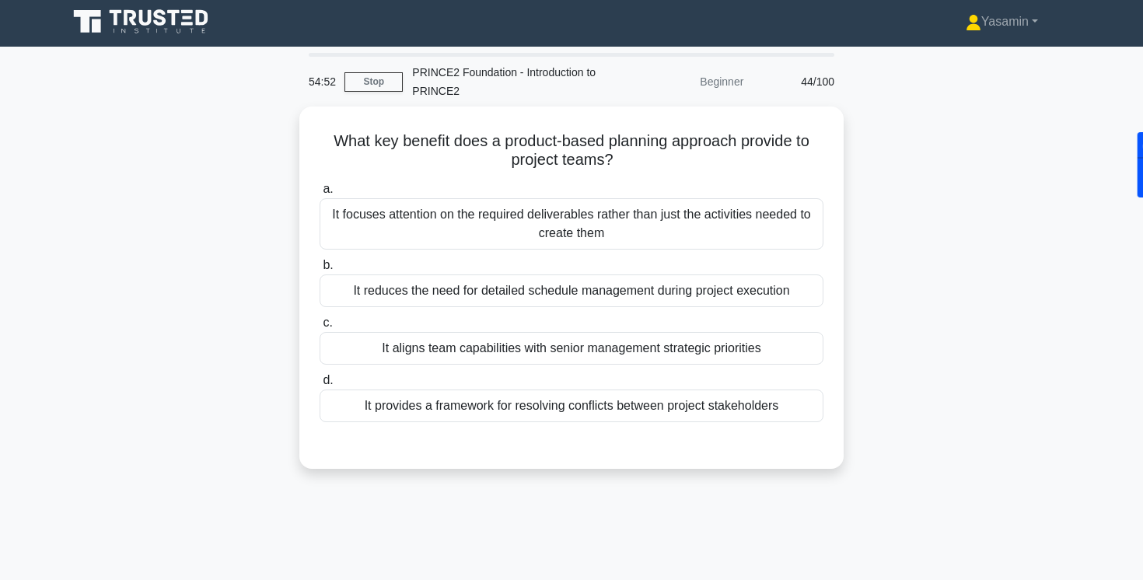
scroll to position [0, 0]
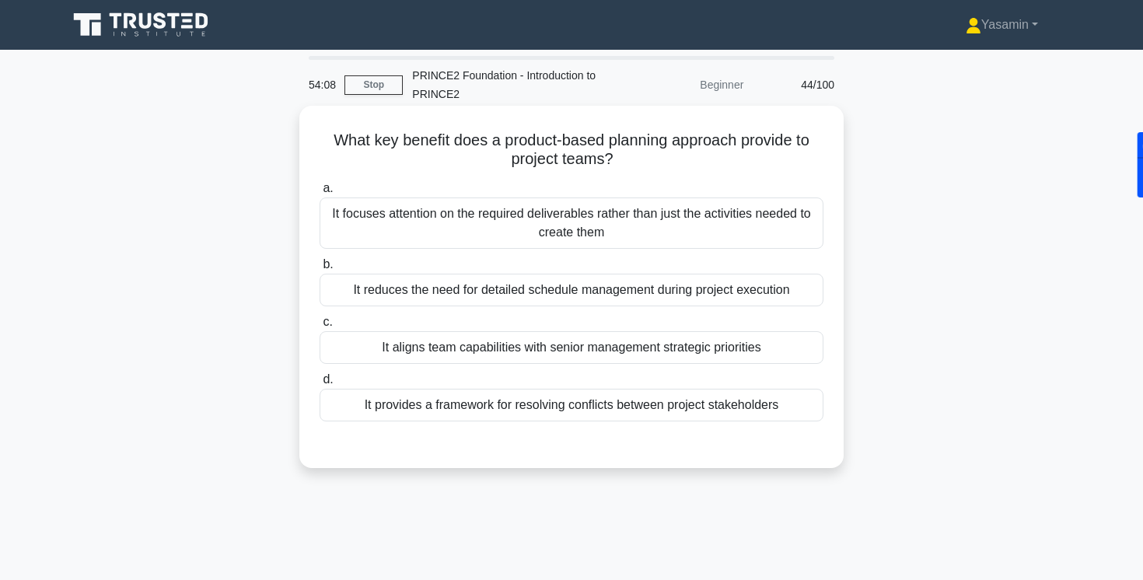
click at [376, 206] on div "It focuses attention on the required deliverables rather than just the activiti…" at bounding box center [572, 223] width 504 height 51
click at [320, 194] on input "a. It focuses attention on the required deliverables rather than just the activ…" at bounding box center [320, 189] width 0 height 10
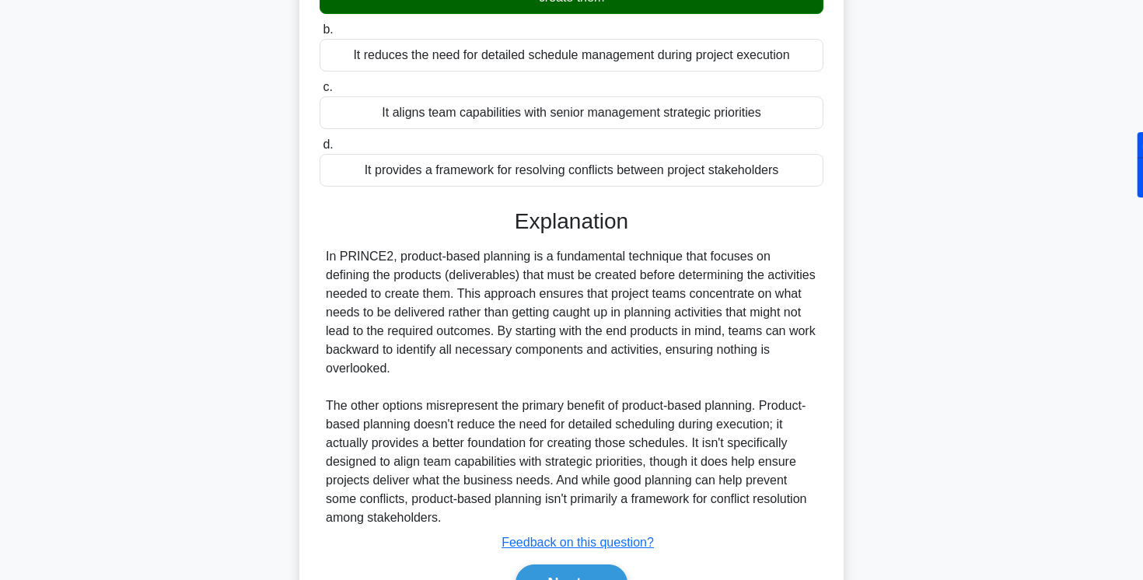
scroll to position [323, 0]
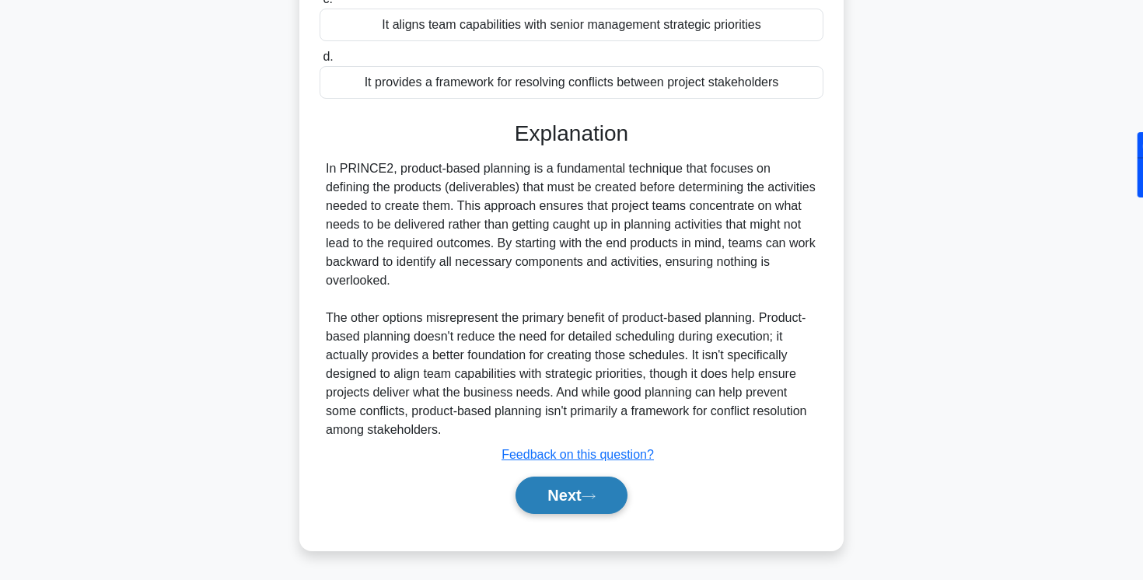
click at [543, 495] on button "Next" at bounding box center [571, 495] width 111 height 37
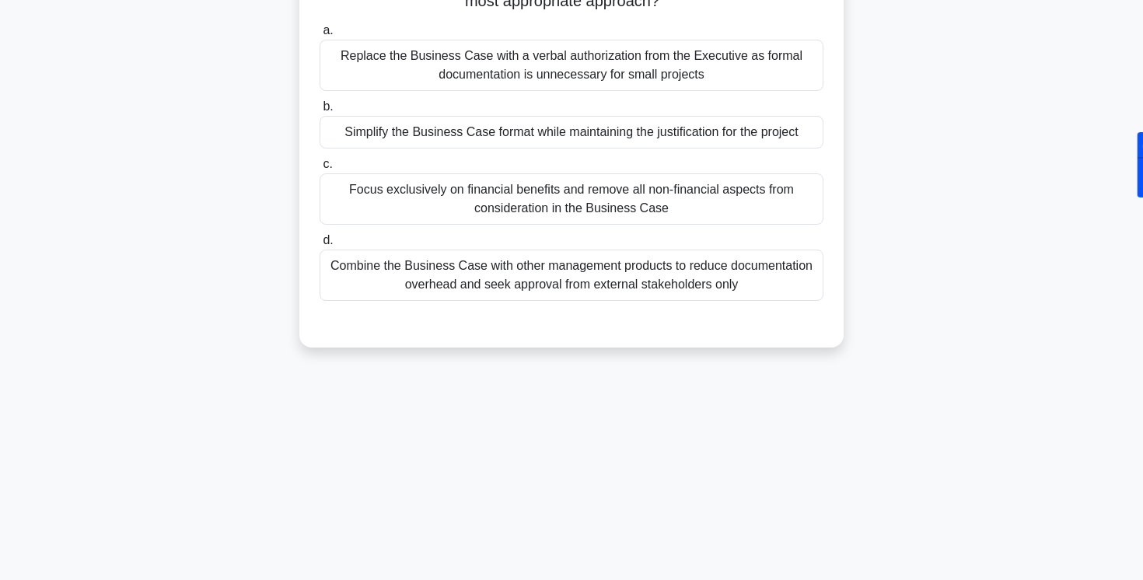
scroll to position [0, 0]
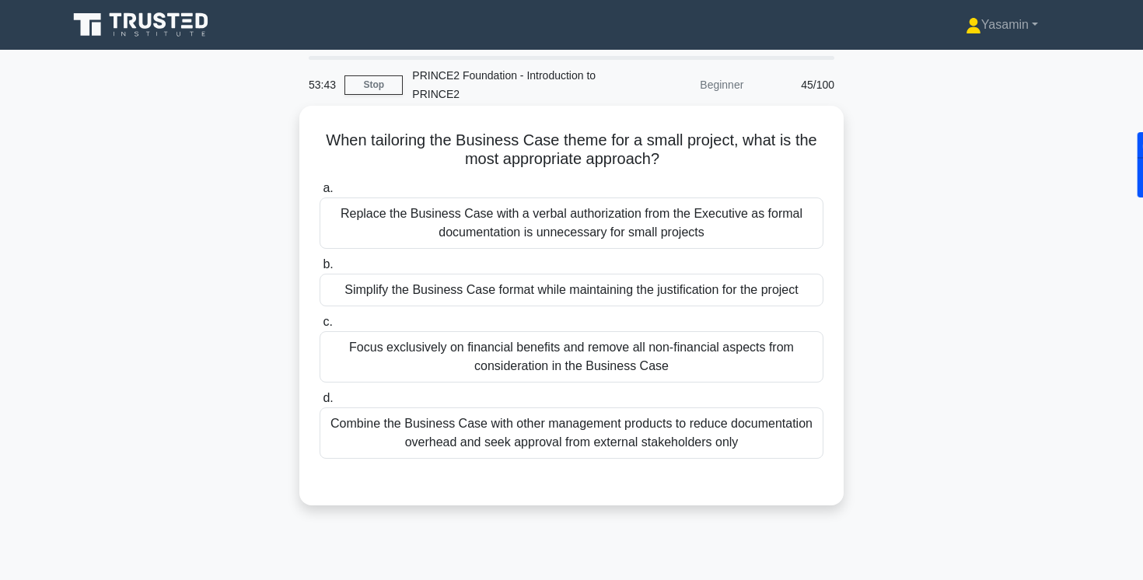
click at [338, 299] on div "Simplify the Business Case format while maintaining the justification for the p…" at bounding box center [572, 290] width 504 height 33
click at [320, 270] on input "b. Simplify the Business Case format while maintaining the justification for th…" at bounding box center [320, 265] width 0 height 10
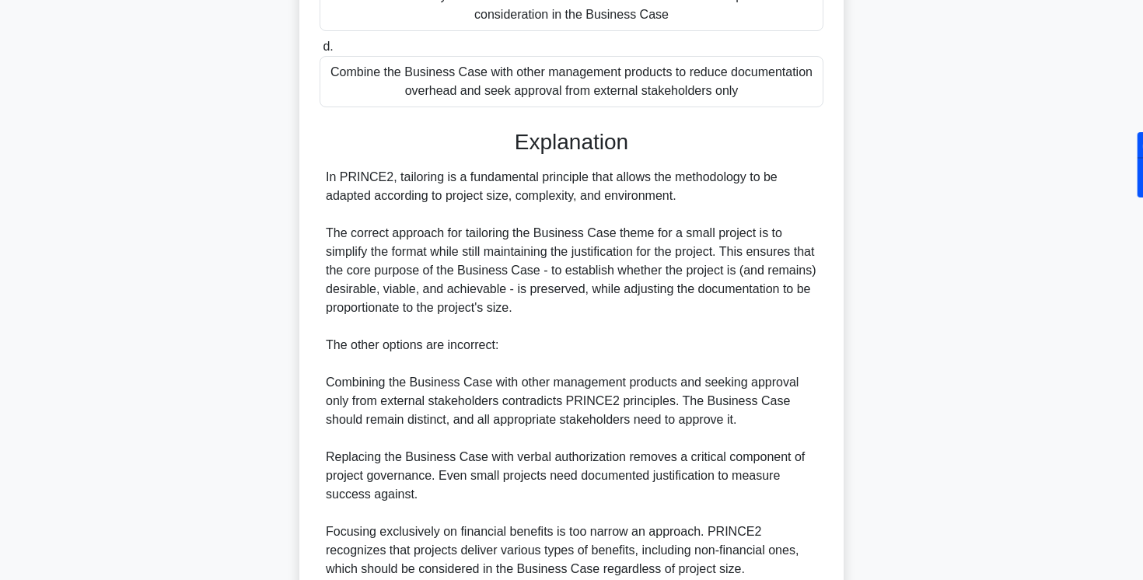
scroll to position [491, 0]
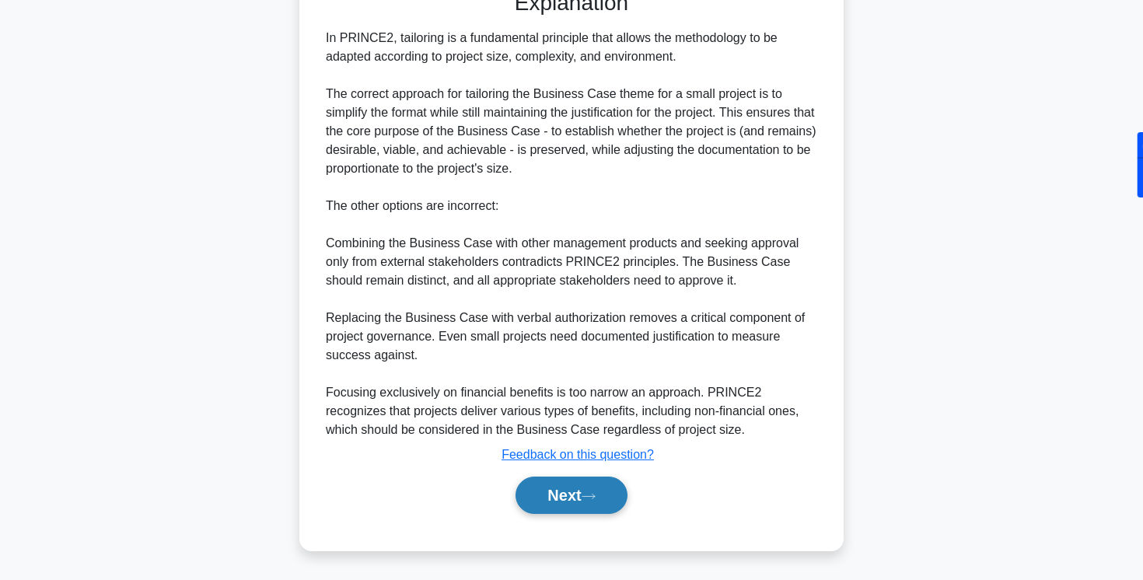
click at [561, 485] on button "Next" at bounding box center [571, 495] width 111 height 37
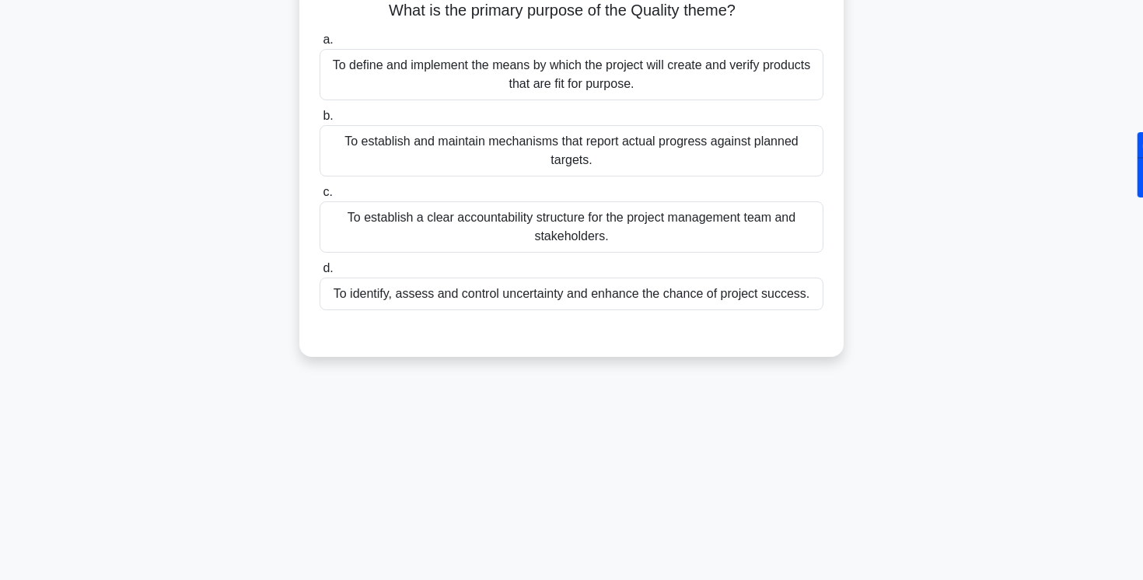
scroll to position [0, 0]
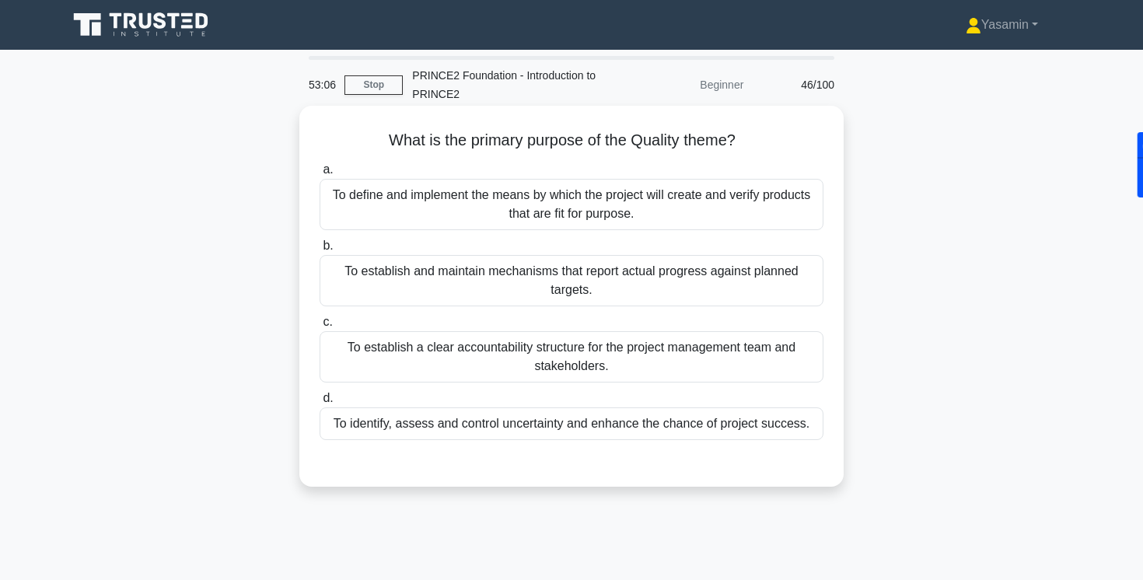
click at [399, 216] on div "To define and implement the means by which the project will create and verify p…" at bounding box center [572, 204] width 504 height 51
click at [320, 175] on input "a. To define and implement the means by which the project will create and verif…" at bounding box center [320, 170] width 0 height 10
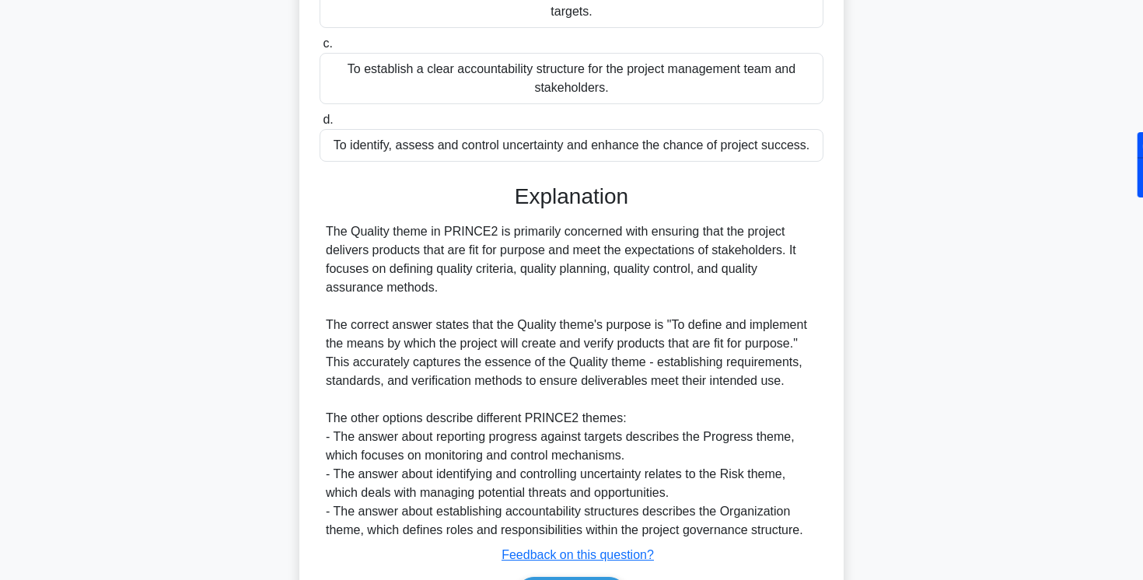
scroll to position [379, 0]
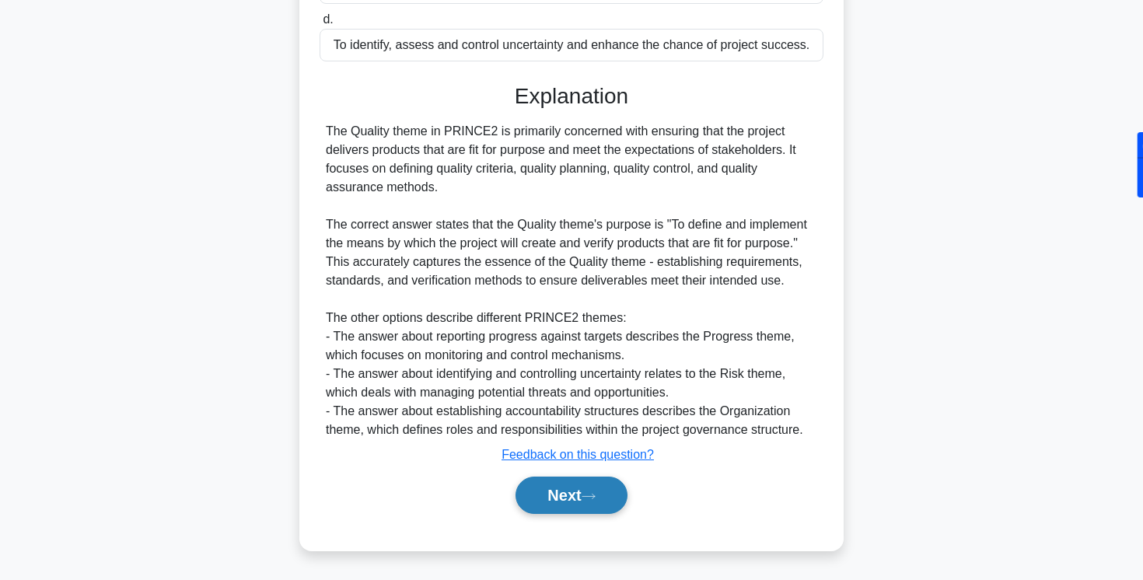
click at [538, 494] on button "Next" at bounding box center [571, 495] width 111 height 37
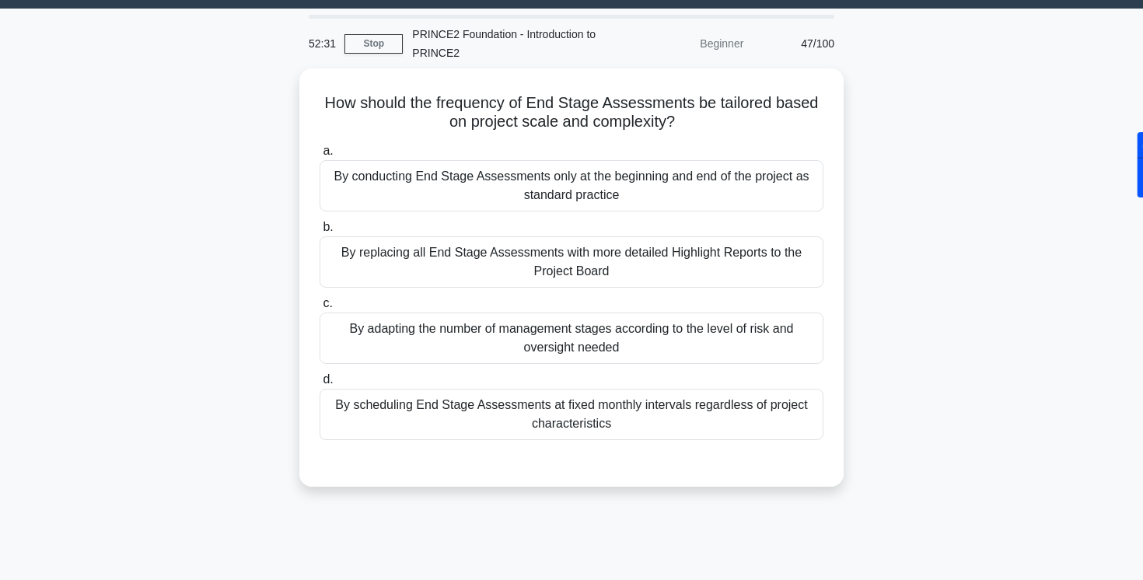
scroll to position [50, 0]
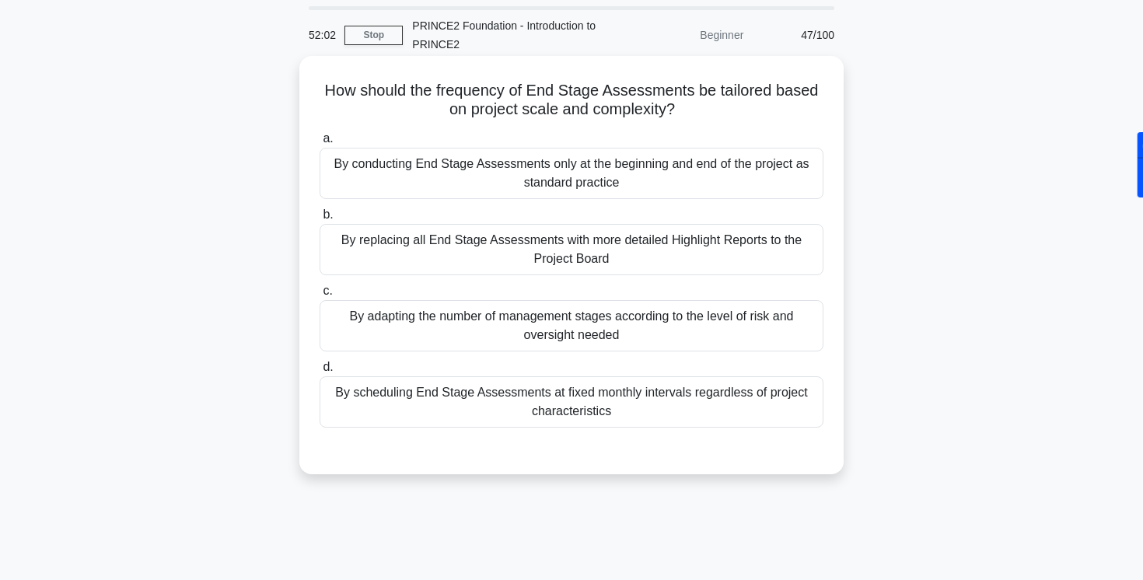
click at [380, 212] on label "b. By replacing all End Stage Assessments with more detailed Highlight Reports …" at bounding box center [572, 240] width 504 height 70
click at [320, 212] on input "b. By replacing all End Stage Assessments with more detailed Highlight Reports …" at bounding box center [320, 215] width 0 height 10
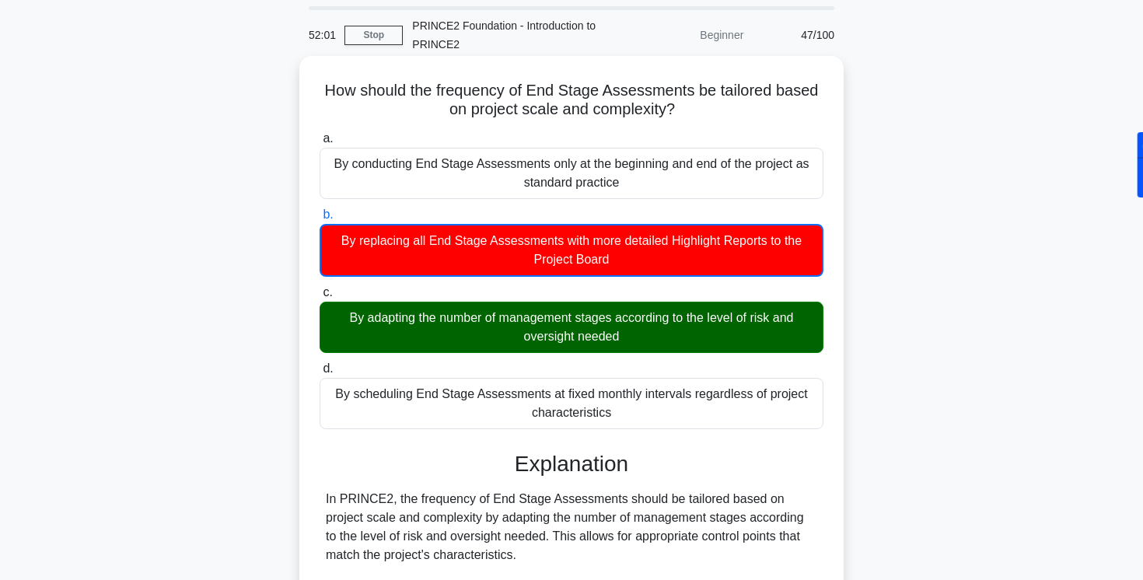
click at [380, 189] on div "By conducting End Stage Assessments only at the beginning and end of the projec…" at bounding box center [572, 173] width 504 height 51
click at [320, 144] on input "a. By conducting End Stage Assessments only at the beginning and end of the pro…" at bounding box center [320, 139] width 0 height 10
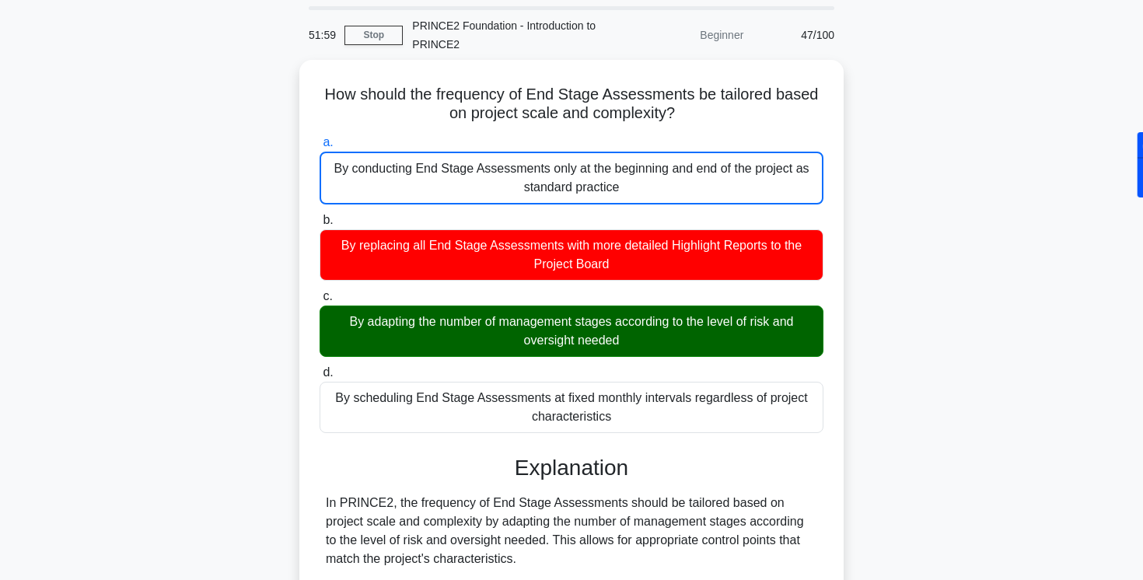
click at [282, 445] on div "How should the frequency of End Stage Assessments be tailored based on project …" at bounding box center [571, 500] width 1027 height 881
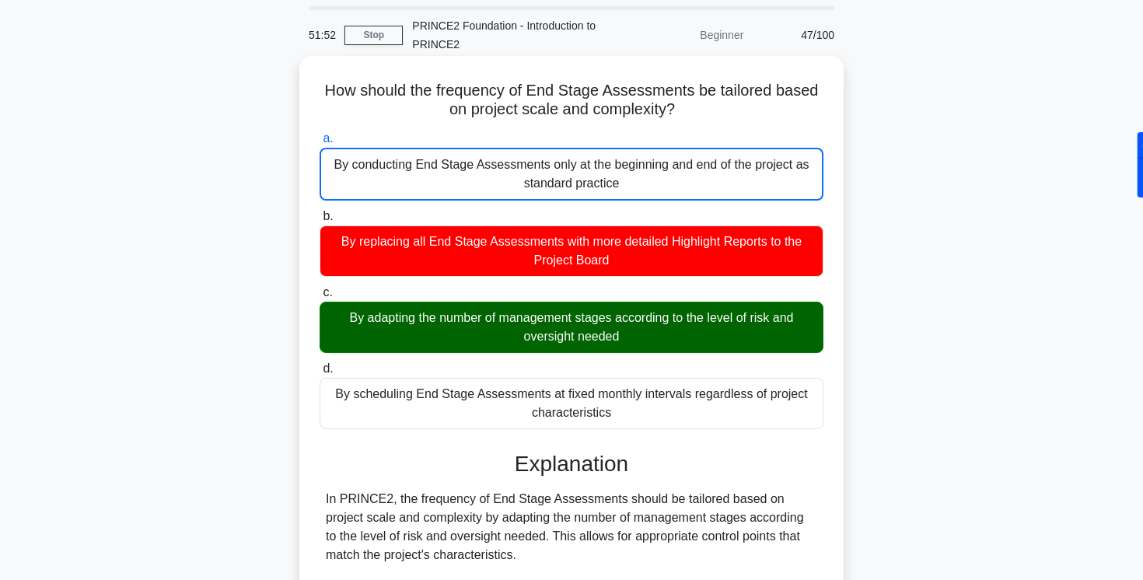
drag, startPoint x: 328, startPoint y: 95, endPoint x: 660, endPoint y: 110, distance: 332.4
click at [694, 109] on h5 "How should the frequency of End Stage Assessments be tailored based on project …" at bounding box center [571, 100] width 507 height 39
copy h5 "How should the frequency of End Stage Assessments be tailored based on project …"
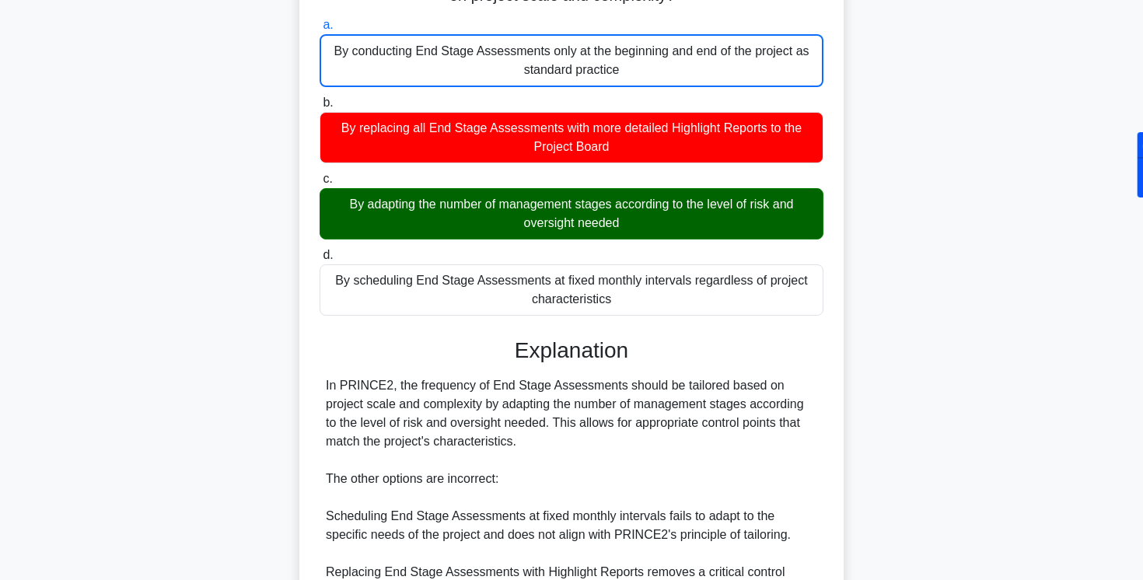
scroll to position [167, 0]
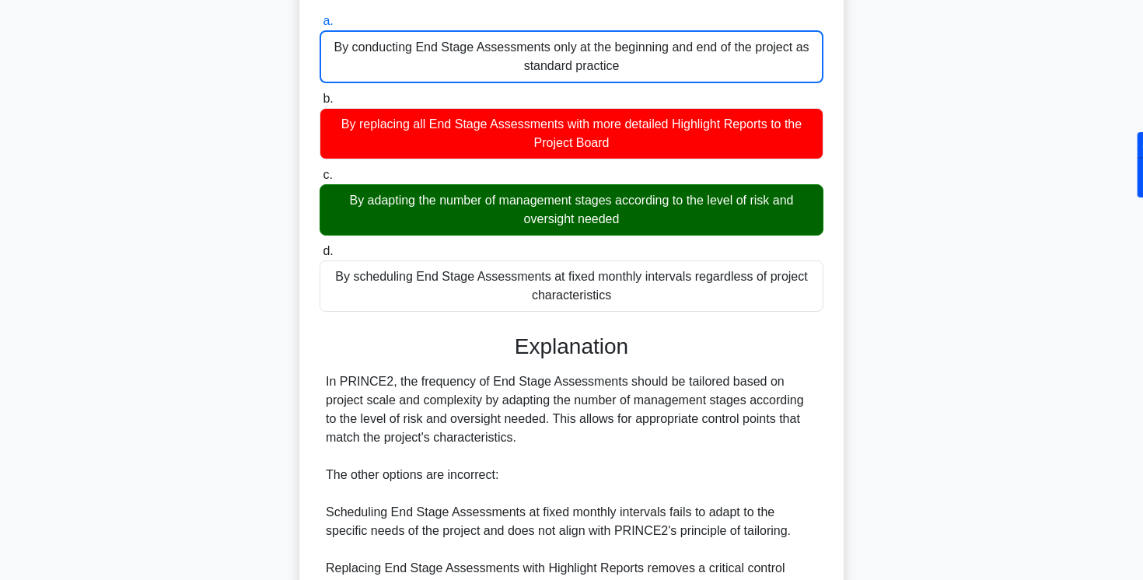
click at [338, 195] on div "By adapting the number of management stages according to the level of risk and …" at bounding box center [572, 209] width 504 height 51
click at [320, 180] on input "c. By adapting the number of management stages according to the level of risk a…" at bounding box center [320, 175] width 0 height 10
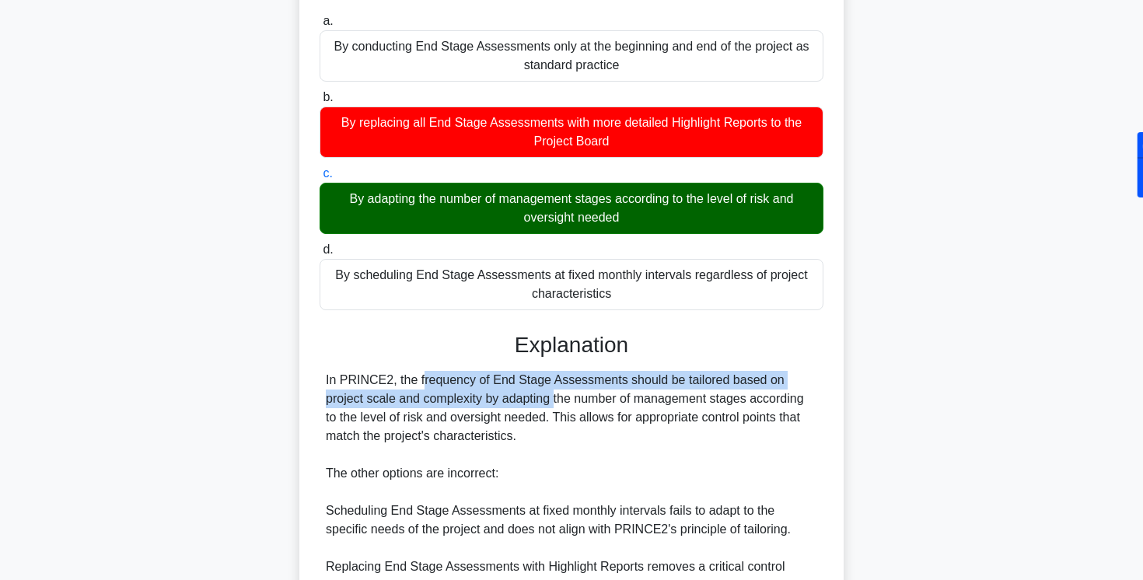
drag, startPoint x: 320, startPoint y: 362, endPoint x: 463, endPoint y: 398, distance: 146.7
click at [463, 398] on div "Explanation In PRINCE2, the frequency of End Stage Assessments should be tailor…" at bounding box center [572, 550] width 504 height 437
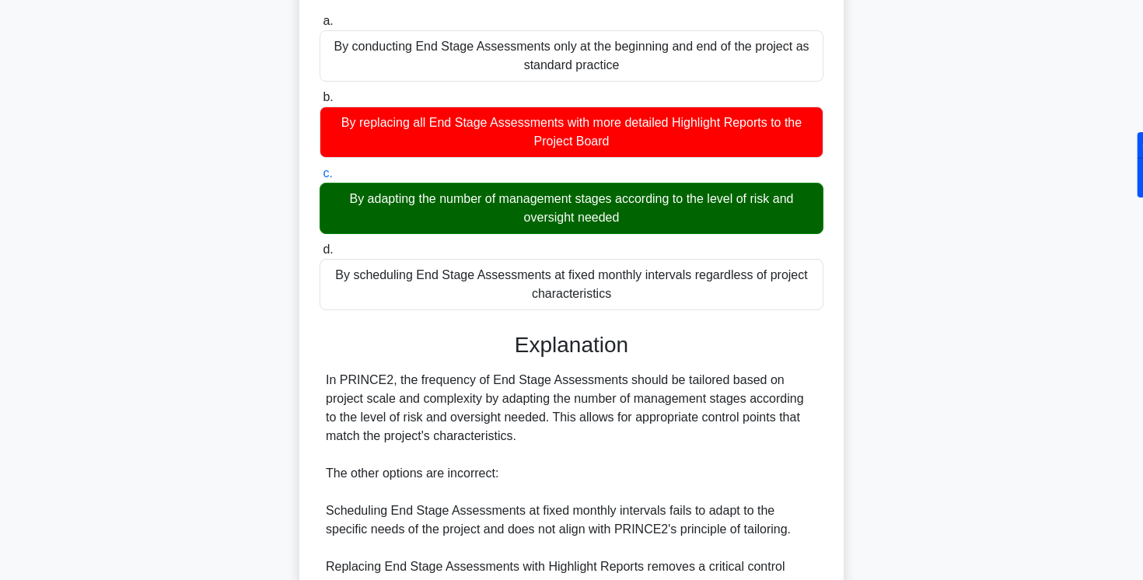
click at [453, 345] on h3 "Explanation" at bounding box center [571, 345] width 485 height 26
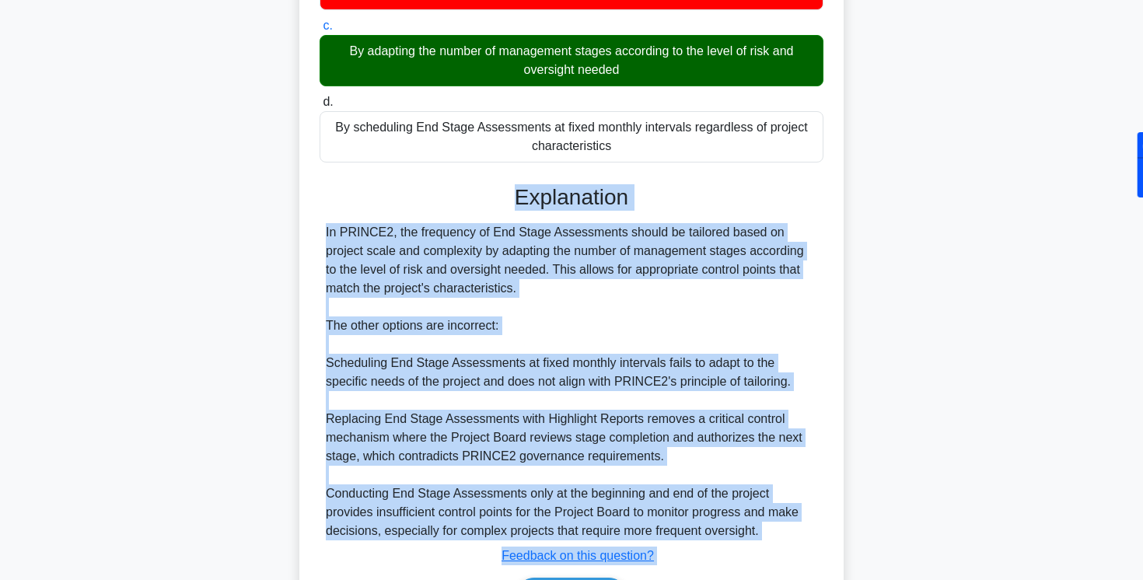
scroll to position [416, 0]
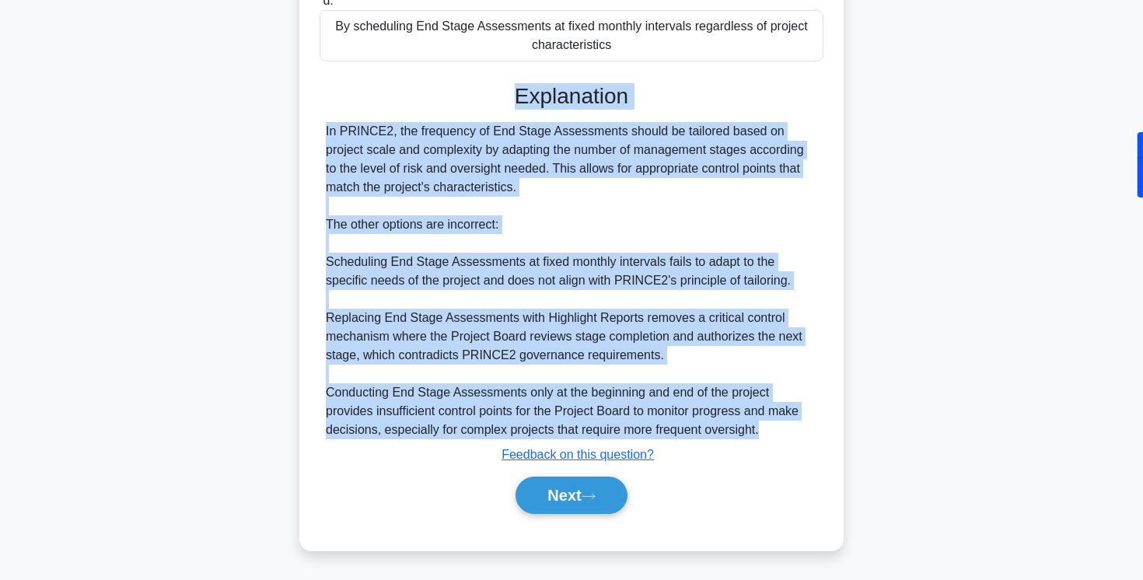
drag, startPoint x: 499, startPoint y: 345, endPoint x: 775, endPoint y: 436, distance: 290.2
click at [774, 436] on div "Explanation In PRINCE2, the frequency of End Stage Assessments should be tailor…" at bounding box center [572, 301] width 504 height 437
copy div "Explanation In PRINCE2, the frequency of End Stage Assessments should be tailor…"
click at [545, 496] on button "Next" at bounding box center [571, 495] width 111 height 37
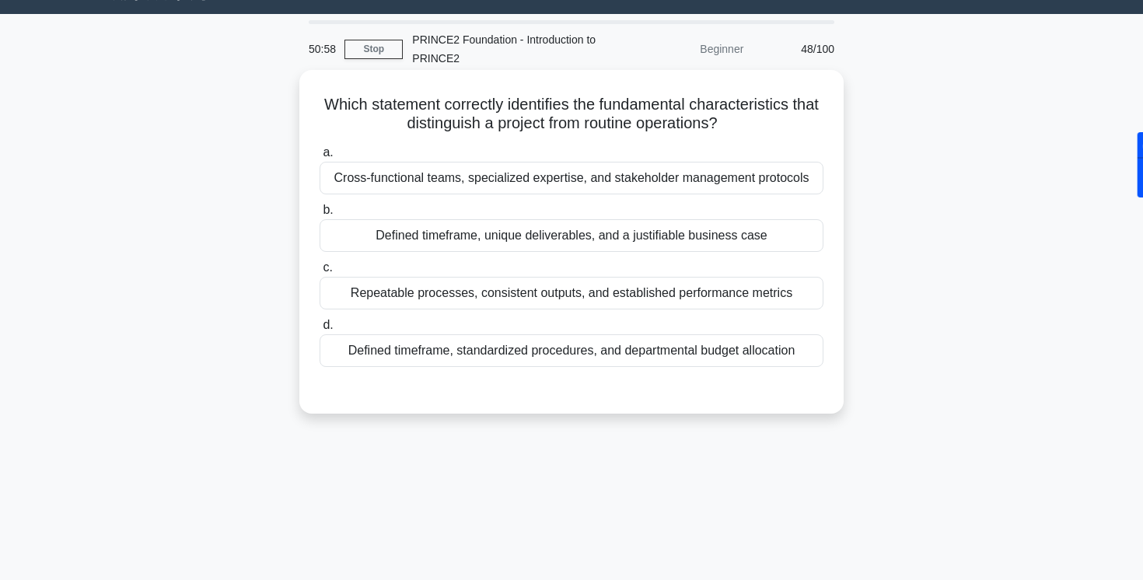
scroll to position [37, 0]
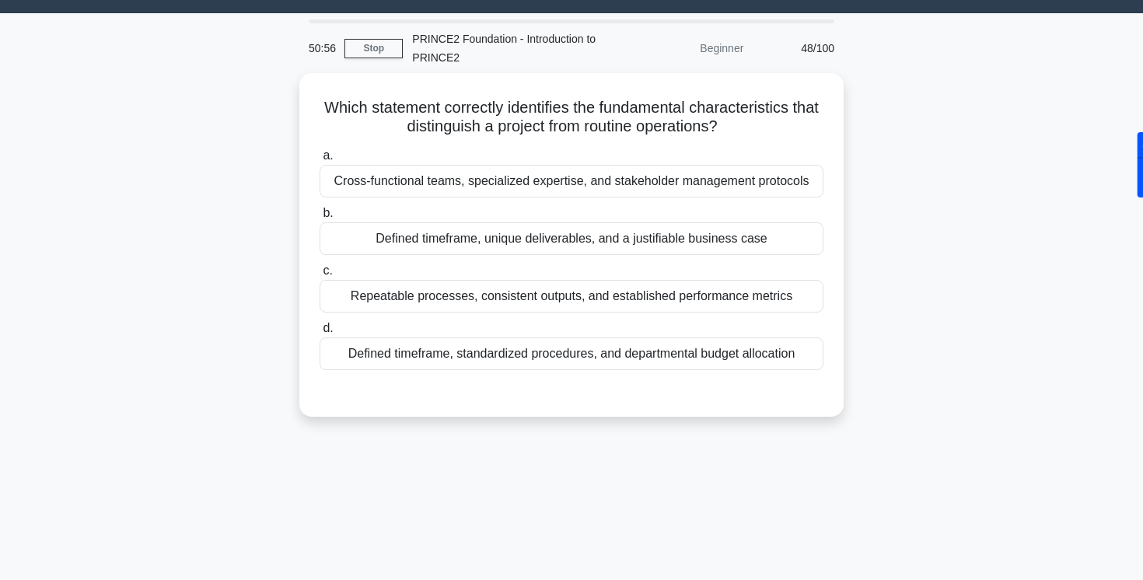
click at [201, 267] on div "Which statement correctly identifies the fundamental characteristics that disti…" at bounding box center [571, 254] width 1027 height 362
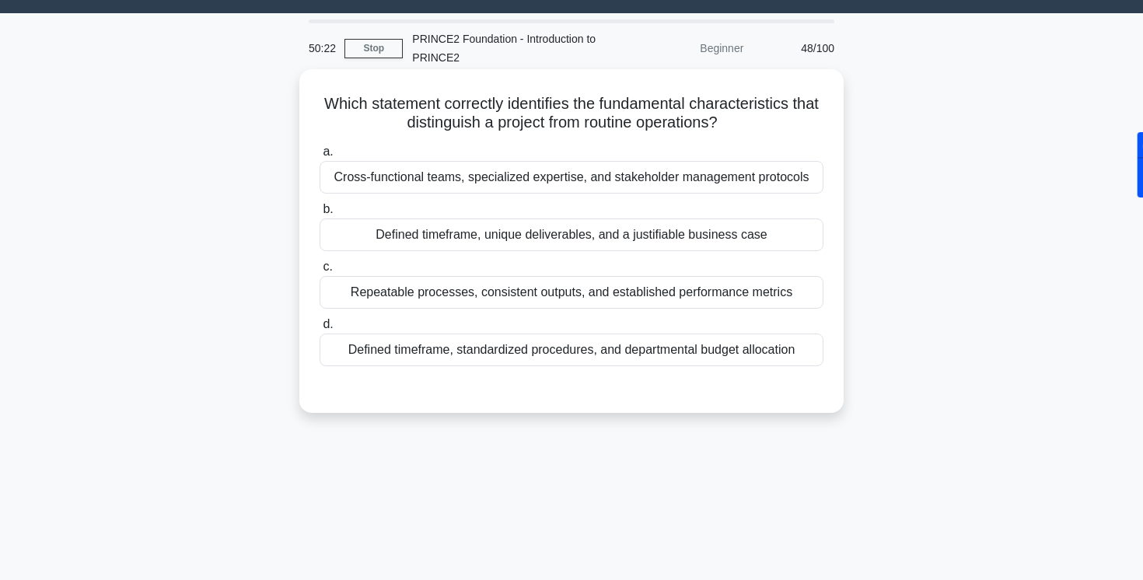
click at [332, 243] on div "Defined timeframe, unique deliverables, and a justifiable business case" at bounding box center [572, 235] width 504 height 33
click at [320, 215] on input "b. Defined timeframe, unique deliverables, and a justifiable business case" at bounding box center [320, 210] width 0 height 10
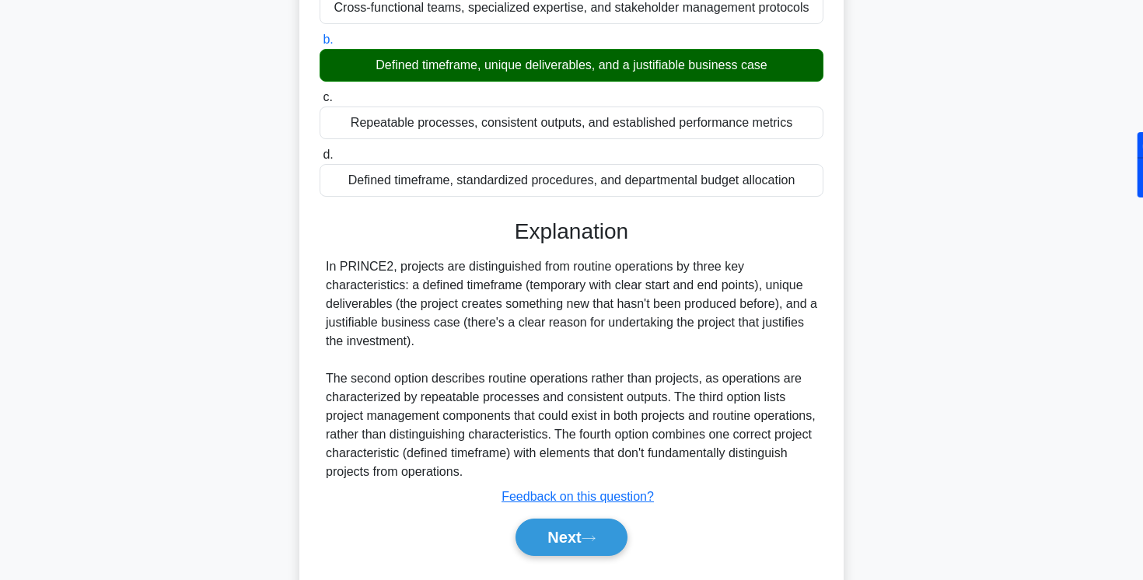
scroll to position [260, 0]
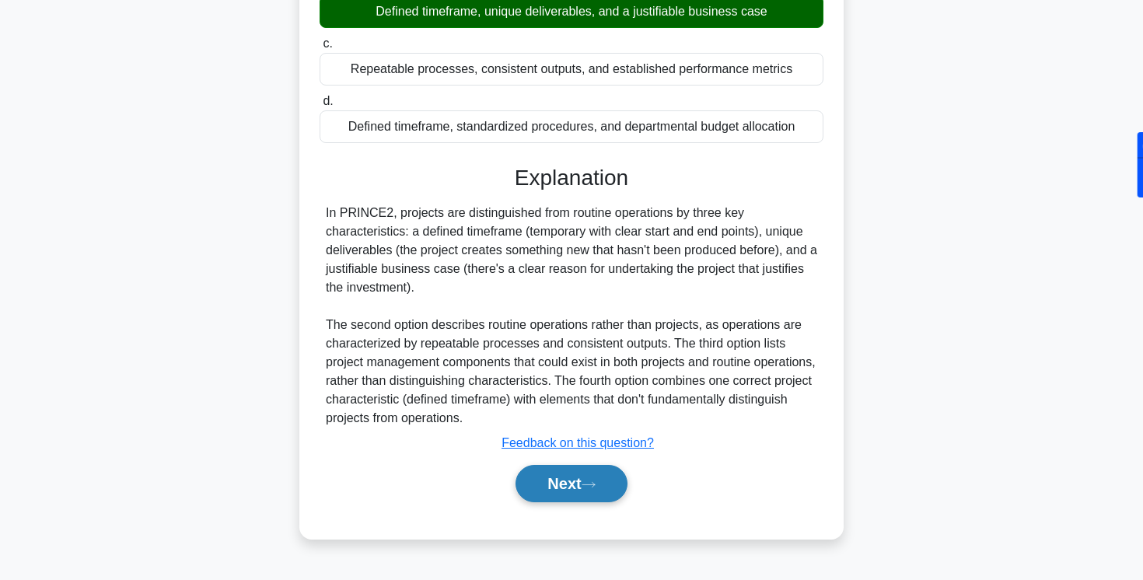
click at [558, 493] on button "Next" at bounding box center [571, 483] width 111 height 37
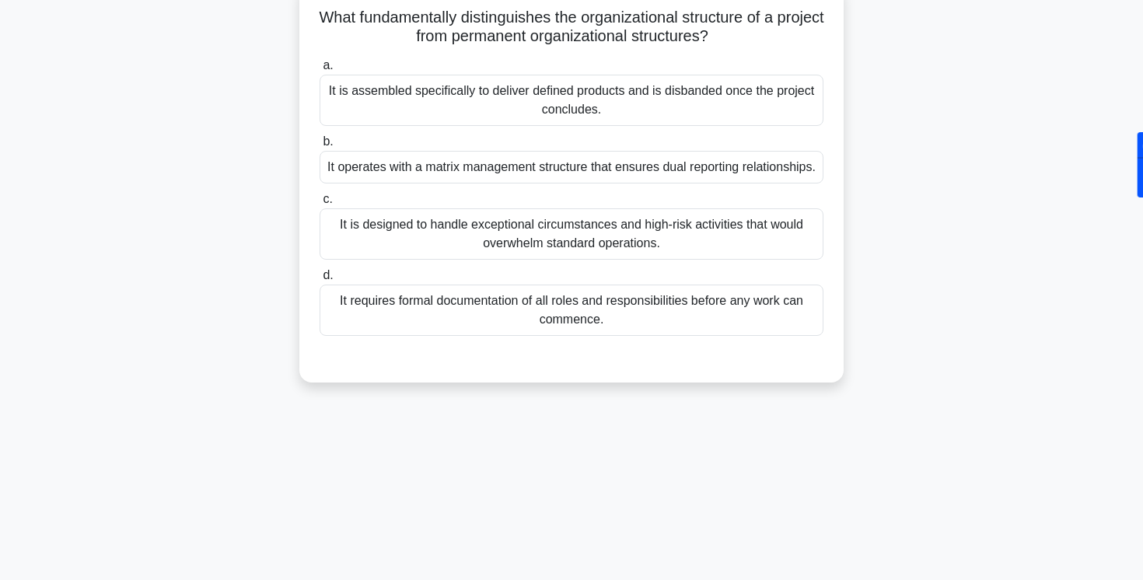
scroll to position [0, 0]
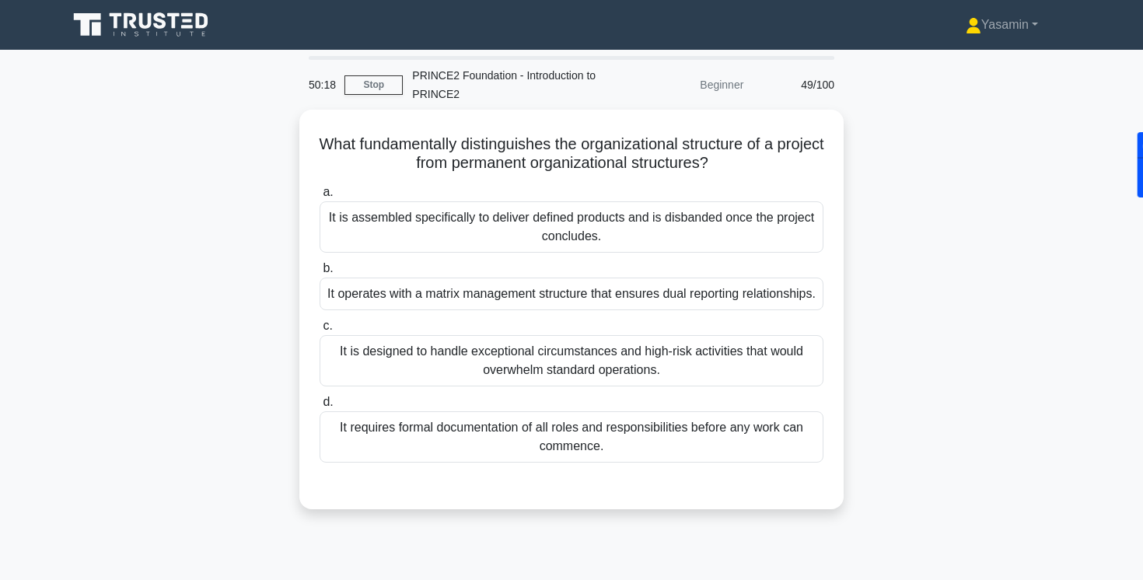
click at [190, 317] on div "What fundamentally distinguishes the organizational structure of a project from…" at bounding box center [571, 319] width 1027 height 418
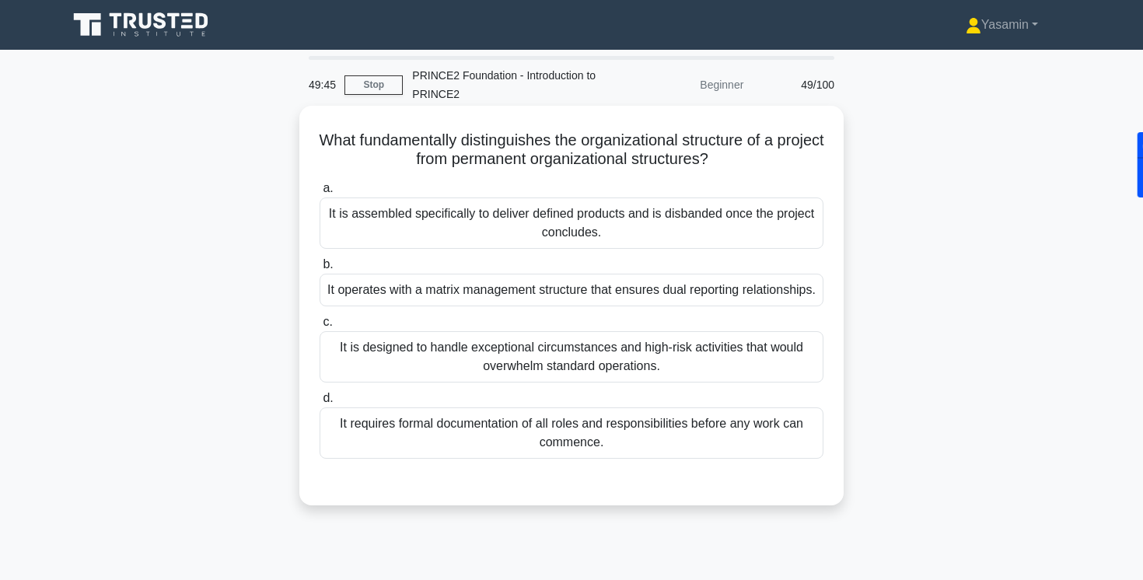
click at [411, 241] on div "It is assembled specifically to deliver defined products and is disbanded once …" at bounding box center [572, 223] width 504 height 51
click at [320, 194] on input "a. It is assembled specifically to deliver defined products and is disbanded on…" at bounding box center [320, 189] width 0 height 10
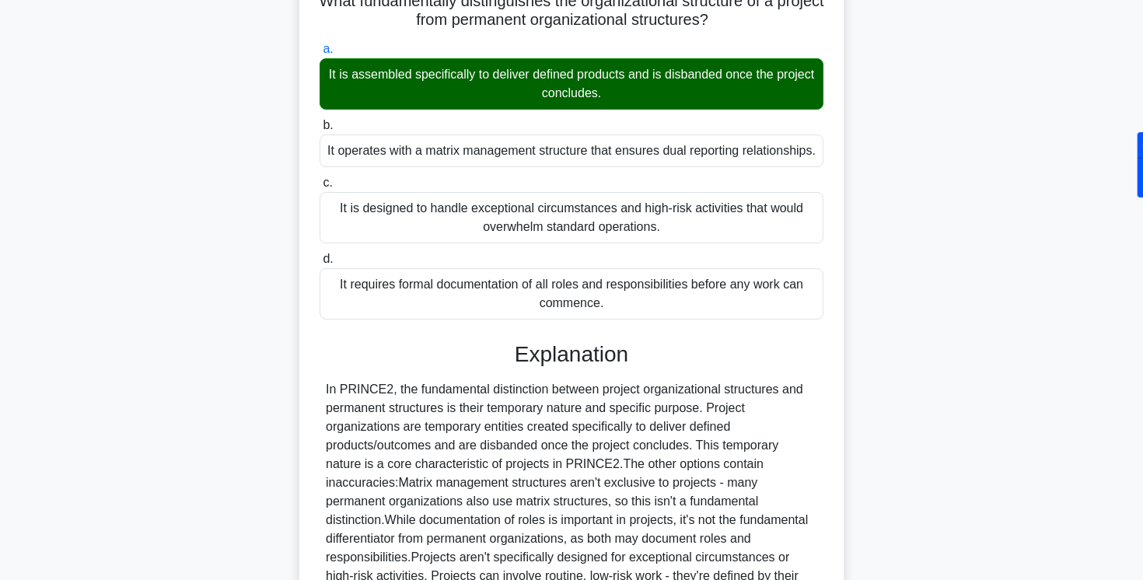
scroll to position [323, 0]
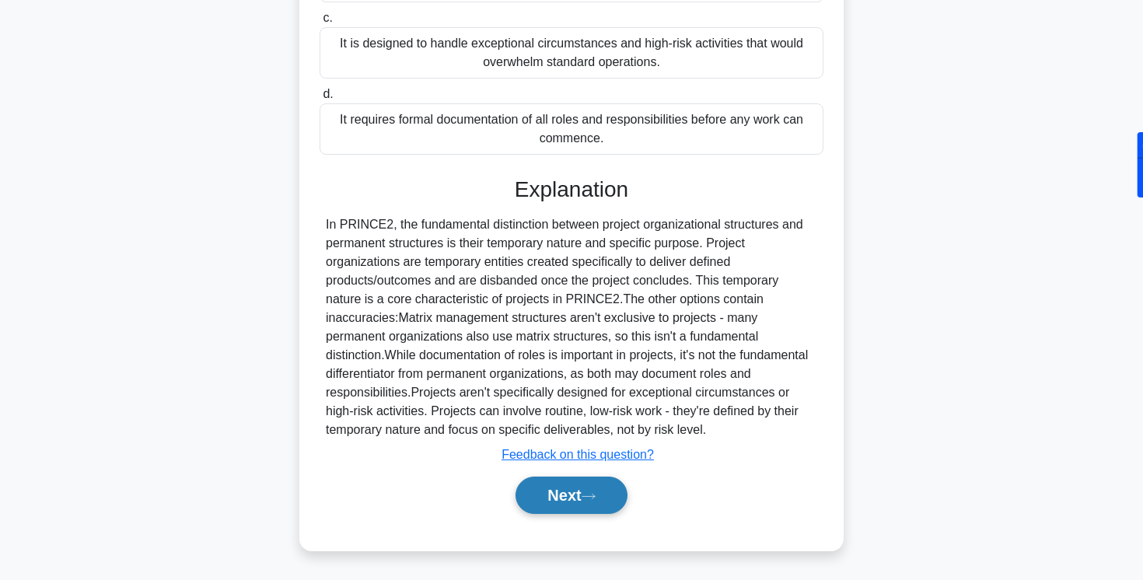
click at [535, 498] on button "Next" at bounding box center [571, 495] width 111 height 37
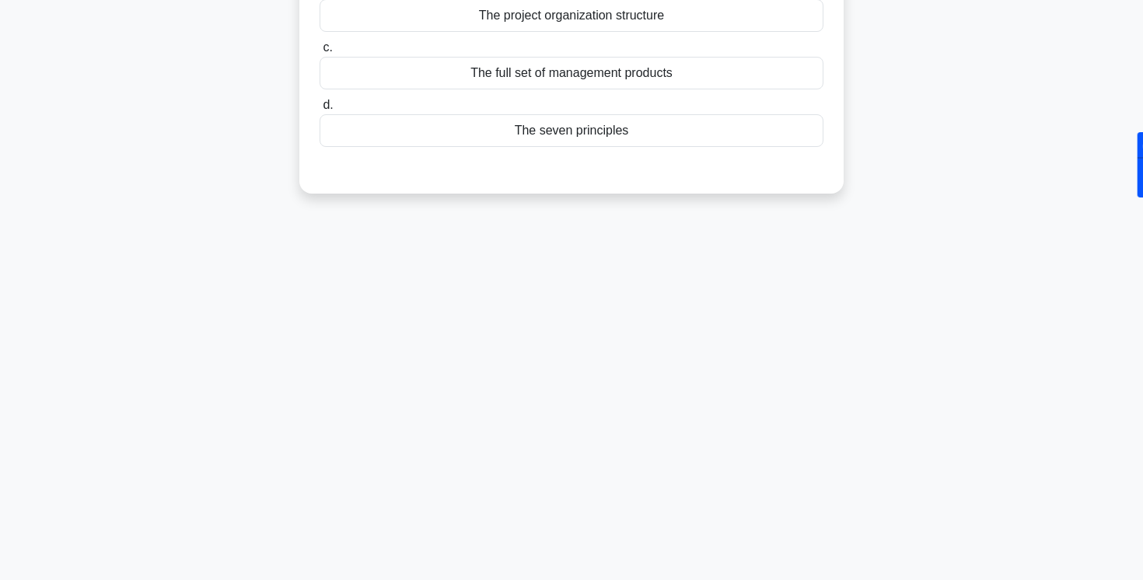
scroll to position [0, 0]
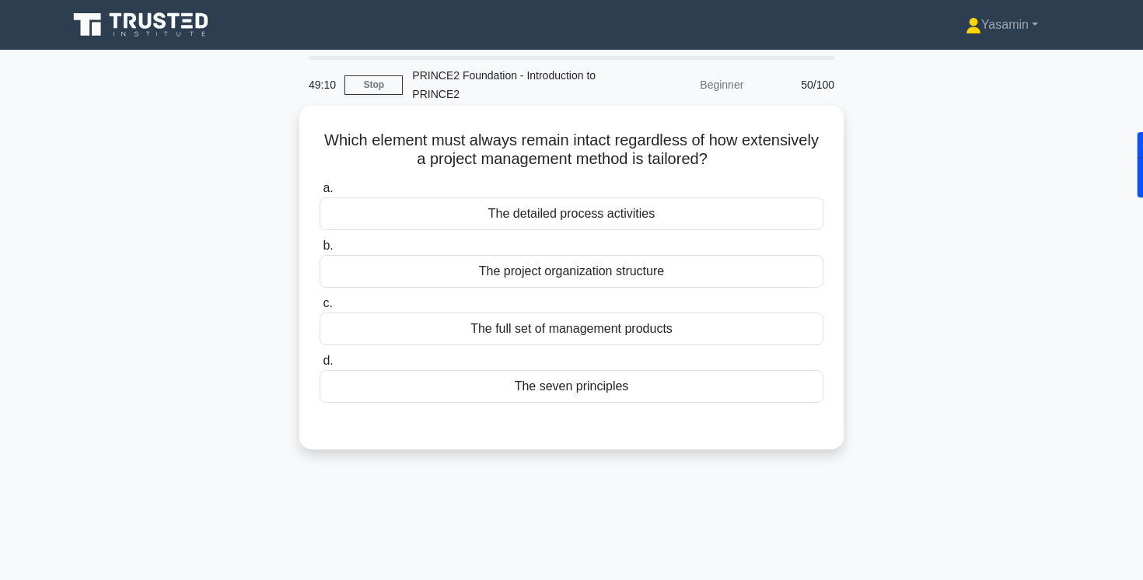
click at [546, 379] on div "The seven principles" at bounding box center [572, 386] width 504 height 33
click at [320, 366] on input "d. The seven principles" at bounding box center [320, 361] width 0 height 10
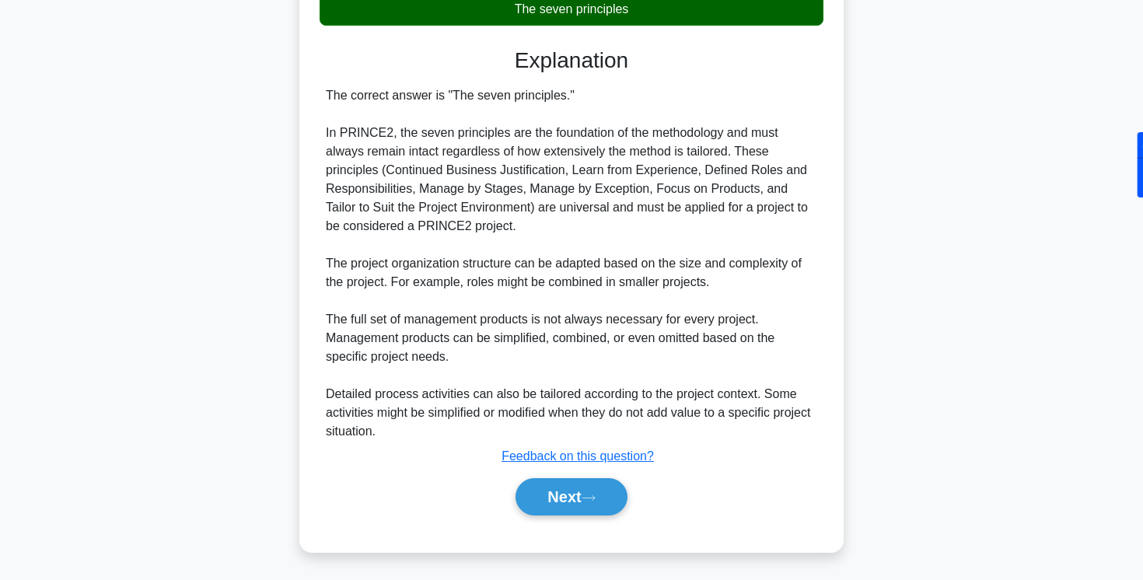
scroll to position [379, 0]
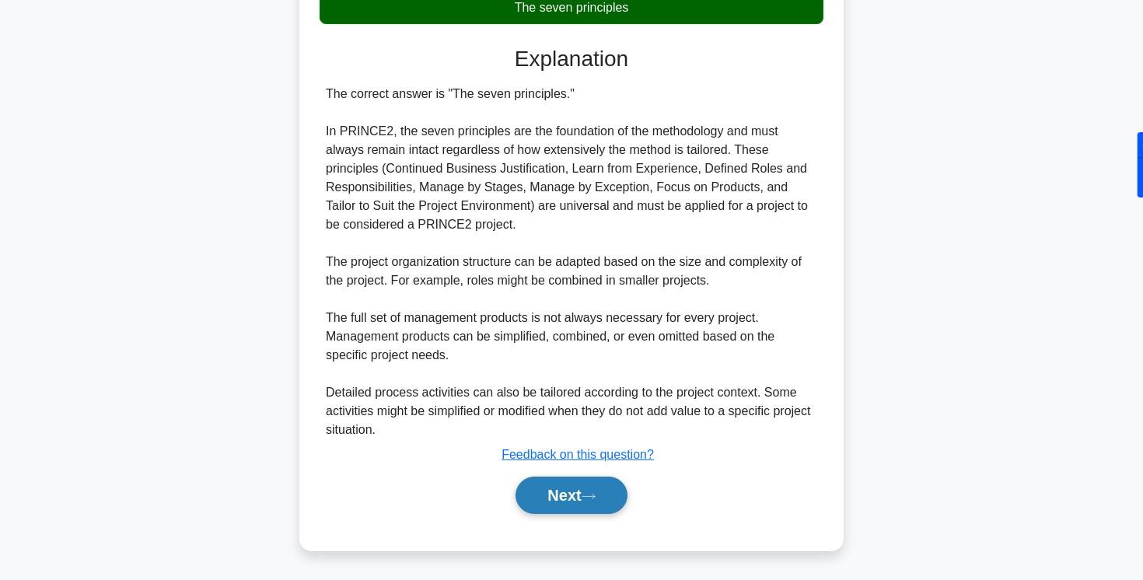
click at [598, 487] on button "Next" at bounding box center [571, 495] width 111 height 37
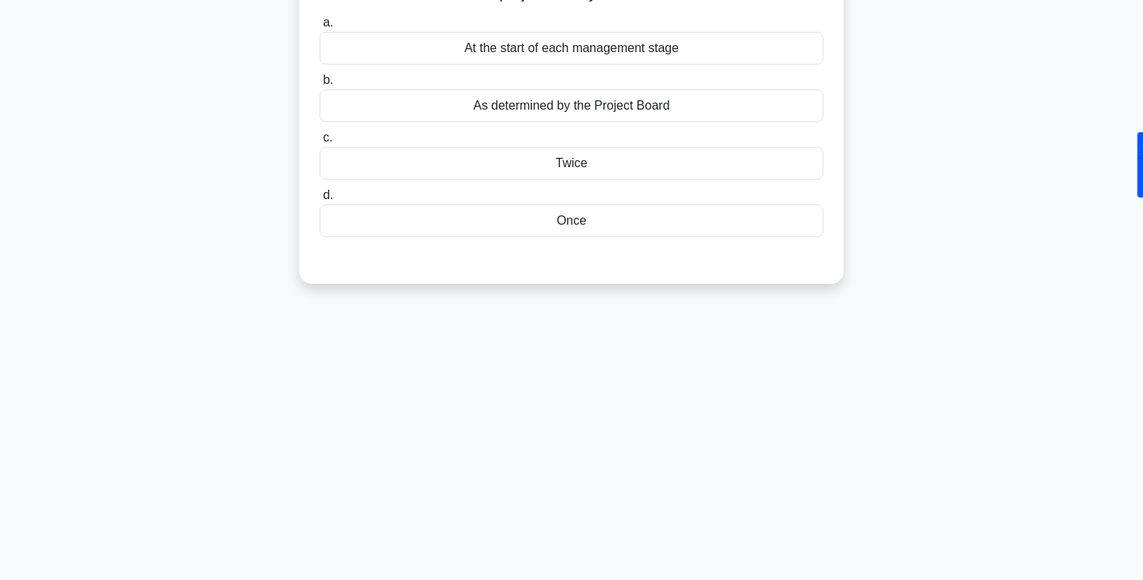
scroll to position [0, 0]
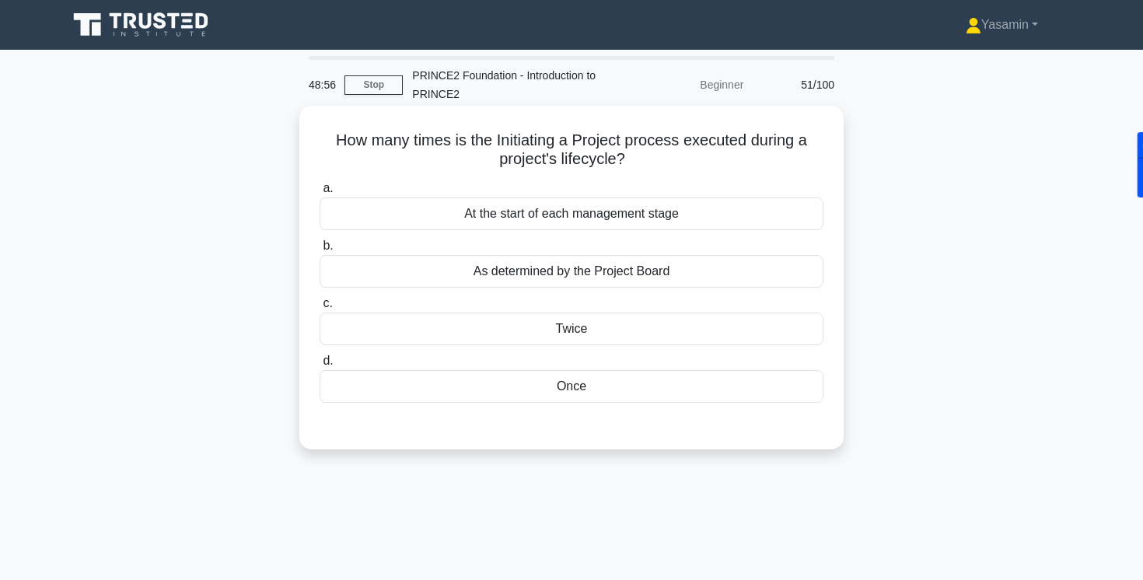
click at [589, 394] on div "Once" at bounding box center [572, 386] width 504 height 33
click at [320, 366] on input "d. Once" at bounding box center [320, 361] width 0 height 10
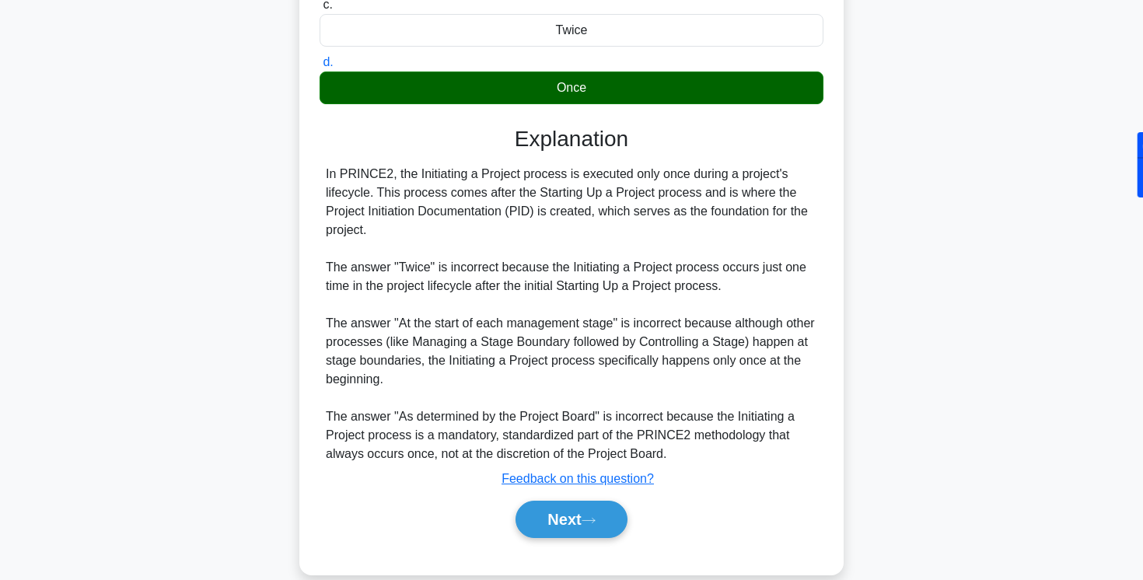
scroll to position [323, 0]
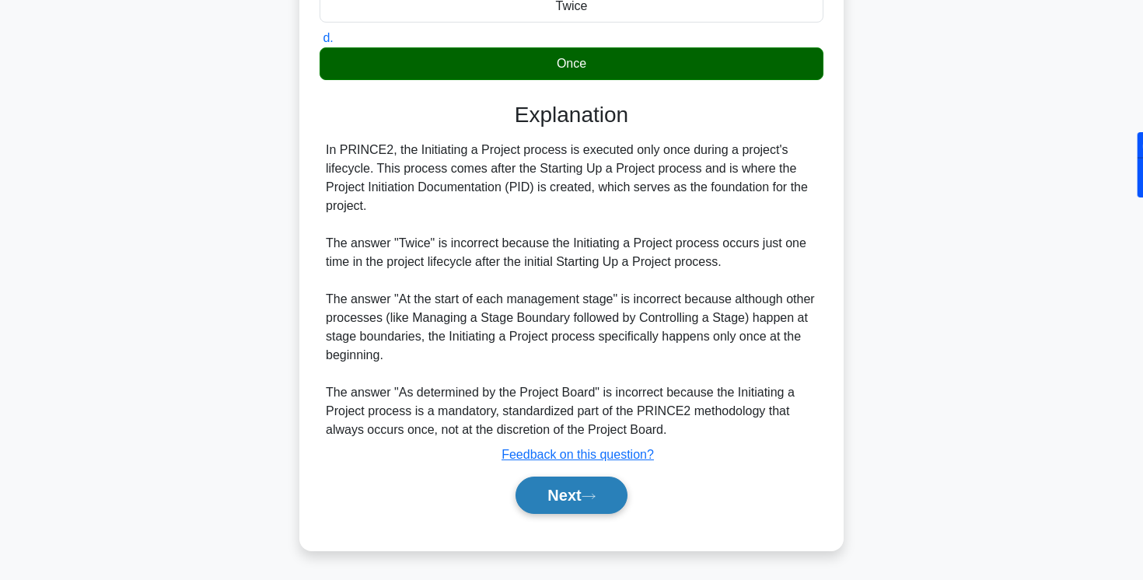
click at [568, 491] on button "Next" at bounding box center [571, 495] width 111 height 37
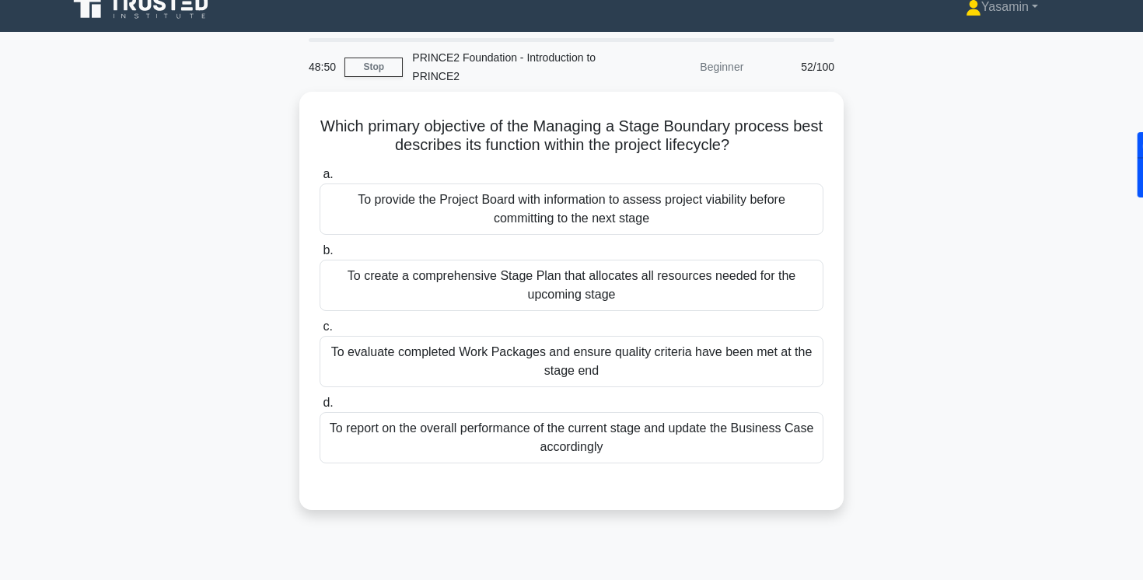
scroll to position [23, 0]
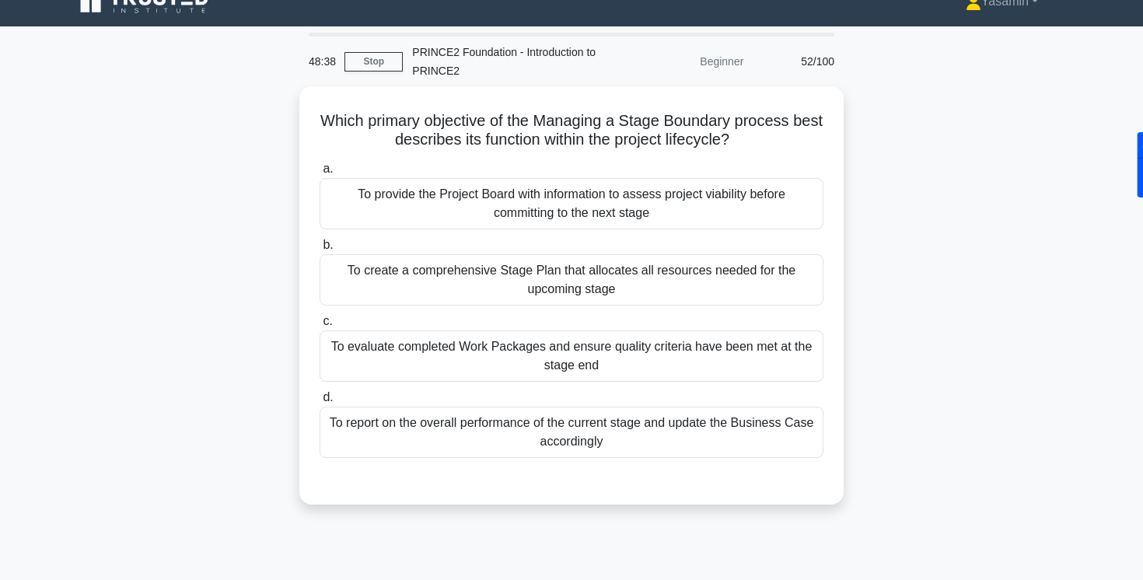
click at [222, 259] on div "Which primary objective of the Managing a Stage Boundary process best describes…" at bounding box center [571, 304] width 1027 height 437
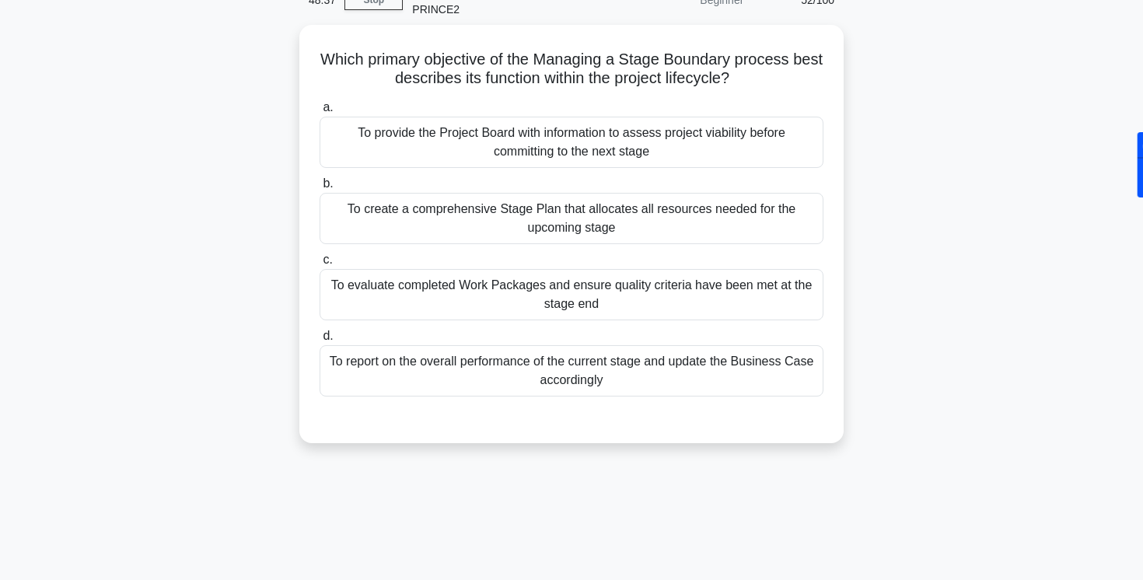
scroll to position [86, 0]
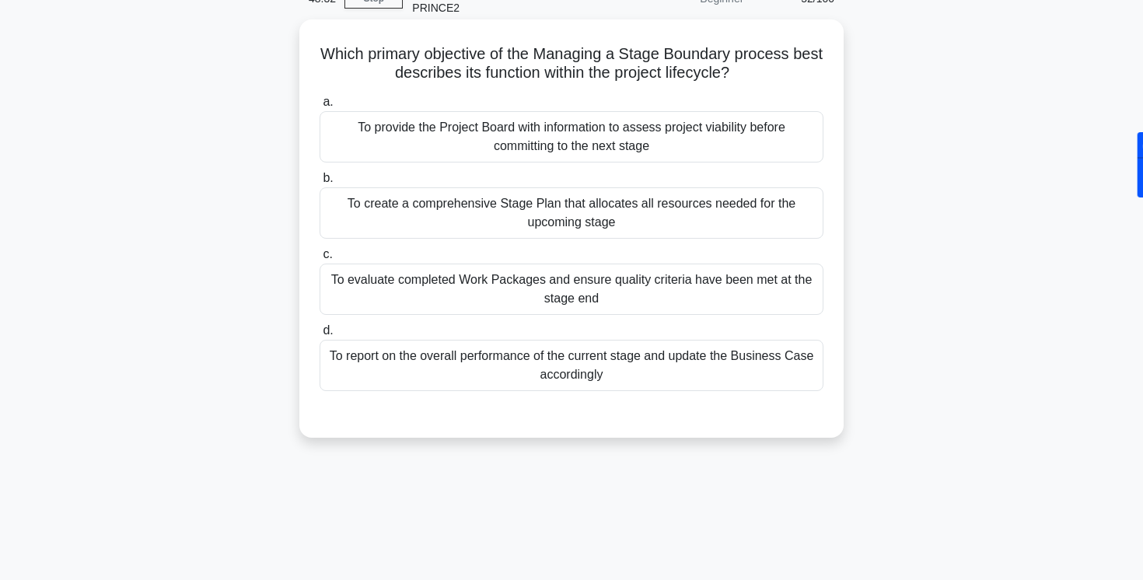
click at [424, 138] on div "To provide the Project Board with information to assess project viability befor…" at bounding box center [572, 136] width 504 height 51
click at [320, 107] on input "a. To provide the Project Board with information to assess project viability be…" at bounding box center [320, 102] width 0 height 10
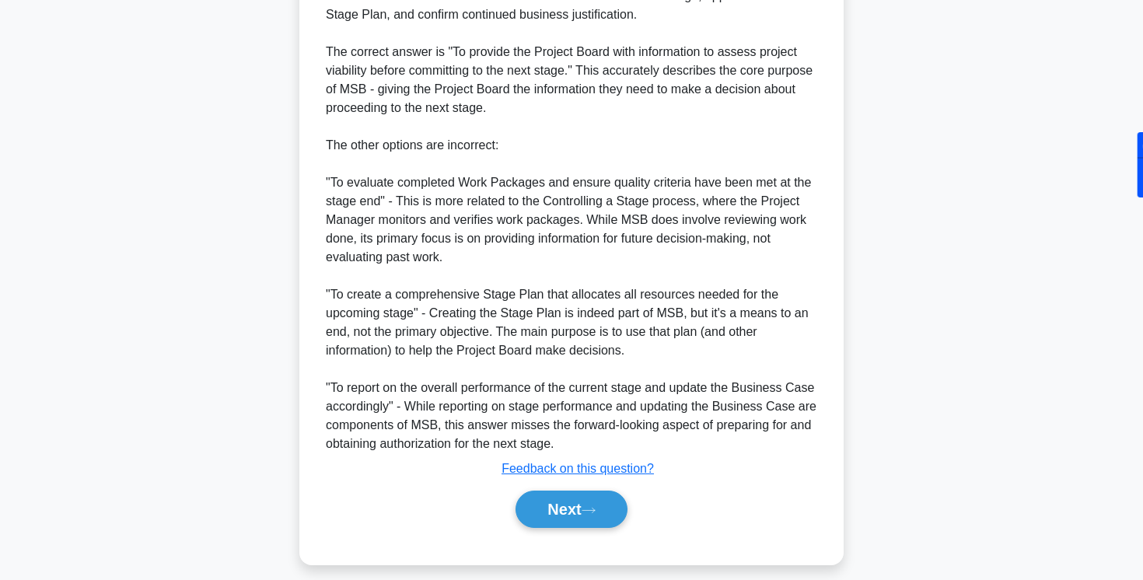
scroll to position [603, 0]
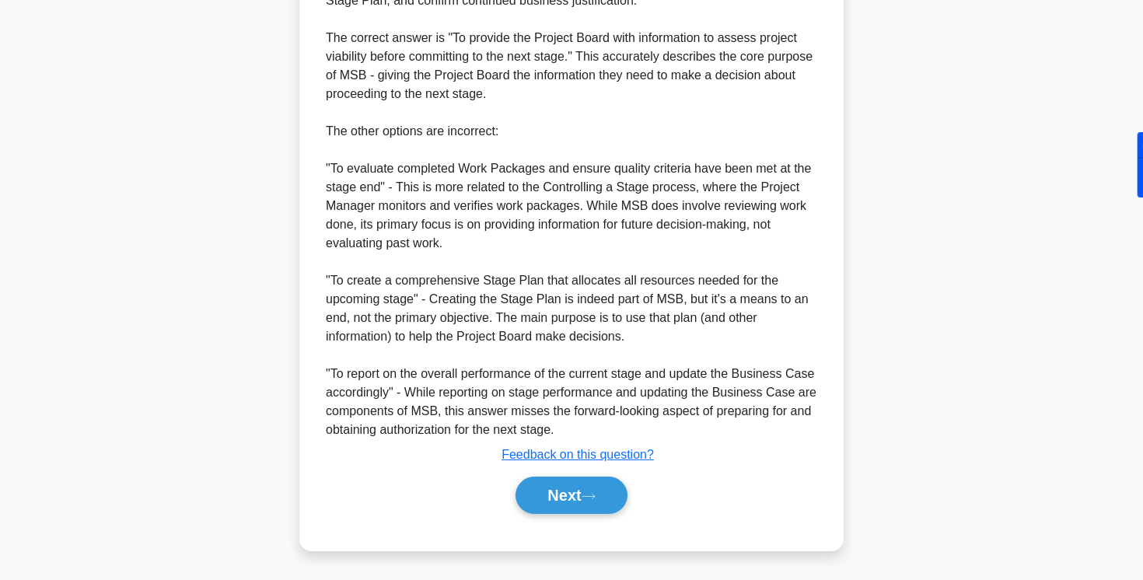
click at [553, 515] on div "Next" at bounding box center [572, 495] width 504 height 50
click at [553, 503] on button "Next" at bounding box center [571, 495] width 111 height 37
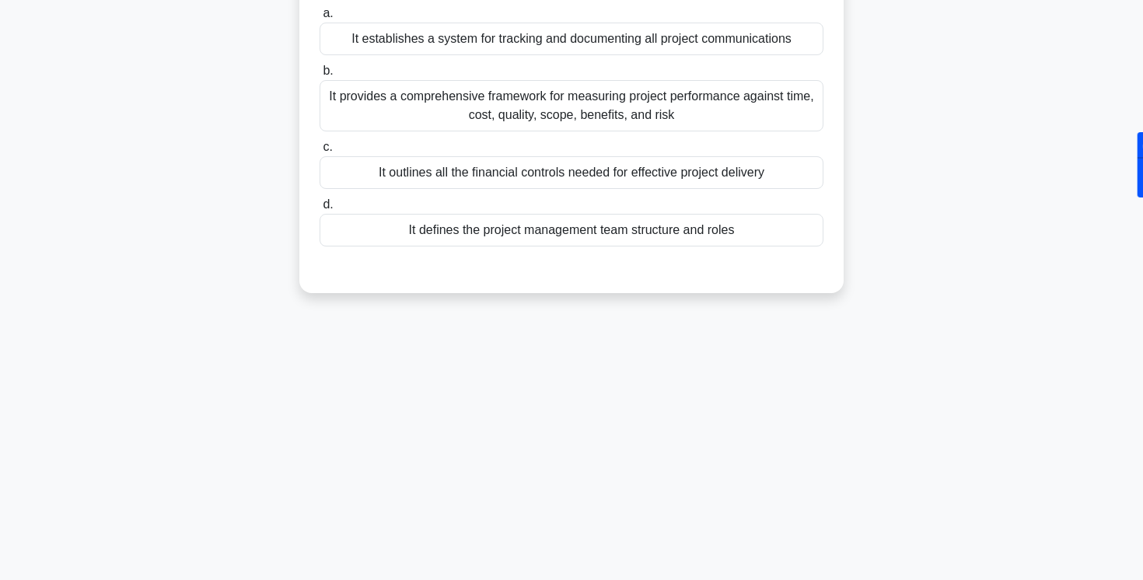
scroll to position [0, 0]
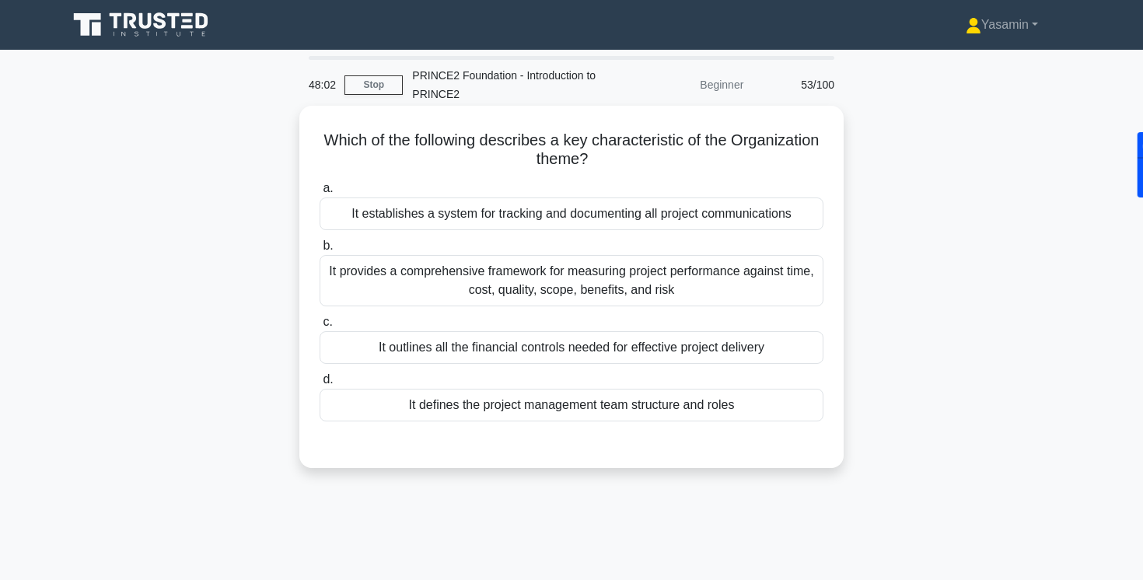
click at [445, 400] on div "It defines the project management team structure and roles" at bounding box center [572, 405] width 504 height 33
click at [320, 385] on input "d. It defines the project management team structure and roles" at bounding box center [320, 380] width 0 height 10
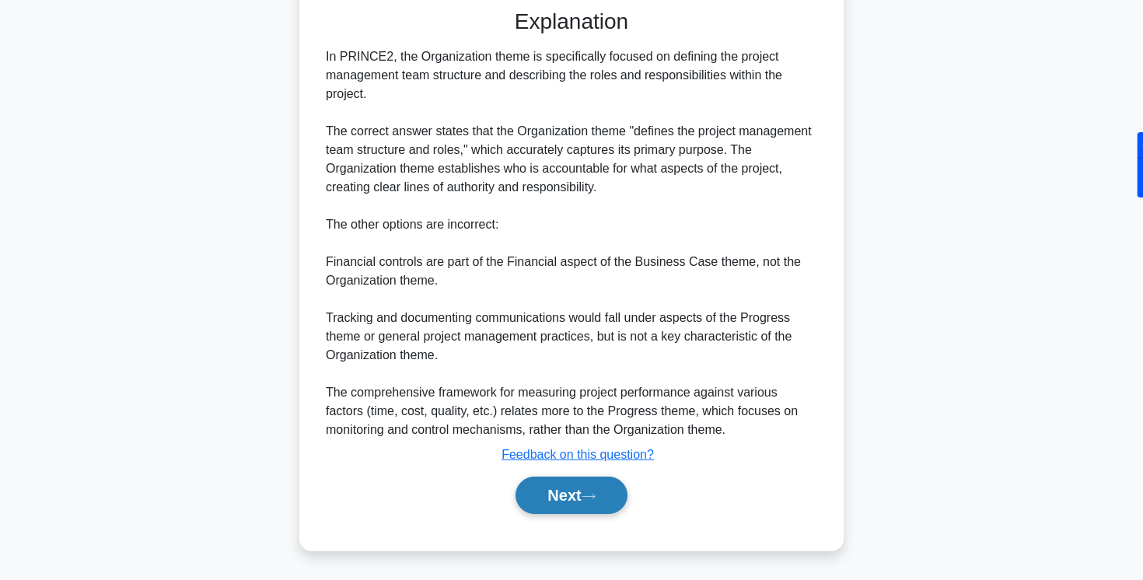
click at [540, 489] on button "Next" at bounding box center [571, 495] width 111 height 37
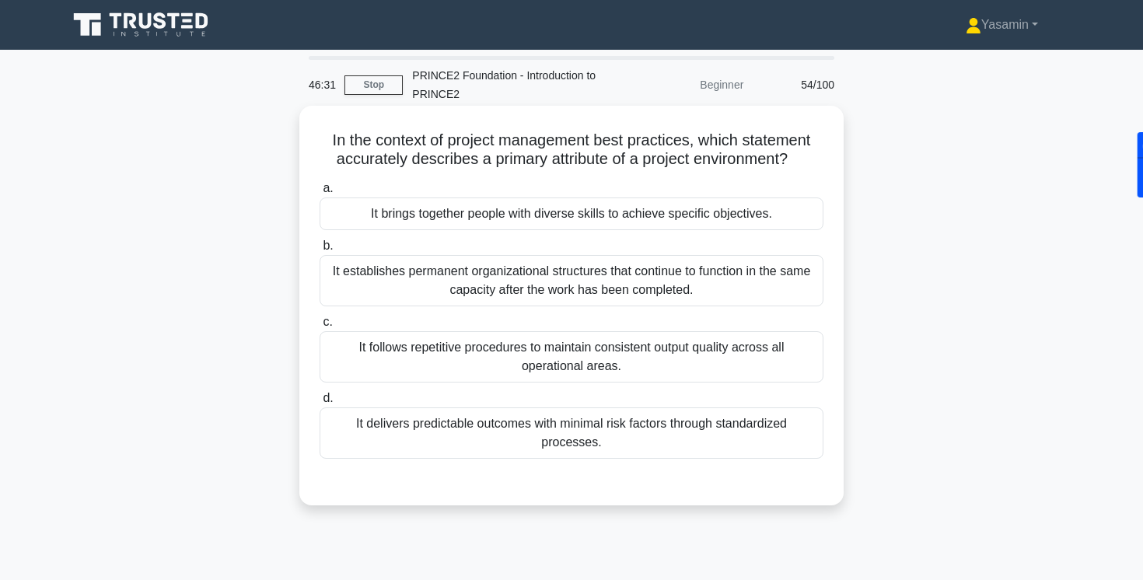
click at [425, 224] on div "It brings together people with diverse skills to achieve specific objectives." at bounding box center [572, 214] width 504 height 33
click at [320, 194] on input "a. It brings together people with diverse skills to achieve specific objectives." at bounding box center [320, 189] width 0 height 10
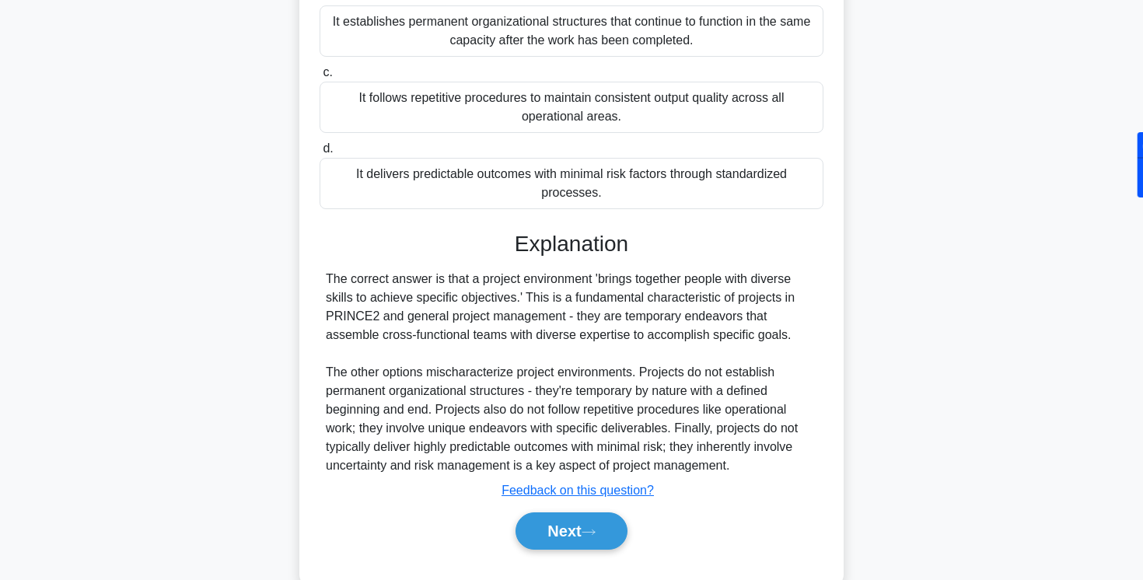
scroll to position [285, 0]
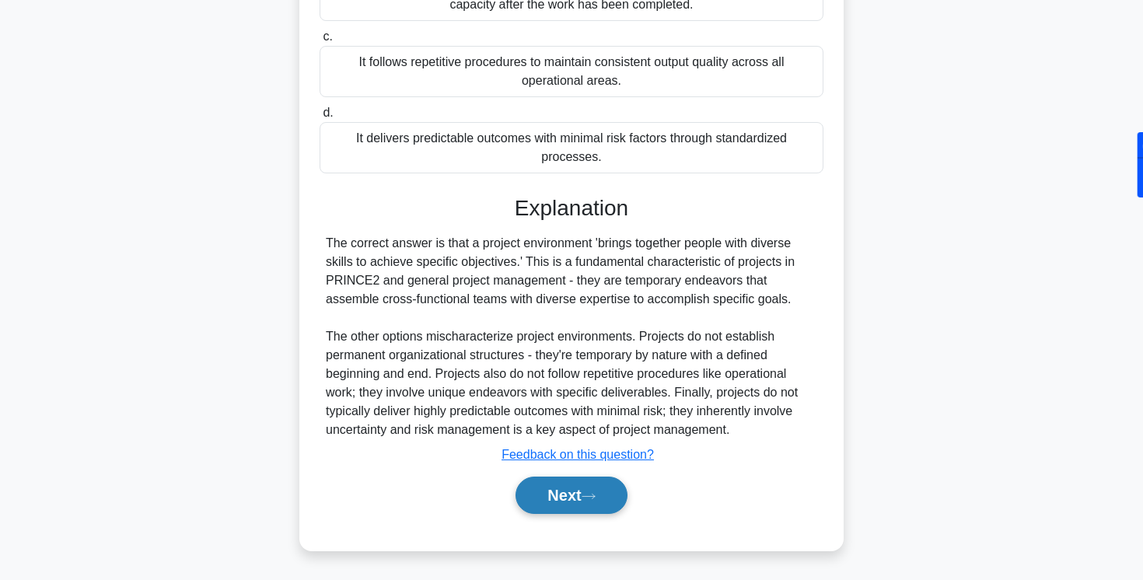
click at [551, 493] on button "Next" at bounding box center [571, 495] width 111 height 37
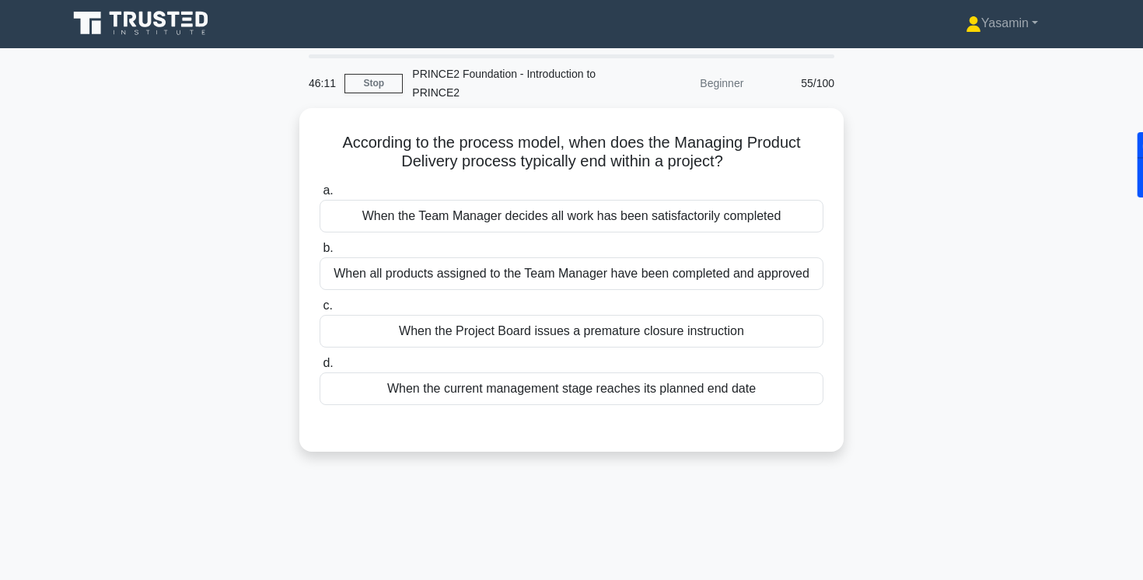
scroll to position [0, 0]
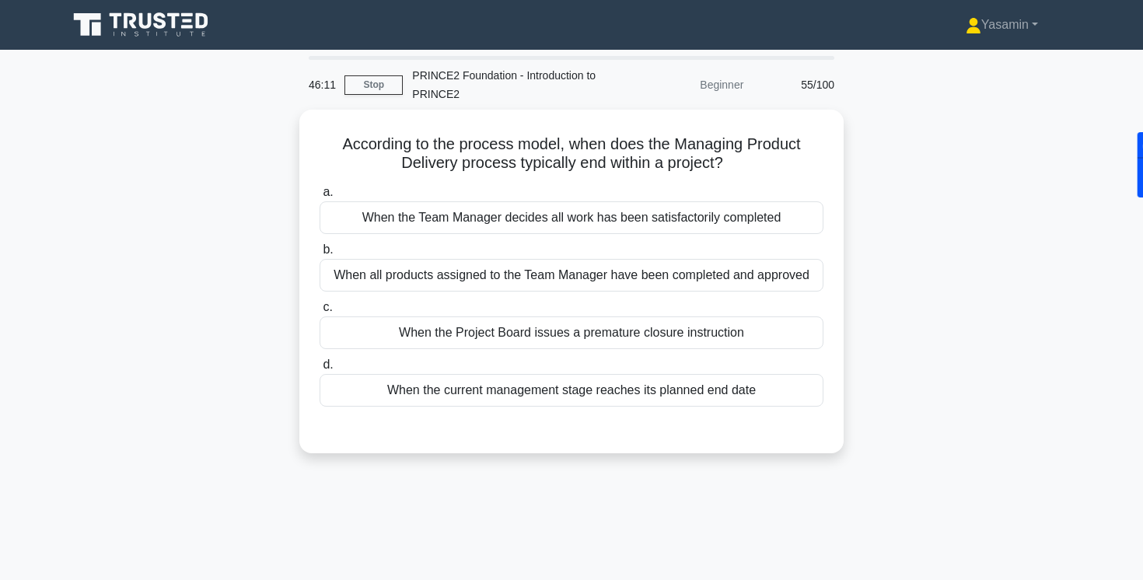
click at [268, 188] on div "According to the process model, when does the Managing Product Delivery process…" at bounding box center [571, 291] width 1027 height 362
click at [270, 189] on div "According to the process model, when does the Managing Product Delivery process…" at bounding box center [571, 291] width 1027 height 362
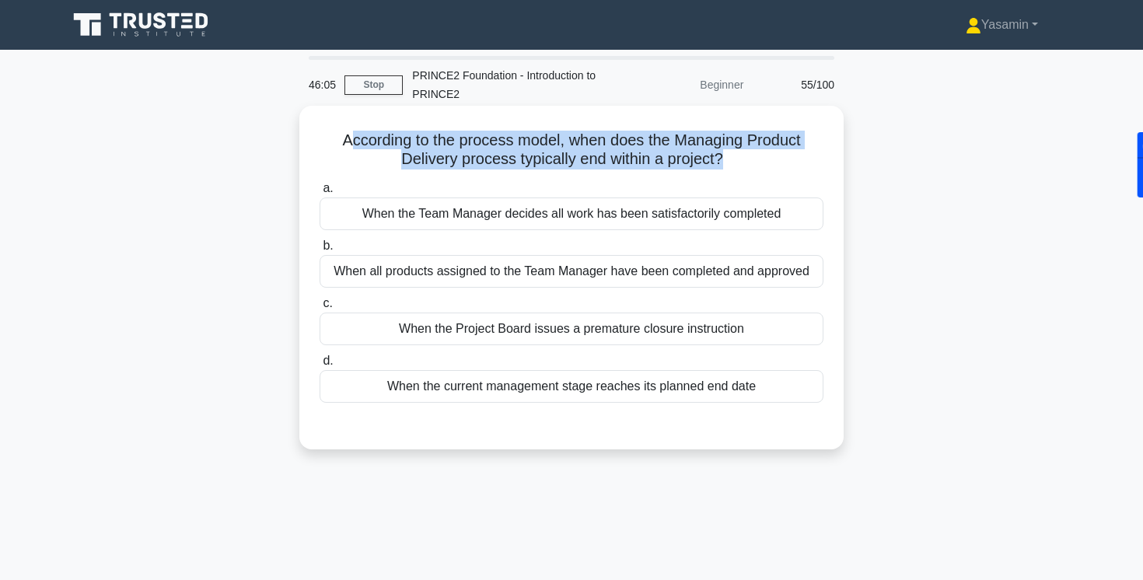
drag, startPoint x: 352, startPoint y: 140, endPoint x: 413, endPoint y: 176, distance: 70.4
click at [414, 177] on div "According to the process model, when does the Managing Product Delivery process…" at bounding box center [572, 277] width 532 height 331
click at [370, 143] on h5 "According to the process model, when does the Managing Product Delivery process…" at bounding box center [571, 150] width 507 height 39
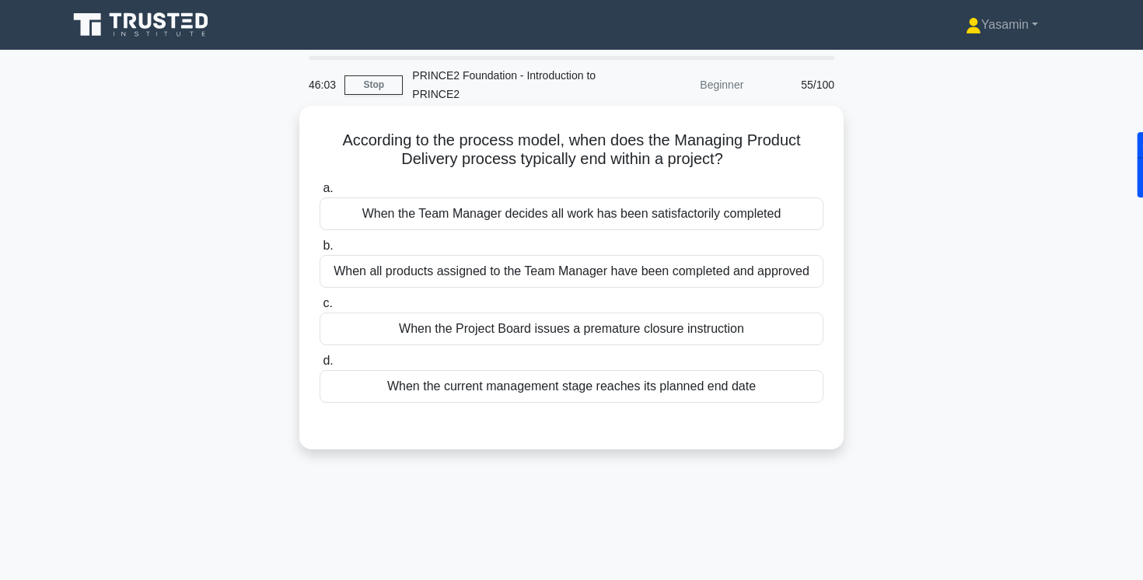
drag, startPoint x: 344, startPoint y: 141, endPoint x: 357, endPoint y: 173, distance: 34.5
click at [357, 173] on div "According to the process model, when does the Managing Product Delivery process…" at bounding box center [572, 277] width 532 height 331
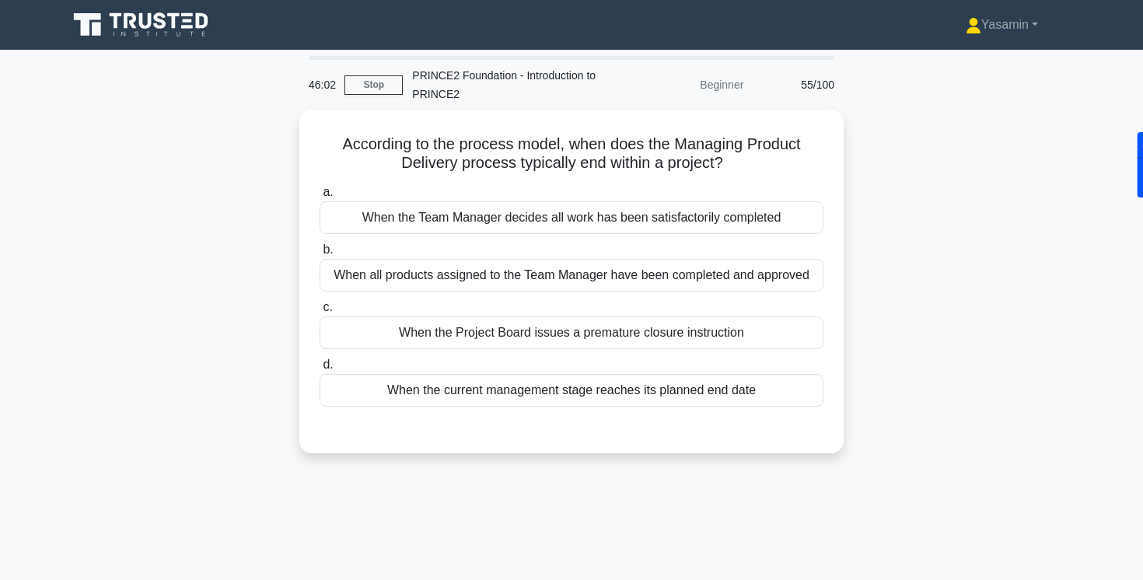
click at [299, 179] on div "According to the process model, when does the Managing Product Delivery process…" at bounding box center [571, 291] width 1027 height 362
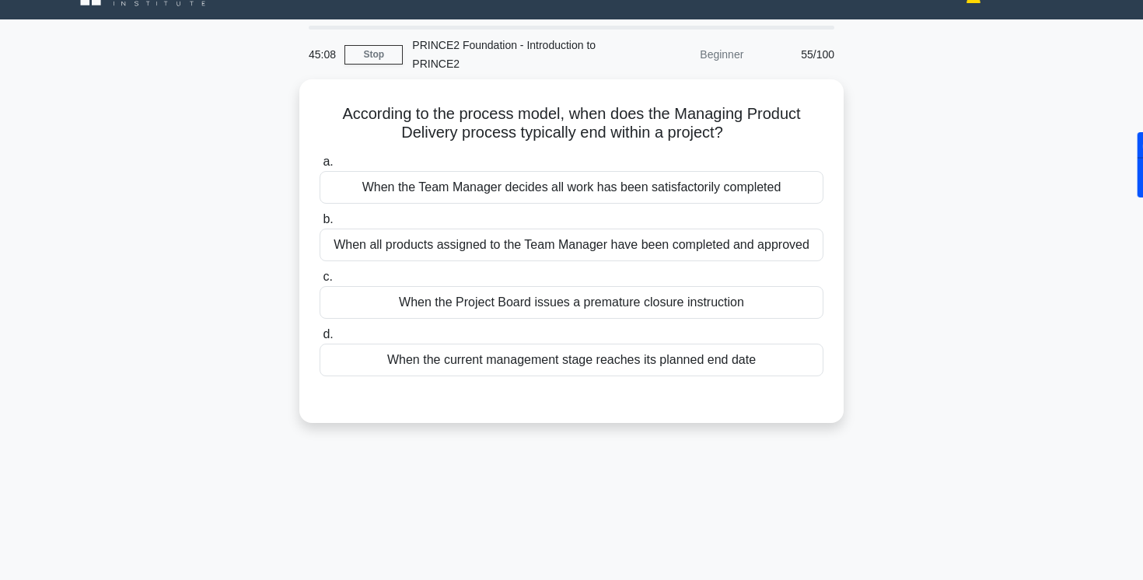
scroll to position [33, 0]
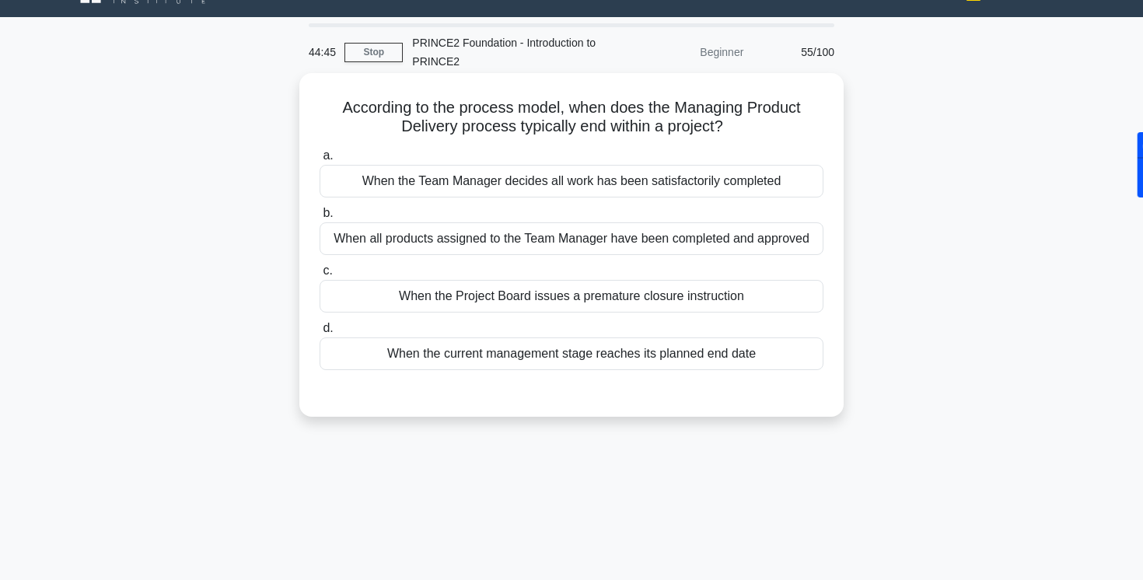
click at [368, 243] on div "When all products assigned to the Team Manager have been completed and approved" at bounding box center [572, 238] width 504 height 33
click at [320, 219] on input "b. When all products assigned to the Team Manager have been completed and appro…" at bounding box center [320, 213] width 0 height 10
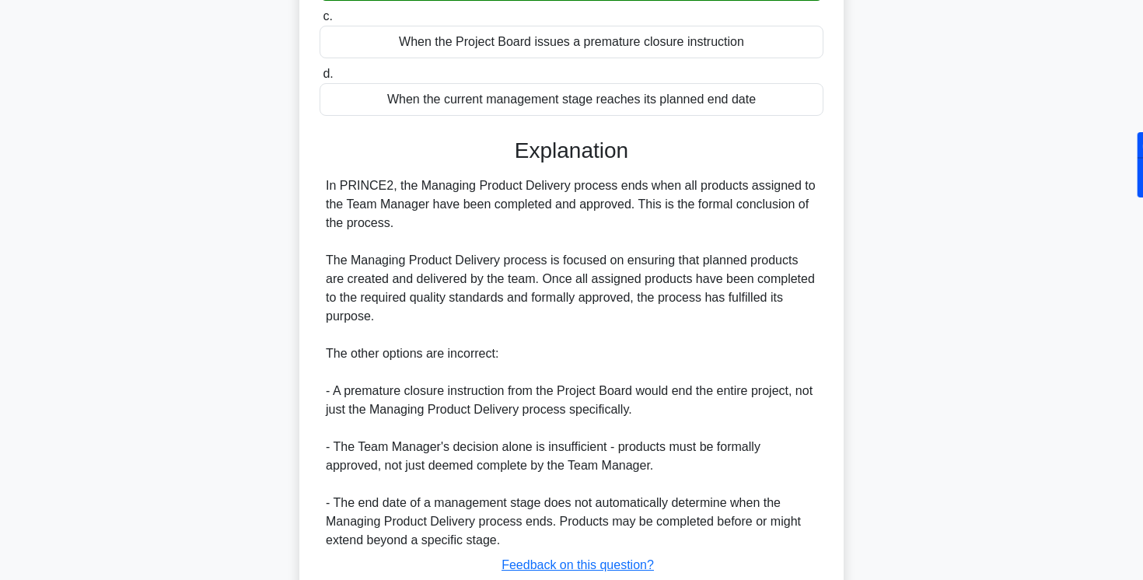
scroll to position [397, 0]
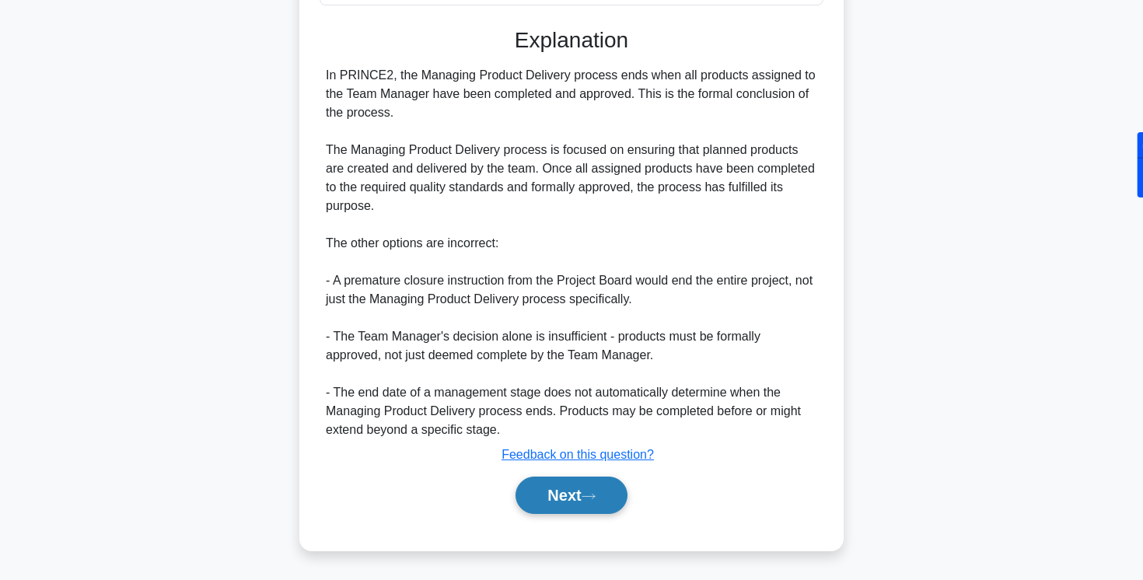
click at [558, 495] on button "Next" at bounding box center [571, 495] width 111 height 37
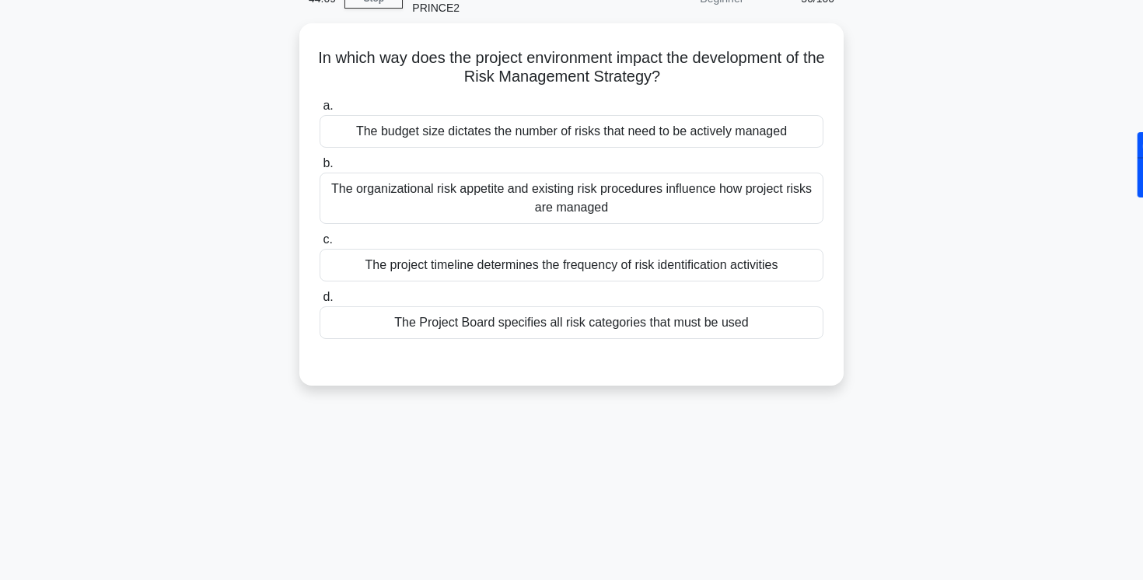
scroll to position [84, 0]
click at [398, 200] on div "The organizational risk appetite and existing risk procedures influence how pro…" at bounding box center [572, 196] width 504 height 51
click at [320, 167] on input "b. The organizational risk appetite and existing risk procedures influence how …" at bounding box center [320, 162] width 0 height 10
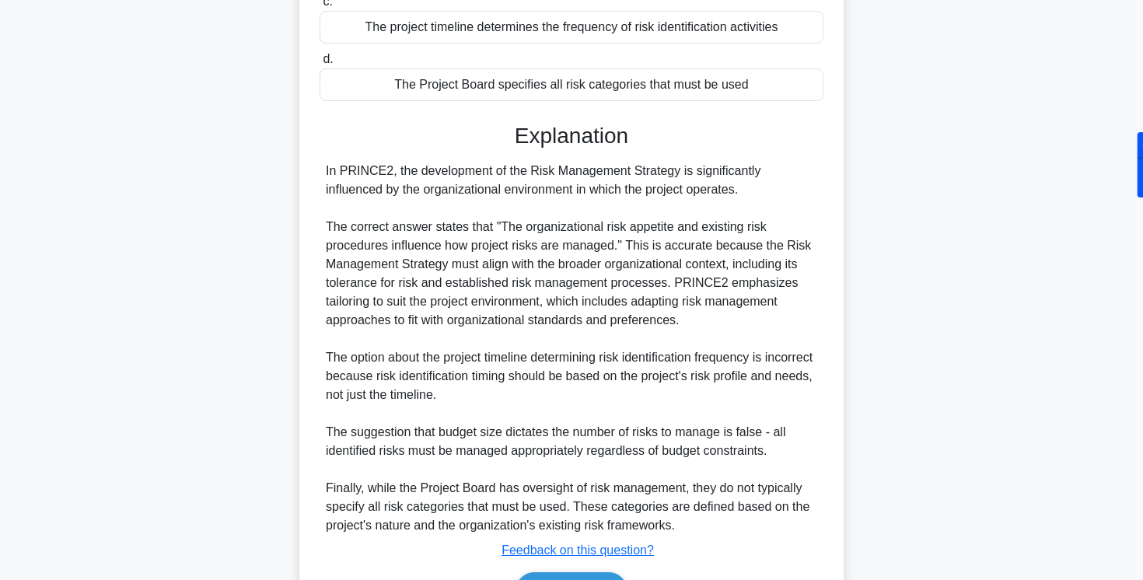
scroll to position [416, 0]
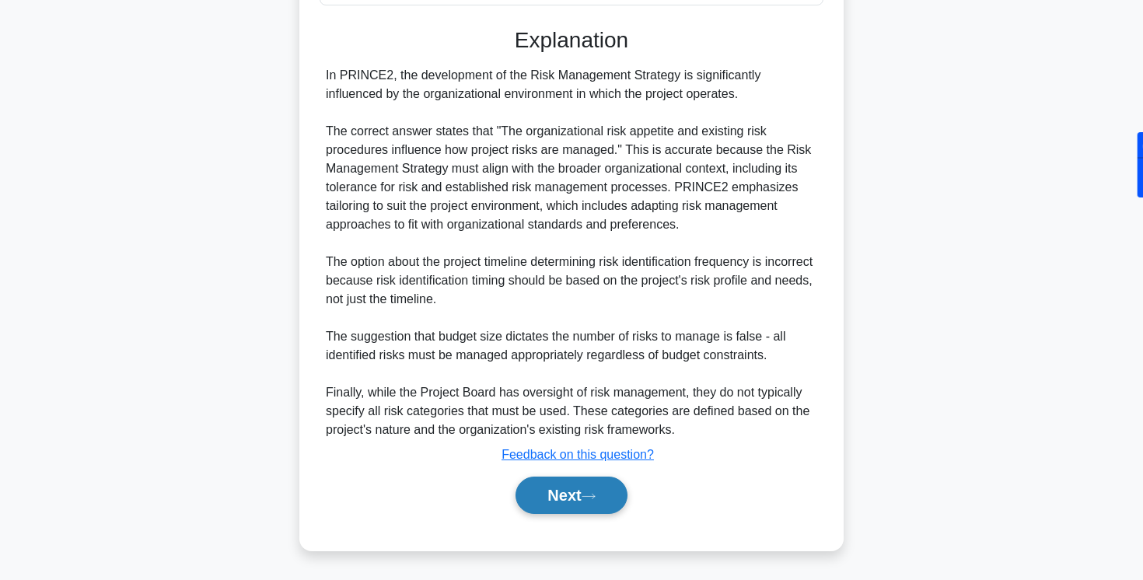
click at [535, 489] on button "Next" at bounding box center [571, 495] width 111 height 37
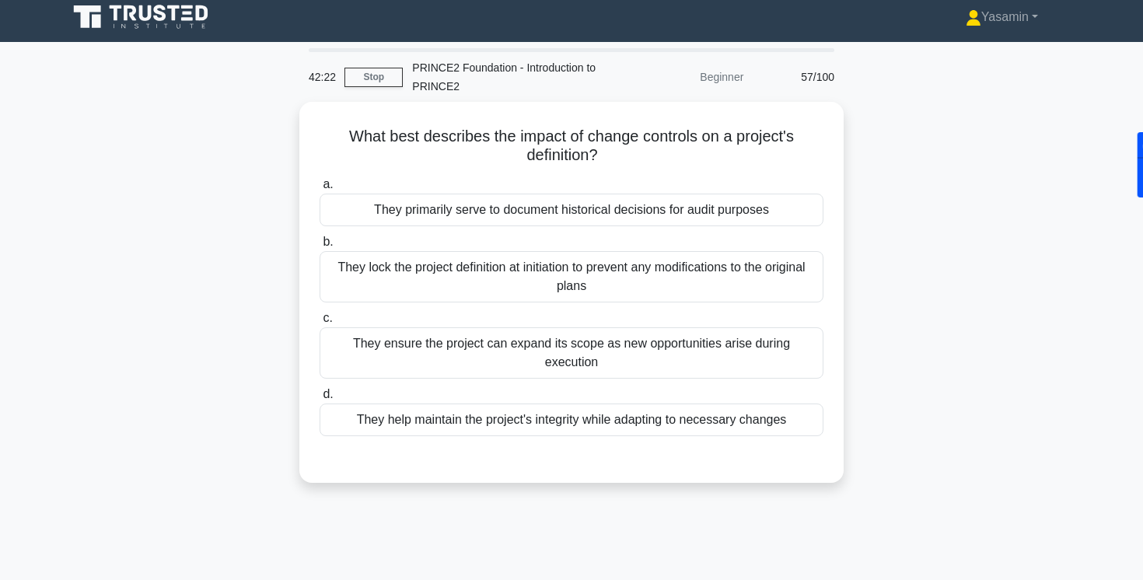
scroll to position [0, 0]
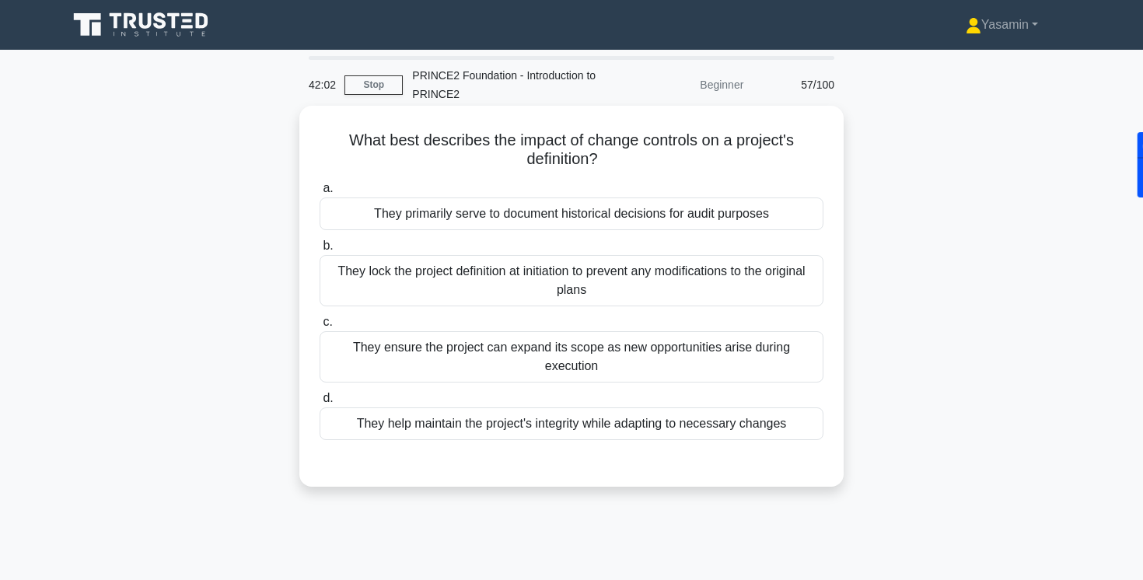
drag, startPoint x: 586, startPoint y: 140, endPoint x: 590, endPoint y: 170, distance: 30.6
click at [590, 171] on div "What best describes the impact of change controls on a project's definition? .s…" at bounding box center [572, 296] width 532 height 369
click at [590, 170] on div "What best describes the impact of change controls on a project's definition? .s…" at bounding box center [572, 296] width 532 height 369
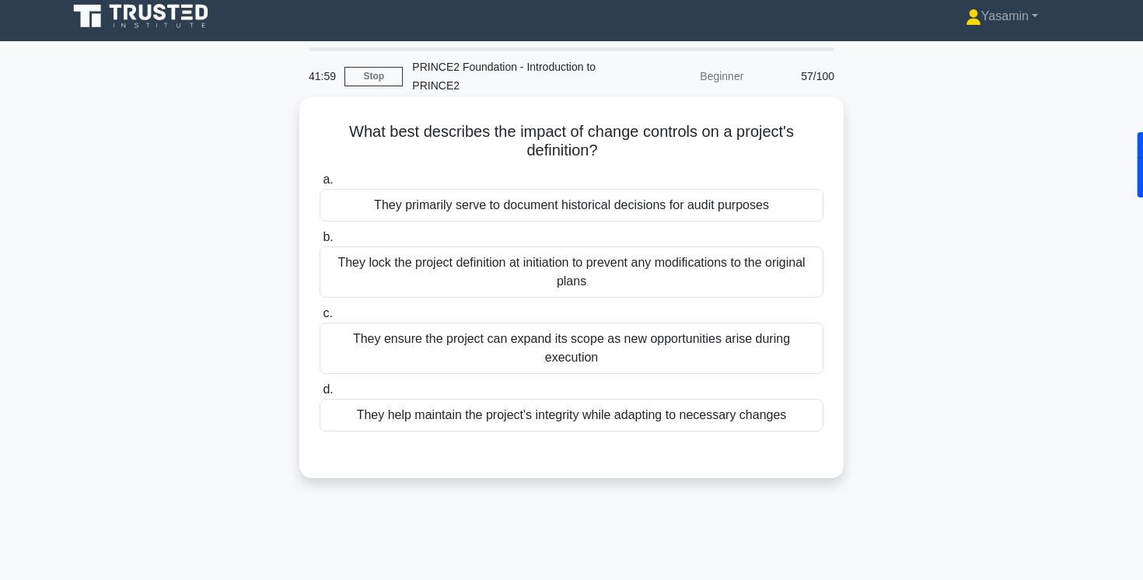
scroll to position [5, 0]
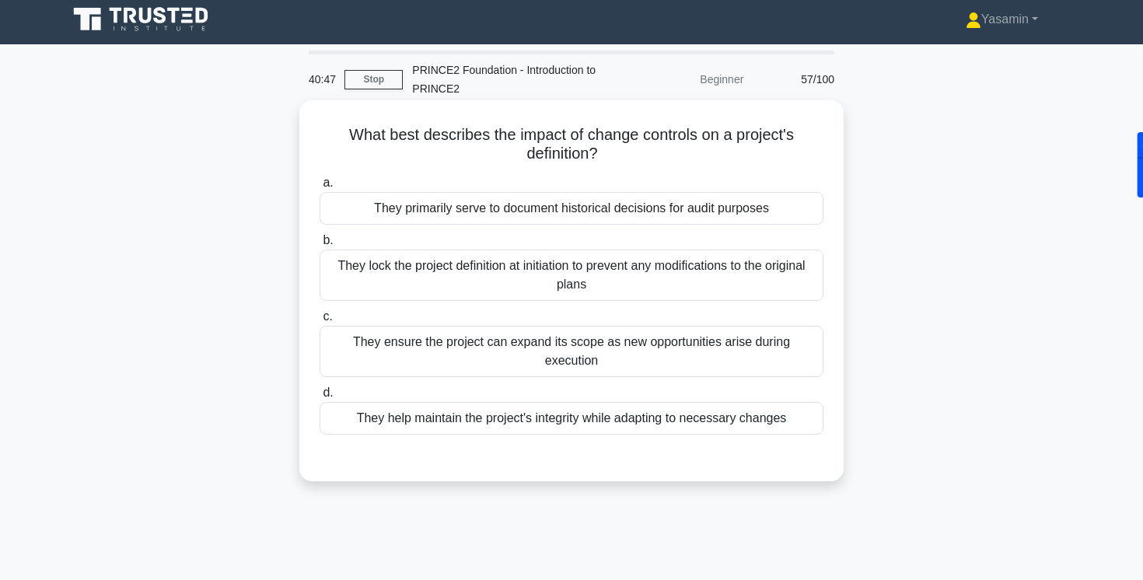
click at [399, 416] on div "They help maintain the project's integrity while adapting to necessary changes" at bounding box center [572, 418] width 504 height 33
click at [320, 398] on input "d. They help maintain the project's integrity while adapting to necessary chang…" at bounding box center [320, 393] width 0 height 10
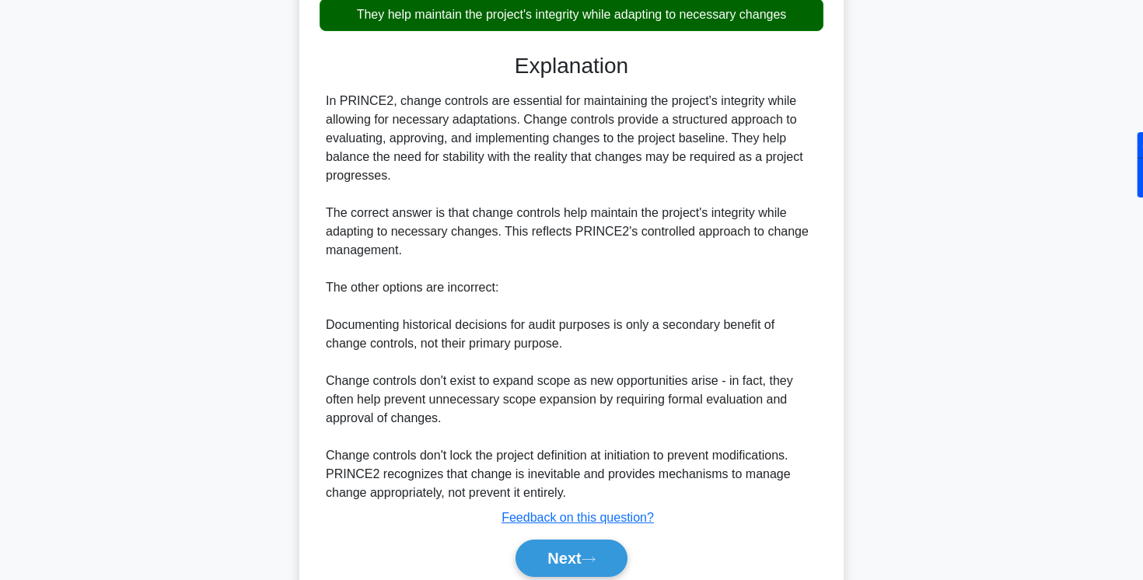
scroll to position [472, 0]
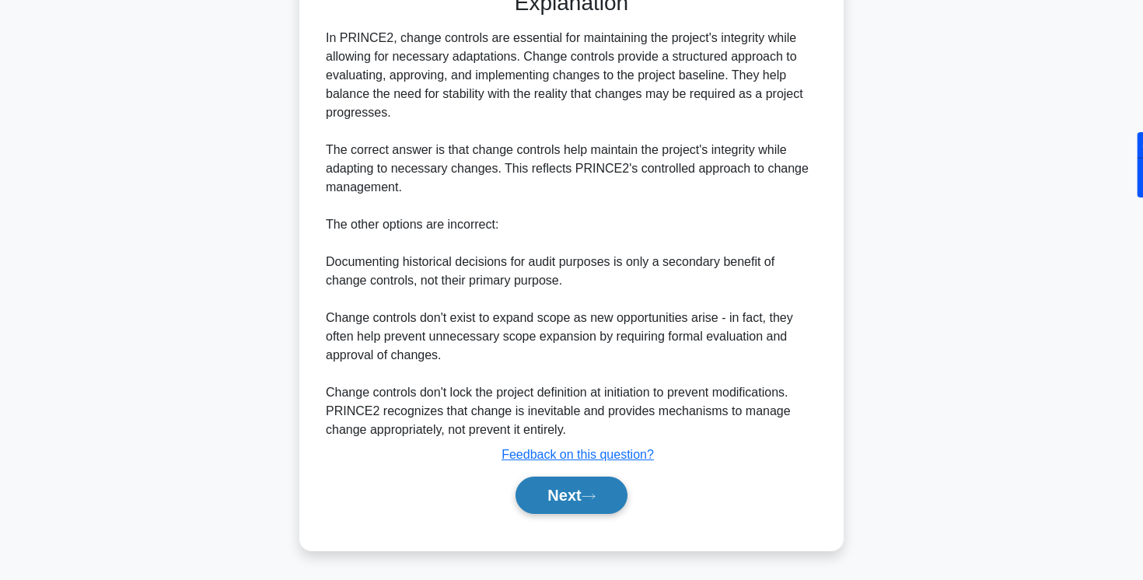
click at [540, 487] on button "Next" at bounding box center [571, 495] width 111 height 37
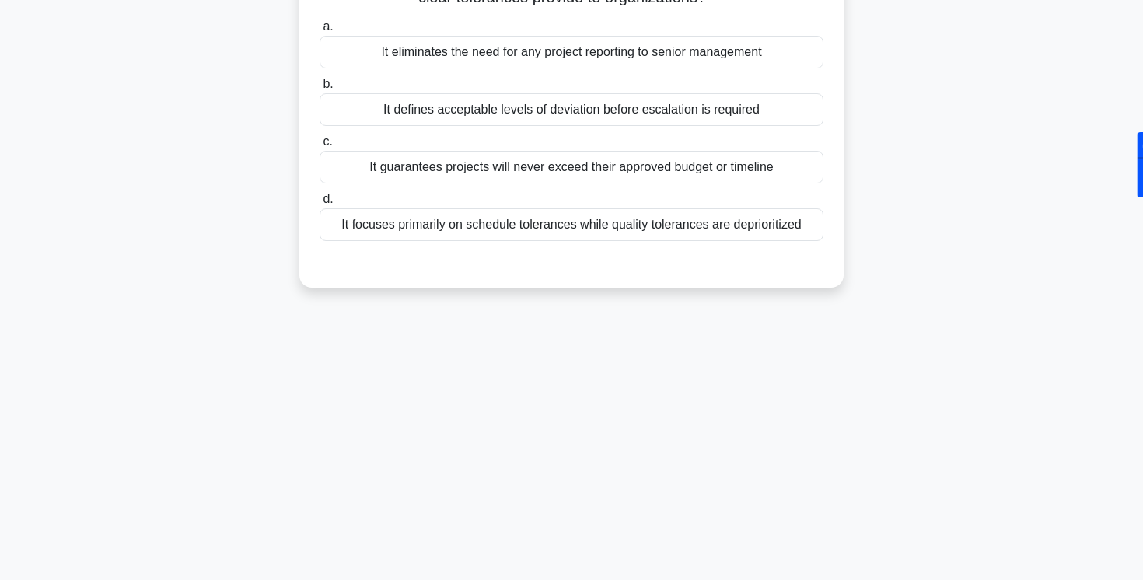
scroll to position [0, 0]
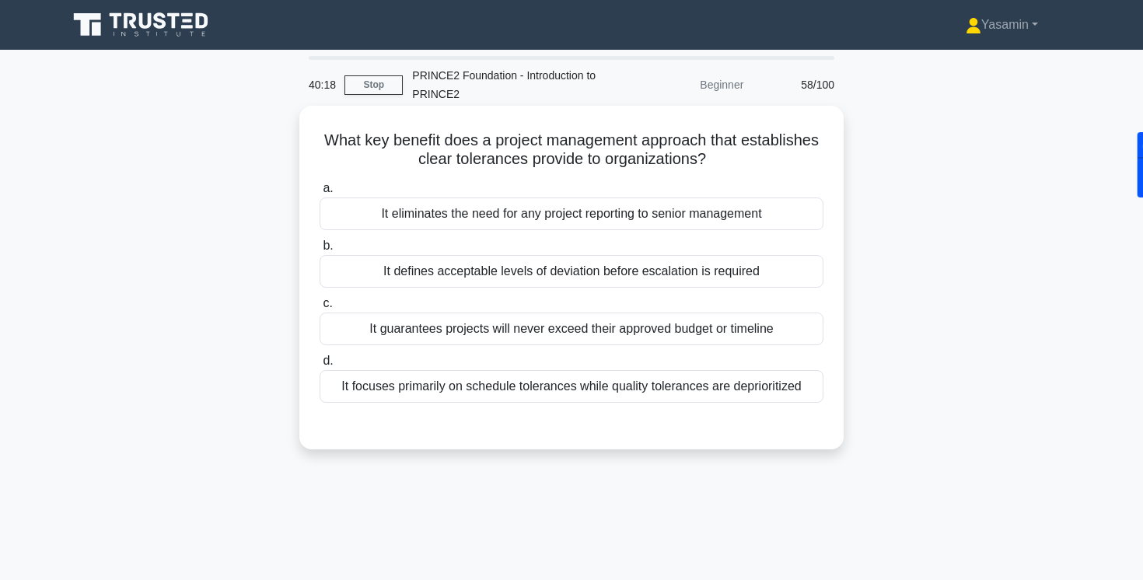
click at [392, 268] on div "It defines acceptable levels of deviation before escalation is required" at bounding box center [572, 271] width 504 height 33
click at [320, 251] on input "b. It defines acceptable levels of deviation before escalation is required" at bounding box center [320, 246] width 0 height 10
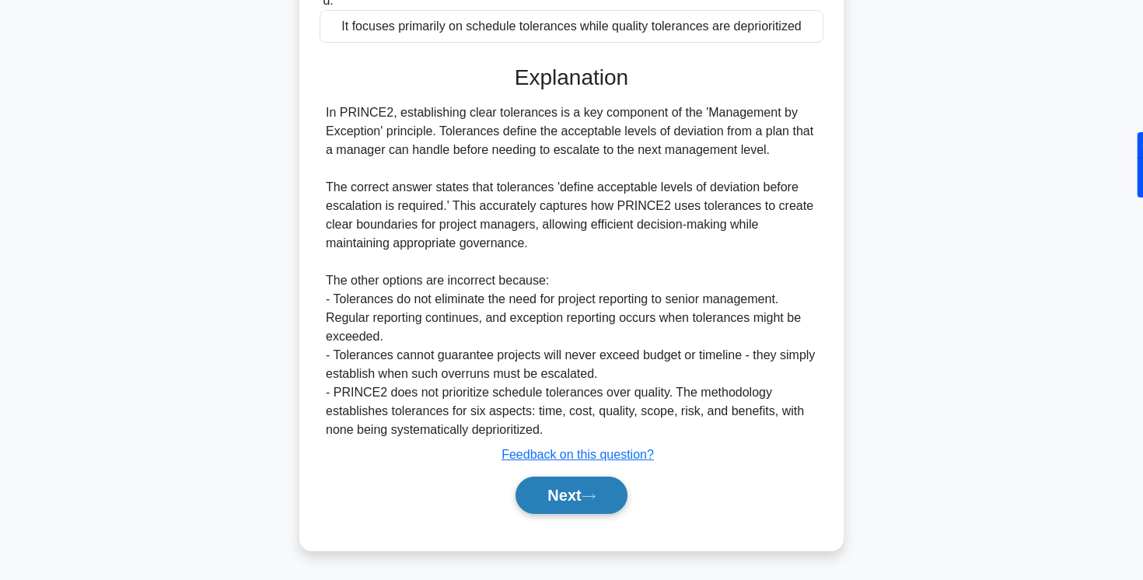
click at [540, 495] on button "Next" at bounding box center [571, 495] width 111 height 37
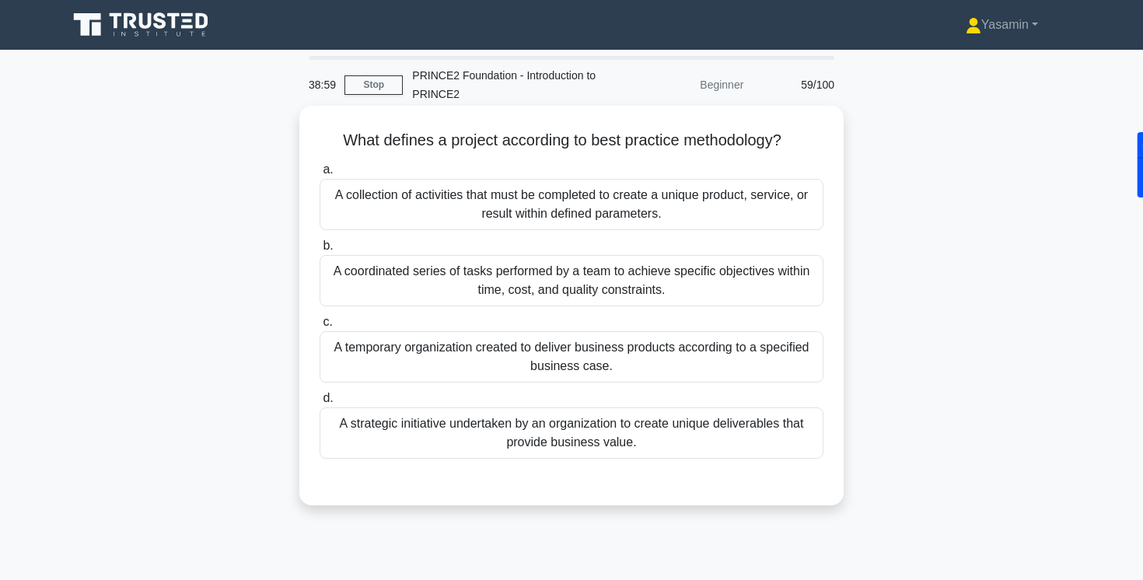
click at [436, 355] on div "A temporary organization created to deliver business products according to a sp…" at bounding box center [572, 356] width 504 height 51
click at [320, 327] on input "c. A temporary organization created to deliver business products according to a…" at bounding box center [320, 322] width 0 height 10
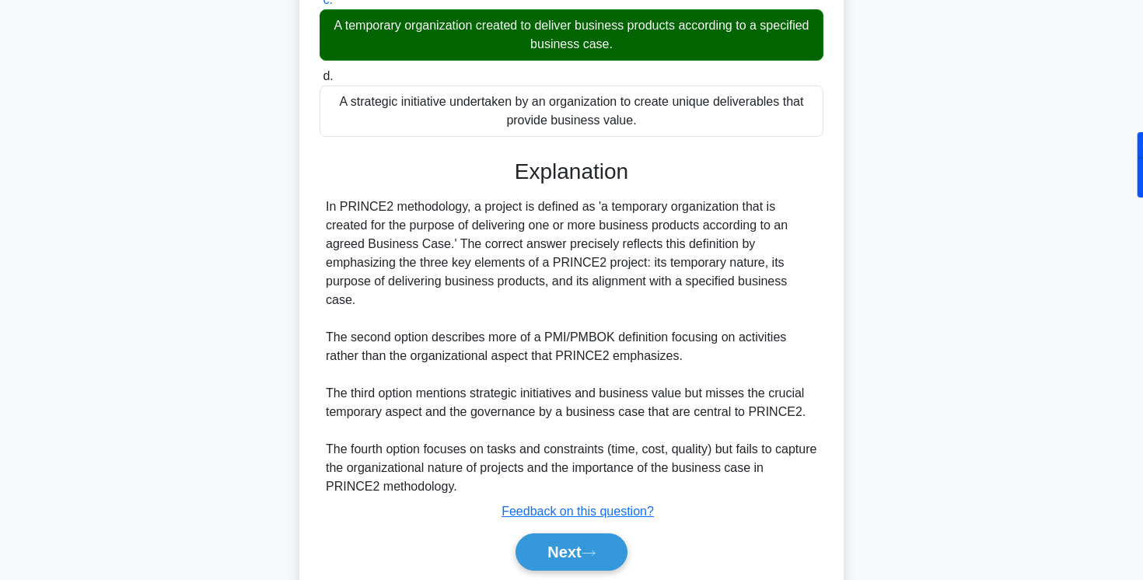
scroll to position [379, 0]
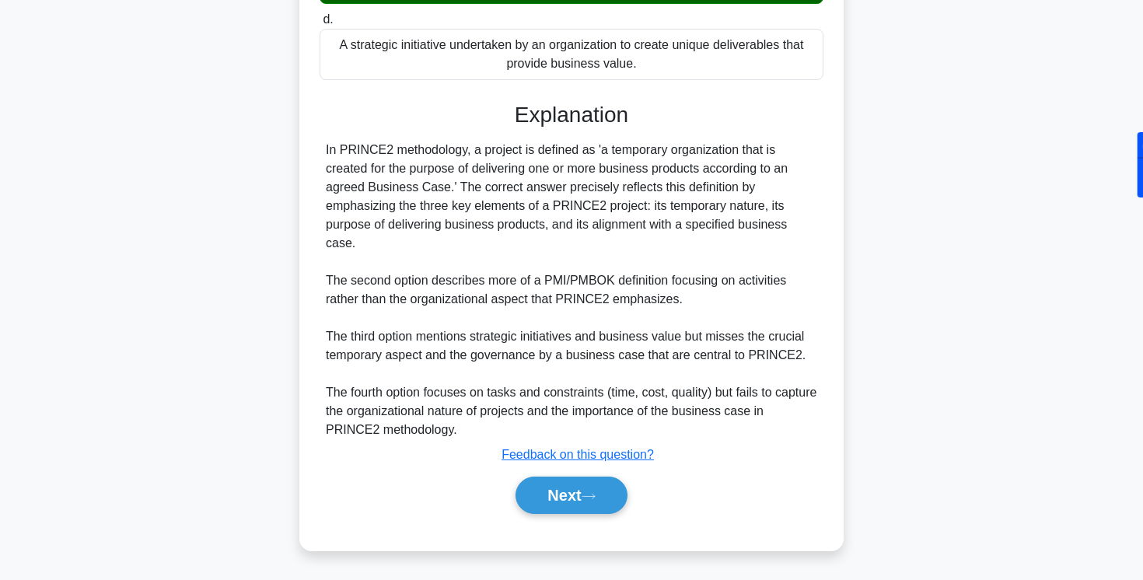
click at [553, 514] on div "Next" at bounding box center [572, 495] width 504 height 50
click at [546, 498] on button "Next" at bounding box center [571, 495] width 111 height 37
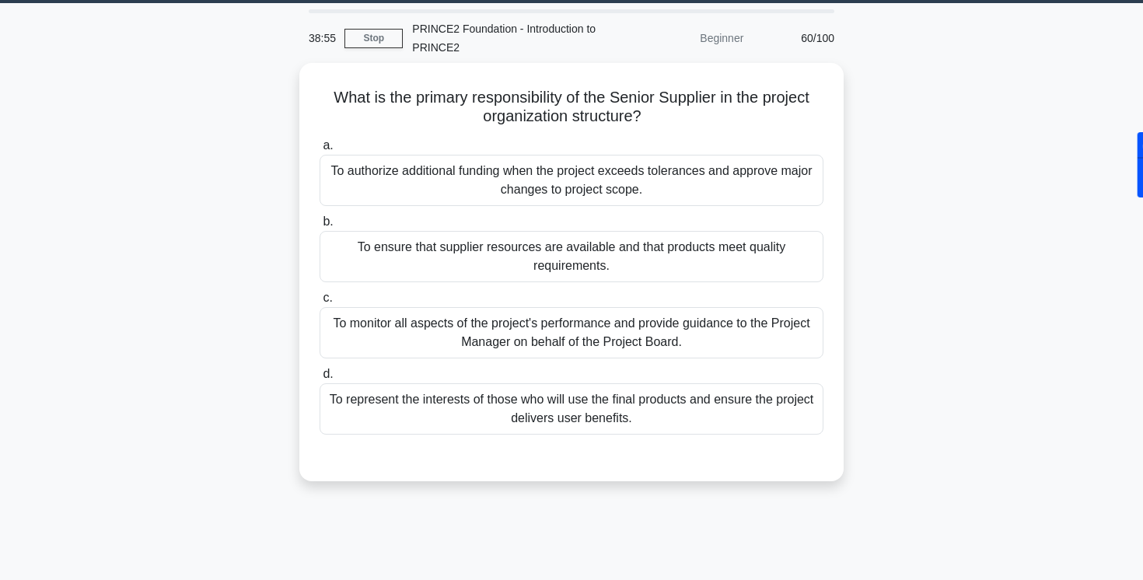
scroll to position [0, 0]
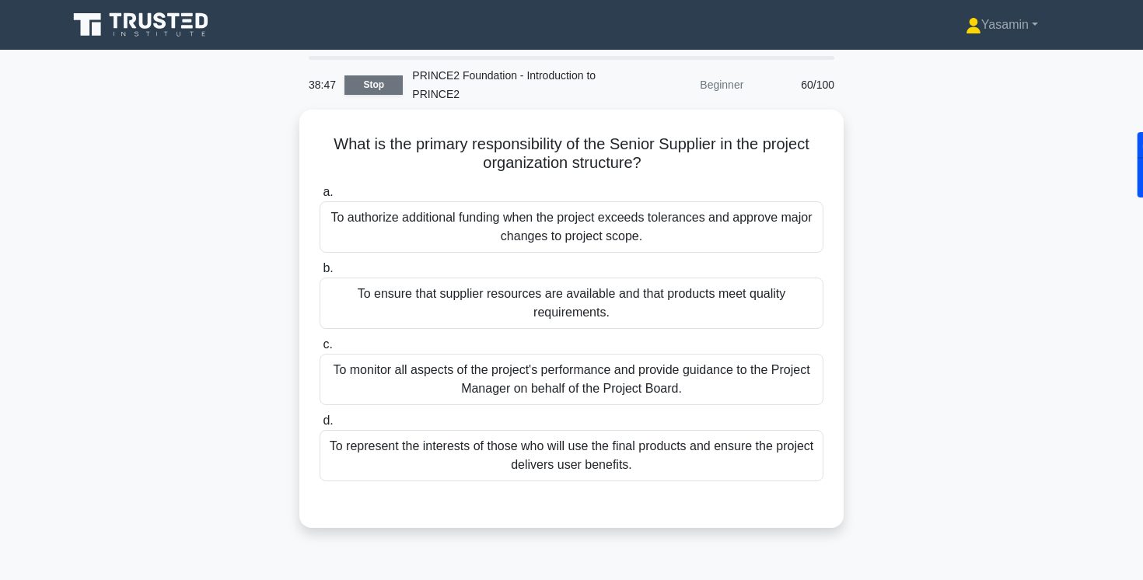
click at [387, 91] on link "Stop" at bounding box center [374, 84] width 58 height 19
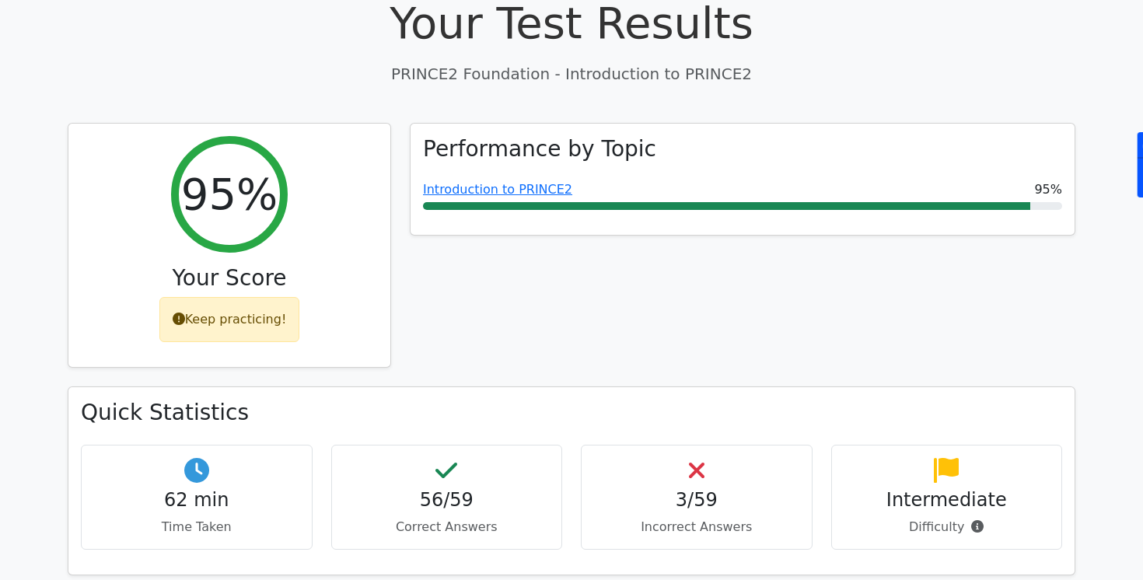
scroll to position [102, 0]
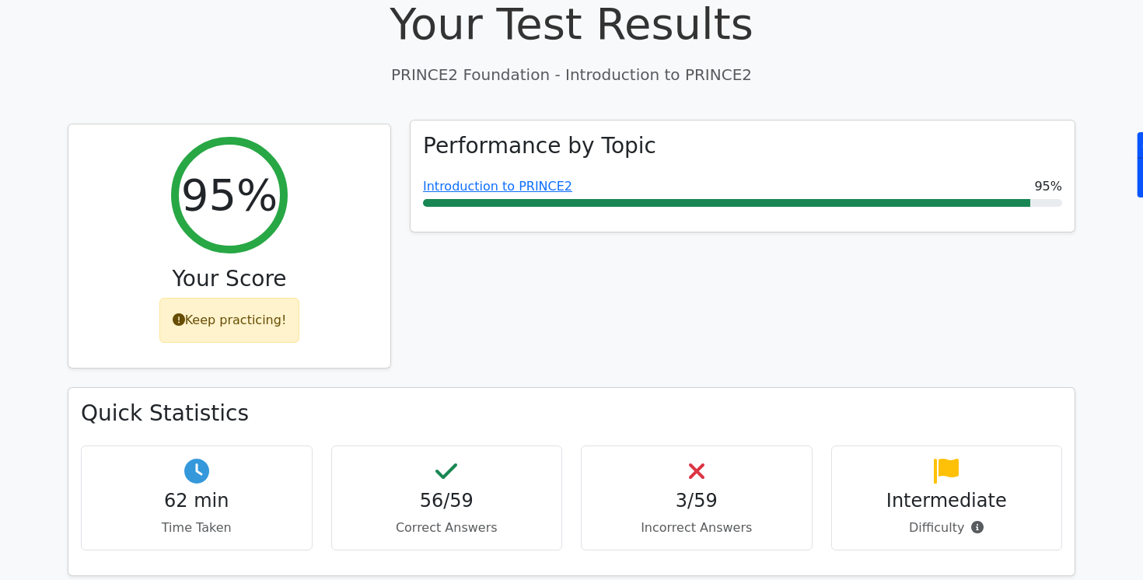
click at [558, 211] on div "Performance by Topic Introduction to PRINCE2 95%" at bounding box center [743, 177] width 664 height 112
click at [540, 192] on link "Introduction to PRINCE2" at bounding box center [497, 186] width 149 height 15
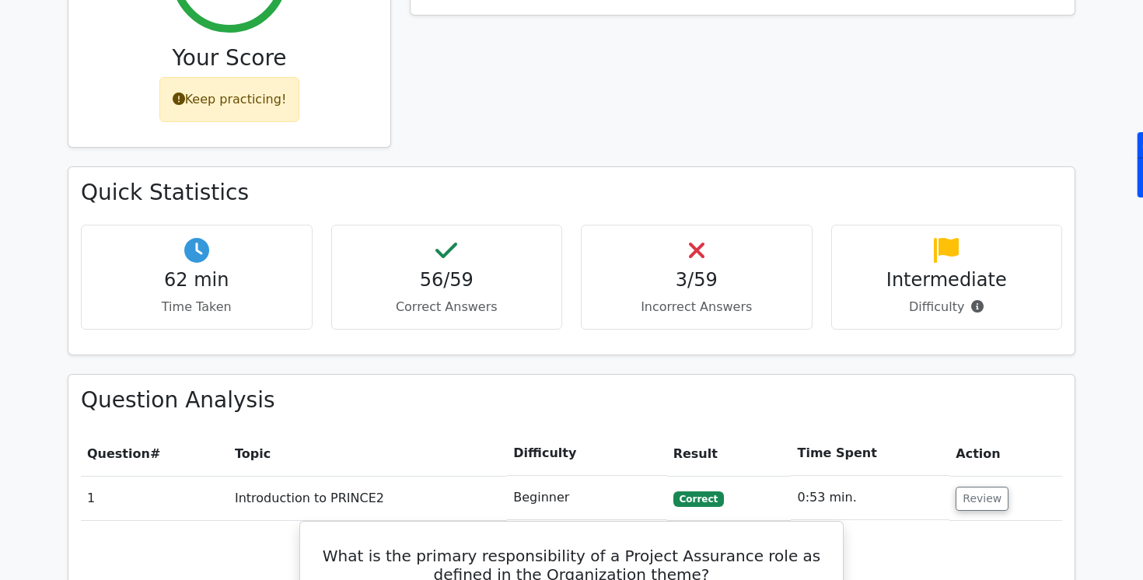
scroll to position [339, 0]
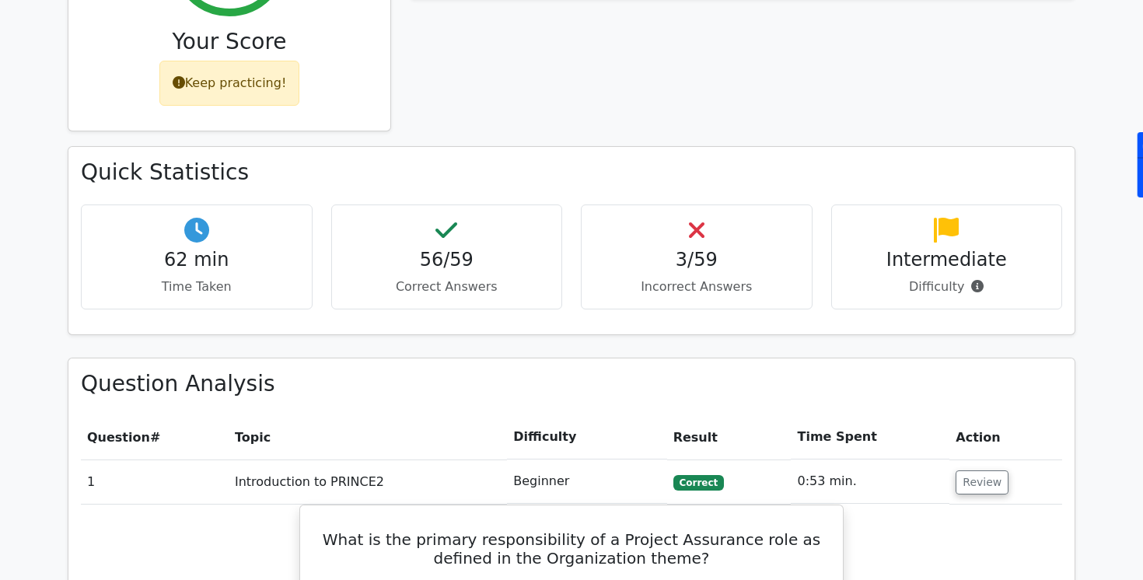
click at [894, 250] on h4 "Intermediate" at bounding box center [947, 260] width 205 height 23
click at [948, 290] on p "Difficulty" at bounding box center [947, 287] width 205 height 19
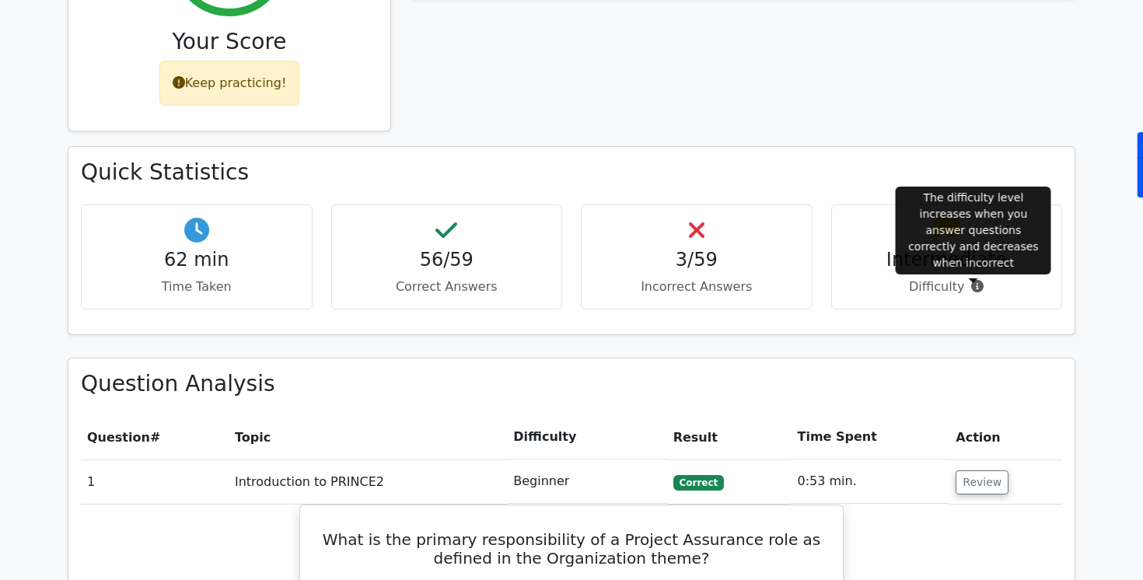
click at [971, 290] on icon at bounding box center [977, 286] width 12 height 12
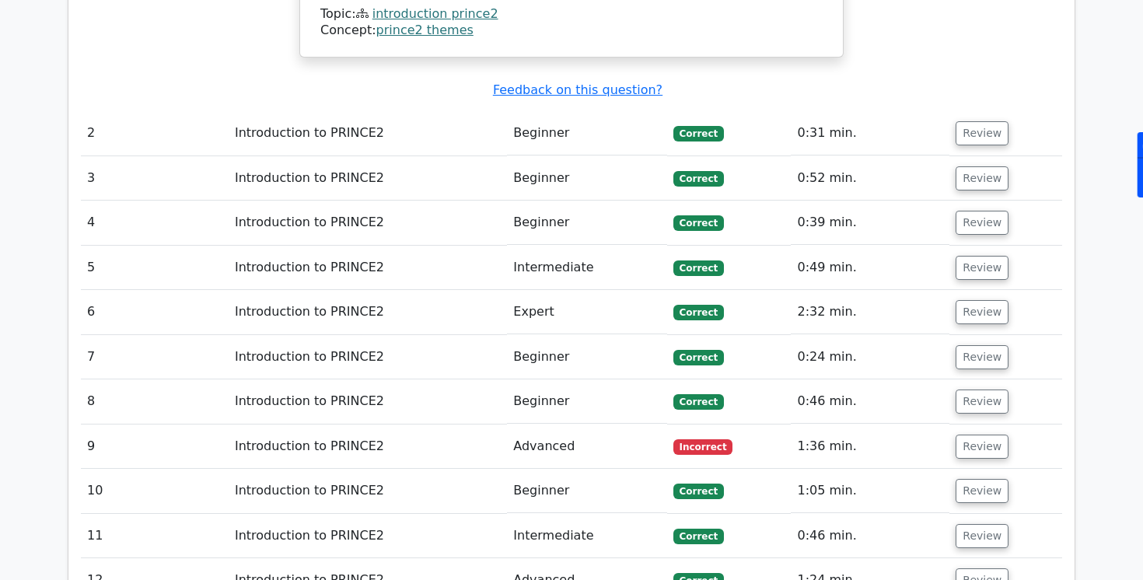
scroll to position [1577, 0]
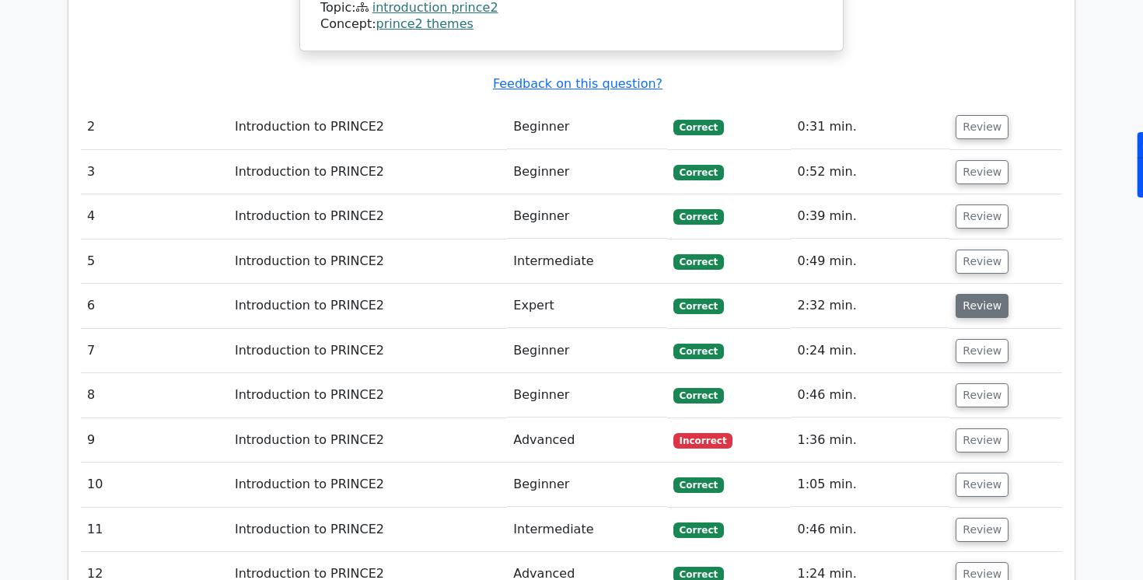
click at [981, 294] on button "Review" at bounding box center [982, 306] width 53 height 24
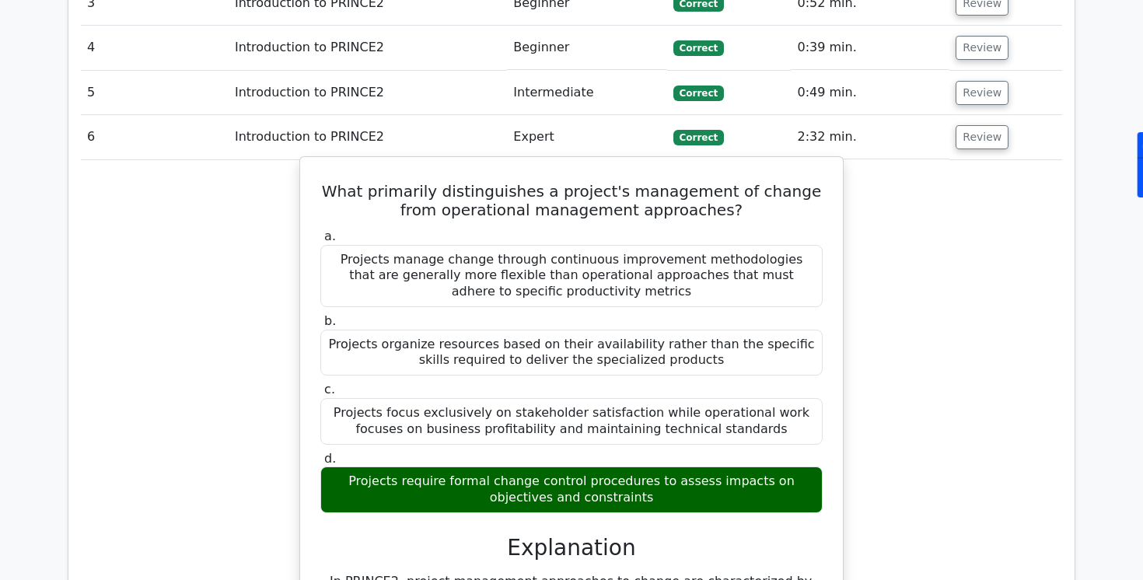
scroll to position [1753, 0]
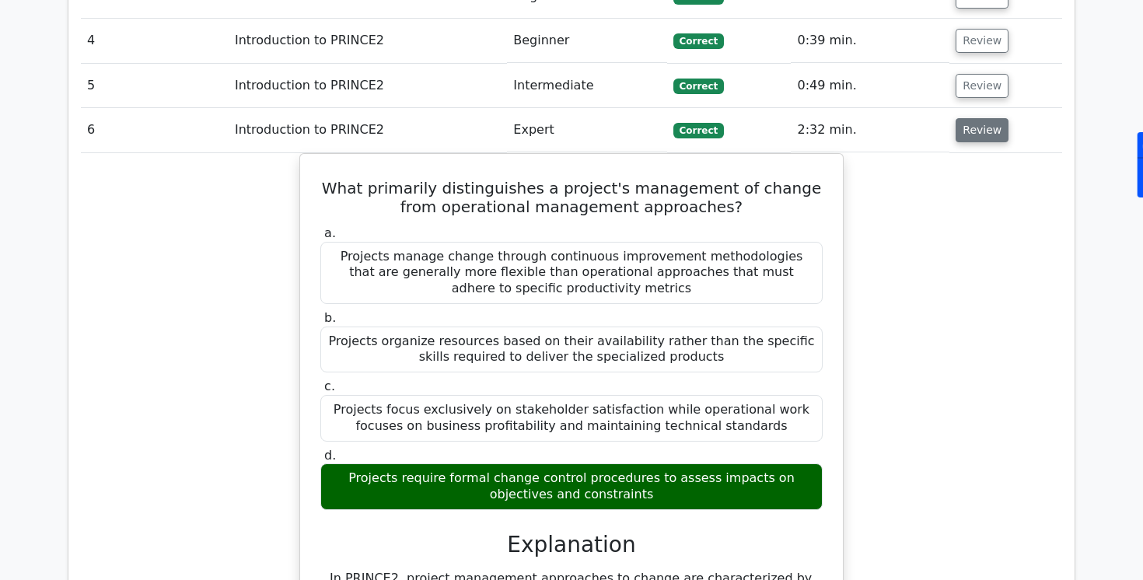
click at [978, 118] on button "Review" at bounding box center [982, 130] width 53 height 24
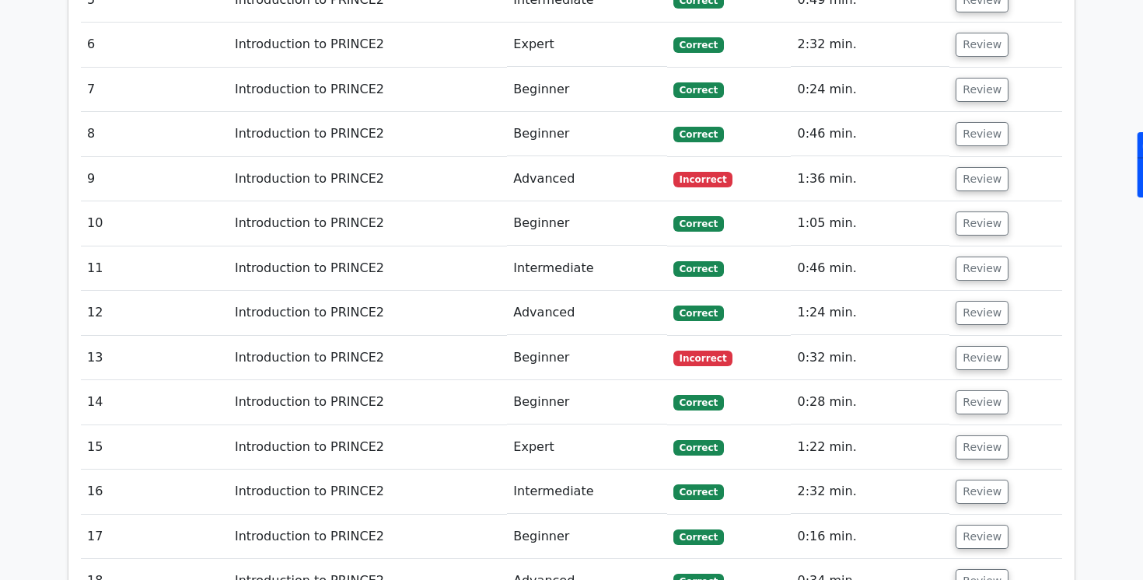
scroll to position [1841, 0]
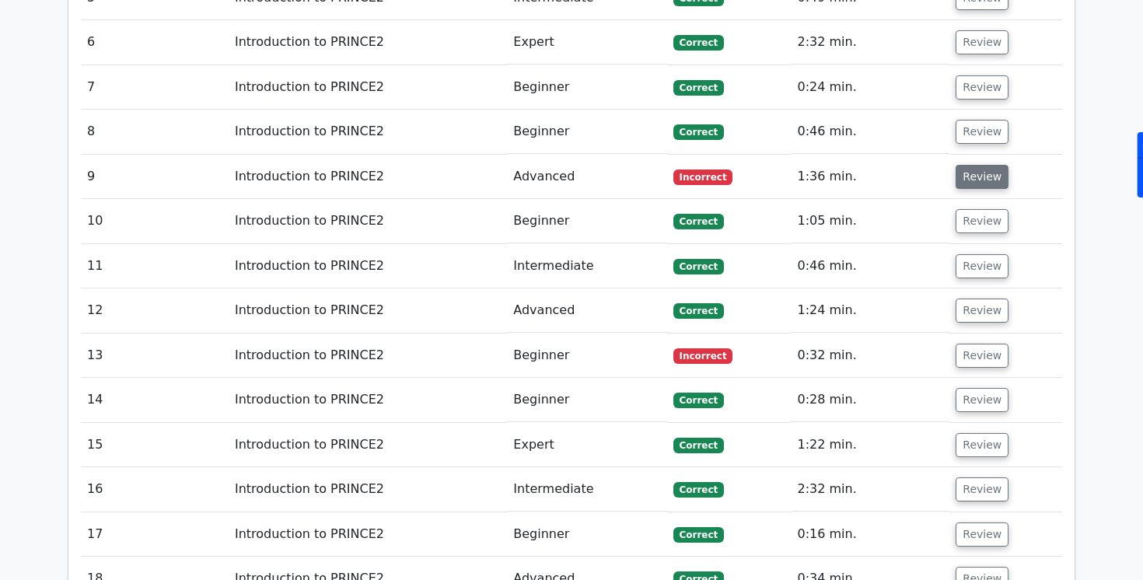
click at [980, 165] on button "Review" at bounding box center [982, 177] width 53 height 24
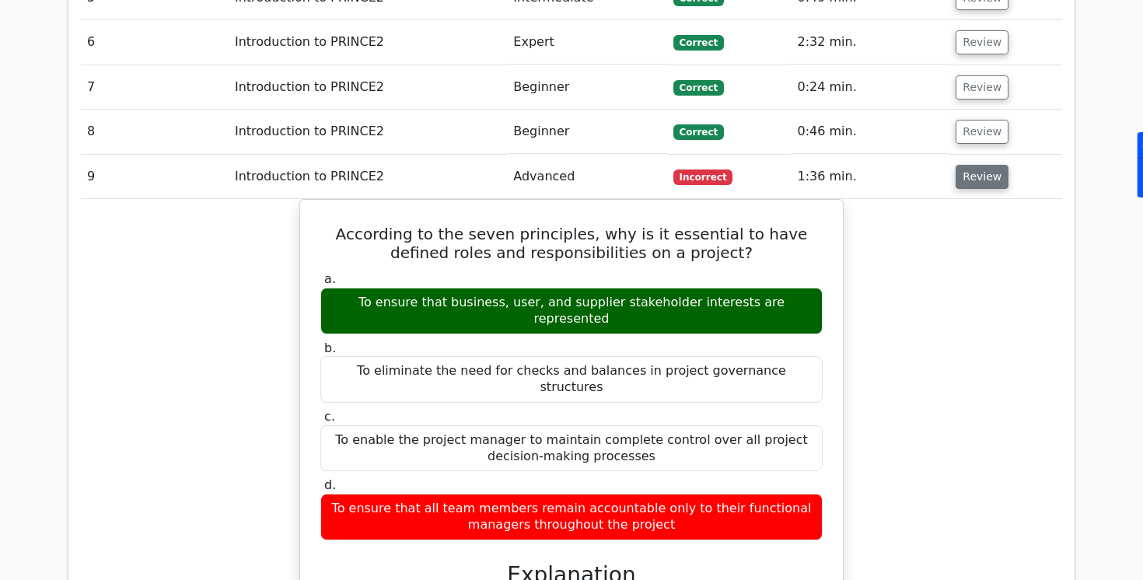
click at [981, 165] on button "Review" at bounding box center [982, 177] width 53 height 24
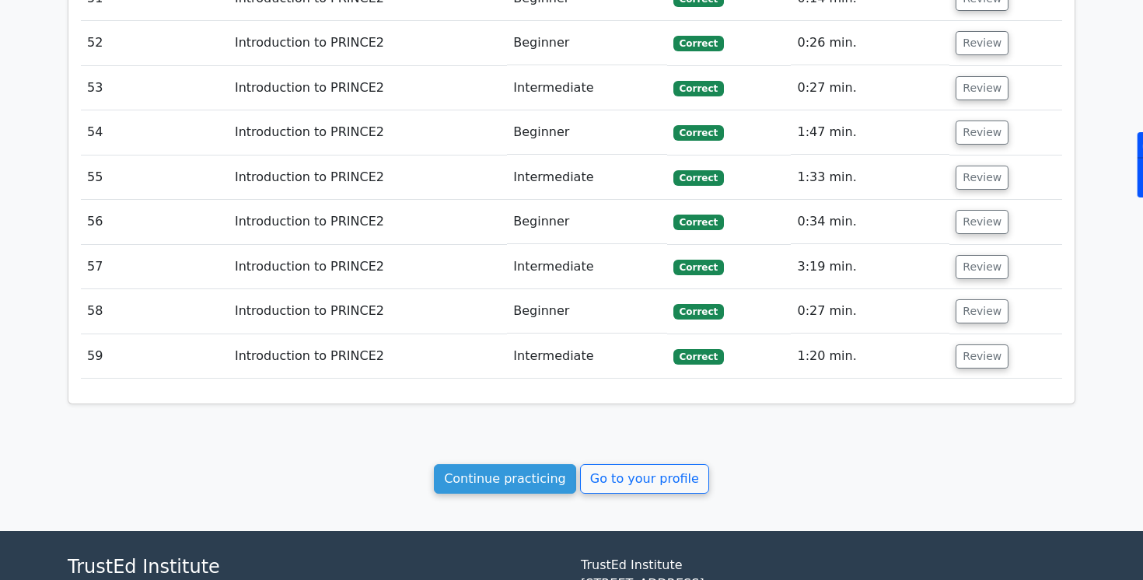
scroll to position [3914, 0]
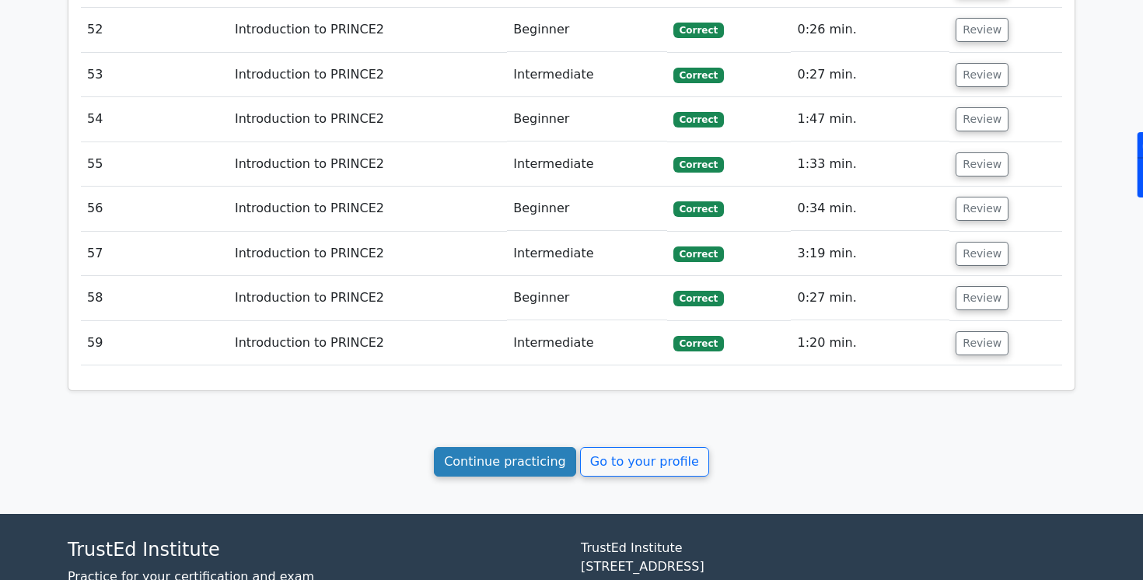
click at [543, 447] on link "Continue practicing" at bounding box center [505, 462] width 142 height 30
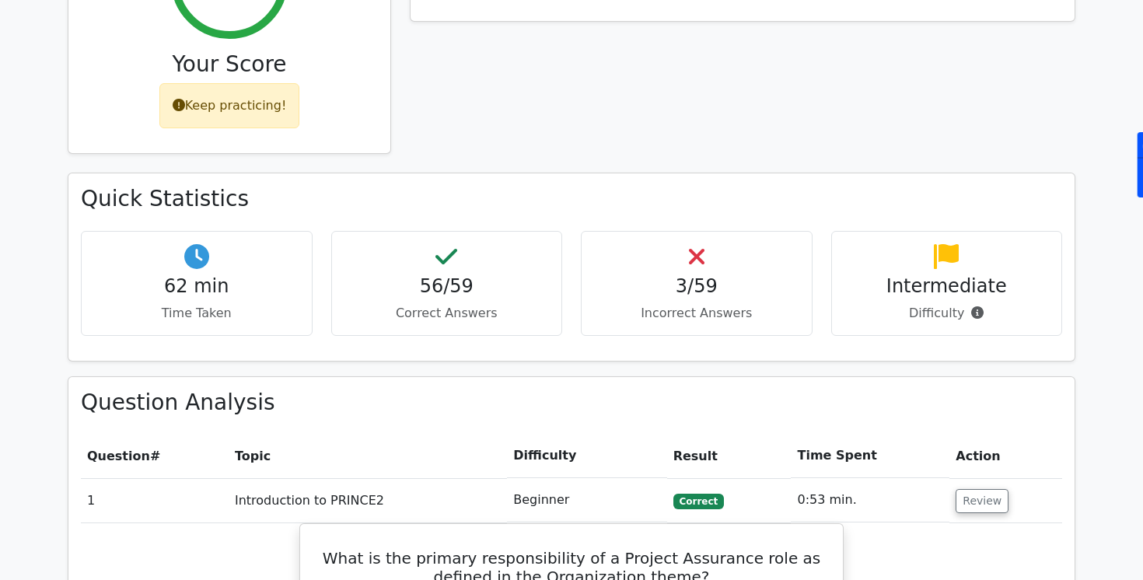
scroll to position [313, 0]
